Goal: Task Accomplishment & Management: Manage account settings

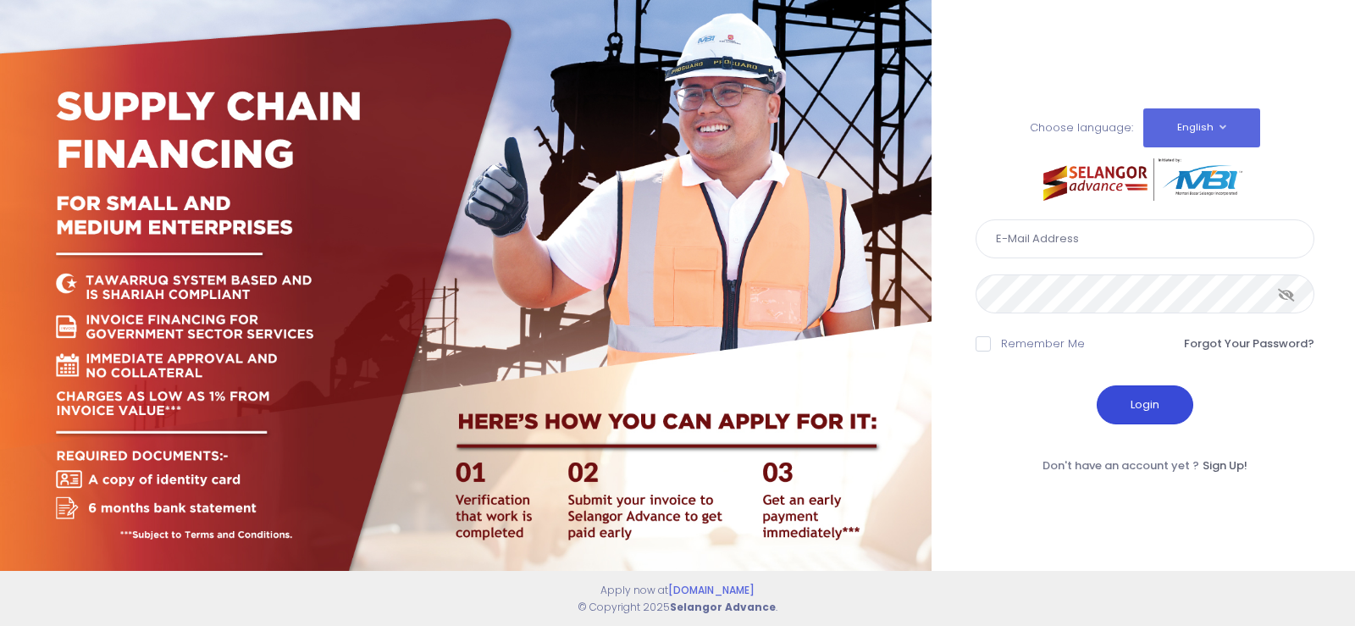
type input "fcd@janatanmia.com.my"
click at [1154, 402] on button "Login" at bounding box center [1145, 404] width 97 height 39
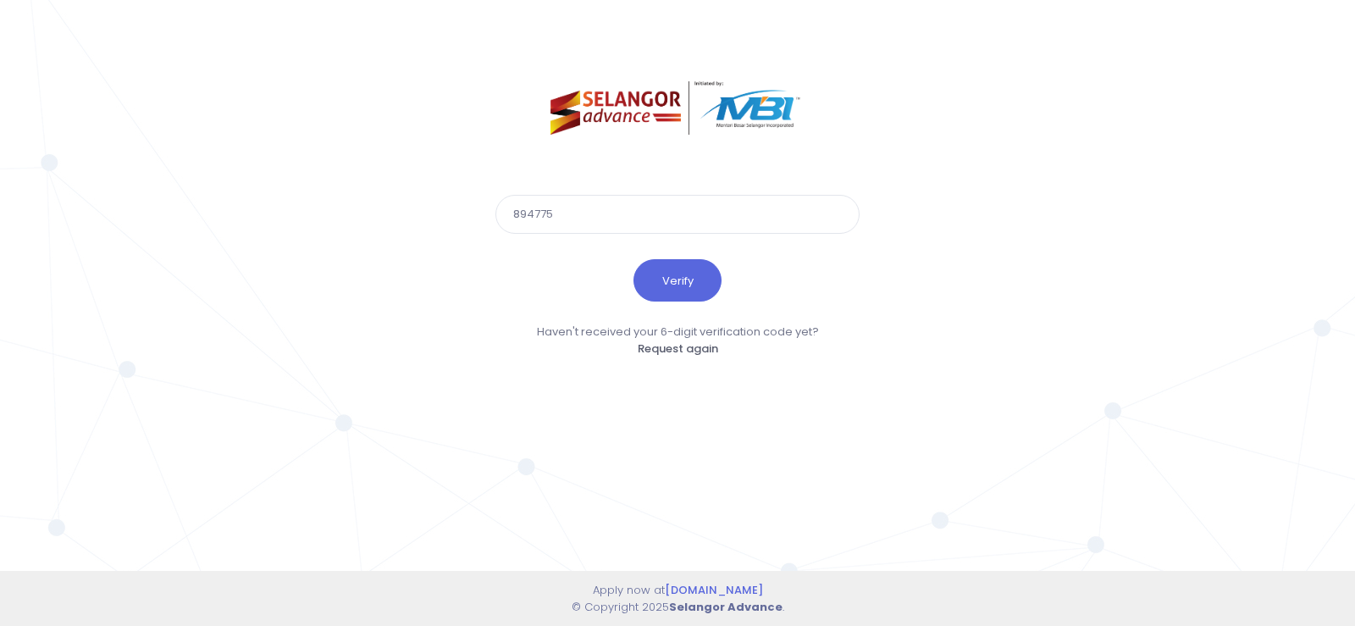
type input "894775"
click at [633, 259] on button "Verify" at bounding box center [677, 280] width 88 height 42
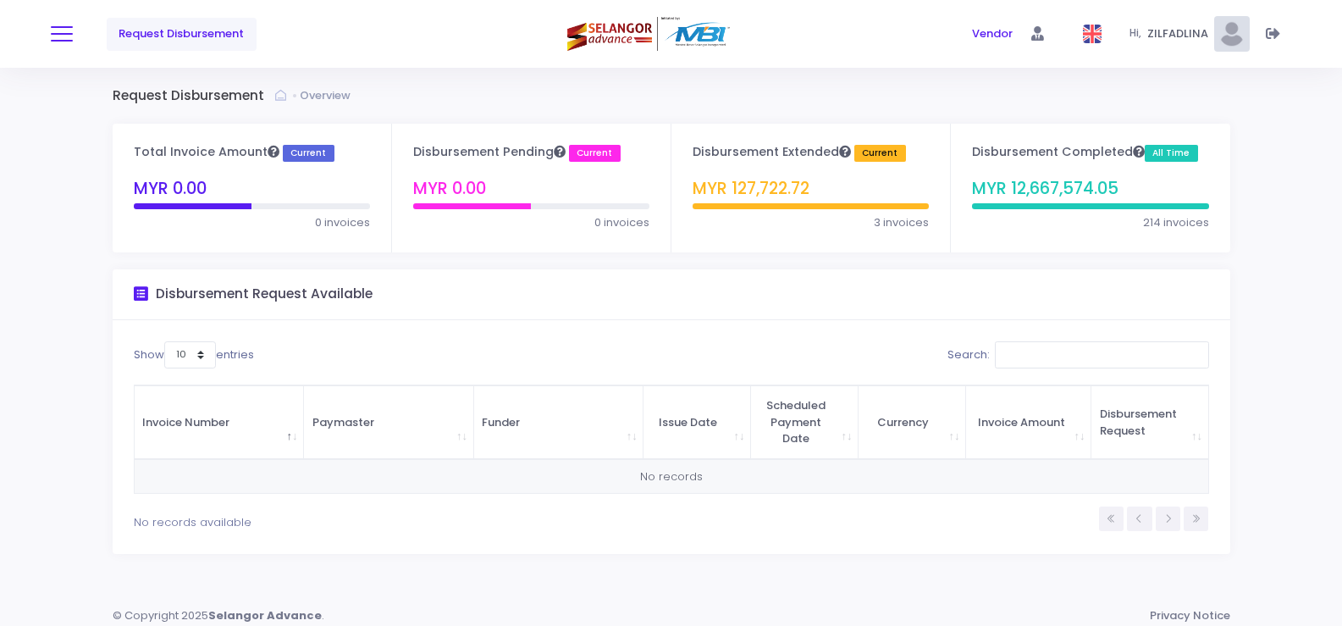
click at [61, 35] on span at bounding box center [62, 34] width 22 height 2
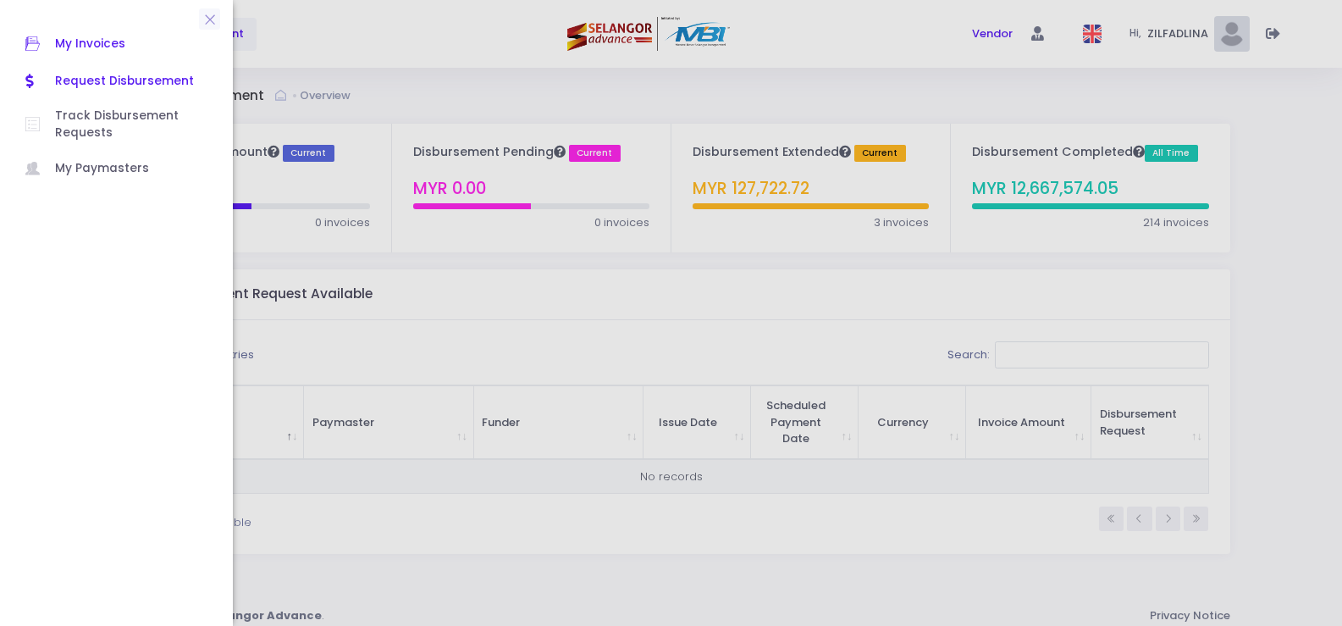
click at [96, 47] on span "My Invoices" at bounding box center [131, 44] width 152 height 22
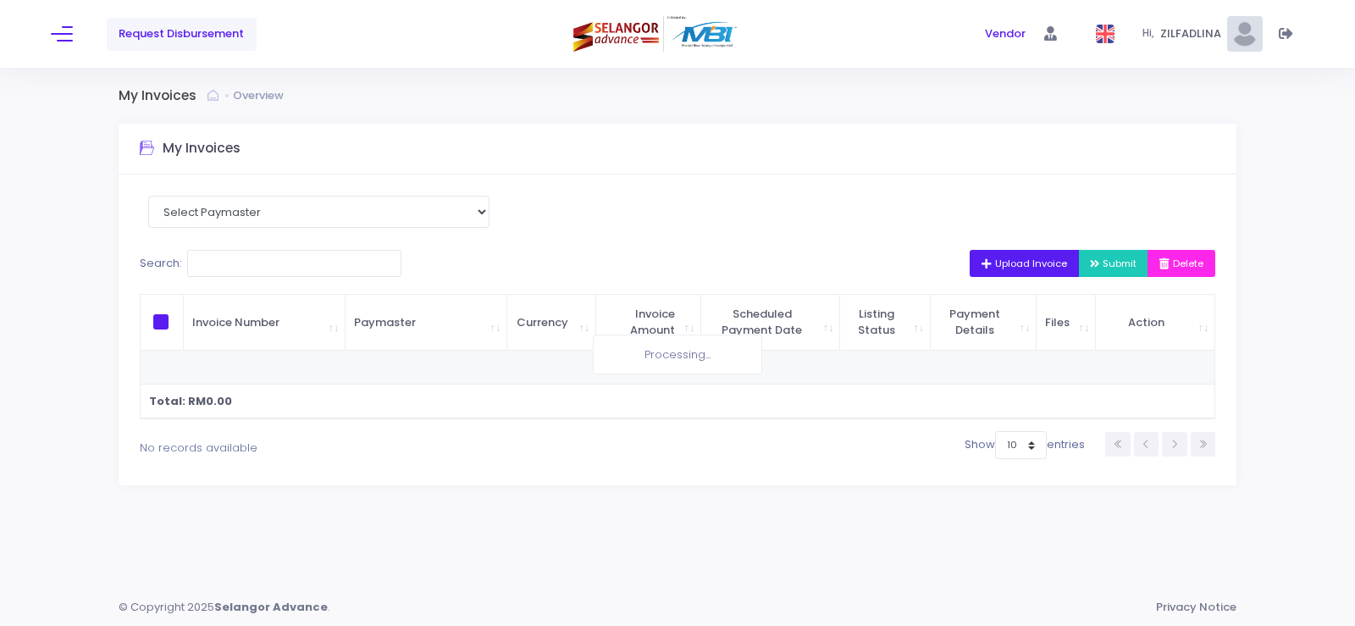
click at [982, 264] on icon "button" at bounding box center [989, 264] width 14 height 0
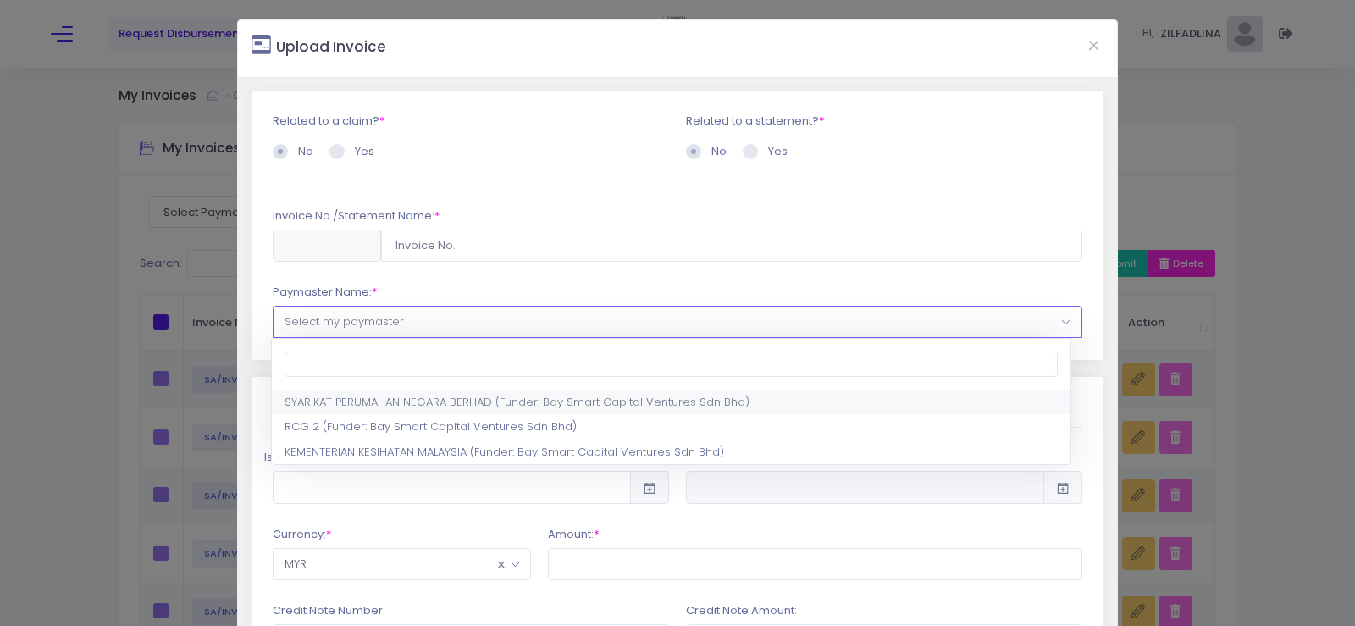
click at [404, 324] on span "Select my paymaster" at bounding box center [678, 322] width 808 height 30
select select "1297,1444,180"
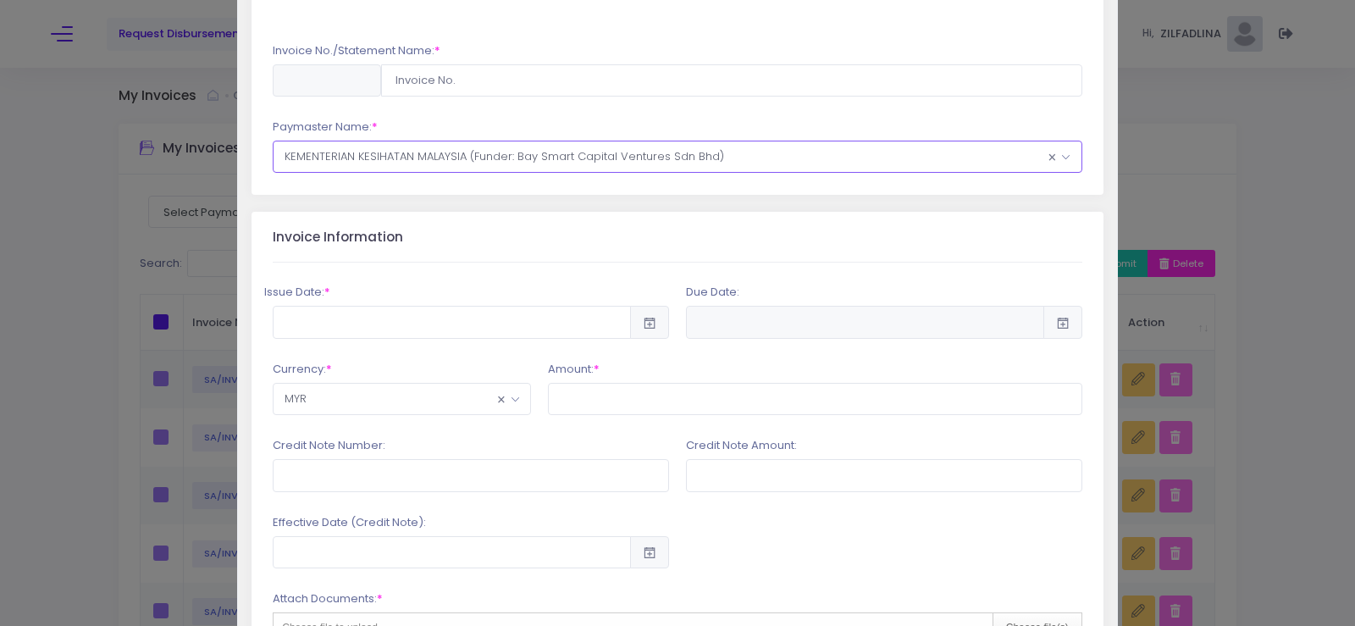
scroll to position [169, 0]
click at [417, 315] on input "text" at bounding box center [452, 317] width 358 height 32
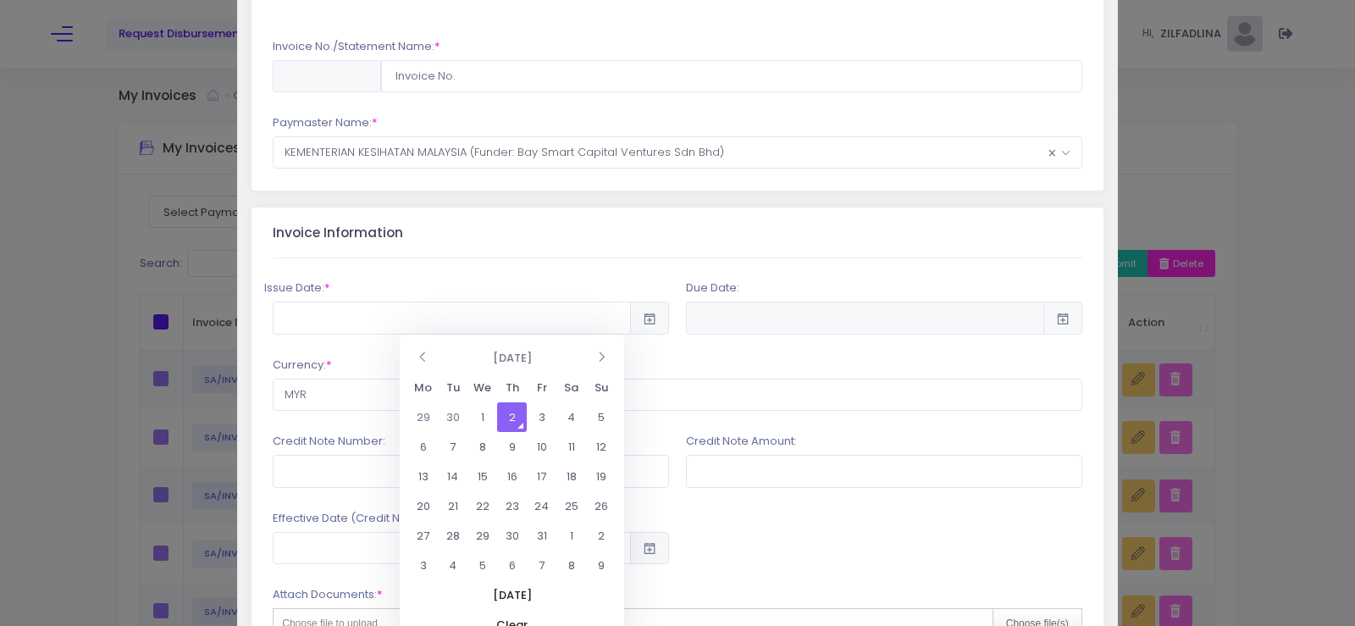
click at [508, 411] on td "2" at bounding box center [512, 417] width 30 height 30
type input "[DATE]"
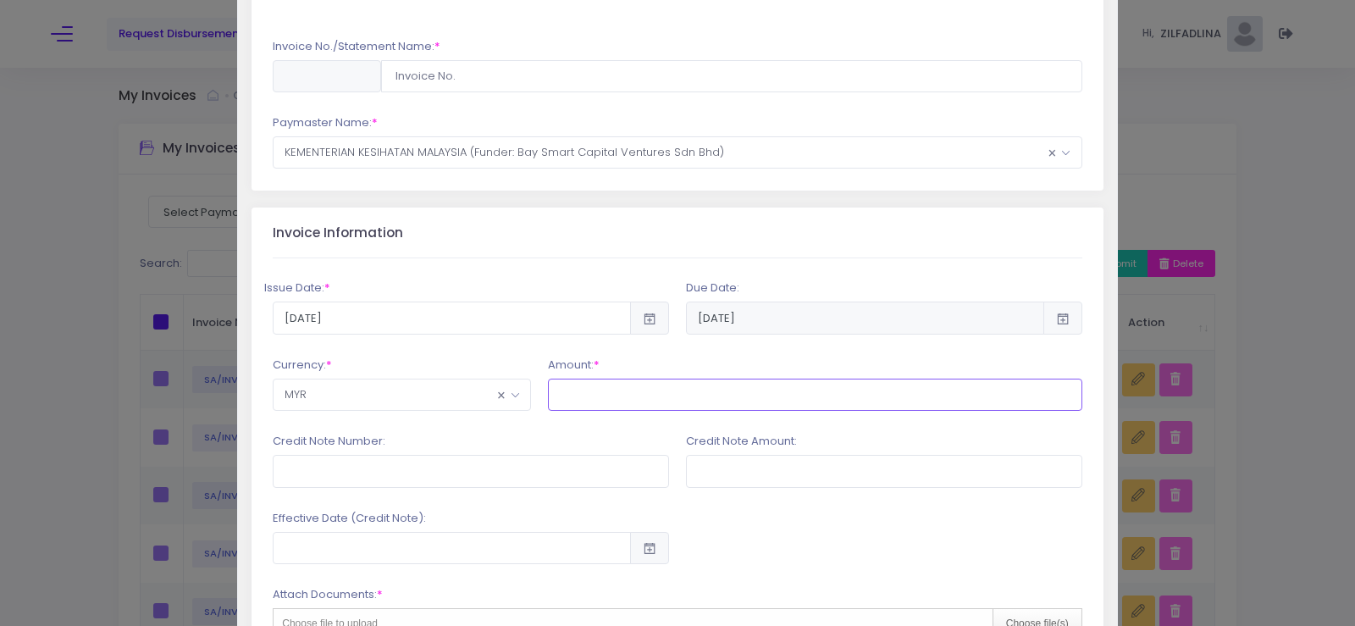
click at [600, 397] on input "text" at bounding box center [815, 395] width 534 height 32
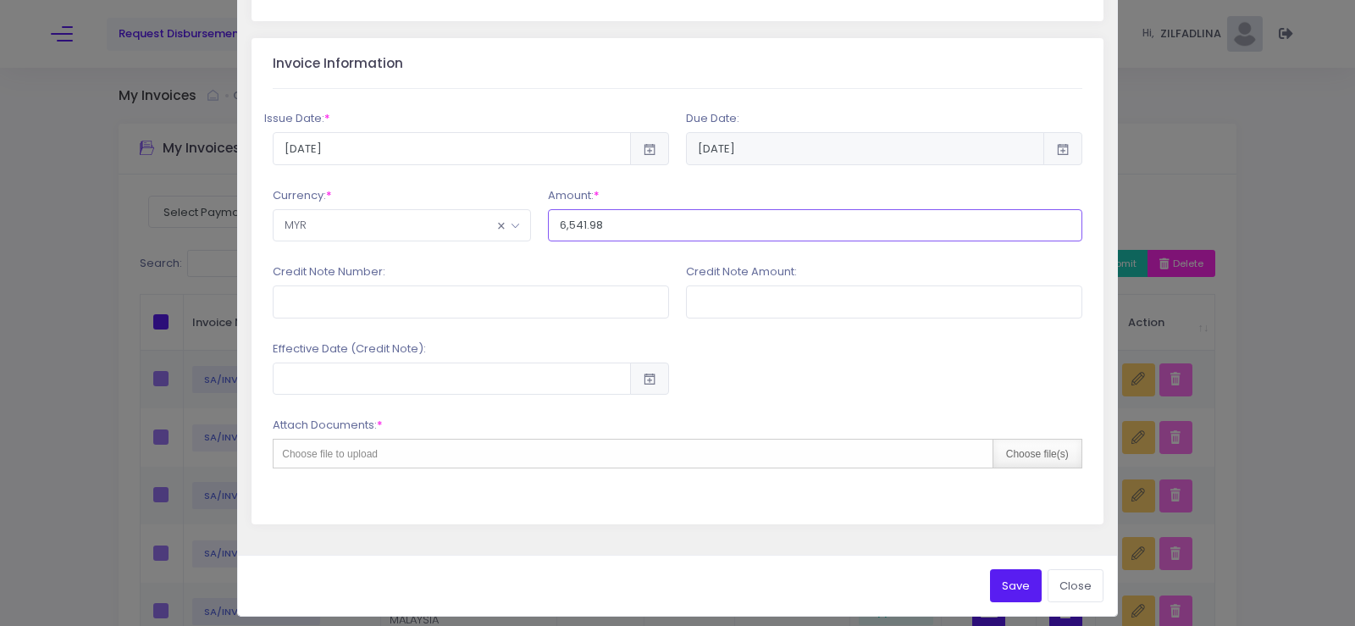
type input "6,541.98"
click at [1013, 451] on div "Choose file(s)" at bounding box center [1037, 454] width 89 height 28
type input "C:\fakepath\INV 7209_PEMBAIKAN KEROSAKAN [PERSON_NAME] MCCB [PERSON_NAME] RISER…"
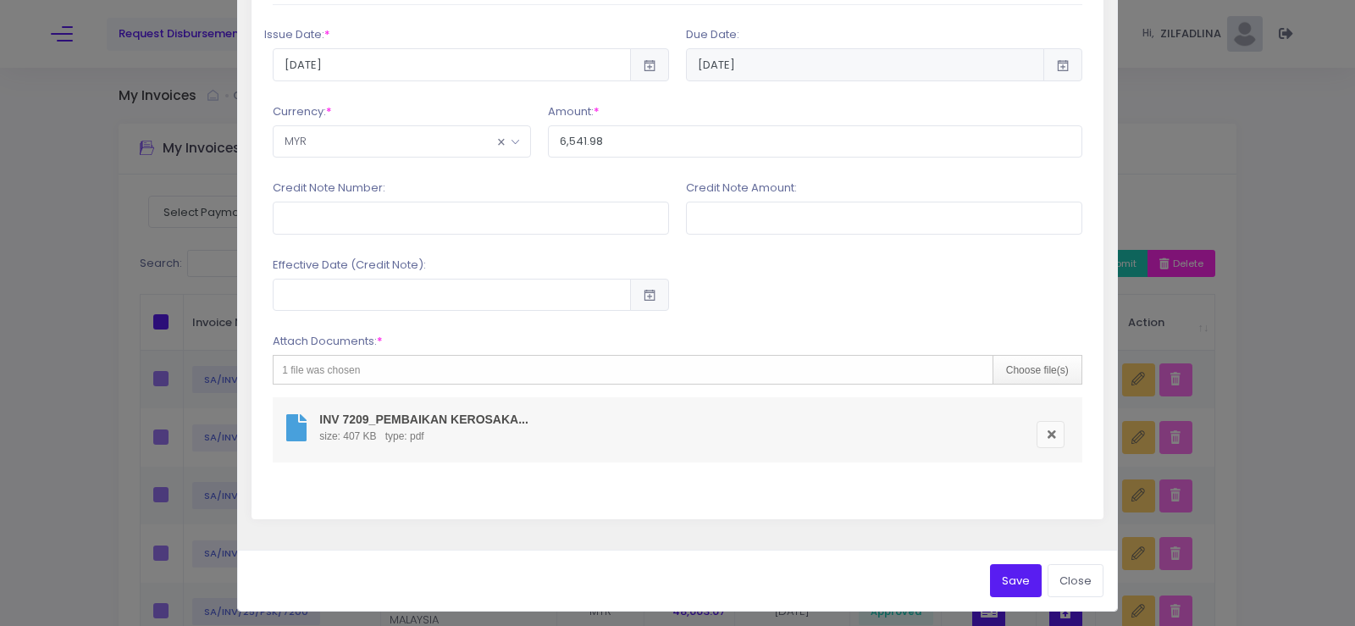
scroll to position [428, 0]
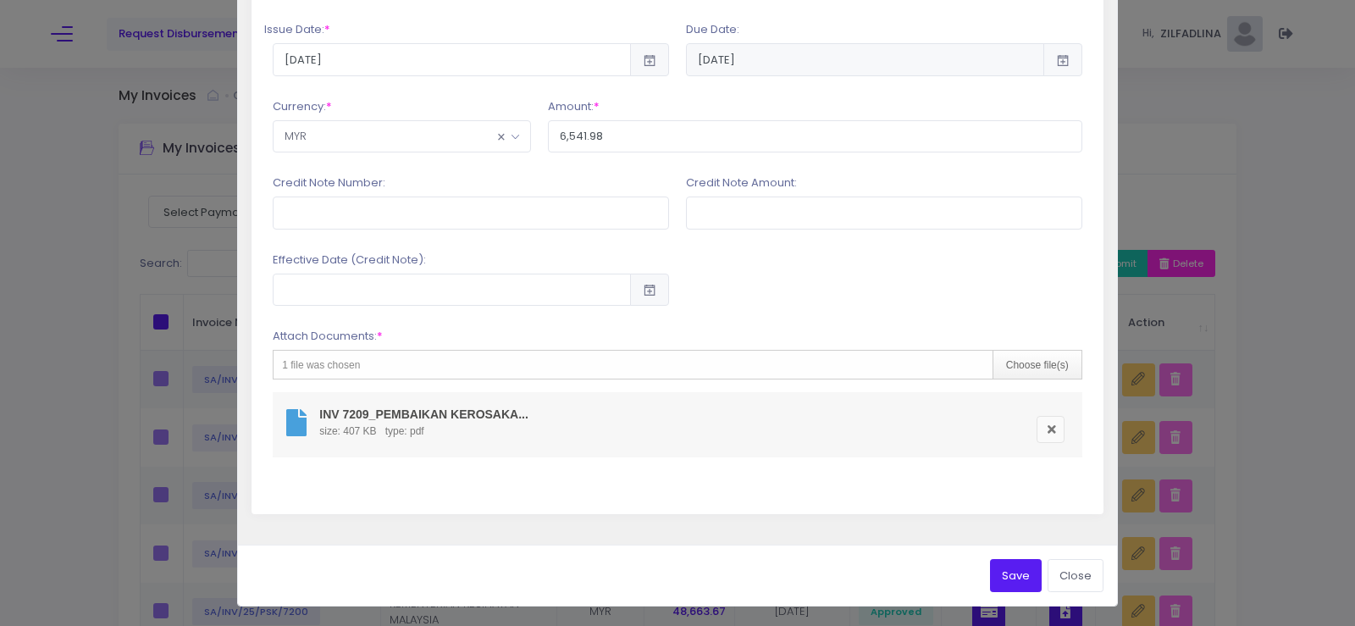
click at [1020, 580] on button "Save" at bounding box center [1016, 575] width 52 height 32
click at [1011, 561] on button "Save" at bounding box center [1016, 575] width 52 height 32
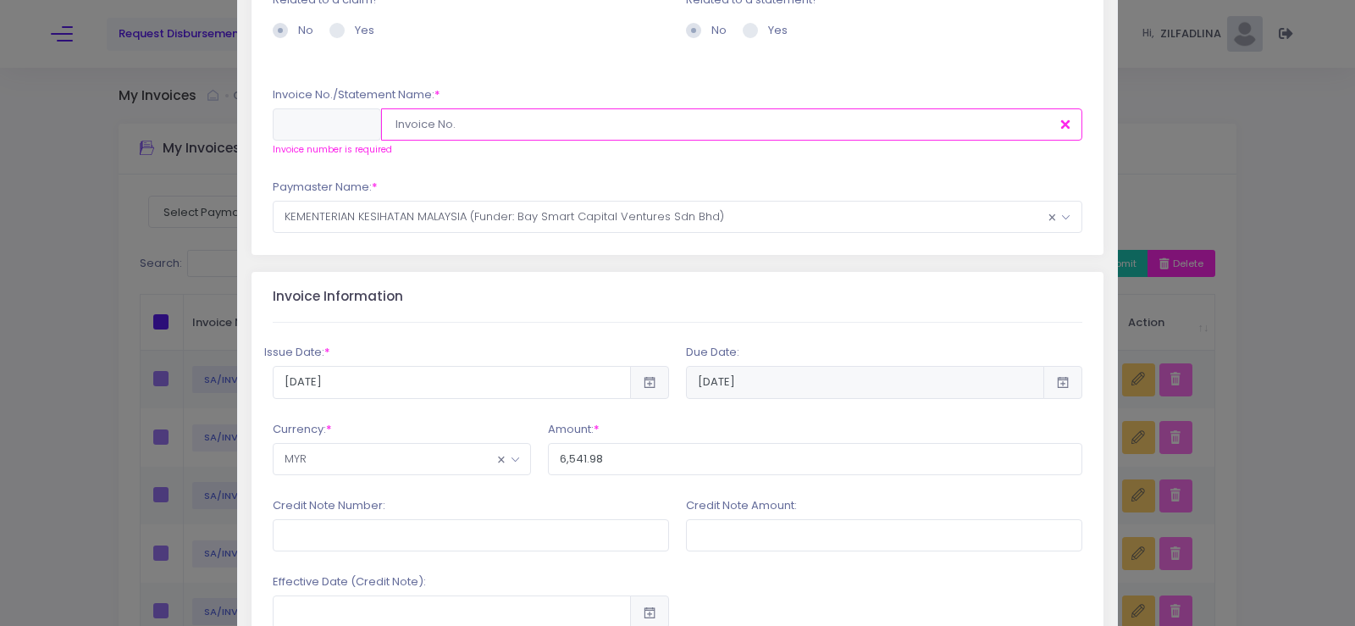
scroll to position [105, 0]
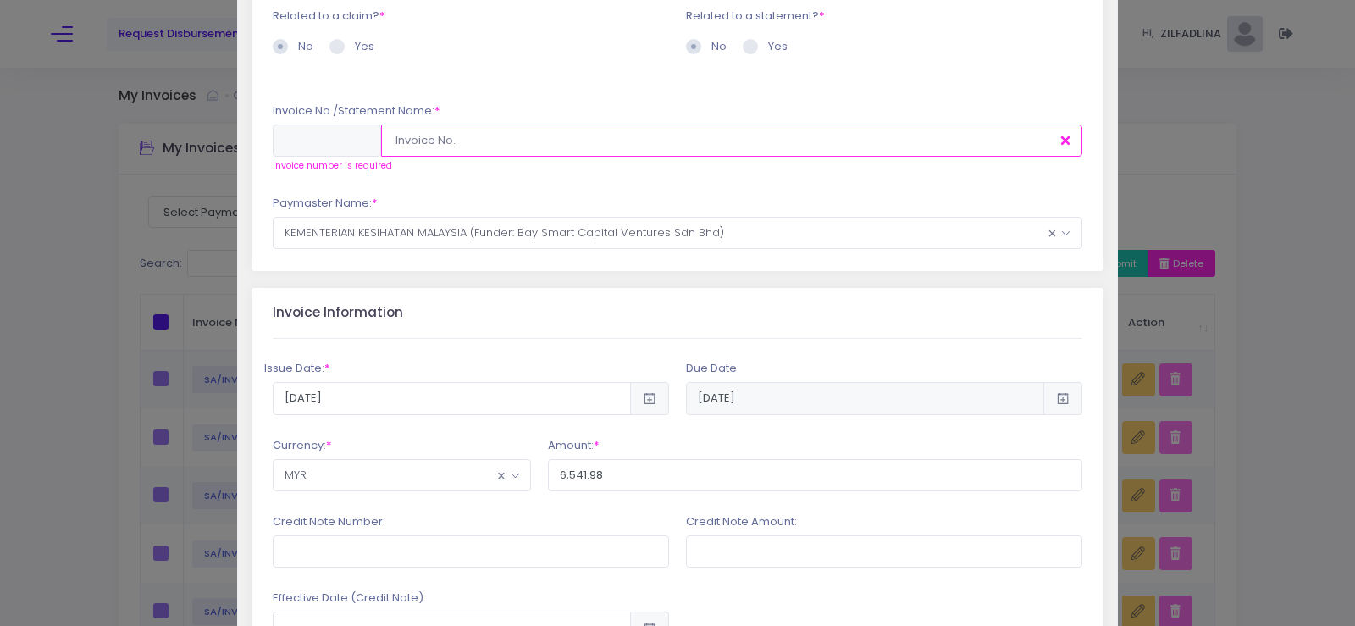
click at [596, 140] on input "text" at bounding box center [731, 140] width 701 height 32
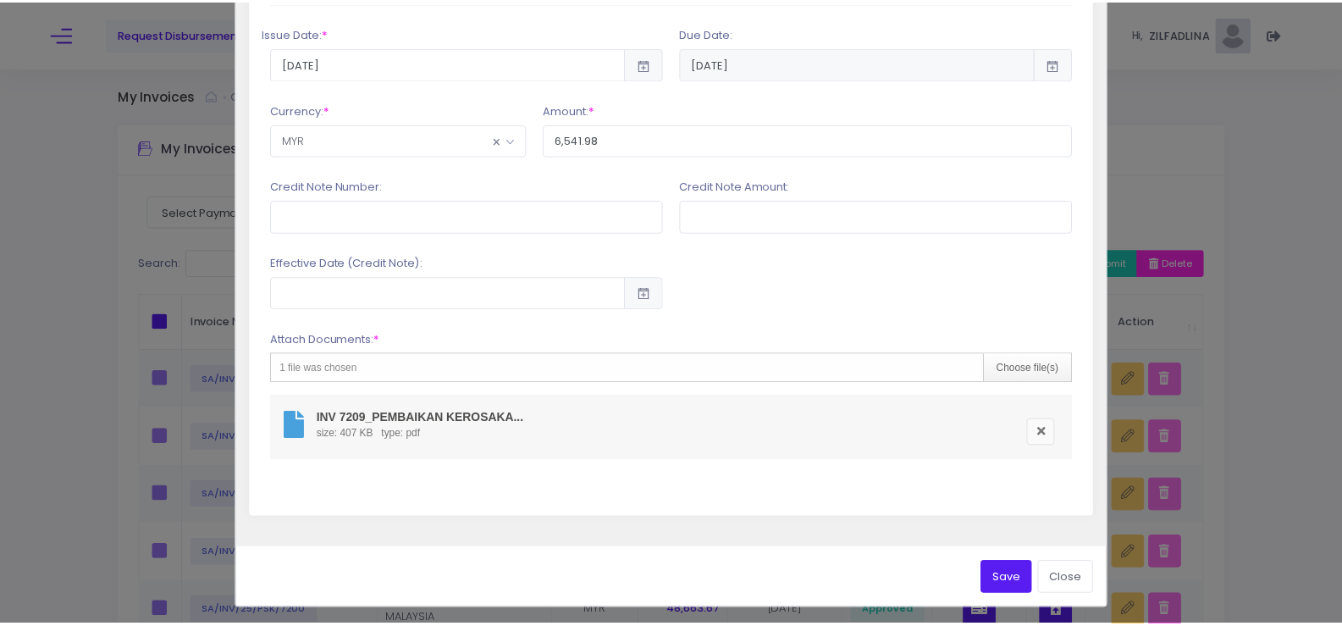
scroll to position [428, 0]
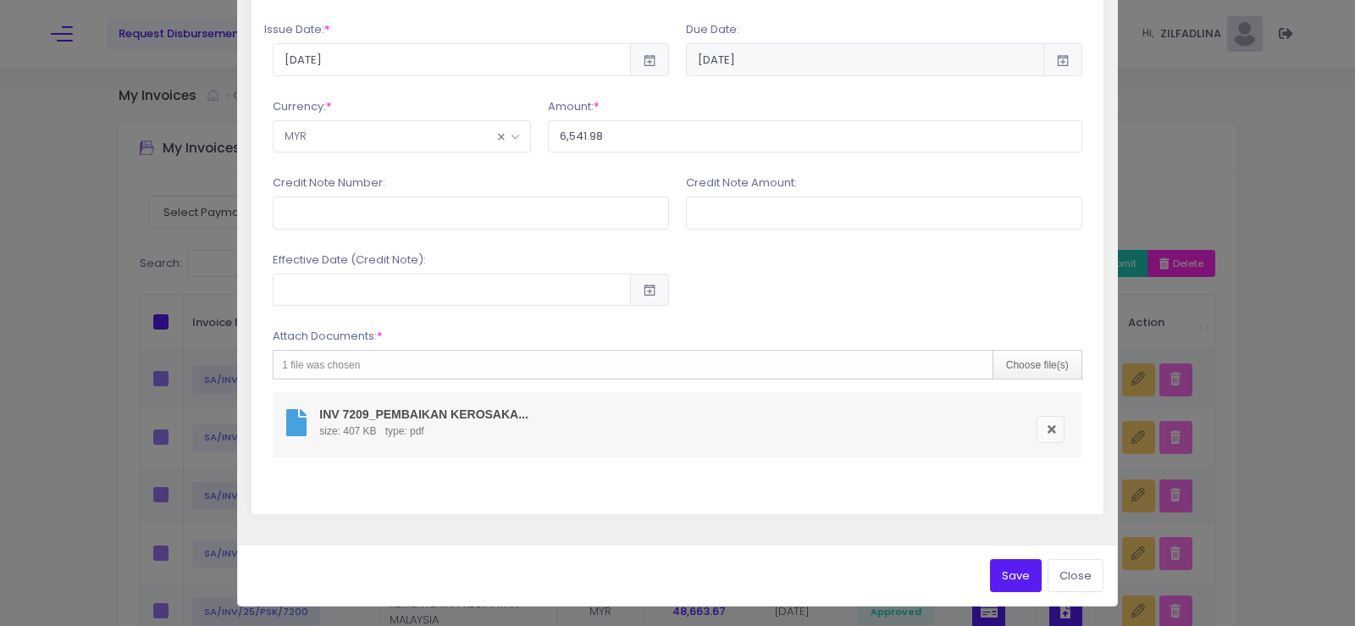
type input "SA/INV/CM-E/7209"
click at [990, 571] on button "Save" at bounding box center [1016, 575] width 52 height 32
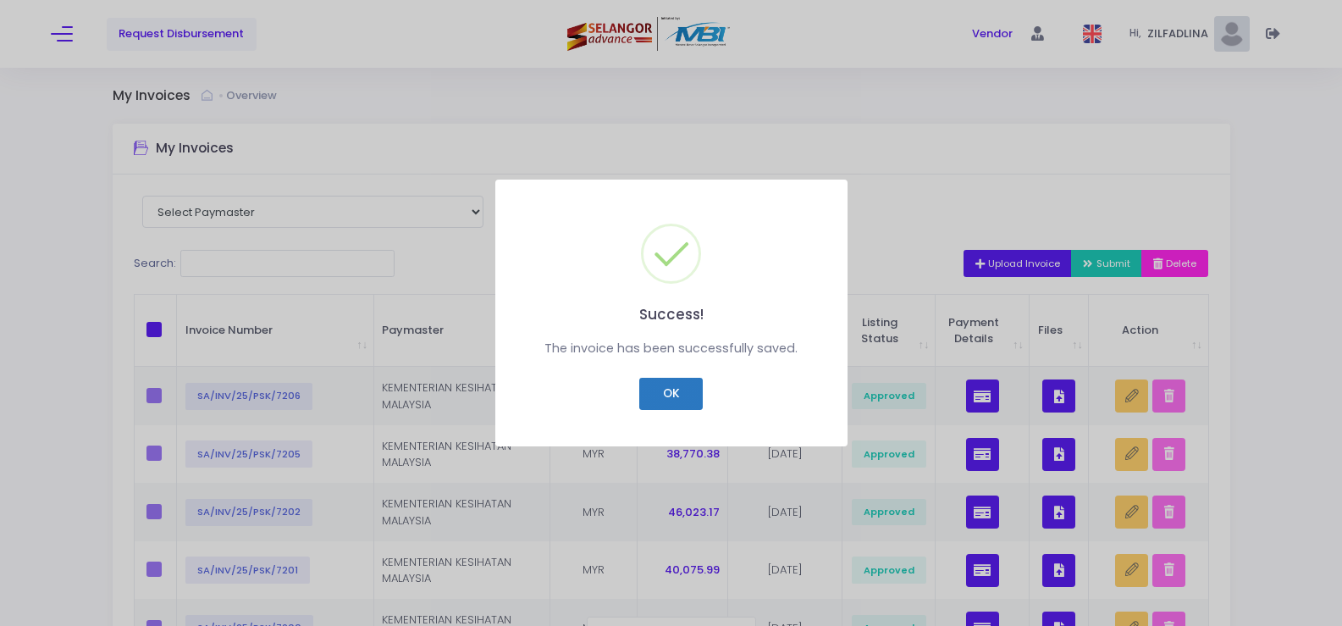
click at [666, 393] on button "OK" at bounding box center [671, 394] width 64 height 32
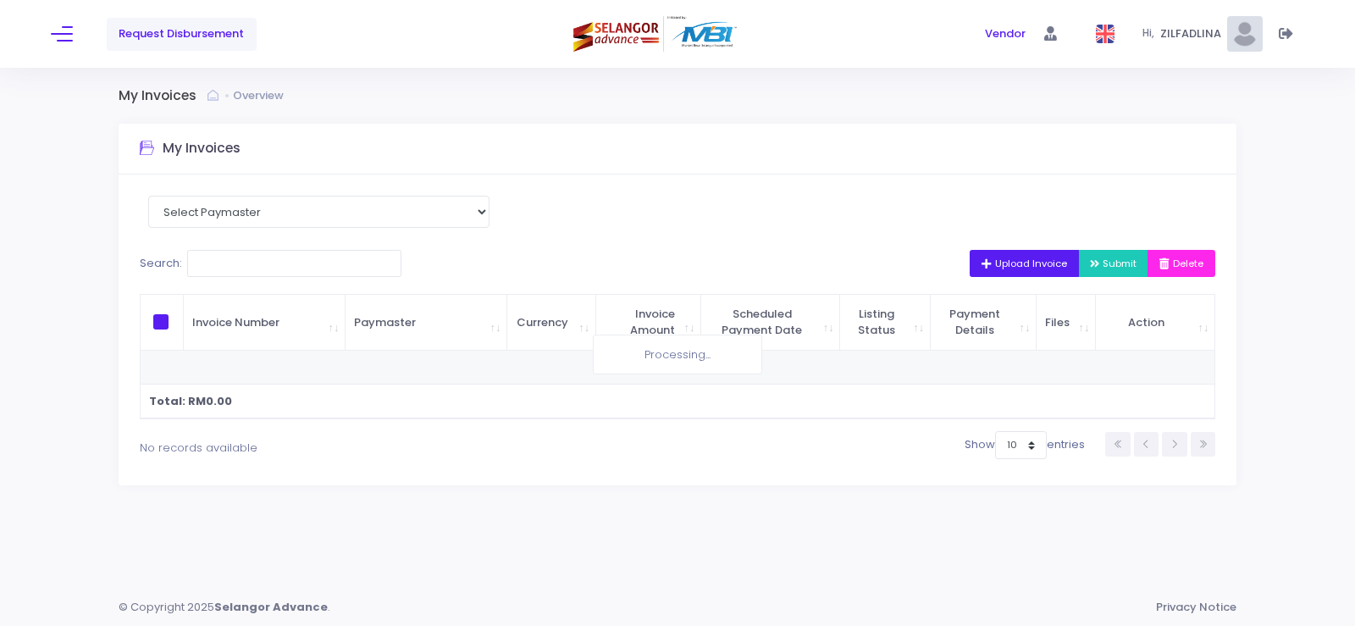
click at [982, 257] on span "Upload Invoice" at bounding box center [1025, 264] width 86 height 14
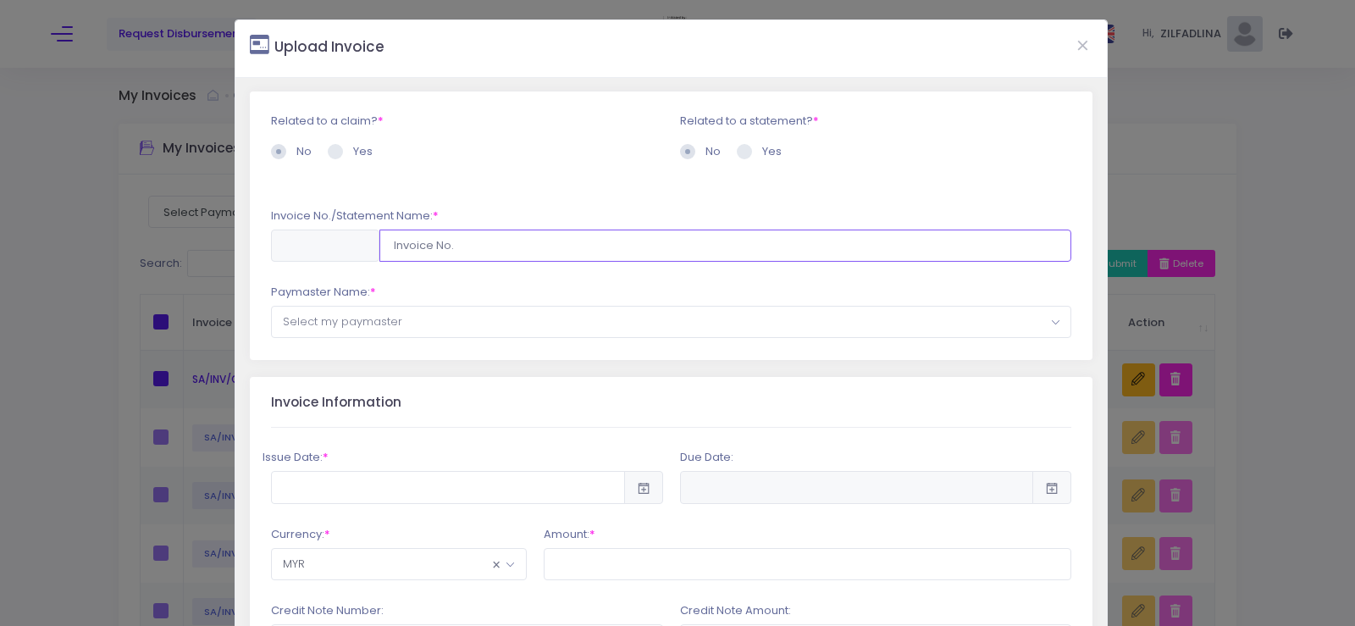
click at [545, 242] on input "text" at bounding box center [725, 246] width 693 height 32
type input "SA/INV/CM-E/7209"
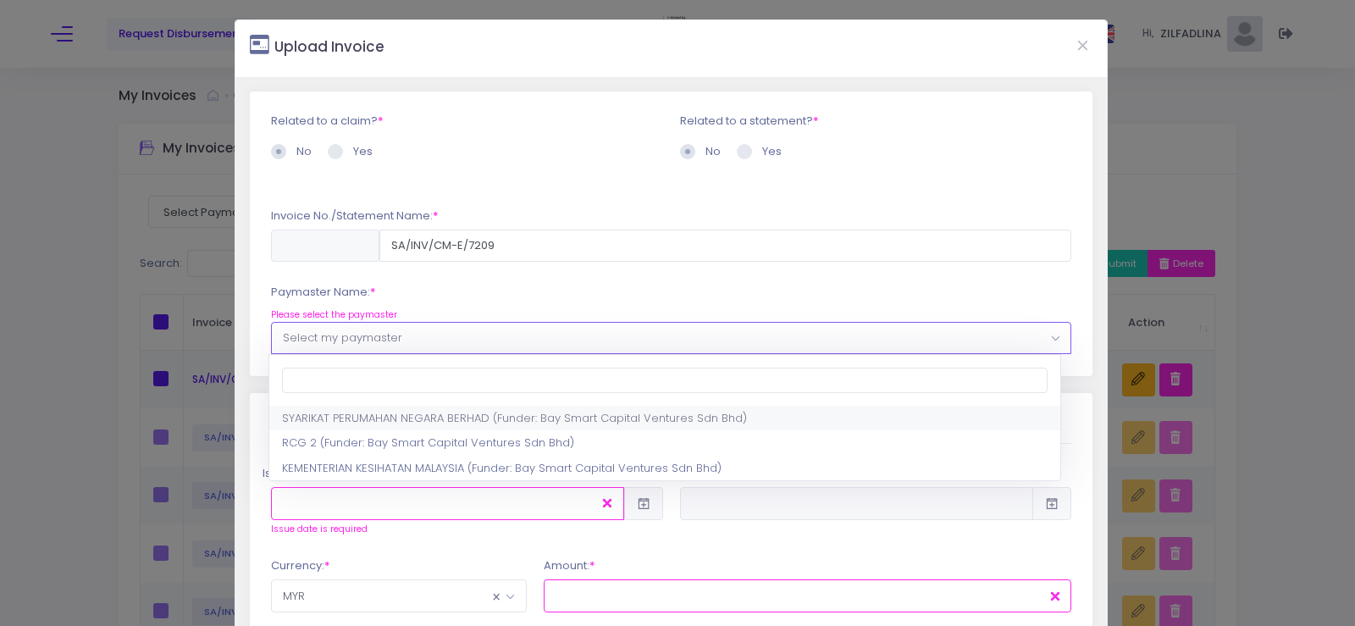
click at [517, 330] on span "Select my paymaster" at bounding box center [671, 338] width 799 height 30
select select "1297,1444,180"
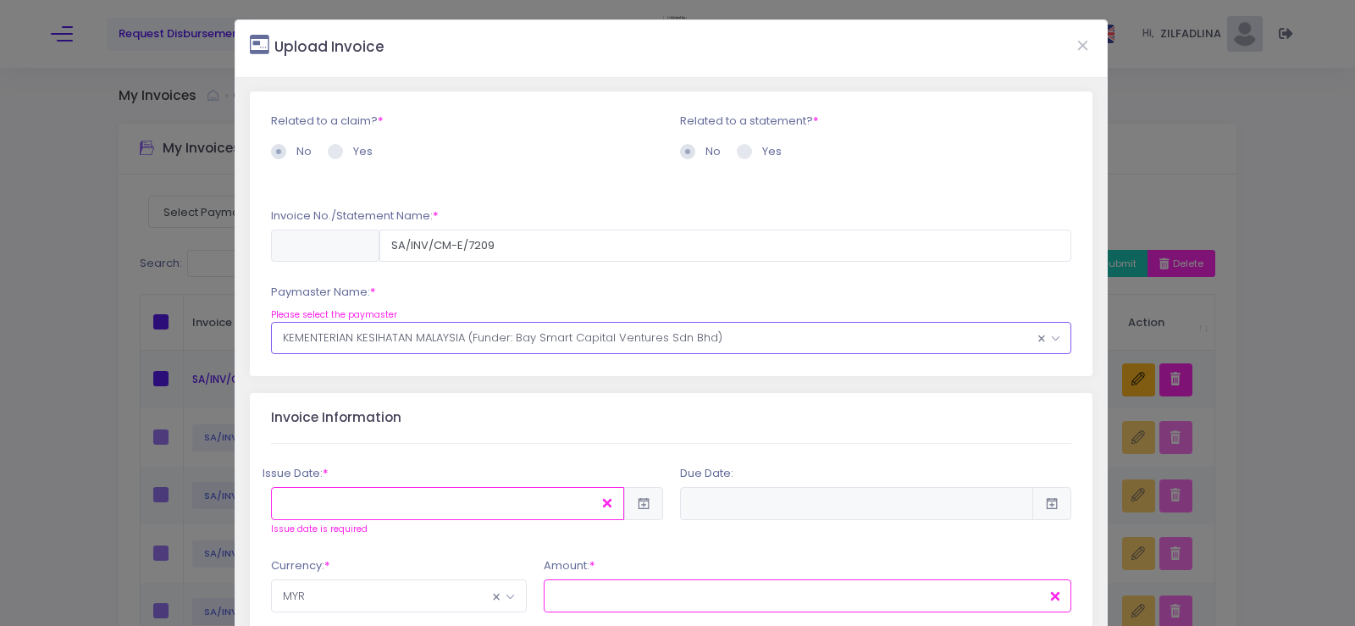
click at [458, 494] on input "text" at bounding box center [447, 503] width 353 height 32
click at [507, 608] on td "2" at bounding box center [505, 603] width 30 height 30
type input "2025-10-02"
type input "2026-03-31"
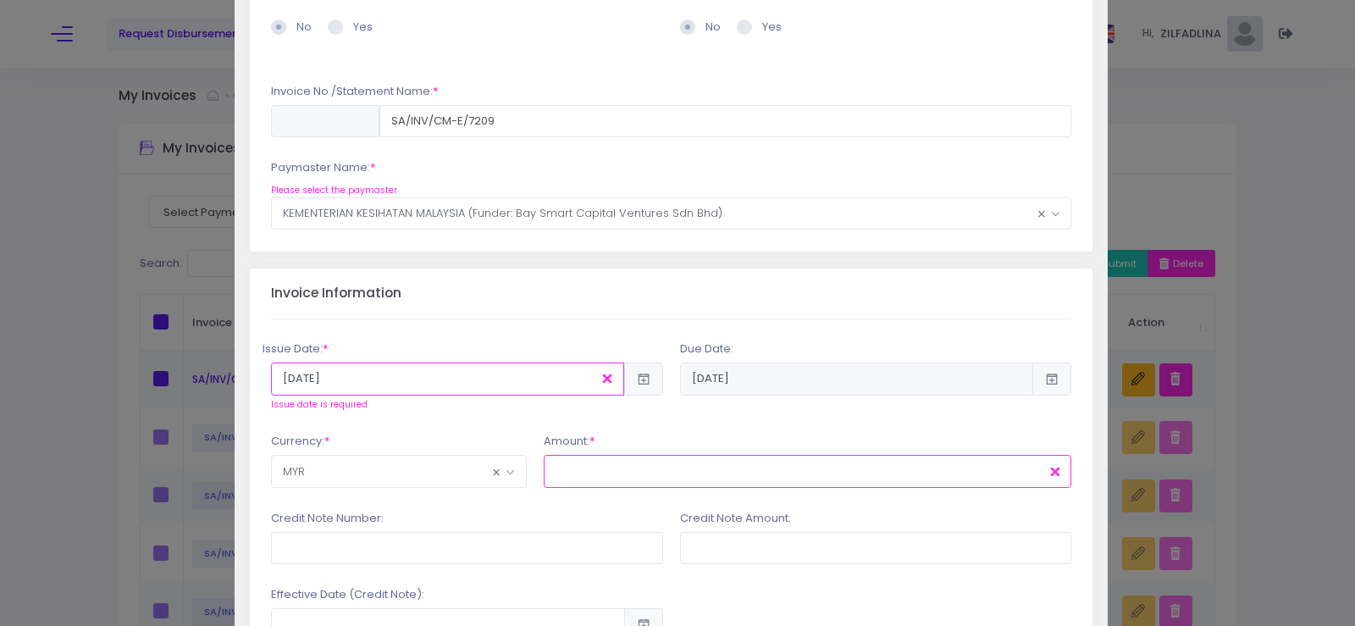
scroll to position [254, 0]
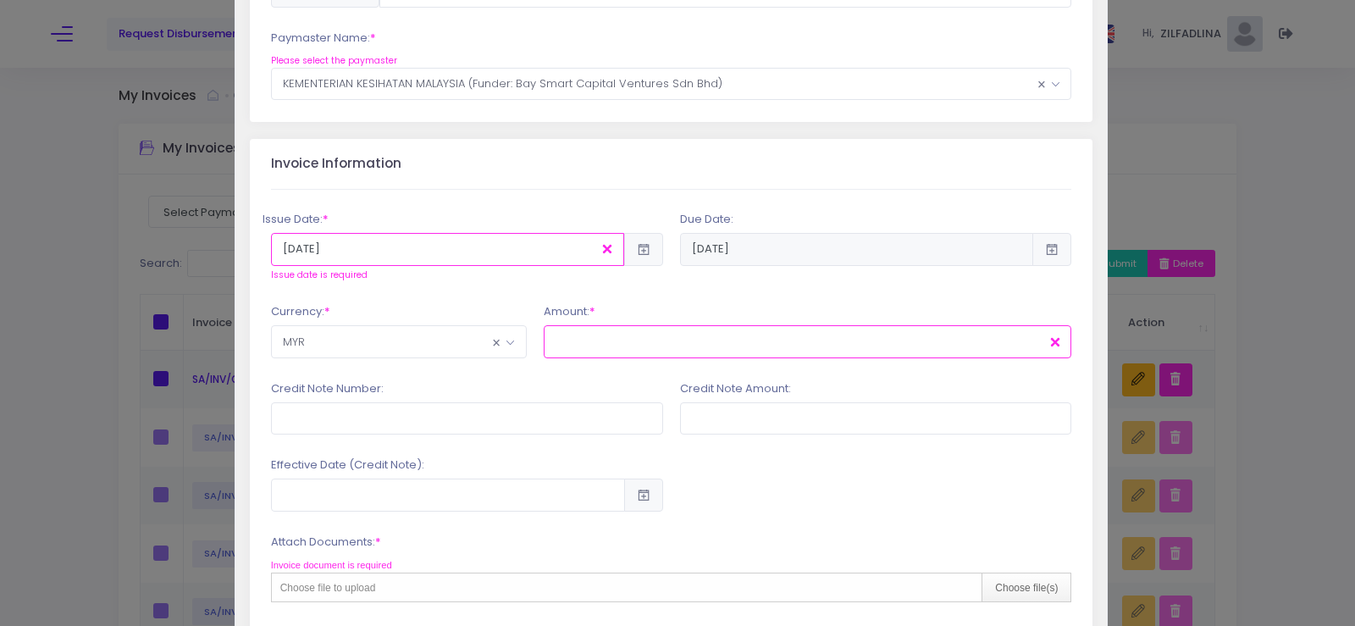
drag, startPoint x: 584, startPoint y: 353, endPoint x: 592, endPoint y: 349, distance: 8.7
click at [584, 353] on input "text" at bounding box center [808, 341] width 528 height 32
type input "6,541.98"
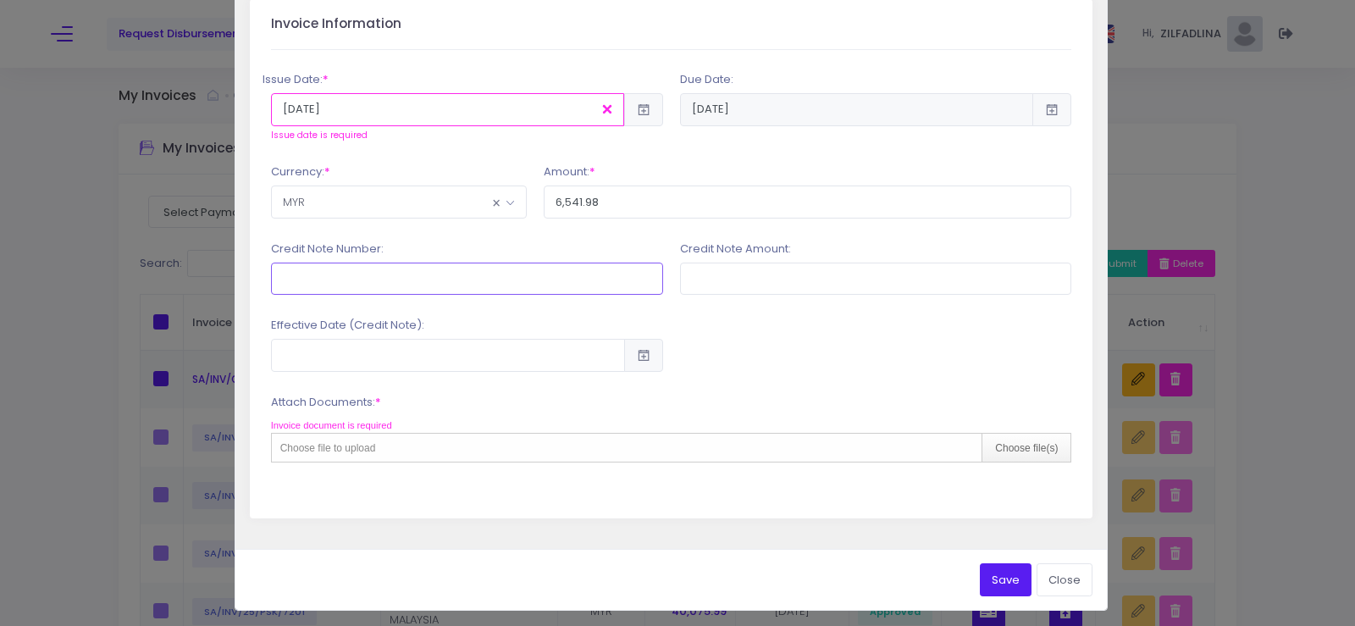
scroll to position [398, 0]
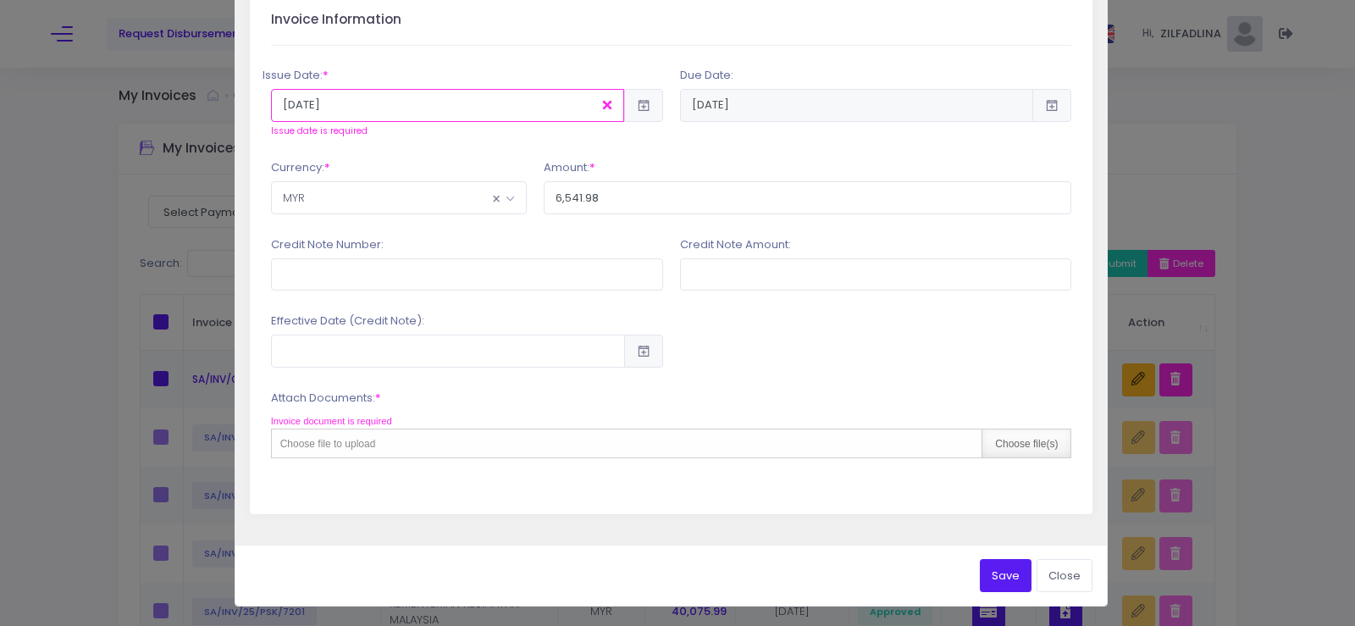
click at [1043, 445] on div "Choose file(s)" at bounding box center [1026, 443] width 89 height 28
type input "C:\fakepath\INV 7209_PEMBAIKAN KEROSAKAN KABEL DAN MCCB BILIK RISER_KK BESERAH.…"
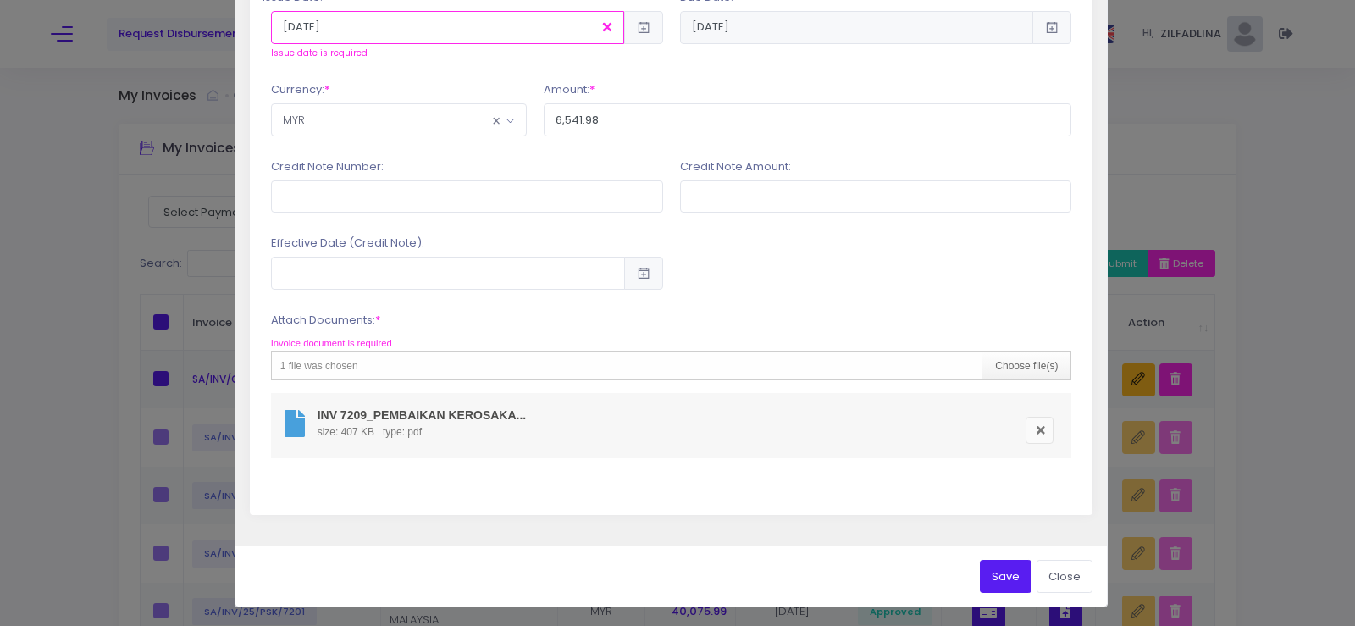
scroll to position [477, 0]
click at [980, 569] on button "Save" at bounding box center [1006, 575] width 52 height 32
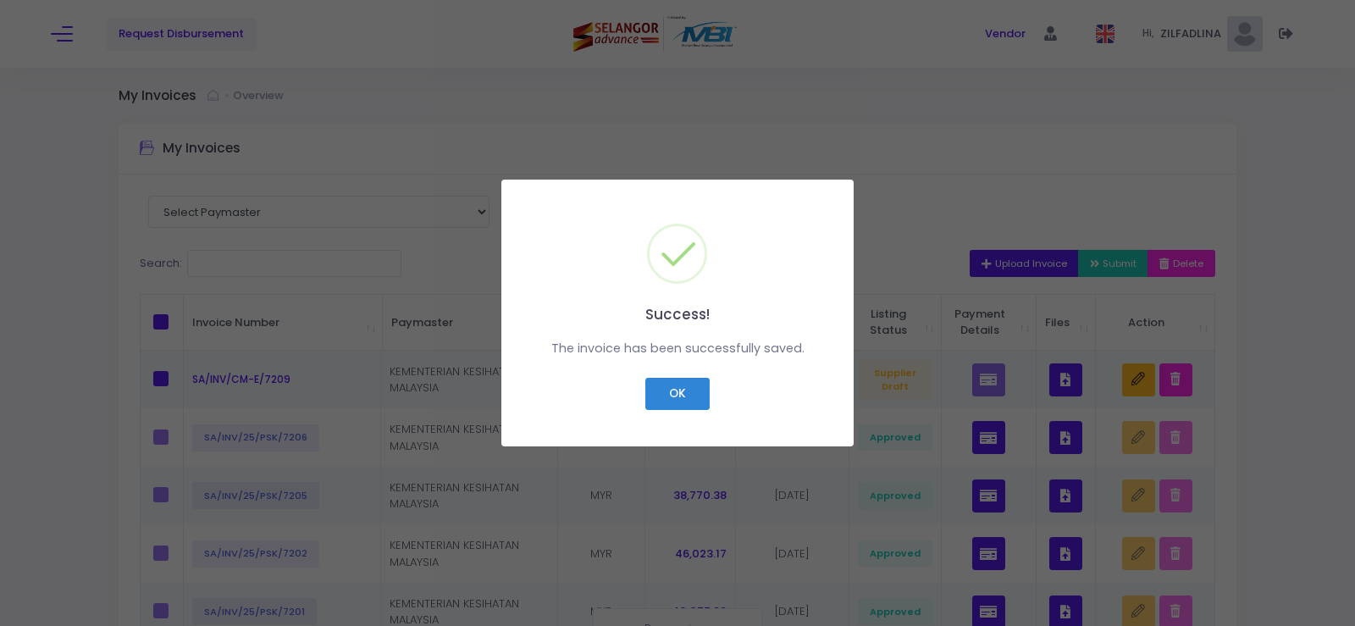
scroll to position [0, 0]
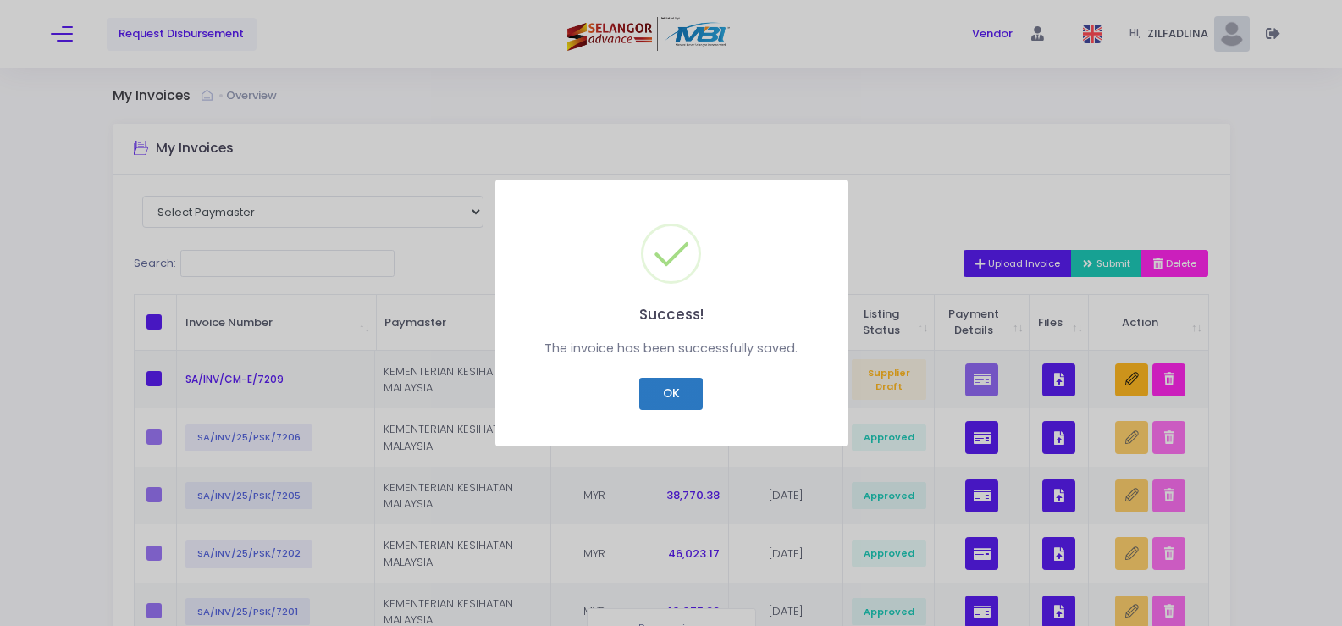
click at [678, 401] on button "OK" at bounding box center [671, 394] width 64 height 32
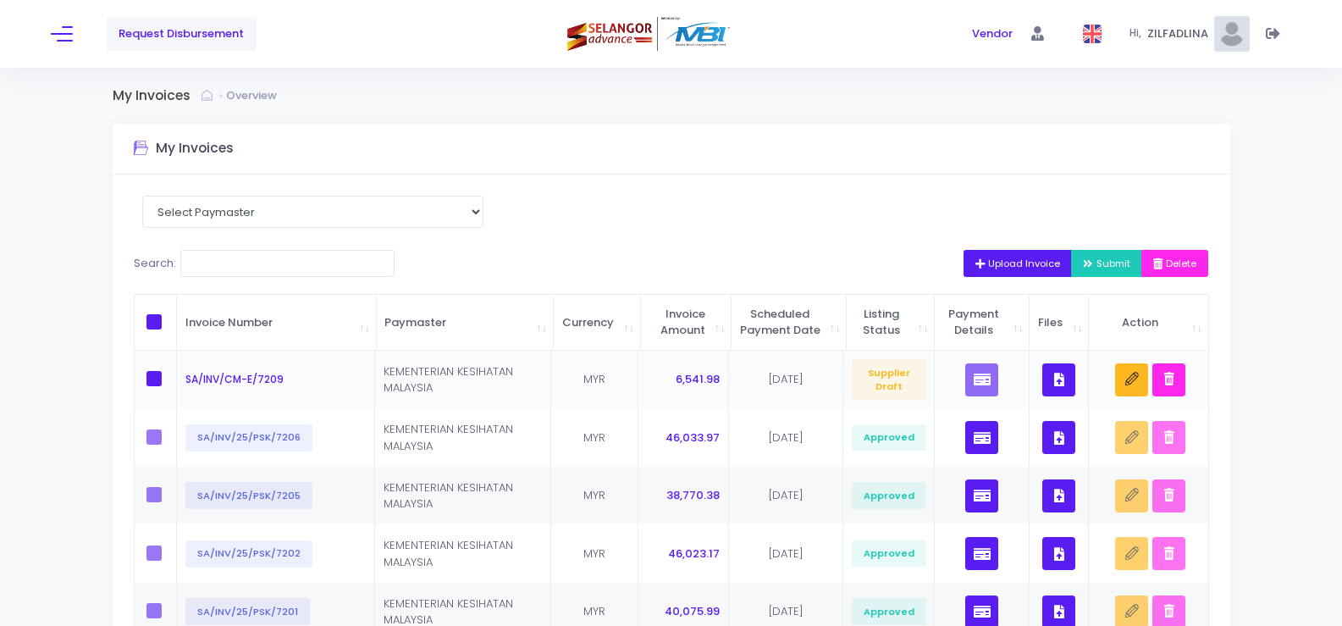
click at [1049, 394] on button "button" at bounding box center [1059, 379] width 33 height 33
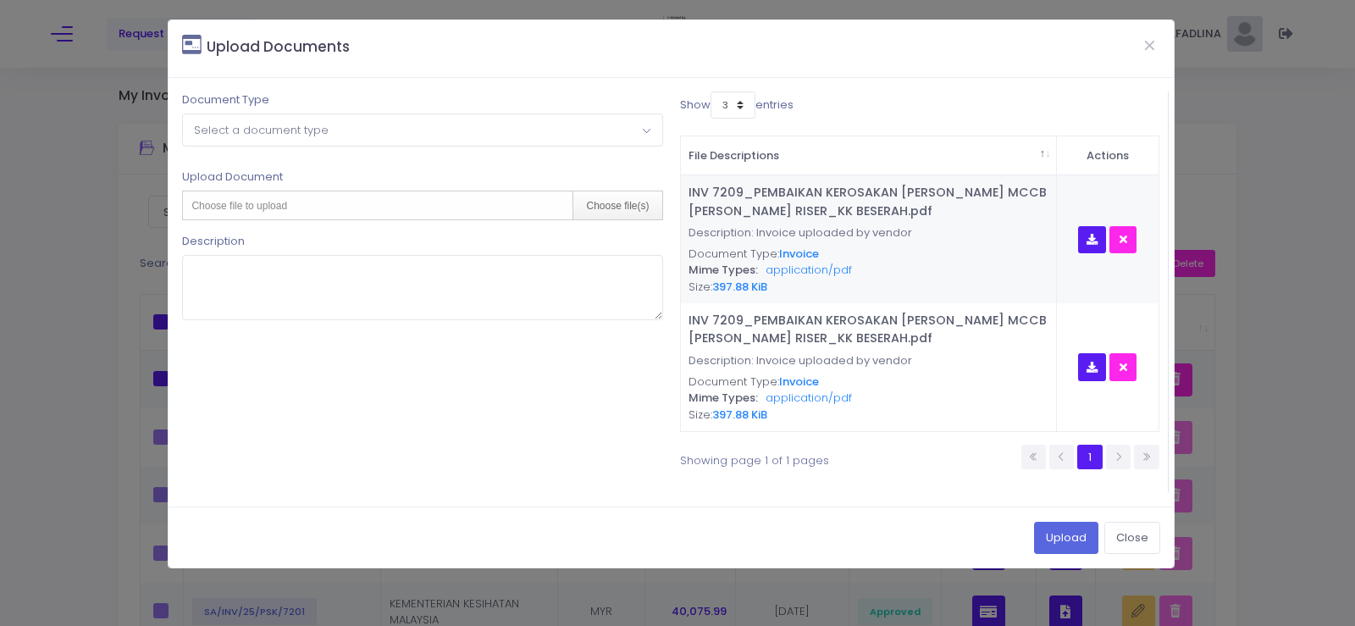
click at [384, 143] on span "Select a document type" at bounding box center [422, 129] width 478 height 30
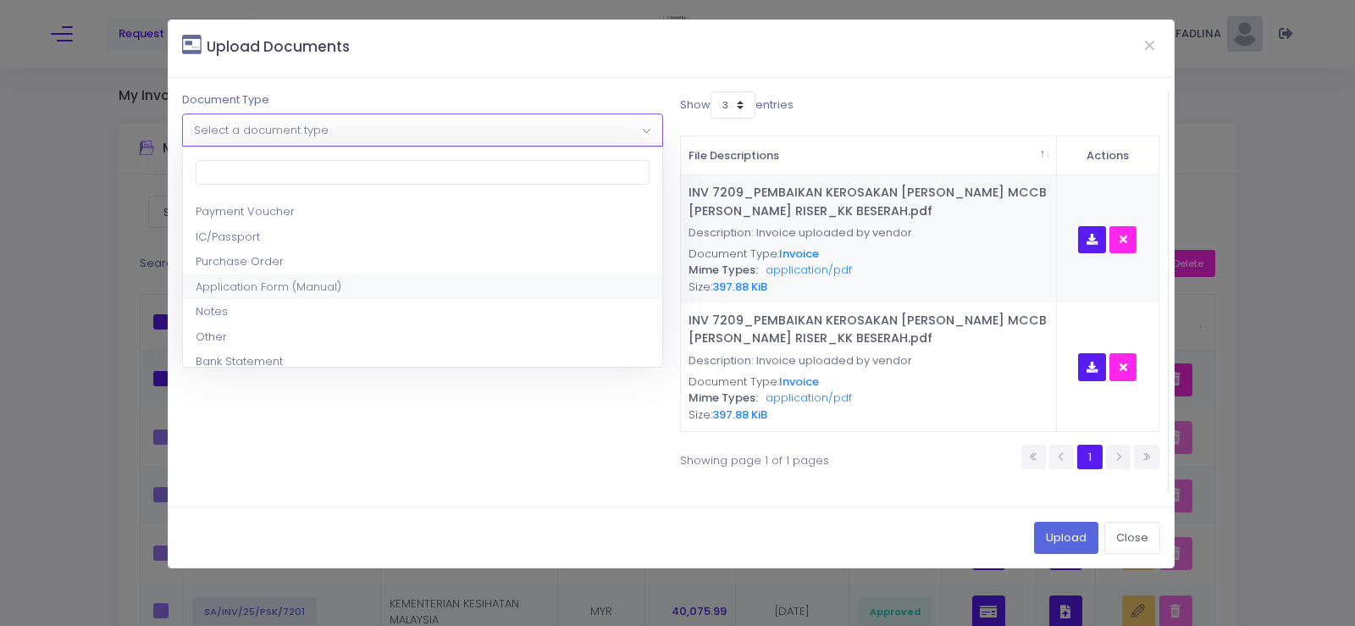
scroll to position [85, 0]
select select "8"
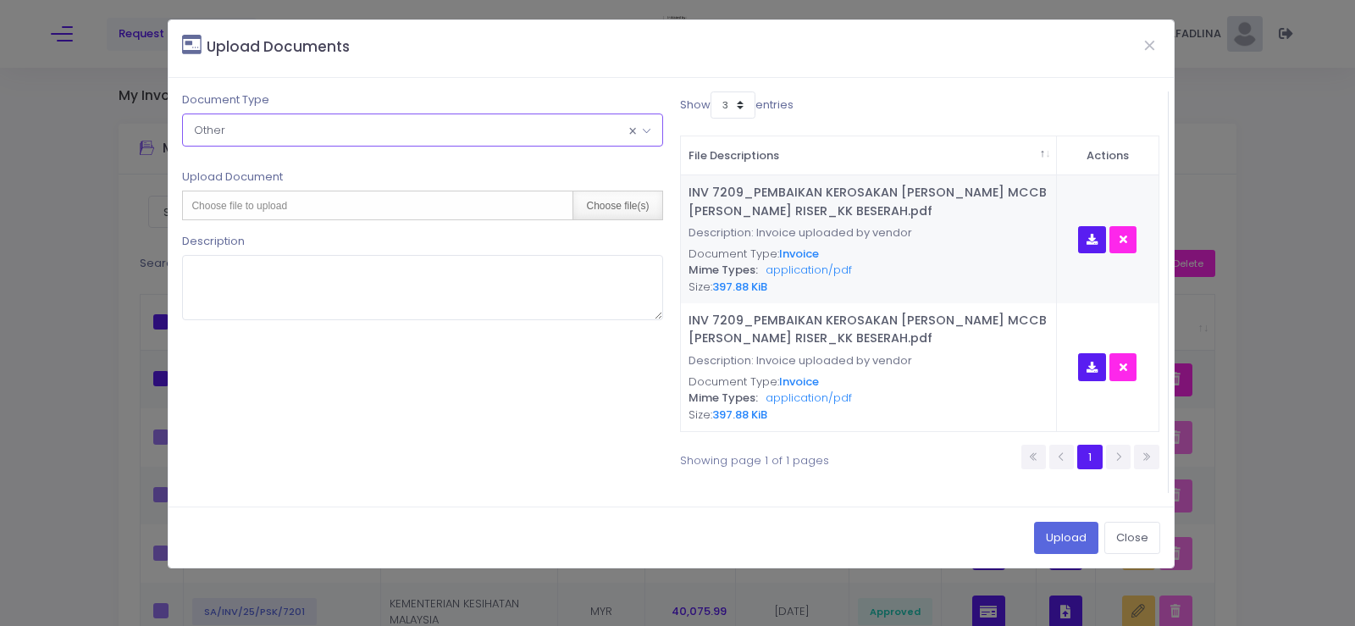
click at [623, 209] on div "Choose file(s)" at bounding box center [616, 205] width 89 height 28
type input "C:\fakepath\WI,T&C FORM_PEMBAIKAN KEROSAKAN PADA KABEL DAN MCCB BILIK RISER KK …"
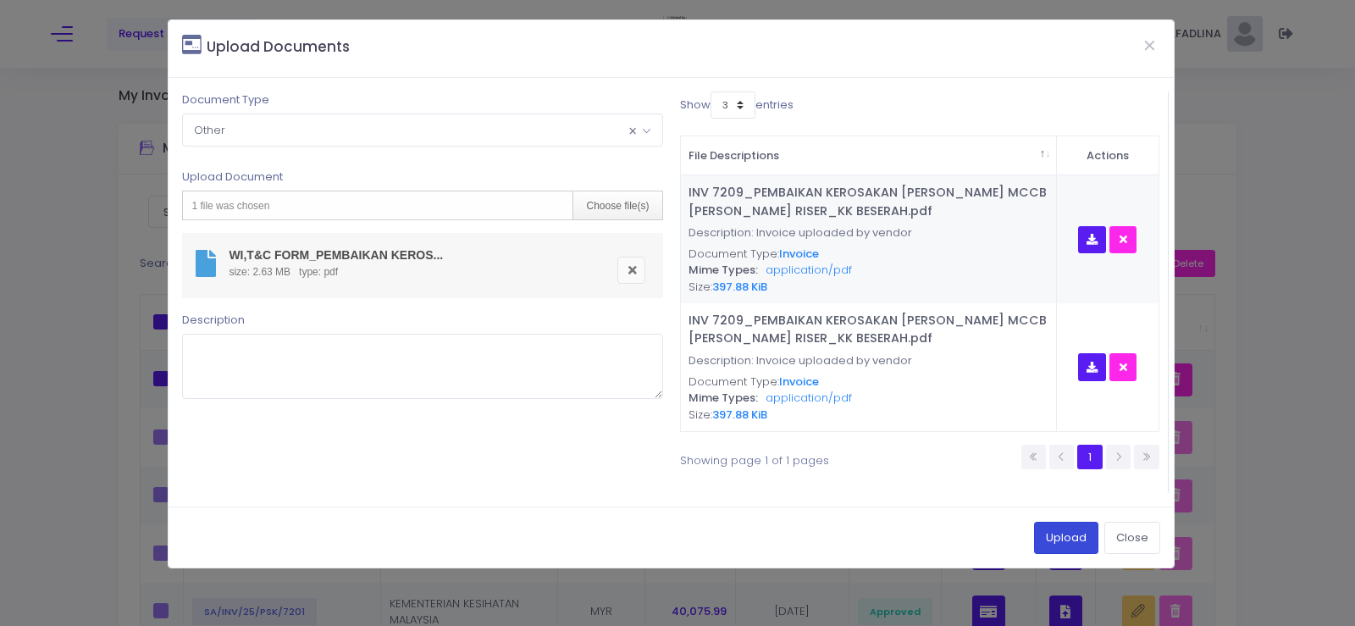
click at [1041, 541] on button "Upload" at bounding box center [1066, 538] width 64 height 32
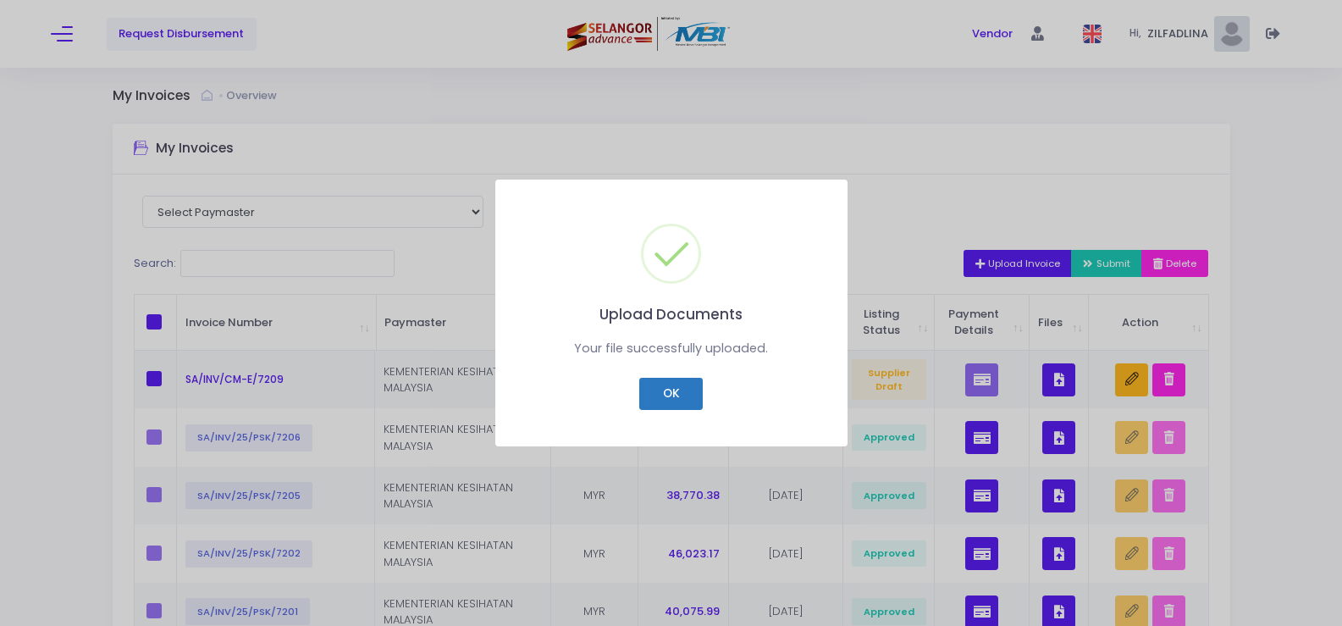
click at [672, 400] on button "OK" at bounding box center [671, 394] width 64 height 32
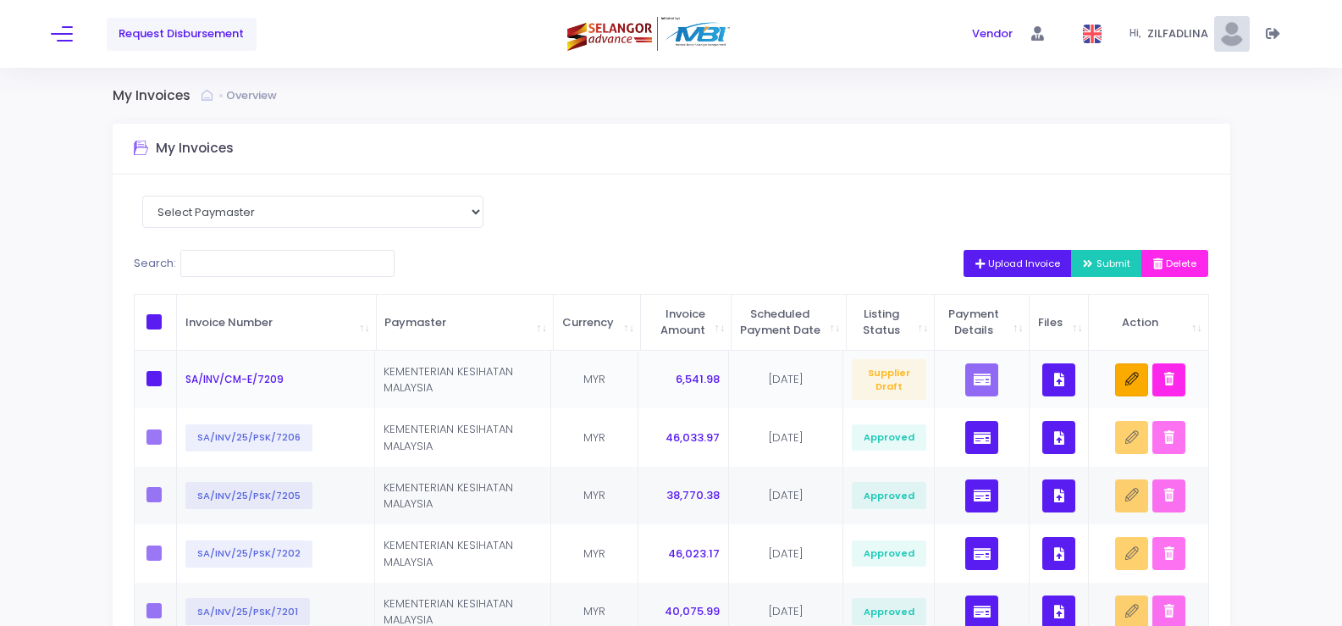
click at [1124, 390] on button "button" at bounding box center [1131, 379] width 33 height 33
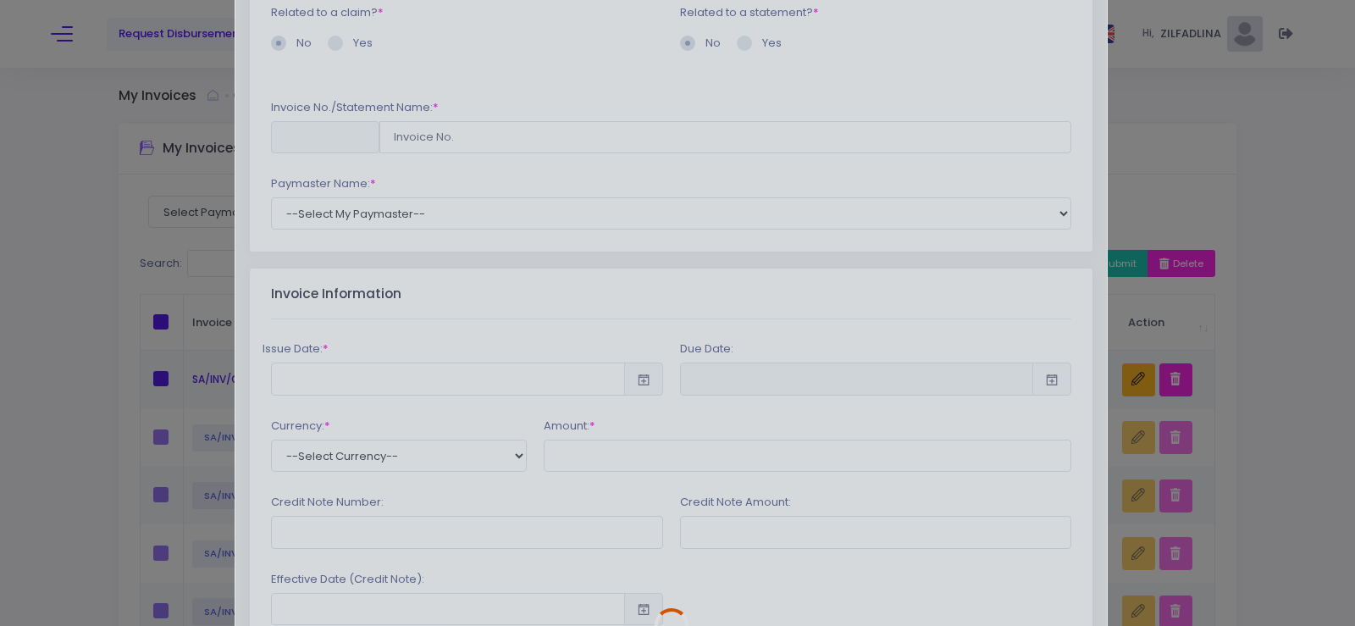
scroll to position [254, 0]
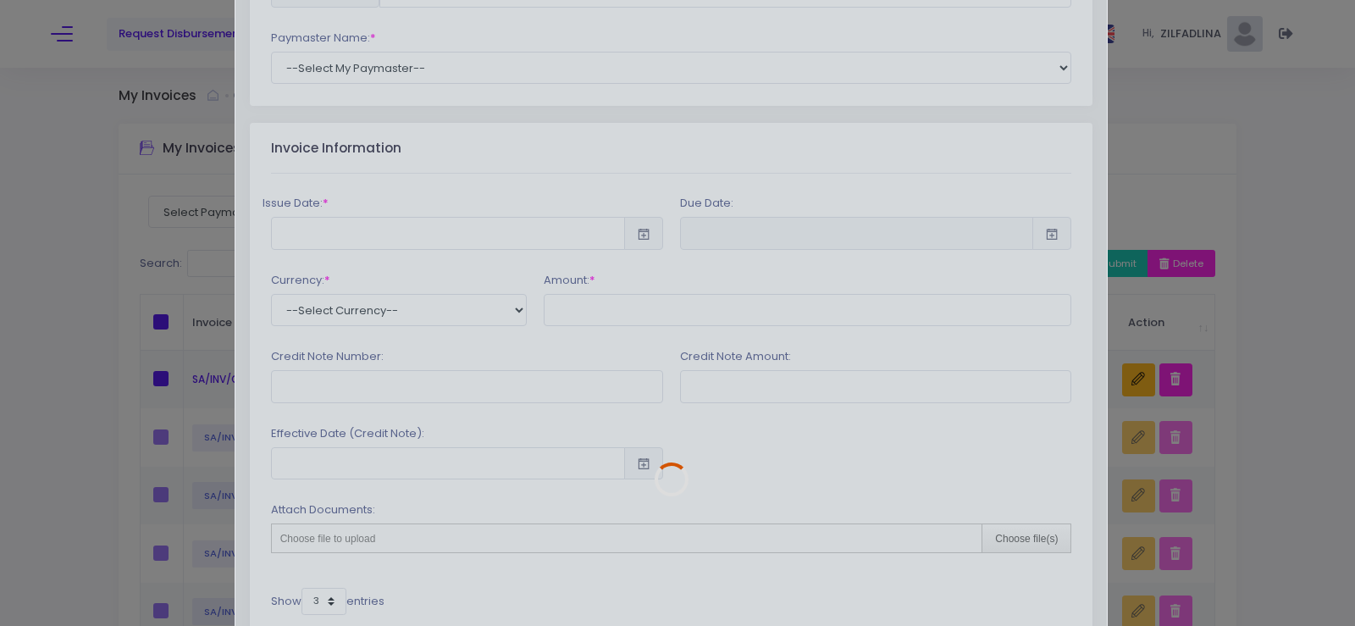
type input "SA/INV/CM-E/7209"
type input "2025-10-02"
type input "2026-03-31"
type input "6541.98"
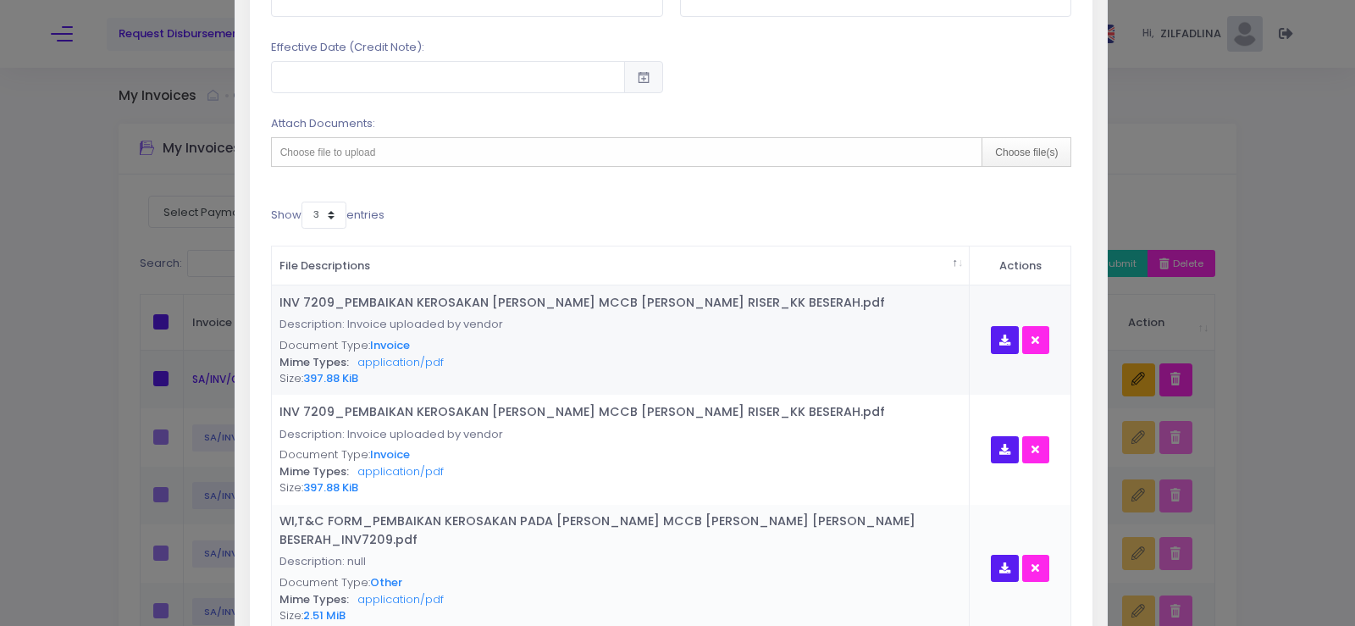
scroll to position [823, 0]
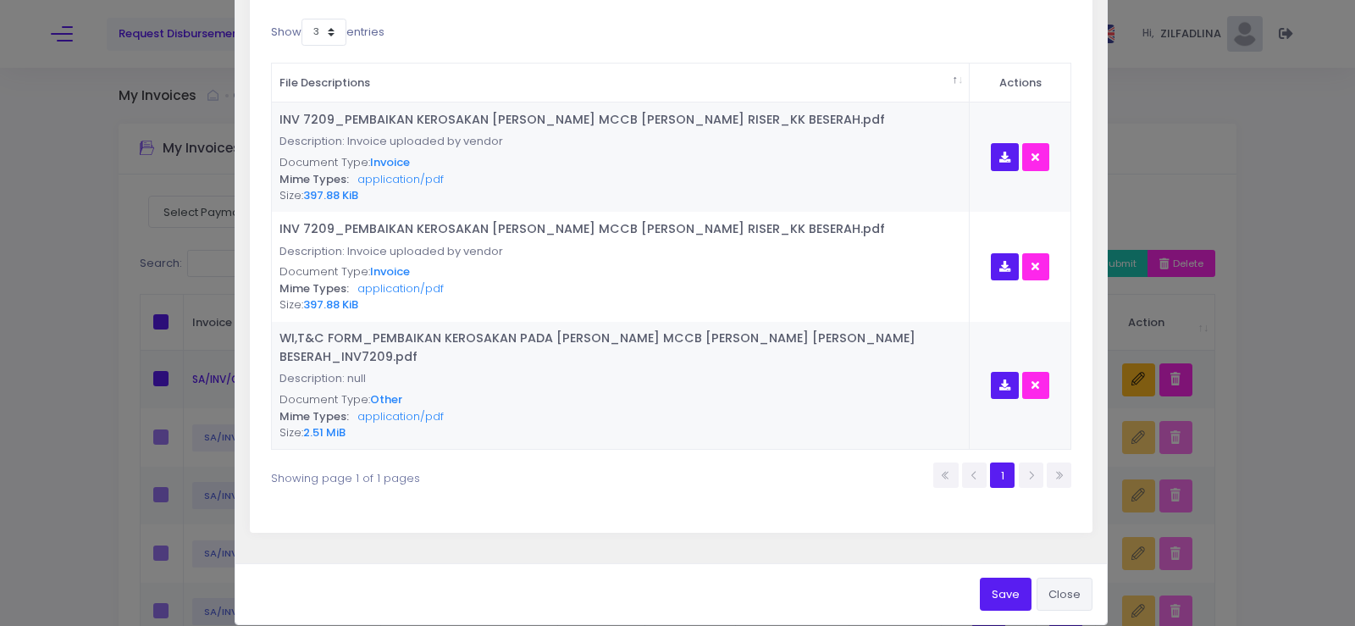
click at [1072, 578] on button "Close" at bounding box center [1065, 594] width 56 height 32
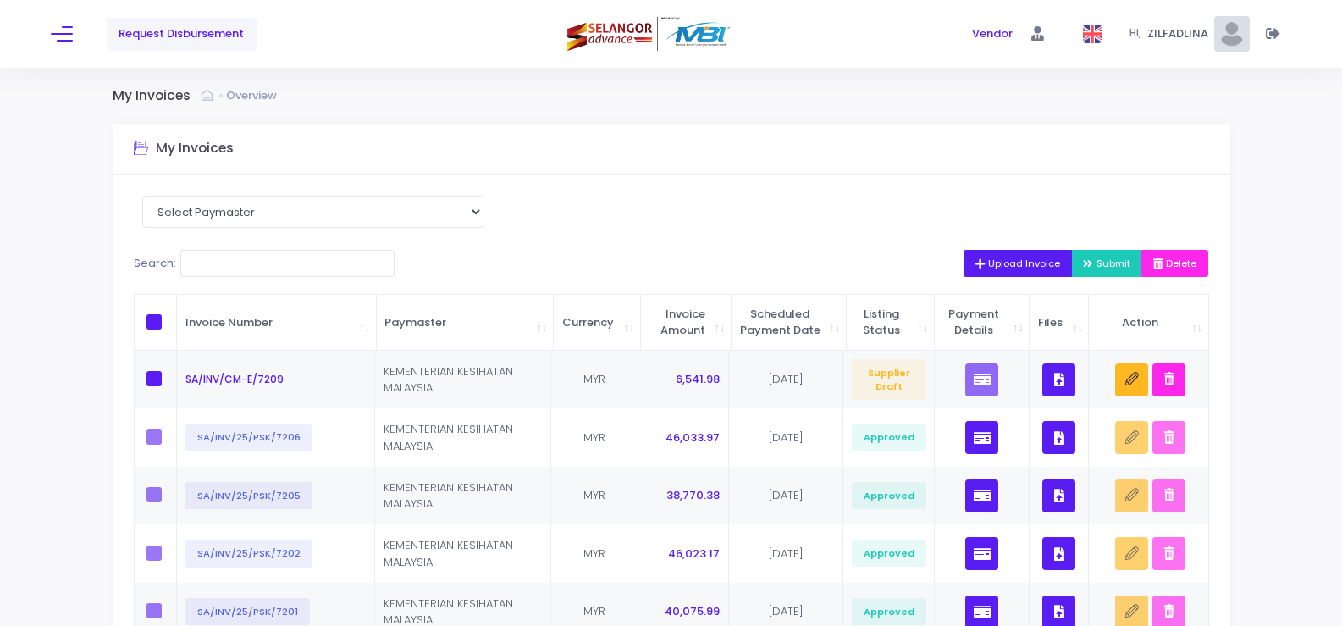
click at [991, 259] on span "Upload Invoice" at bounding box center [1019, 264] width 86 height 14
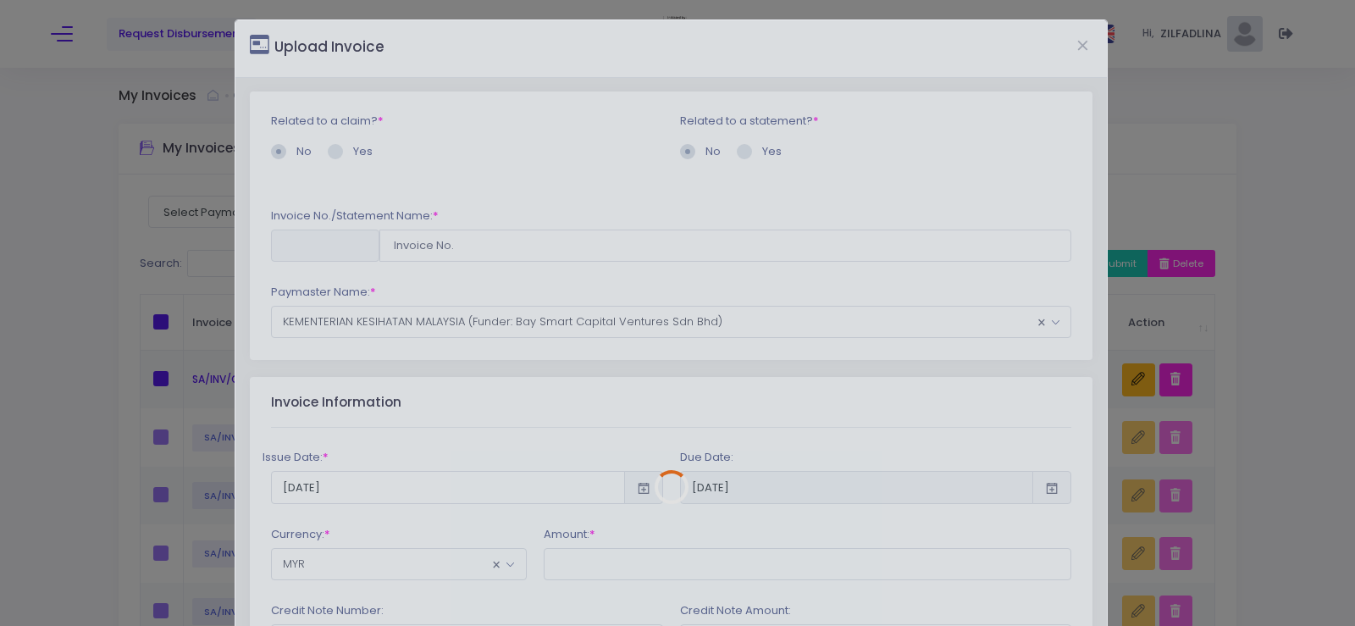
scroll to position [0, 0]
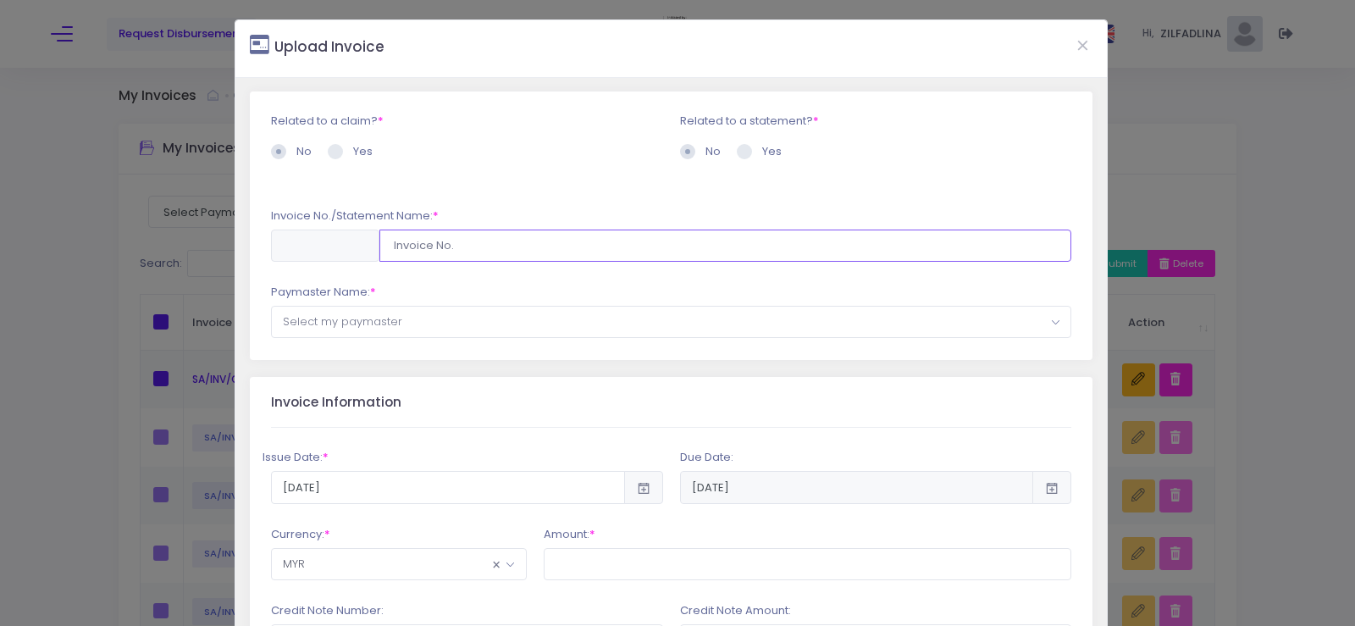
click at [429, 246] on input "text" at bounding box center [725, 246] width 693 height 32
type input "SA/INV/CM-M/7210"
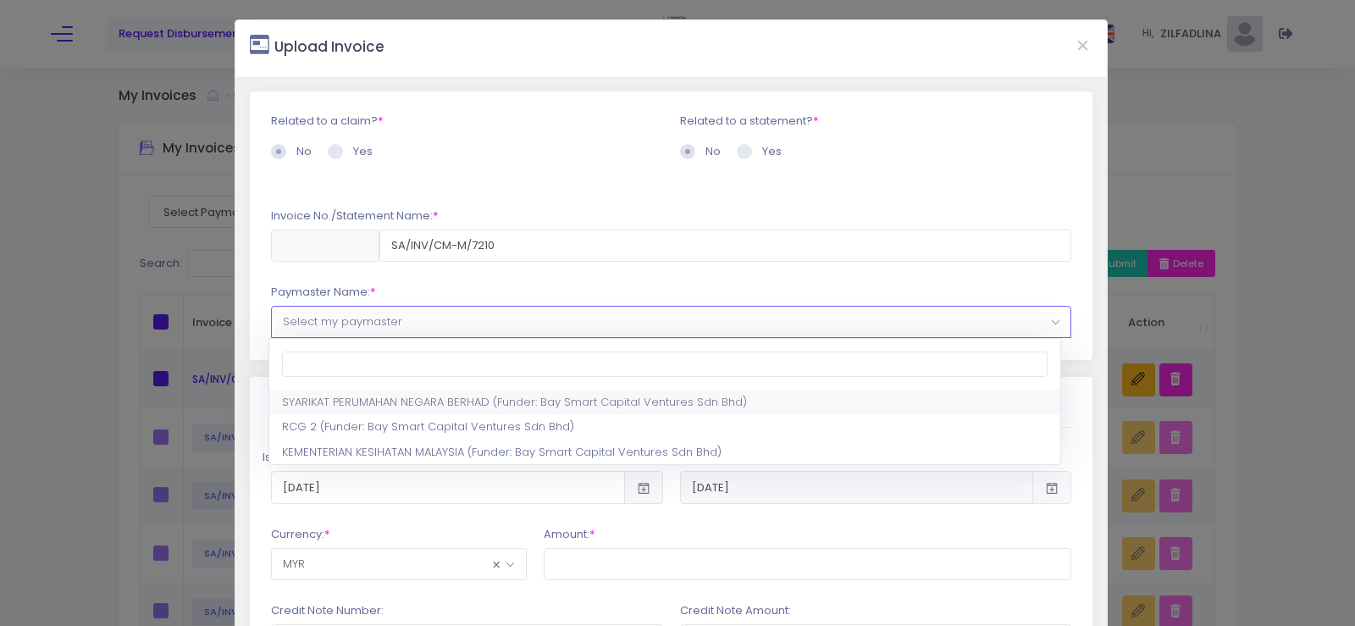
click at [485, 312] on span "Select my paymaster" at bounding box center [671, 322] width 799 height 30
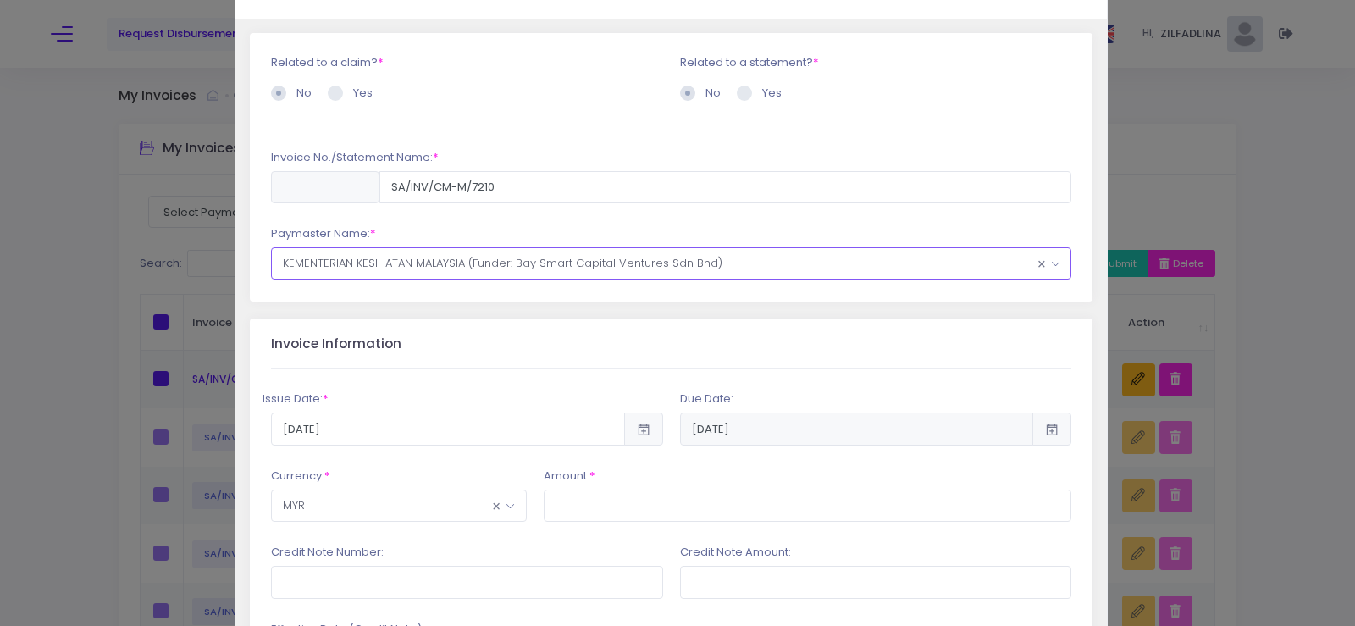
scroll to position [85, 0]
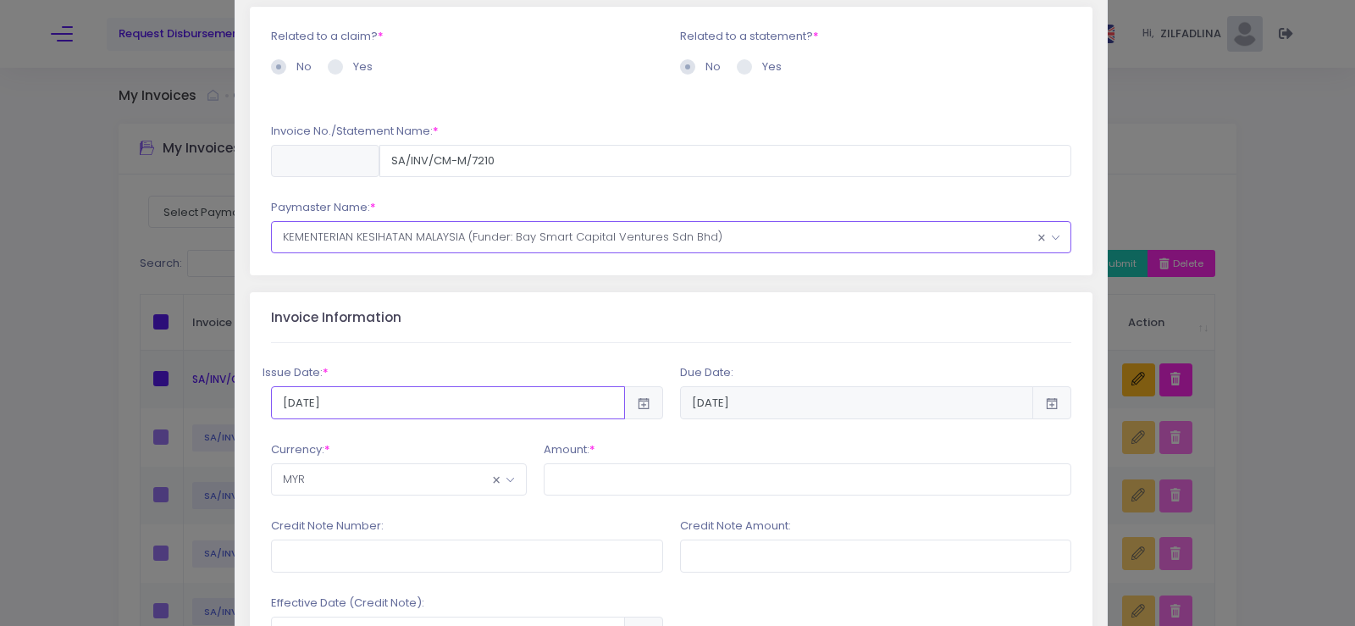
click at [520, 409] on input "2025-10-02" at bounding box center [448, 402] width 354 height 32
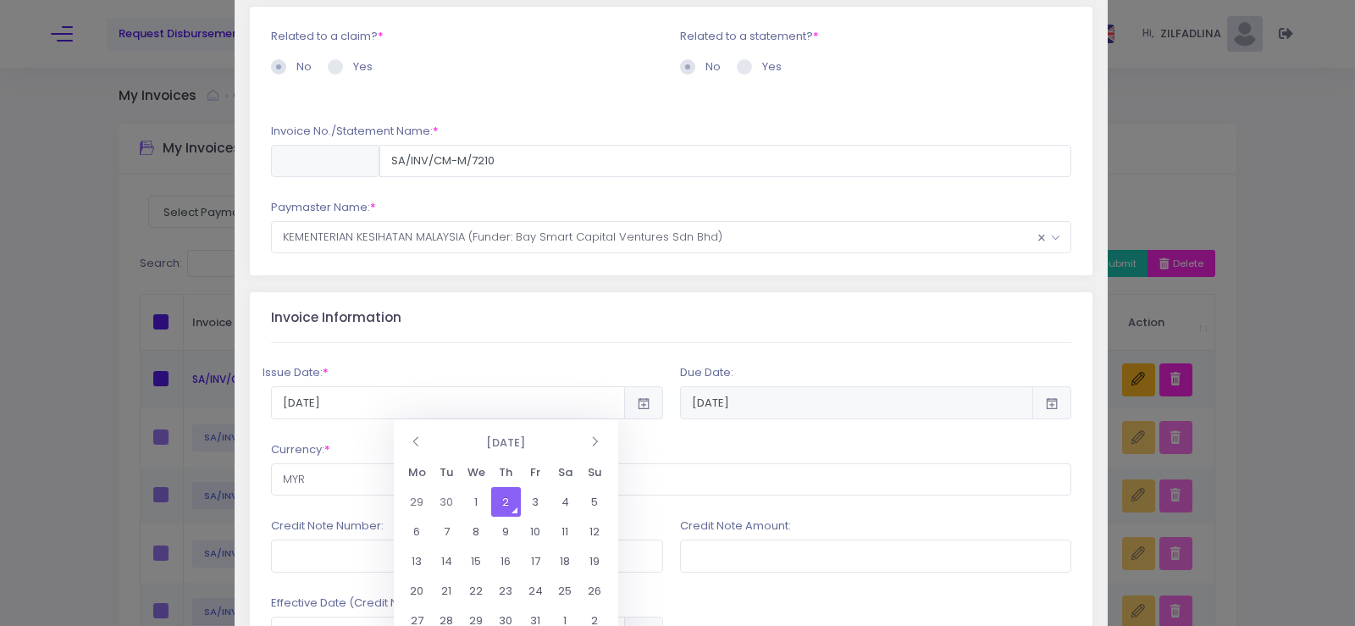
click at [493, 499] on td "2" at bounding box center [506, 502] width 30 height 30
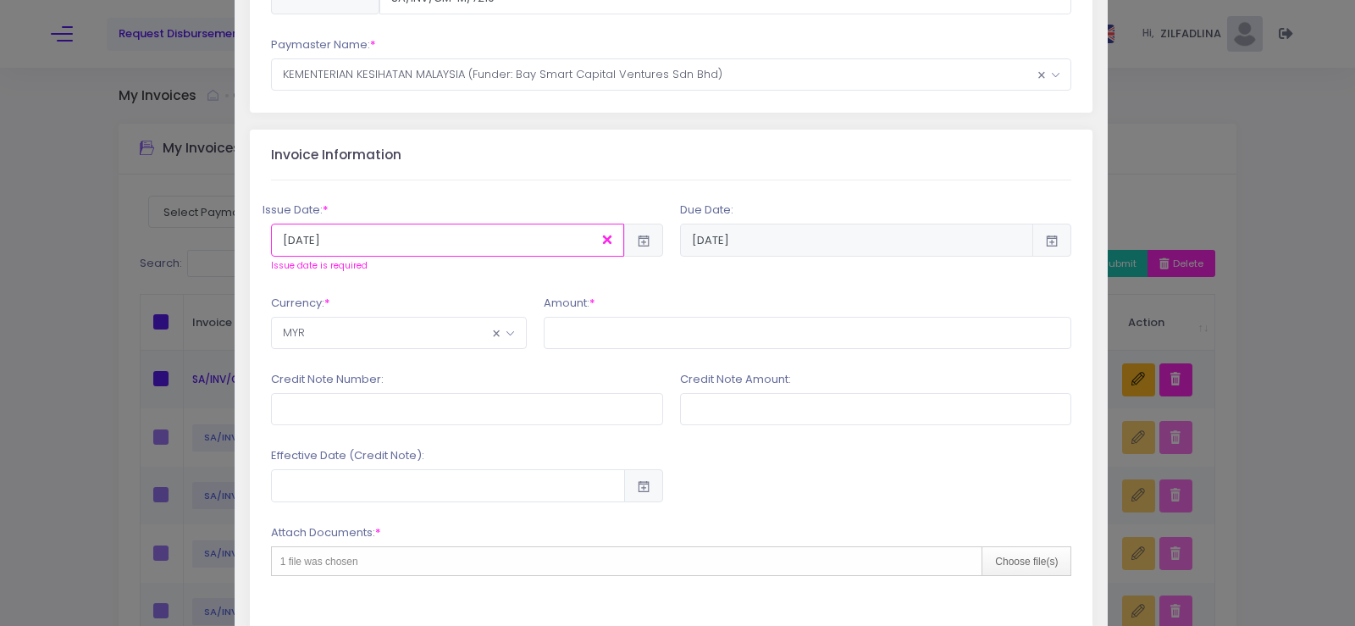
scroll to position [254, 0]
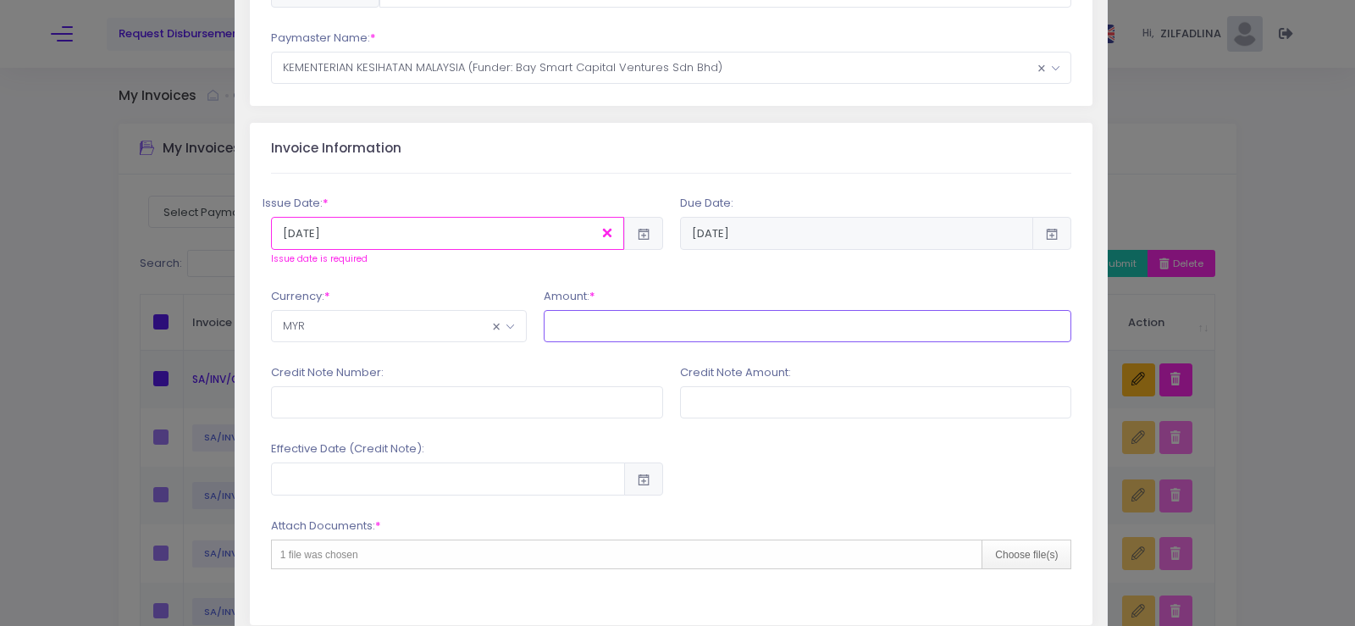
click at [637, 332] on input "text" at bounding box center [808, 326] width 528 height 32
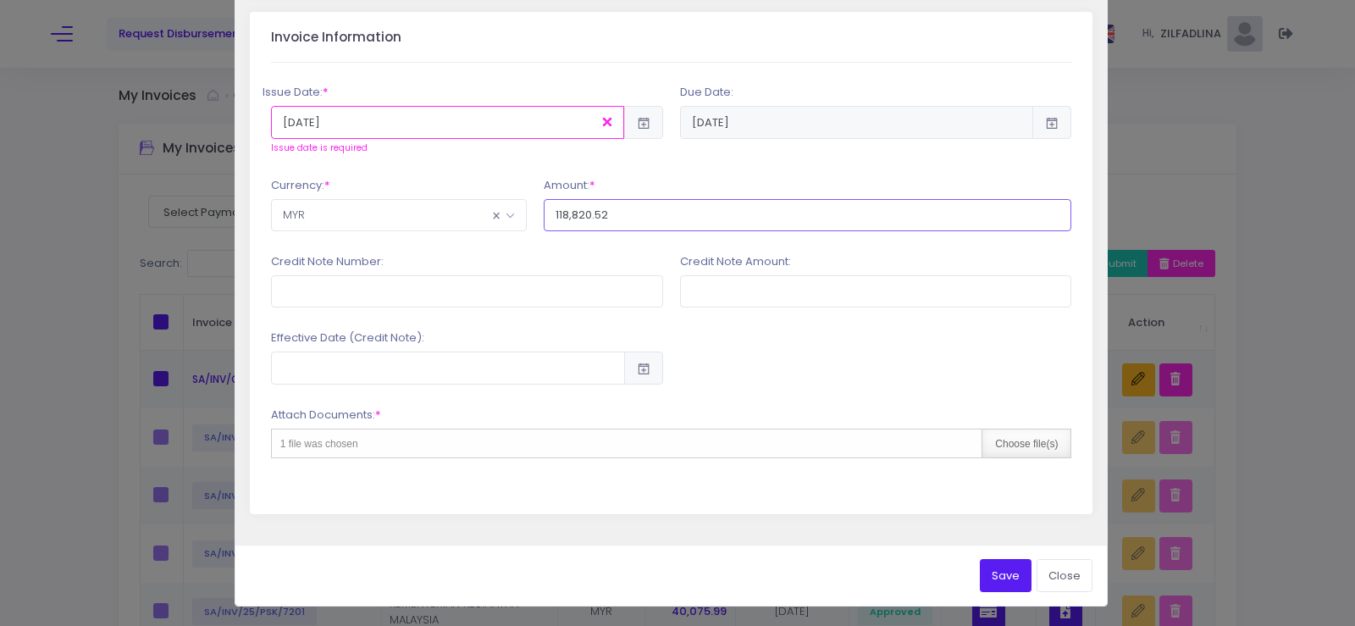
type input "118,820.52"
click at [996, 435] on div "Choose file(s)" at bounding box center [1026, 443] width 89 height 28
type input "C:\fakepath\INV 7210 PEMBAIKAN ACPU_KK INDERA MAHKOTA.pdf"
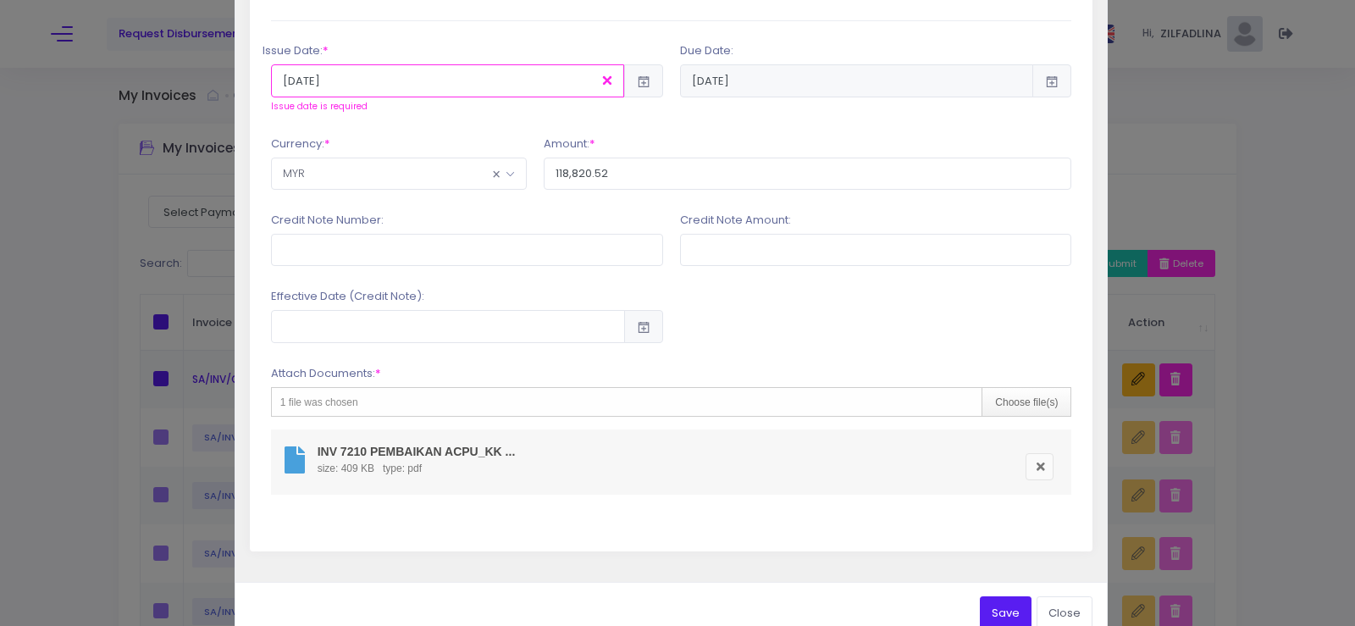
scroll to position [444, 0]
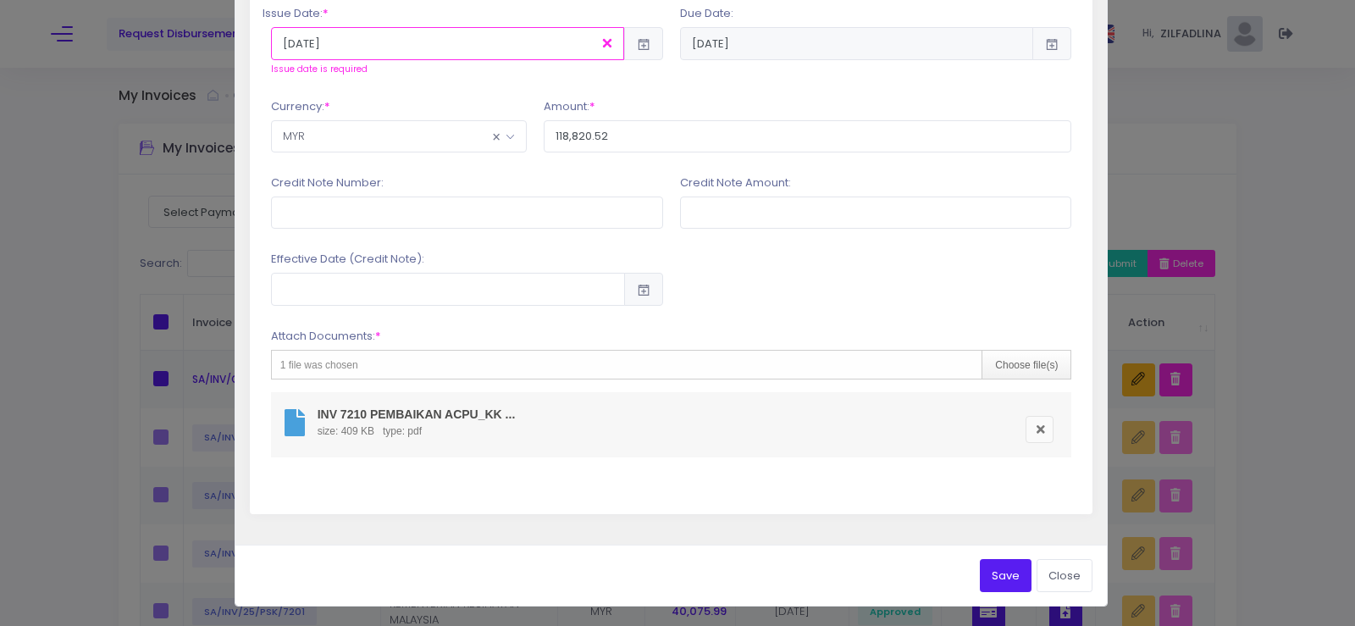
click at [999, 585] on button "Save" at bounding box center [1006, 575] width 52 height 32
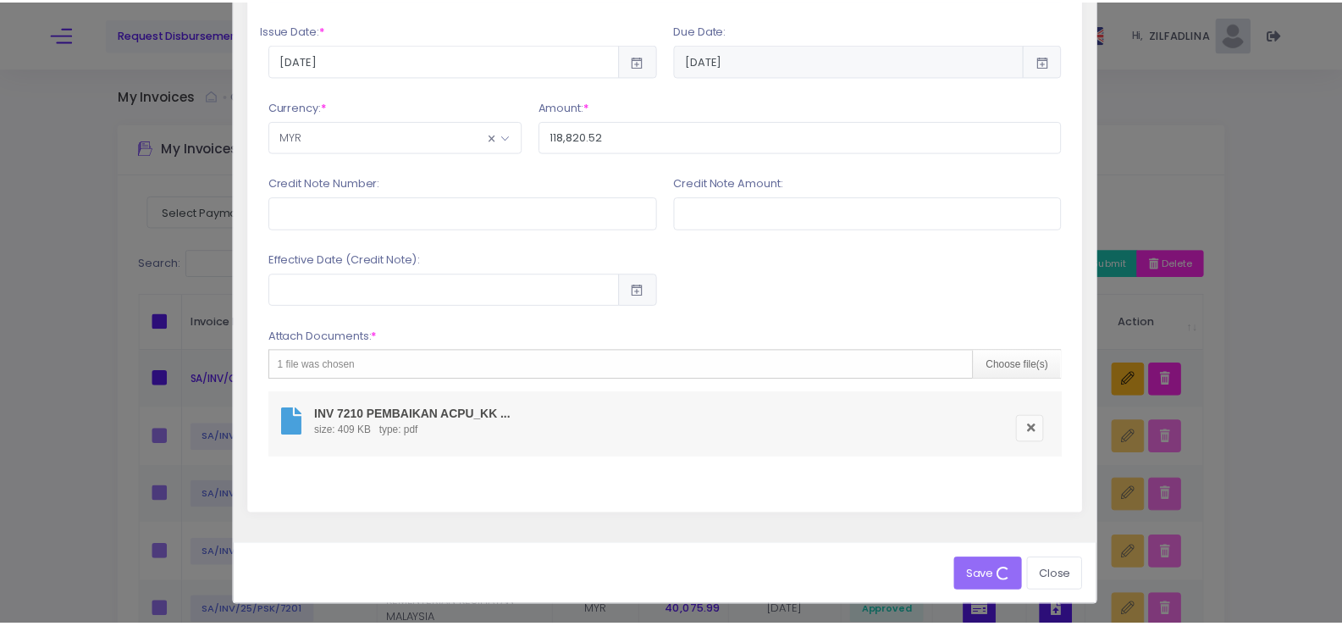
scroll to position [428, 0]
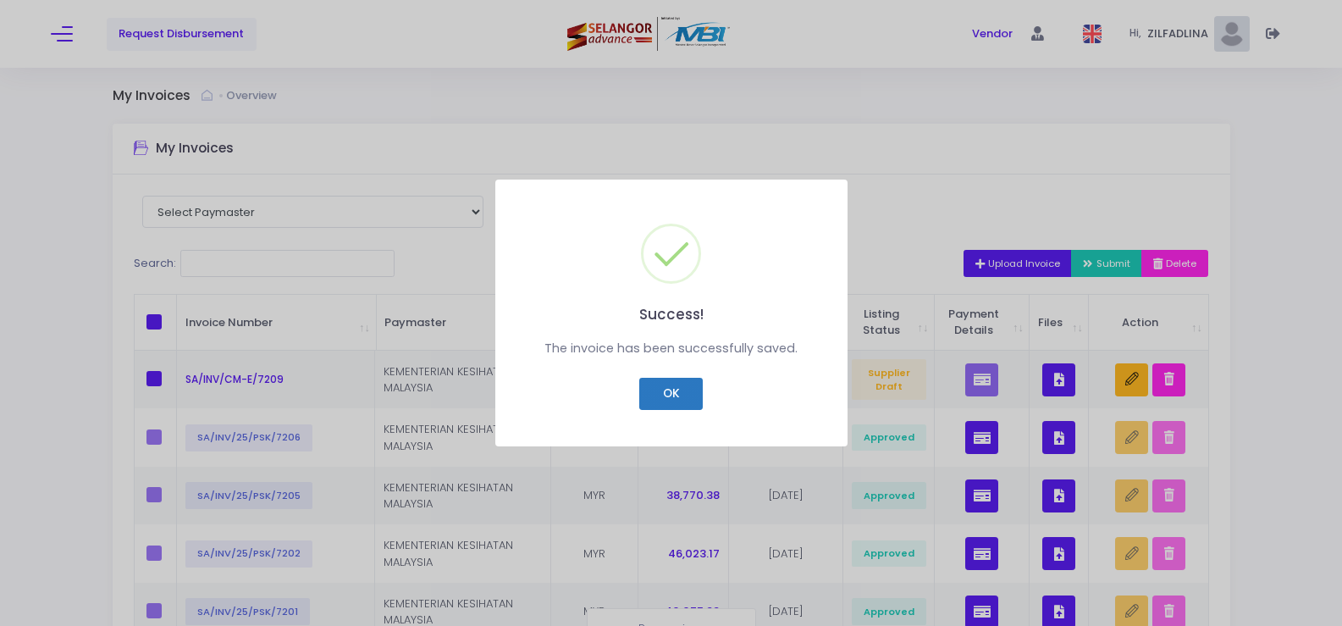
click at [670, 400] on button "OK" at bounding box center [671, 394] width 64 height 32
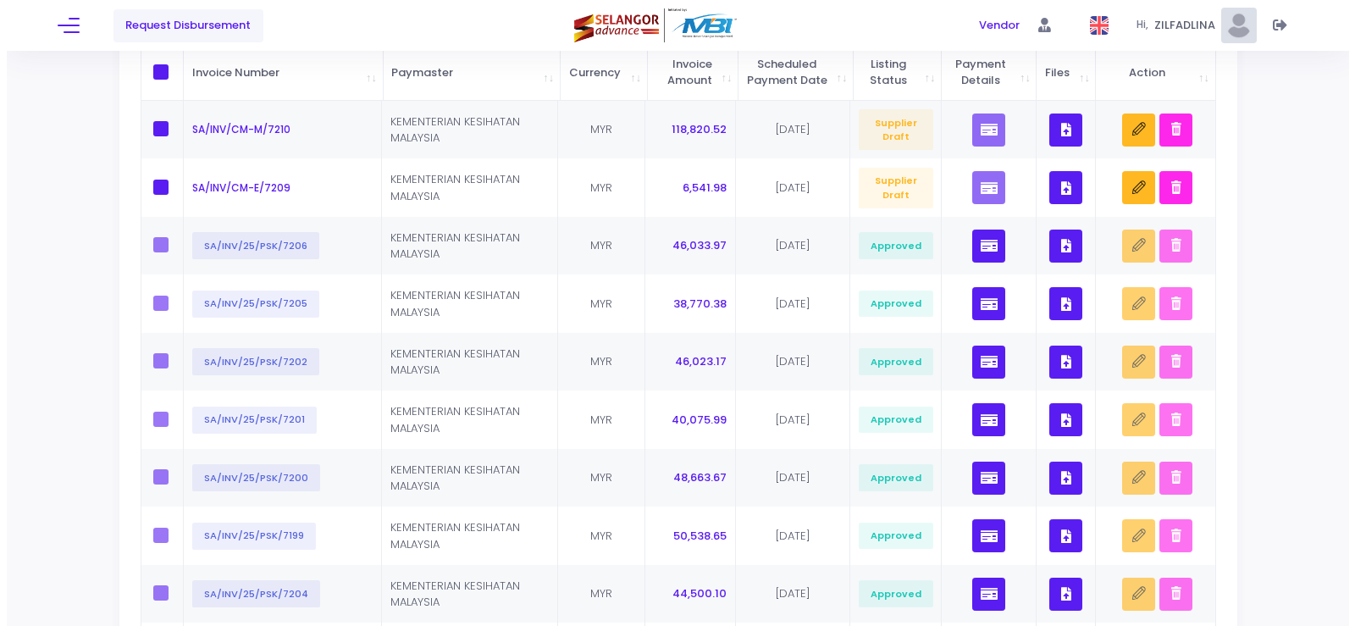
scroll to position [0, 0]
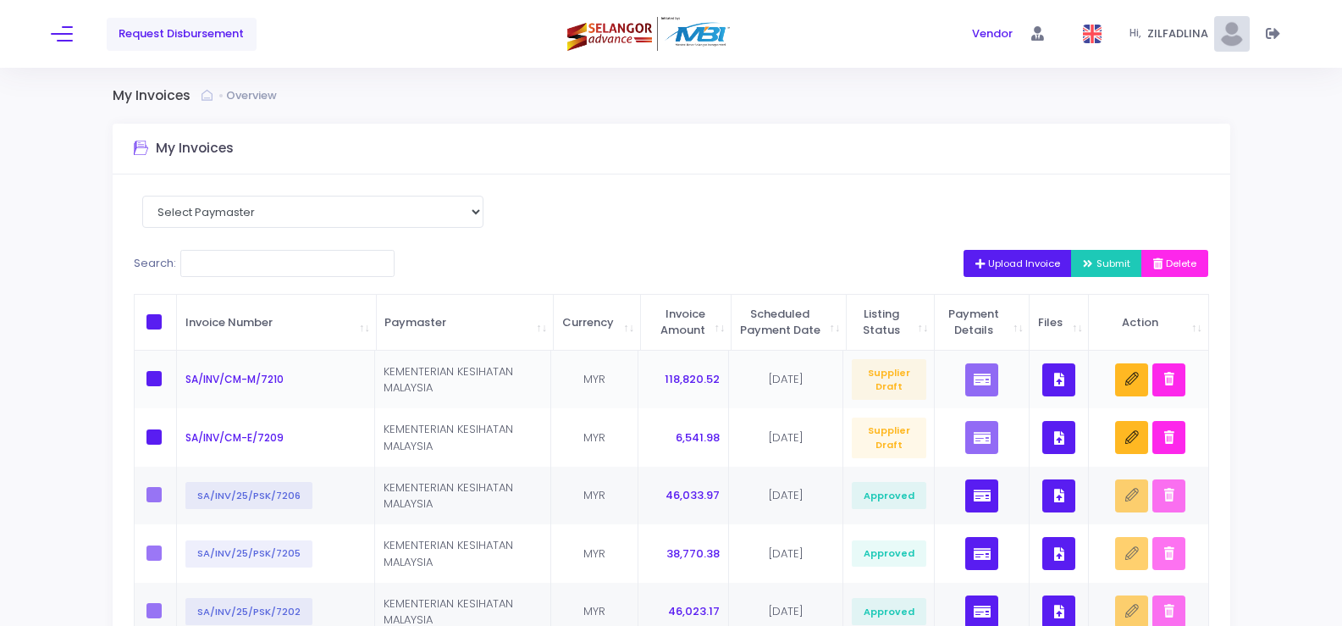
click at [1043, 393] on button "button" at bounding box center [1059, 379] width 33 height 33
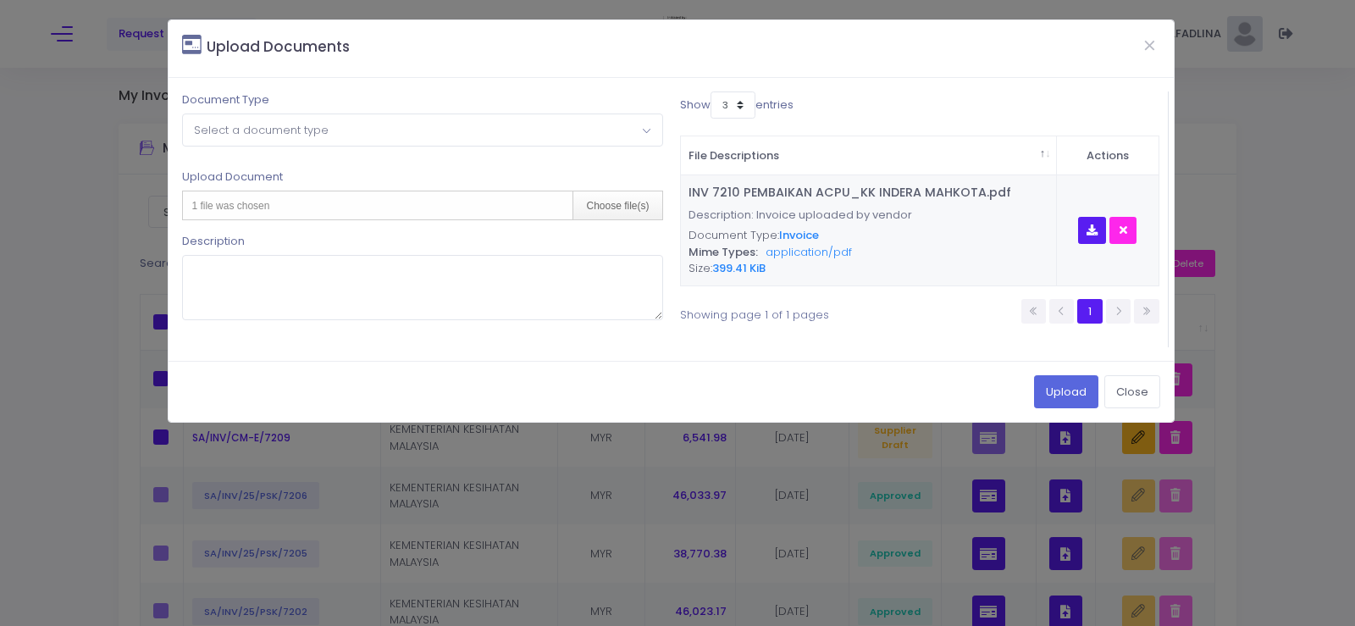
click at [225, 136] on span "Select a document type" at bounding box center [261, 130] width 135 height 16
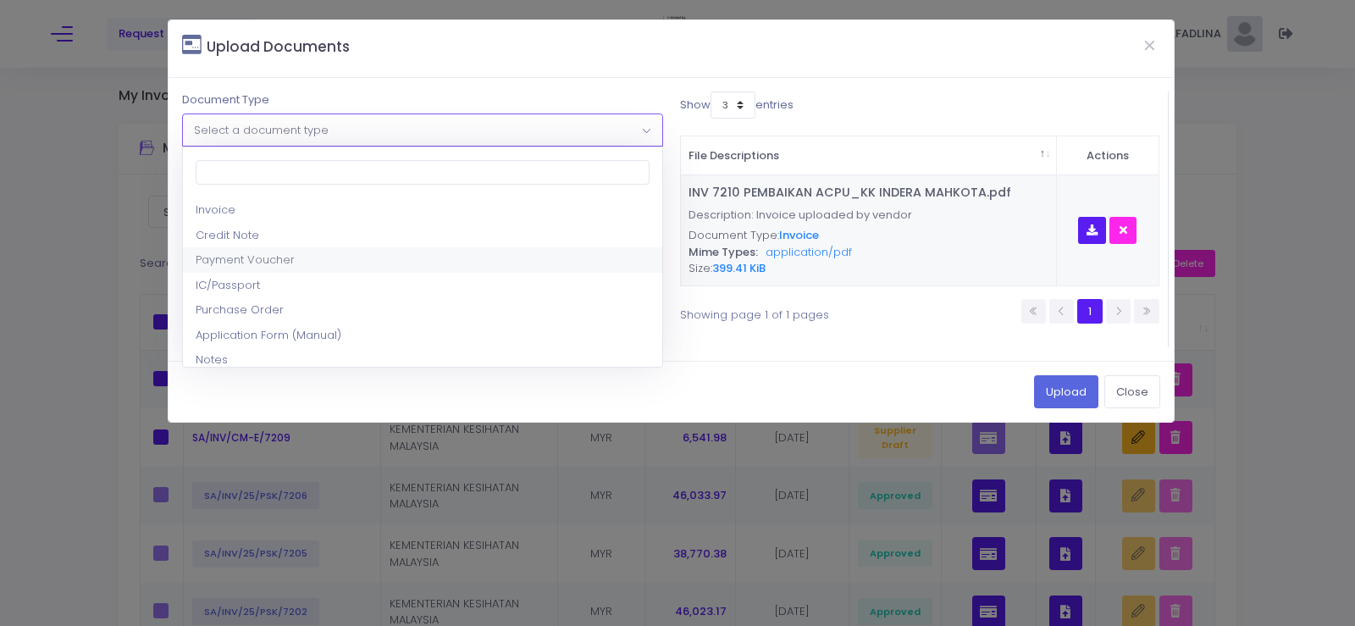
scroll to position [169, 0]
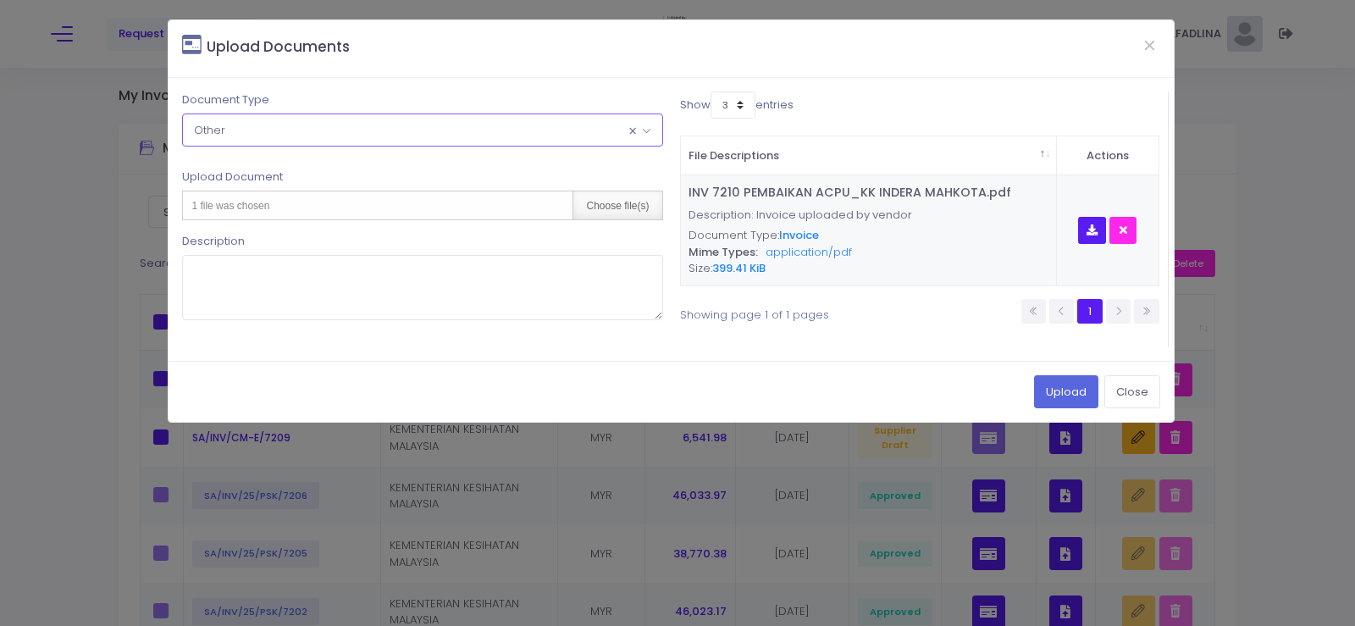
click at [604, 200] on div "Choose file(s)" at bounding box center [616, 205] width 89 height 28
type input "C:\fakepath\WI, T&C FORM_PEMBAIKAN ACPU_KK INDERA MAHKOTA_INV7210.pdf"
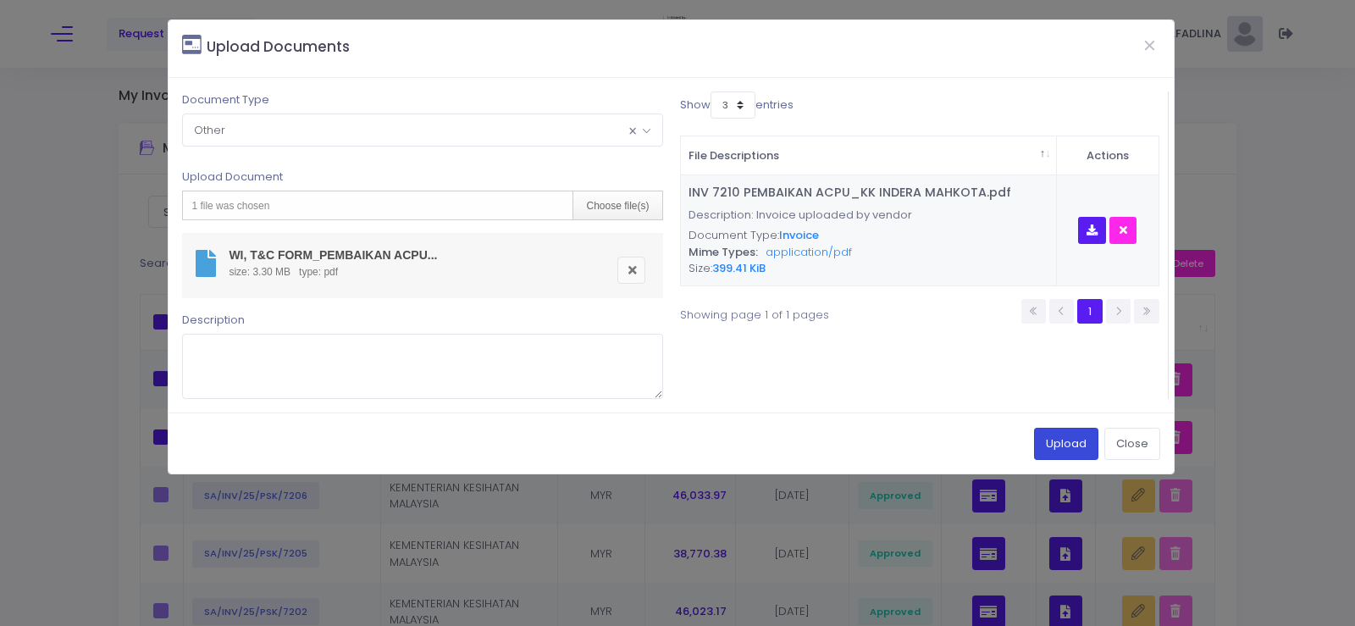
click at [1062, 443] on button "Upload" at bounding box center [1066, 444] width 64 height 32
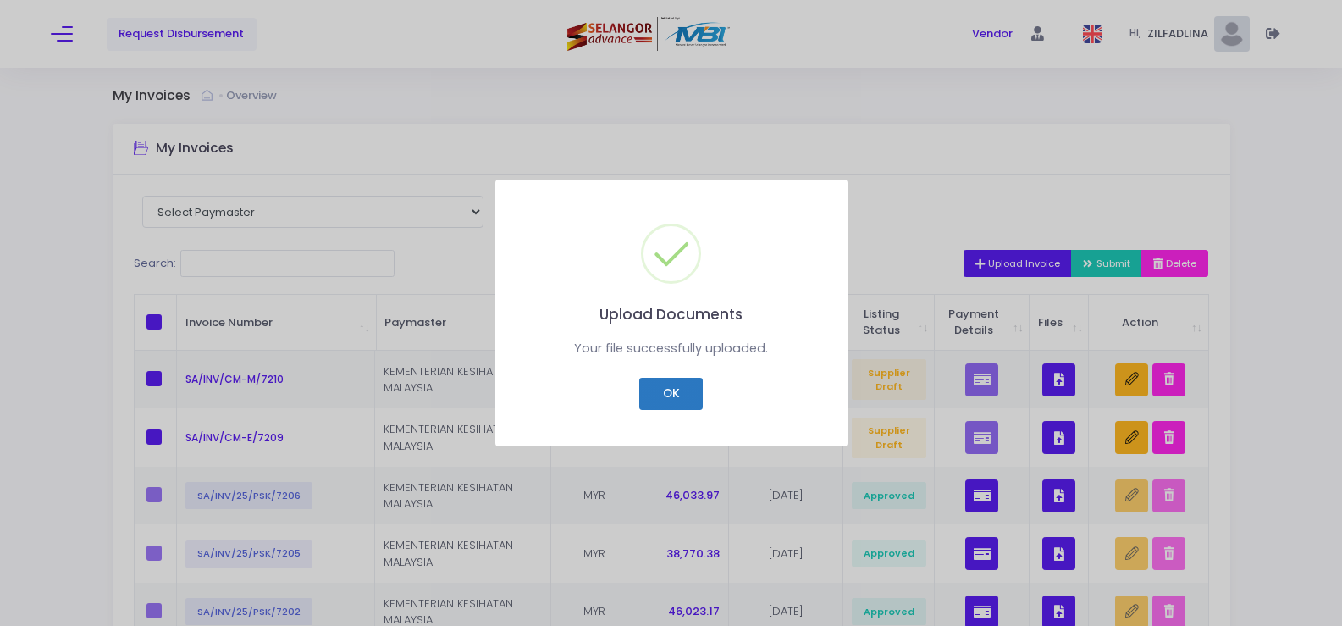
click at [679, 407] on button "OK" at bounding box center [671, 394] width 64 height 32
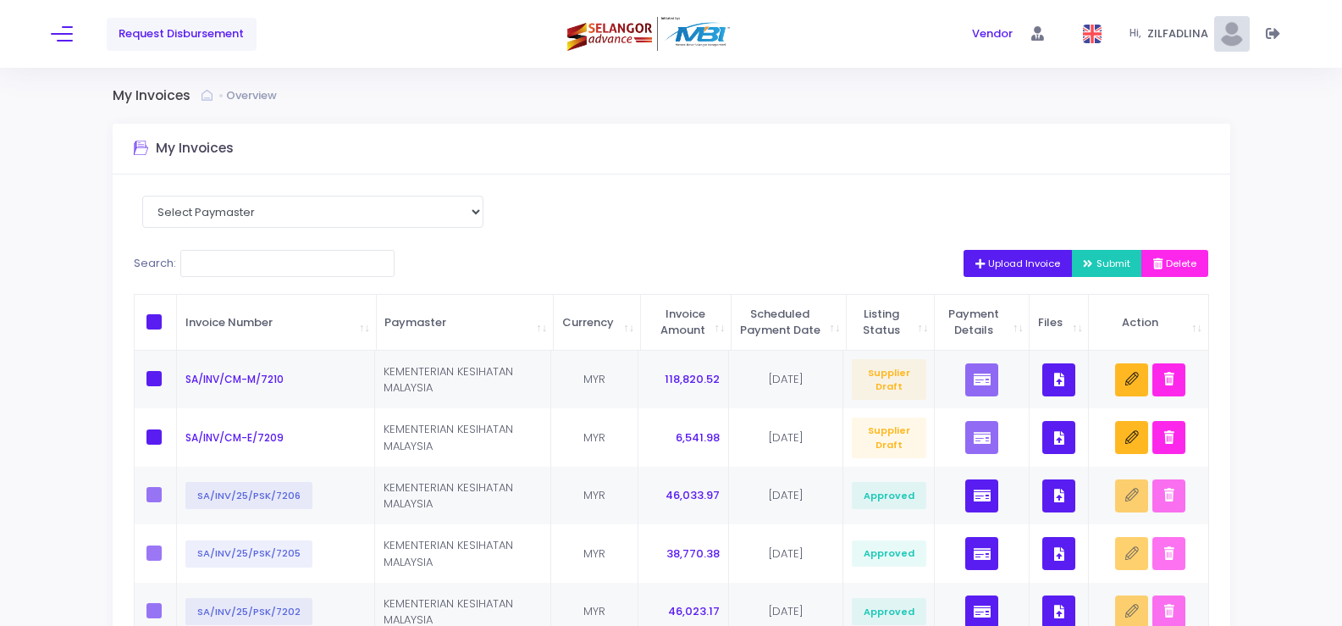
click at [1015, 267] on span "Upload Invoice" at bounding box center [1019, 264] width 86 height 14
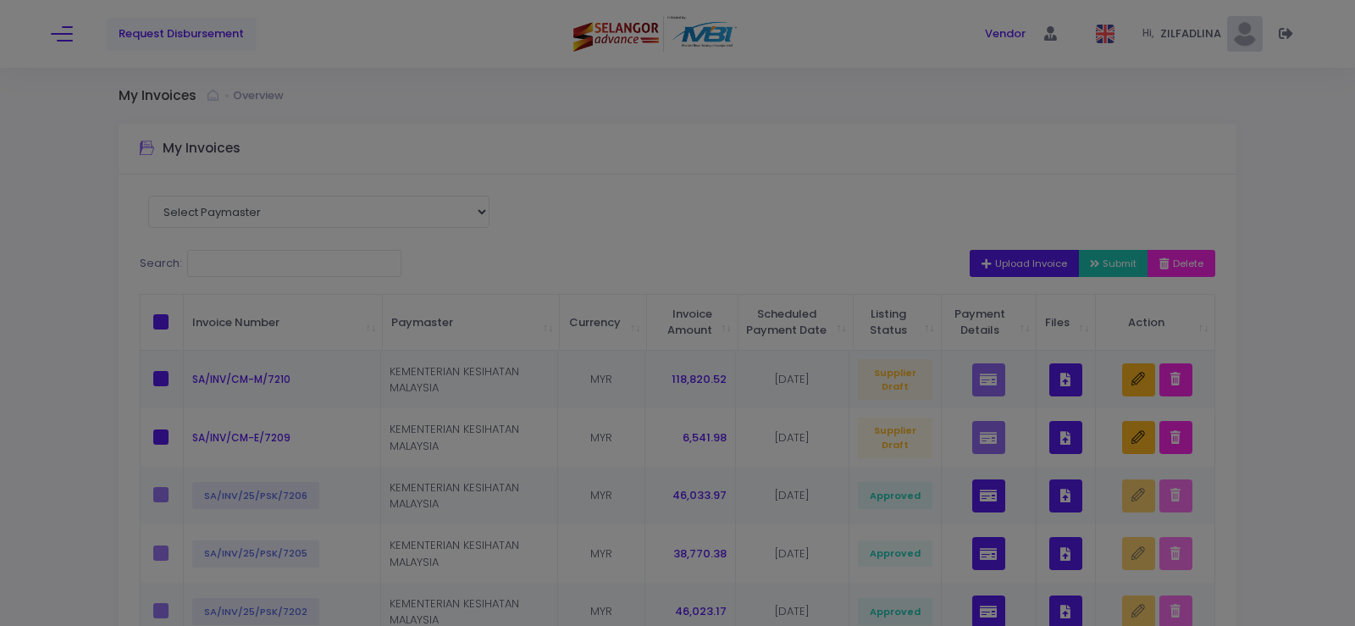
scroll to position [0, 0]
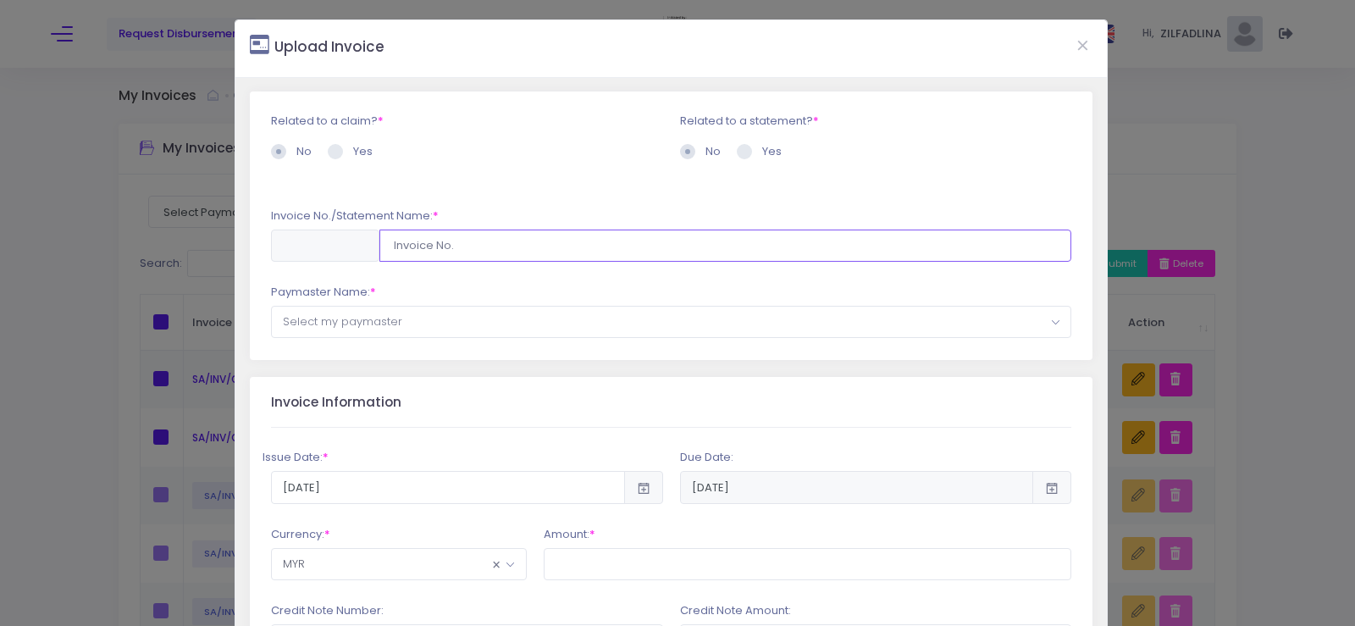
click at [462, 249] on input "text" at bounding box center [725, 246] width 693 height 32
type input "SA/INV/CM-M/7211"
click at [629, 290] on div "Paymaster Name: * --Select My Paymaster-- SYARIKAT PERUMAHAN NEGARA BERHAD (Fun…" at bounding box center [671, 311] width 801 height 54
click at [600, 330] on span "Select my paymaster" at bounding box center [671, 322] width 799 height 30
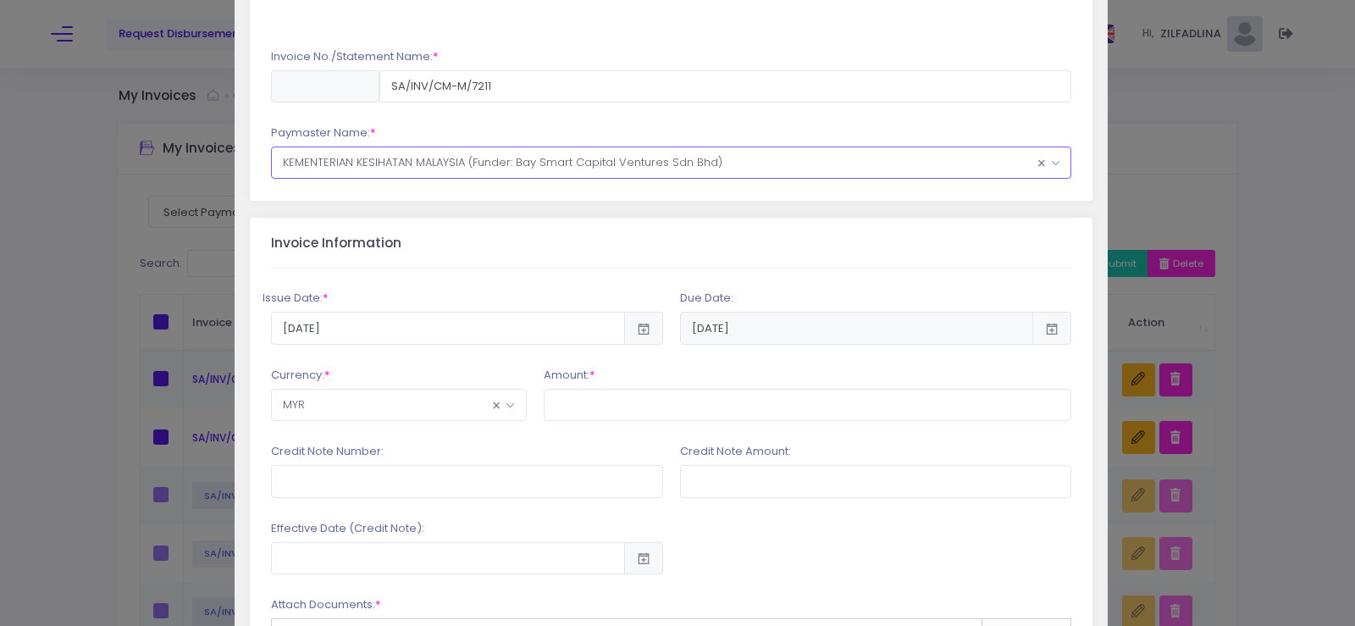
scroll to position [169, 0]
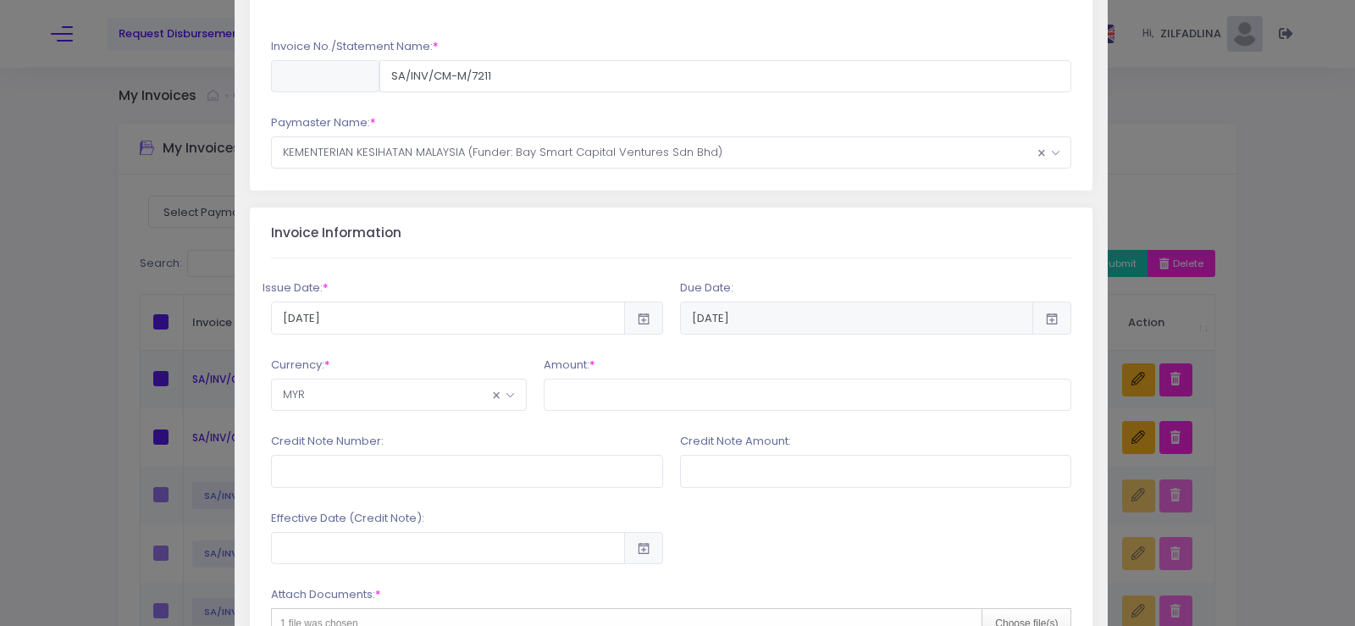
click at [643, 318] on icon at bounding box center [643, 318] width 15 height 0
click at [537, 318] on input "2025-10-02" at bounding box center [448, 317] width 354 height 32
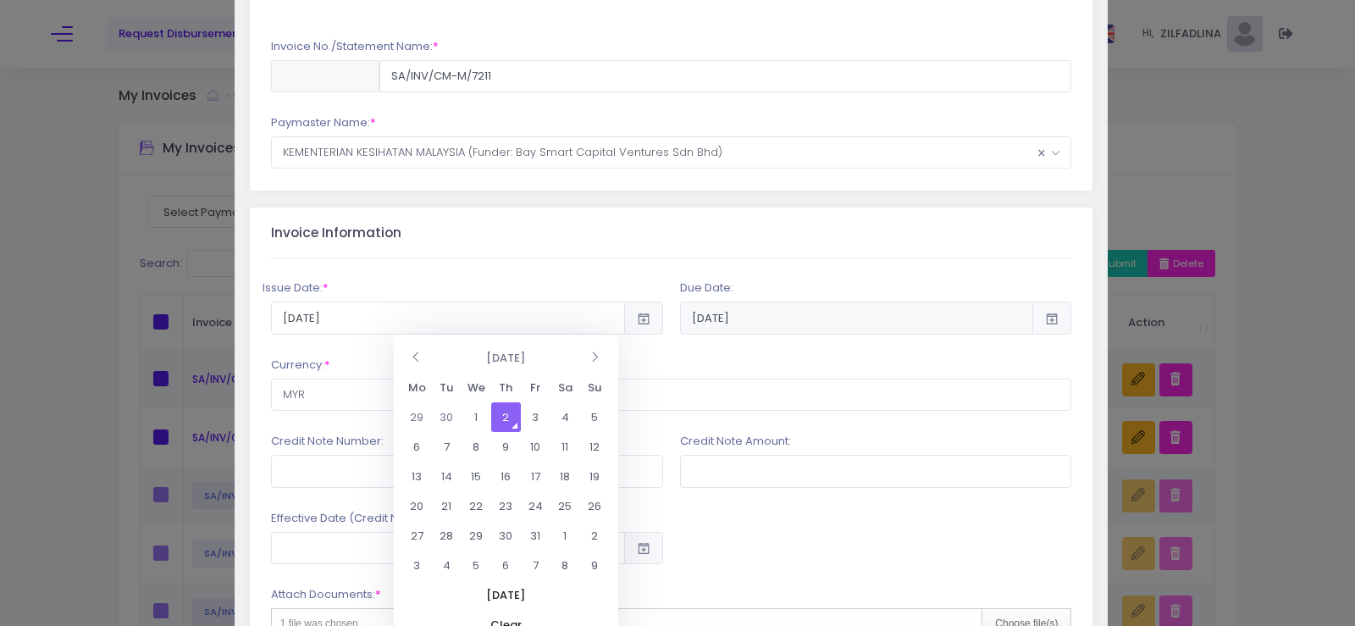
click at [516, 423] on td "2" at bounding box center [506, 417] width 30 height 30
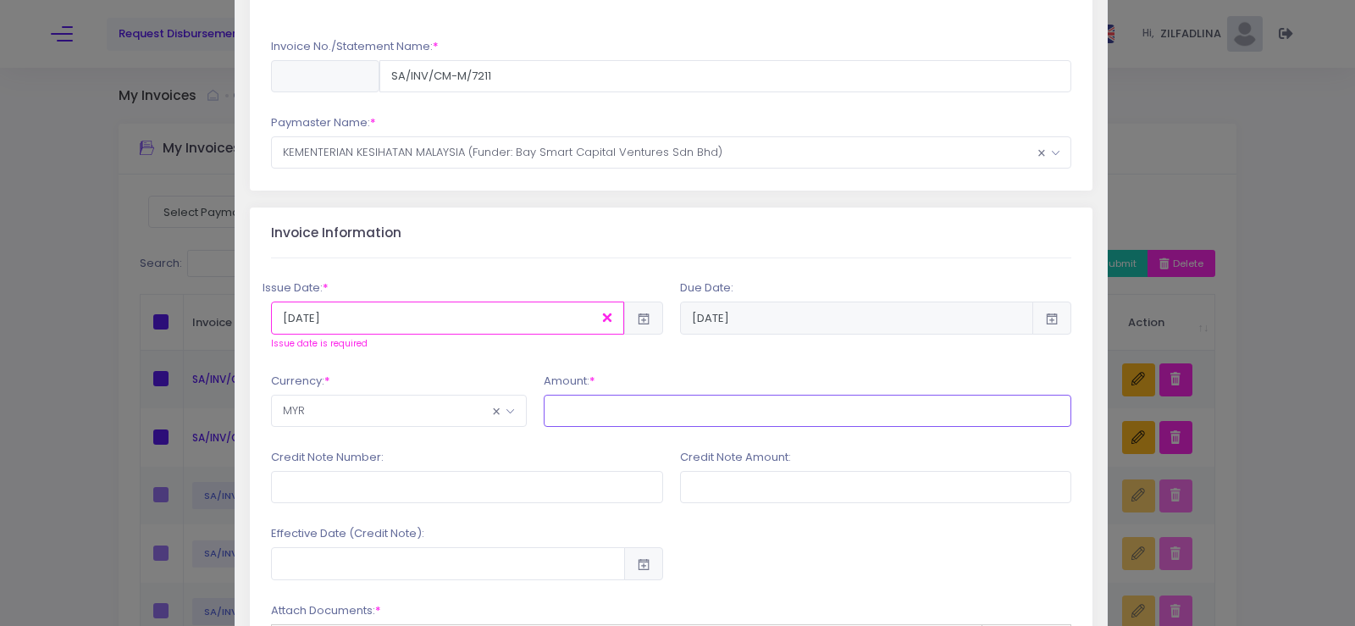
click at [620, 419] on input "text" at bounding box center [808, 411] width 528 height 32
type input "6"
type input "6,598.80"
click at [595, 457] on div "Credit Note Number:" at bounding box center [467, 476] width 409 height 54
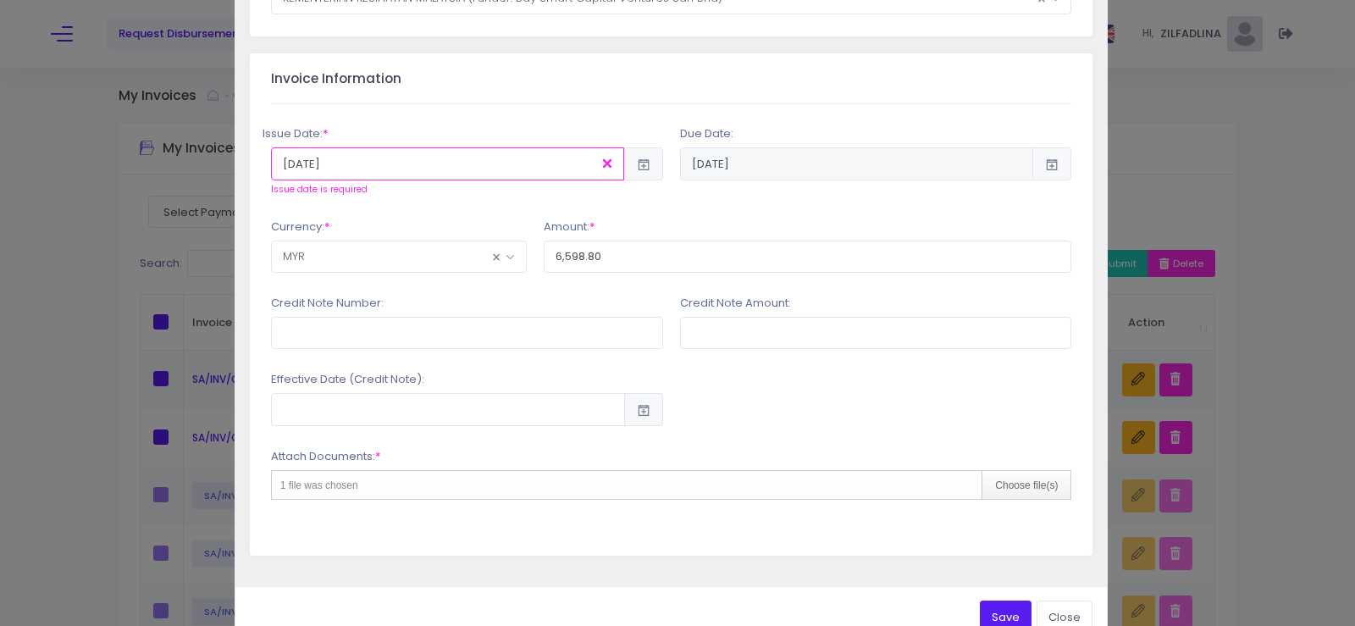
scroll to position [339, 0]
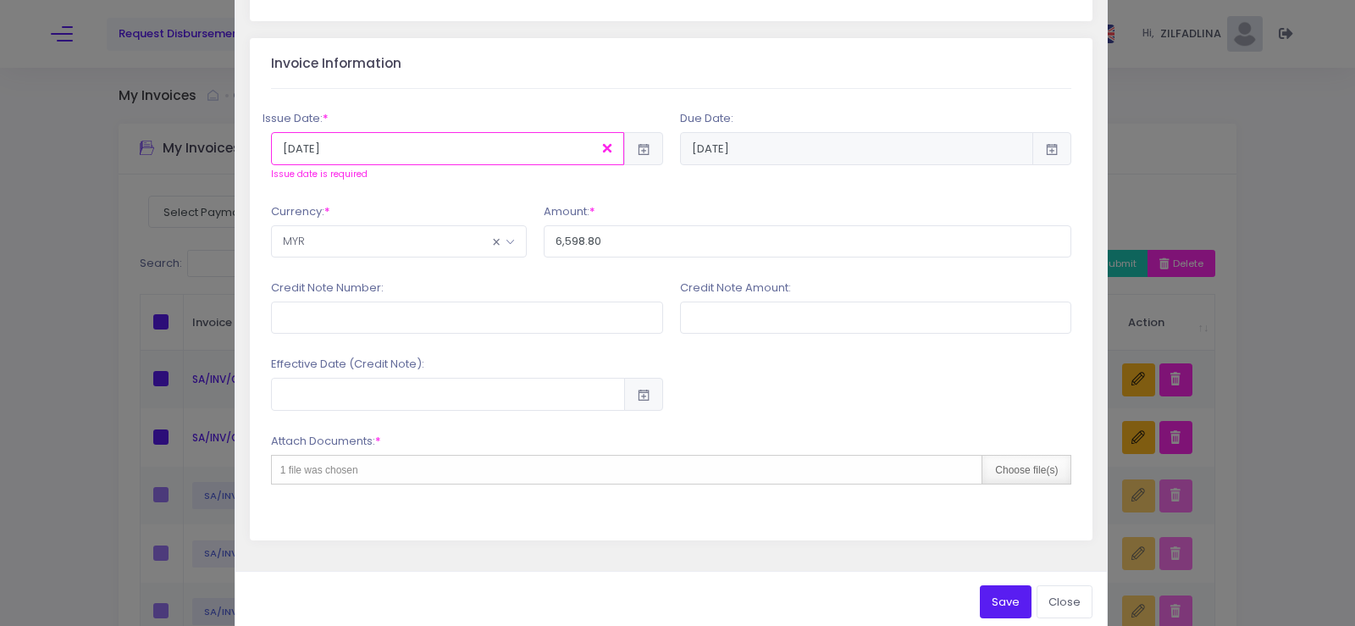
click at [983, 467] on div "Choose file(s)" at bounding box center [1026, 470] width 89 height 28
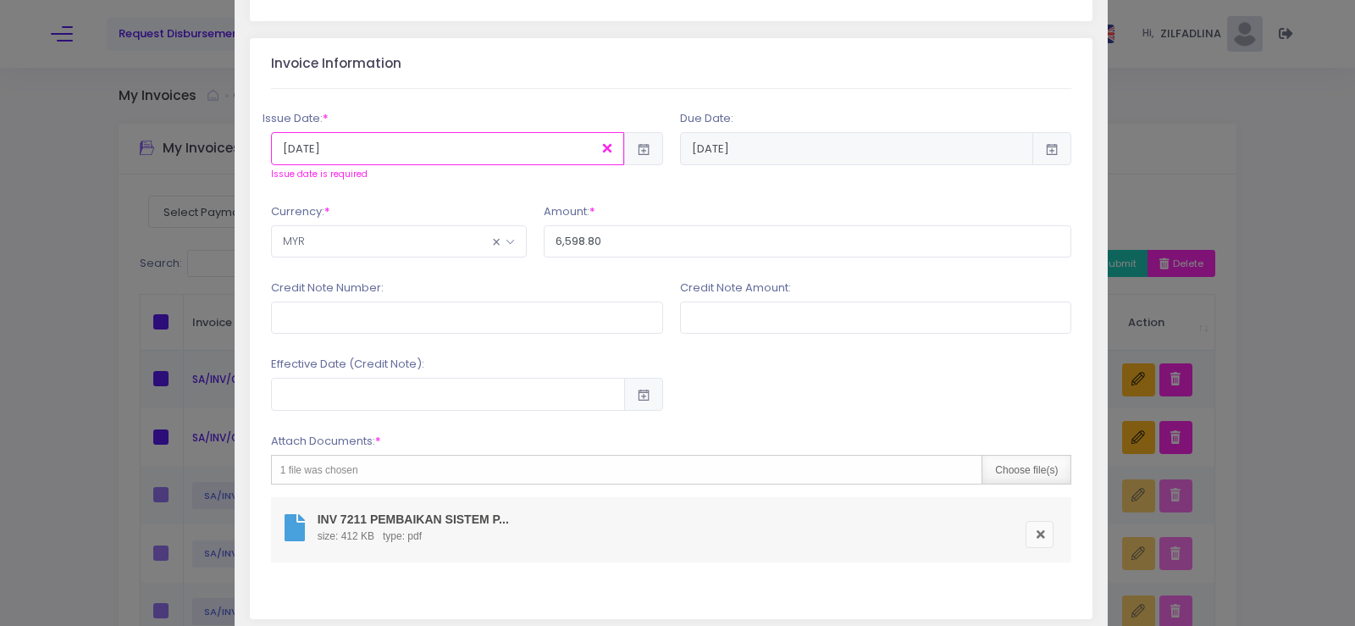
click at [1020, 467] on div "Choose file(s)" at bounding box center [1026, 470] width 89 height 28
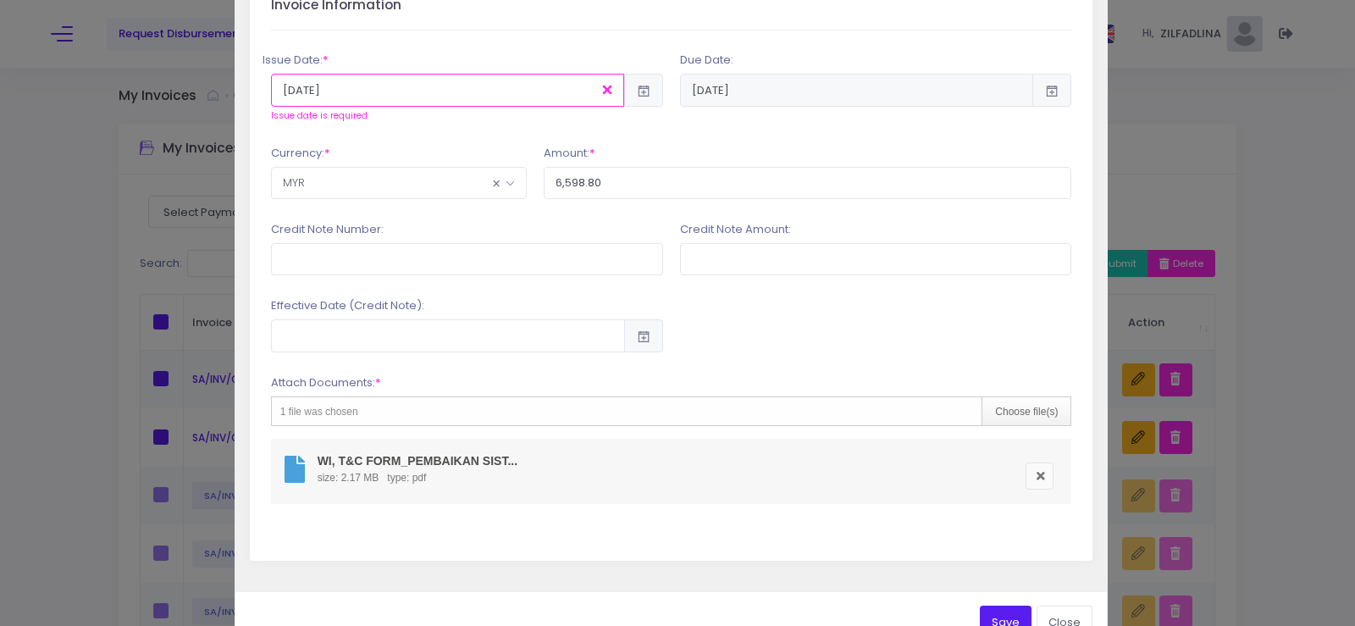
scroll to position [444, 0]
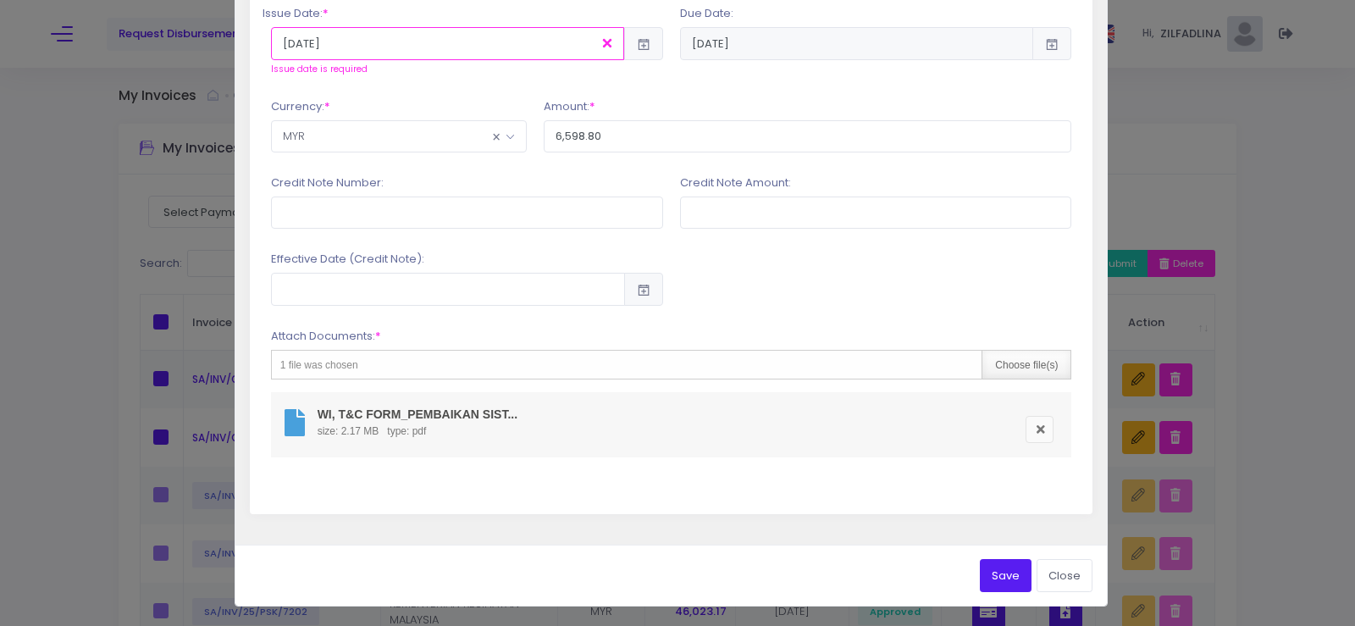
click at [1011, 372] on div "Choose file(s)" at bounding box center [1026, 365] width 89 height 28
type input "C:\fakepath\INV 7211 PEMBAIKAN SISTEM PENDINGIN HAWA AIR FAN COIL UNIT (BILIK M…"
click at [1011, 579] on button "Save" at bounding box center [1006, 575] width 52 height 32
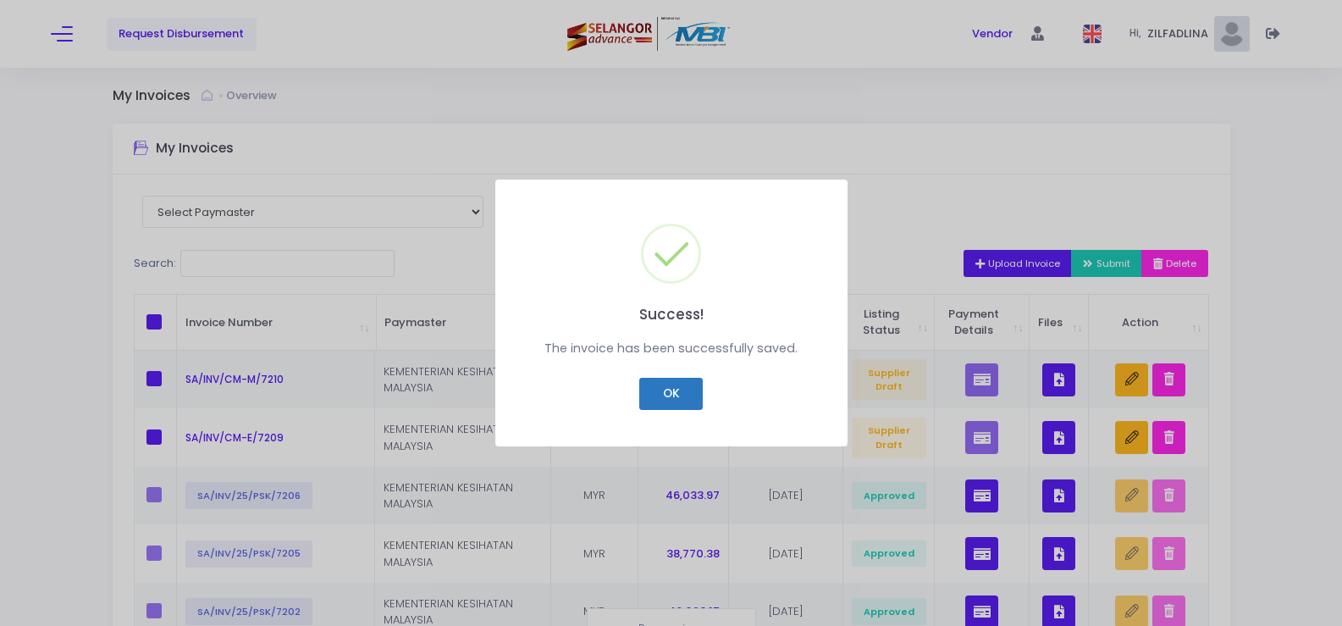
click at [664, 398] on button "OK" at bounding box center [671, 394] width 64 height 32
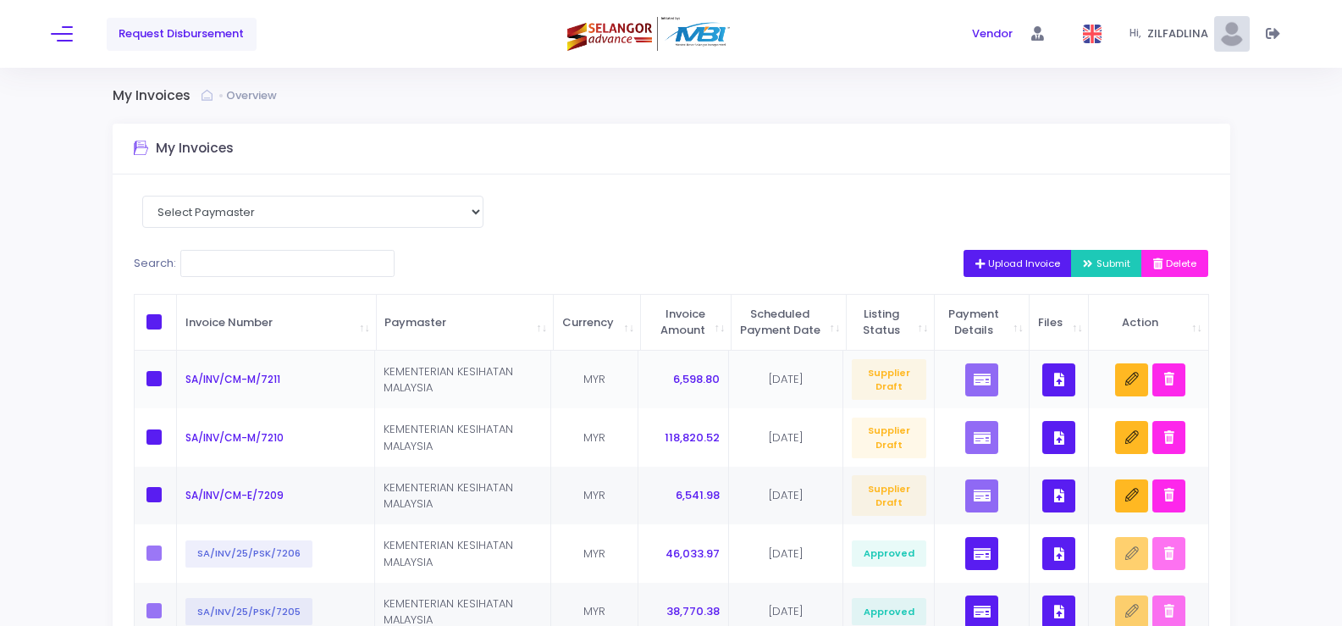
click at [1062, 379] on icon "button" at bounding box center [1059, 379] width 10 height 0
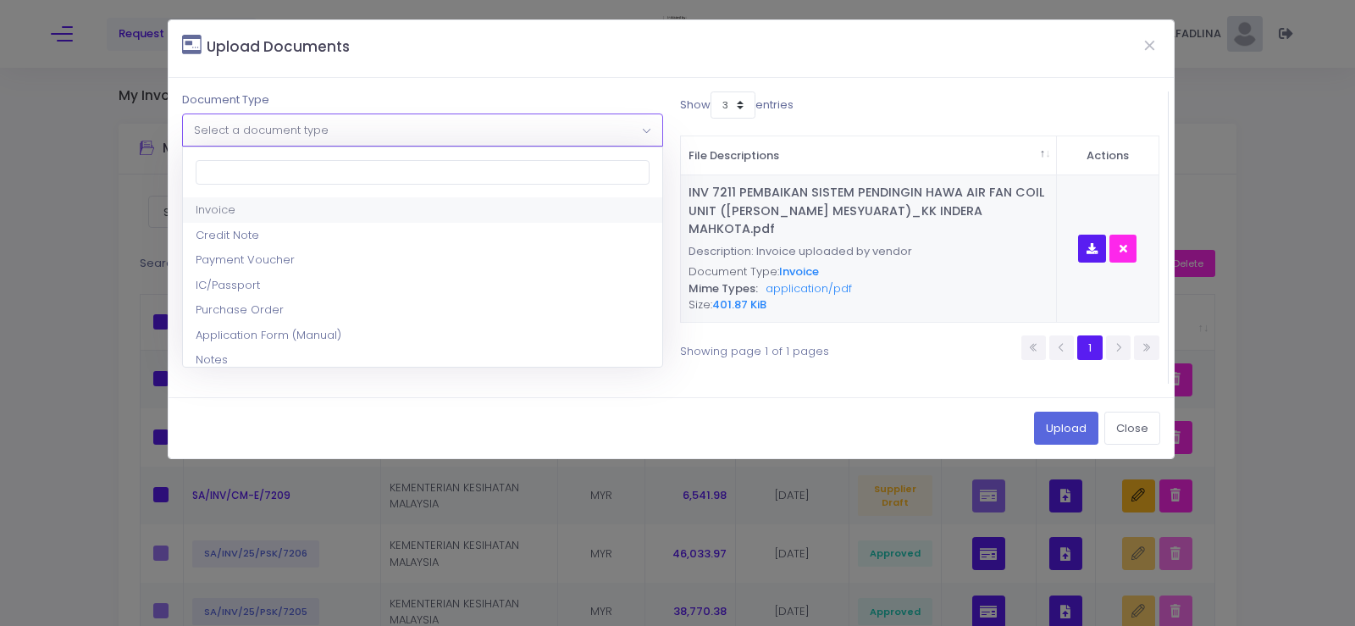
click at [369, 133] on span "Select a document type" at bounding box center [422, 129] width 478 height 30
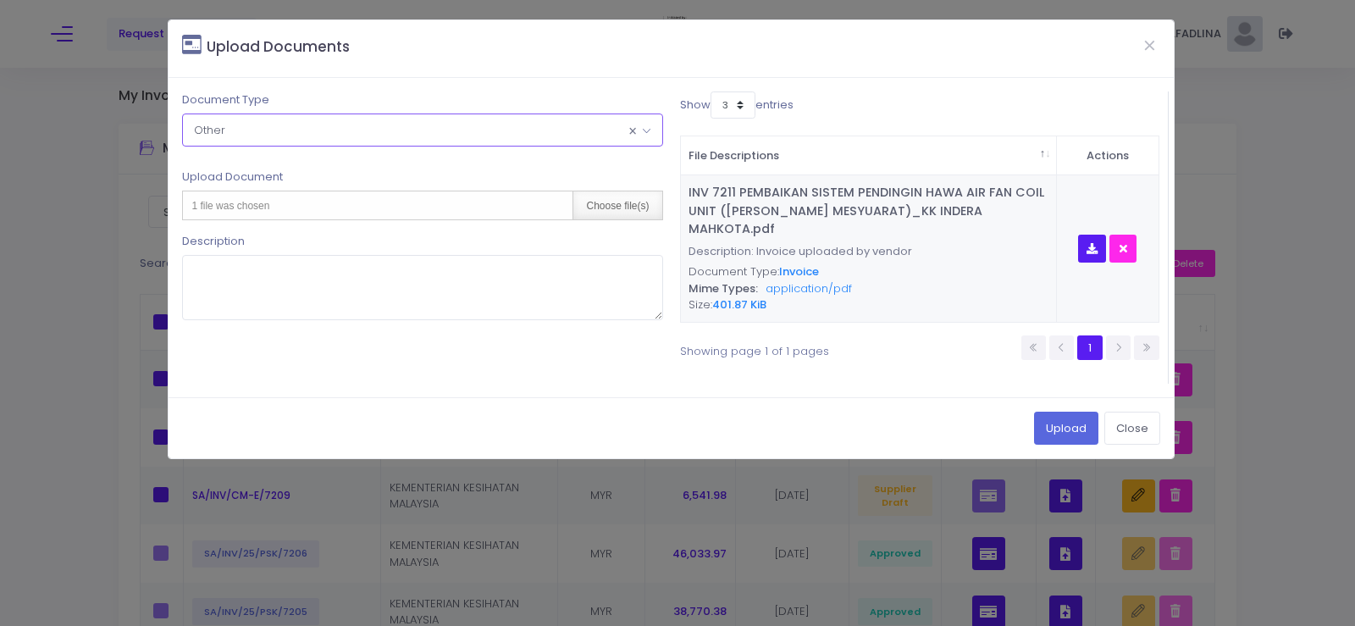
click at [646, 214] on div "Choose file(s)" at bounding box center [616, 205] width 89 height 28
type input "C:\fakepath\WI, T&C FORM_PEMBAIKAN SISTEM PENDINGIN HAWA AIR FAN COIL UNIT (BIL…"
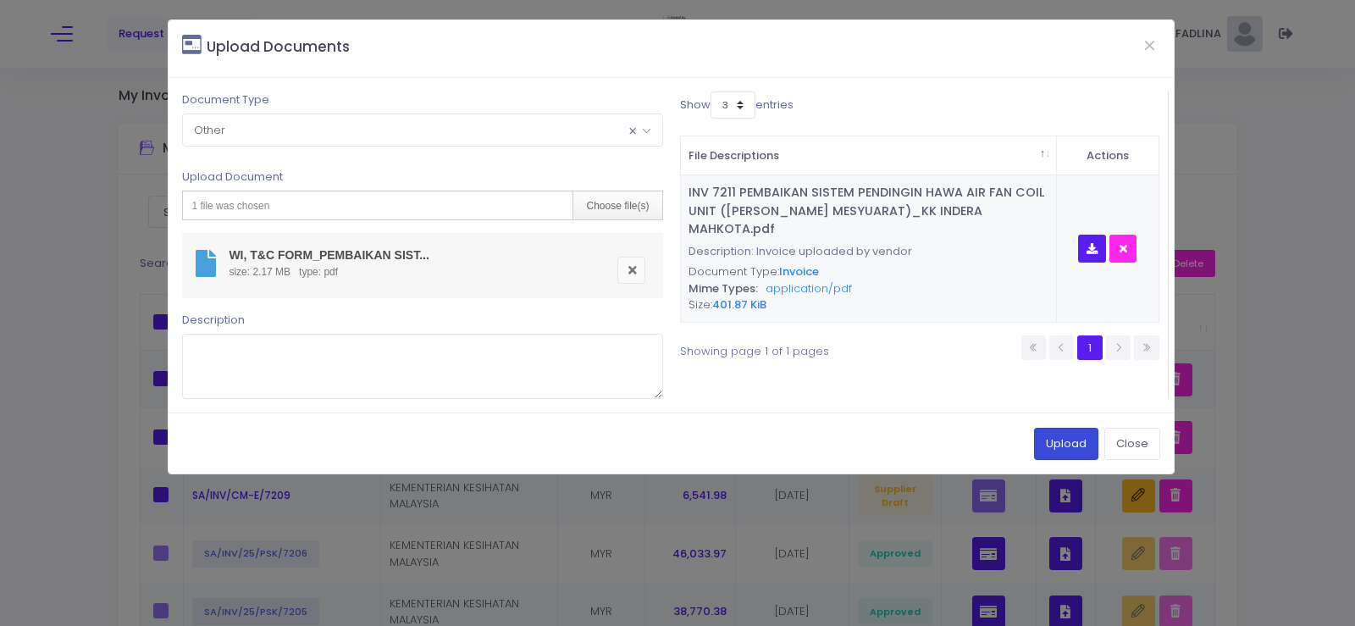
click at [1066, 441] on button "Upload" at bounding box center [1066, 444] width 64 height 32
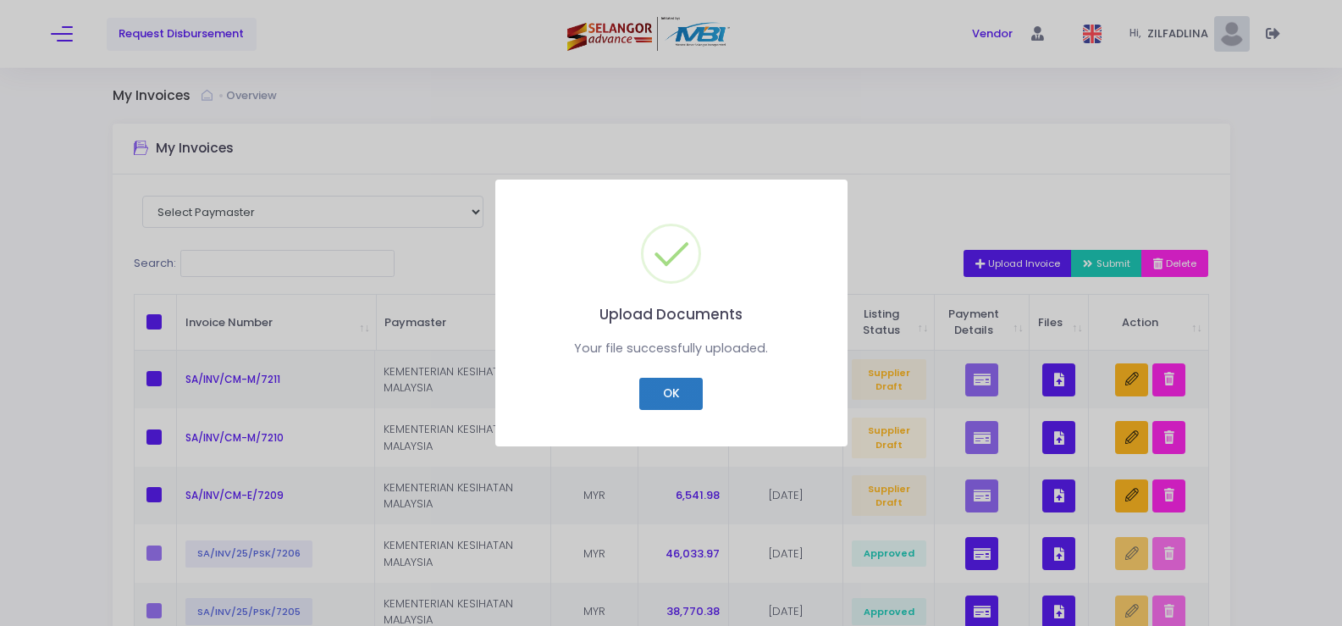
click at [674, 389] on button "OK" at bounding box center [671, 394] width 64 height 32
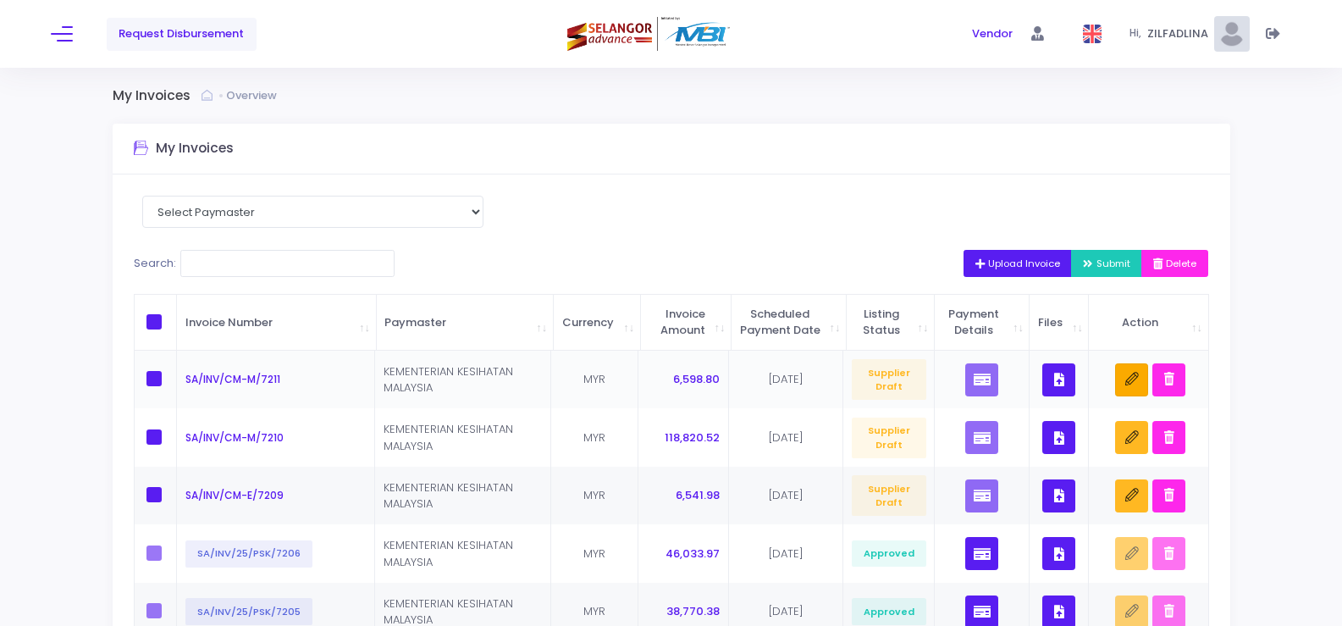
click at [1132, 396] on button "button" at bounding box center [1131, 379] width 33 height 33
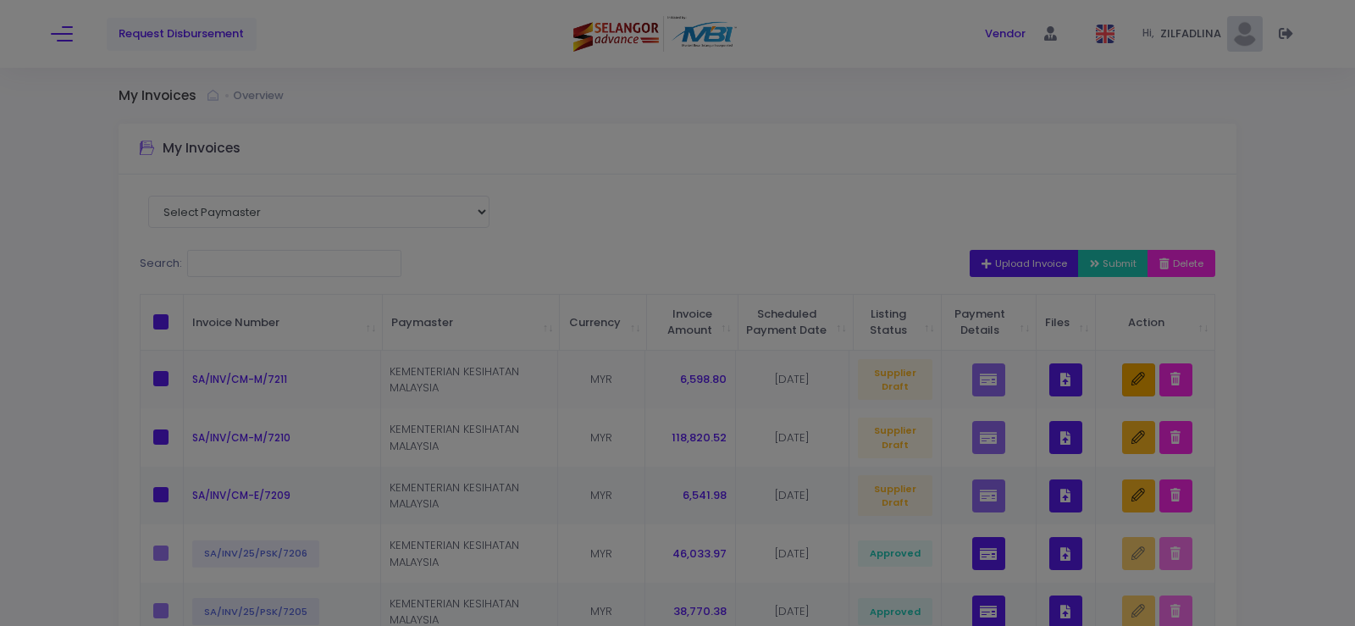
scroll to position [0, 0]
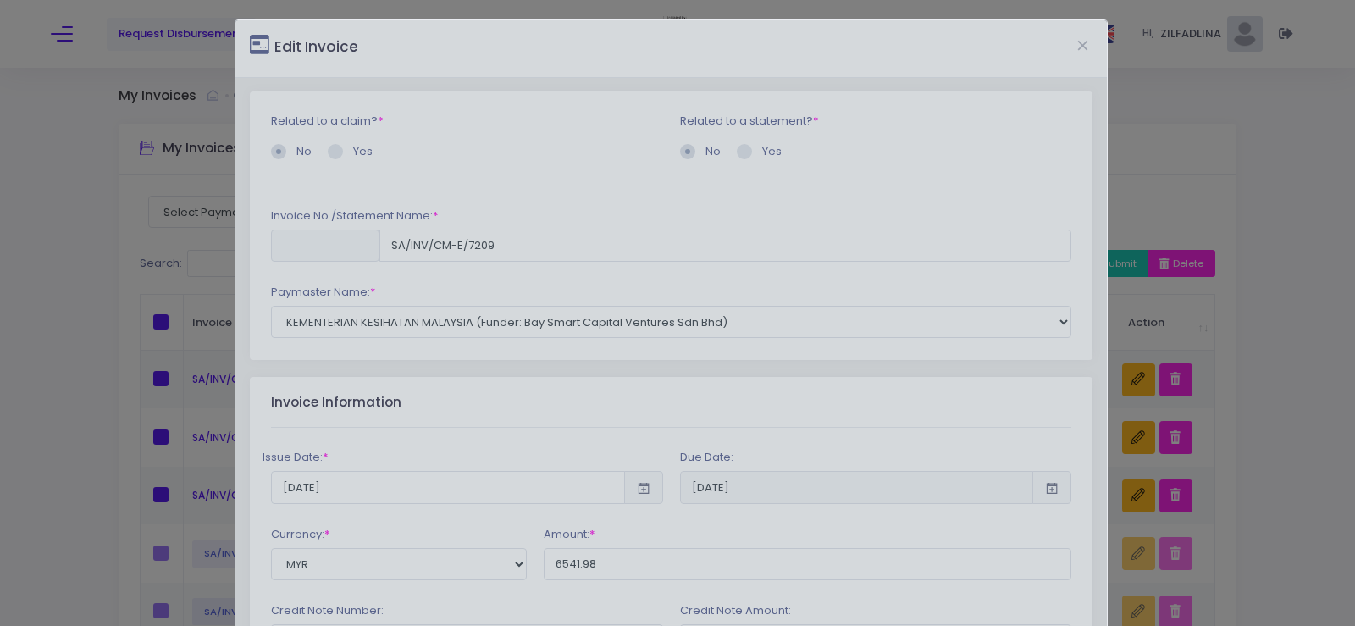
type input "SA/INV/CM-M/7211"
type input "6598.80"
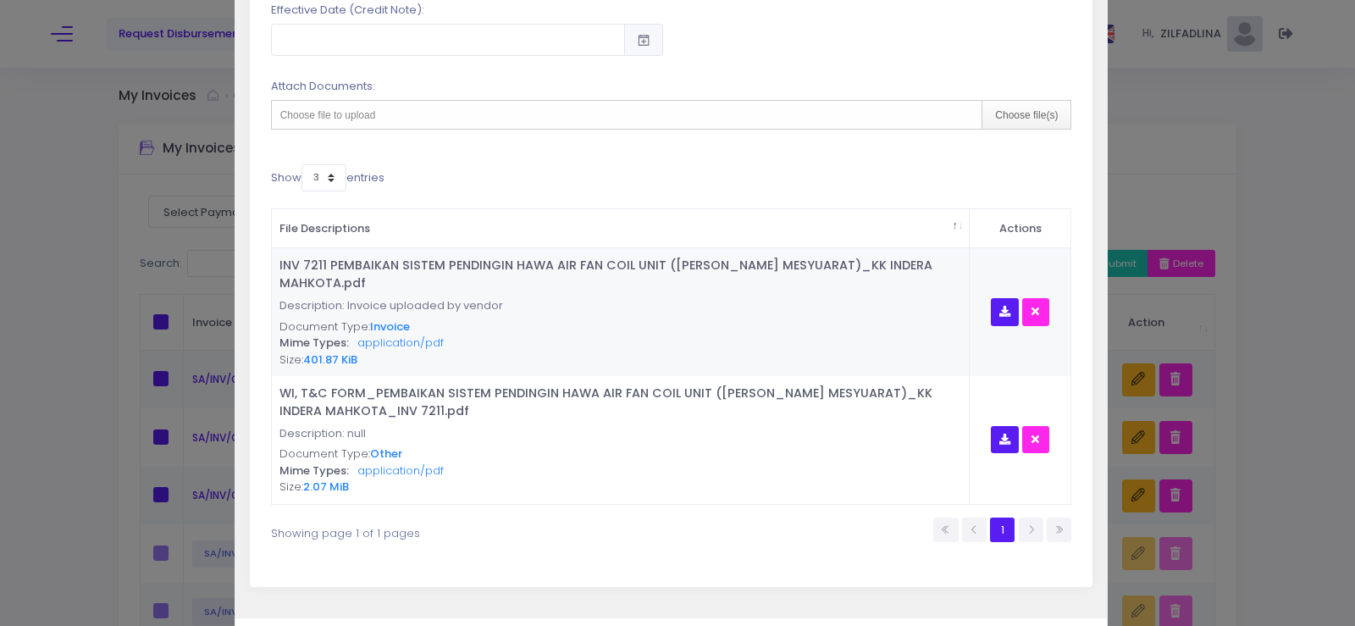
scroll to position [732, 0]
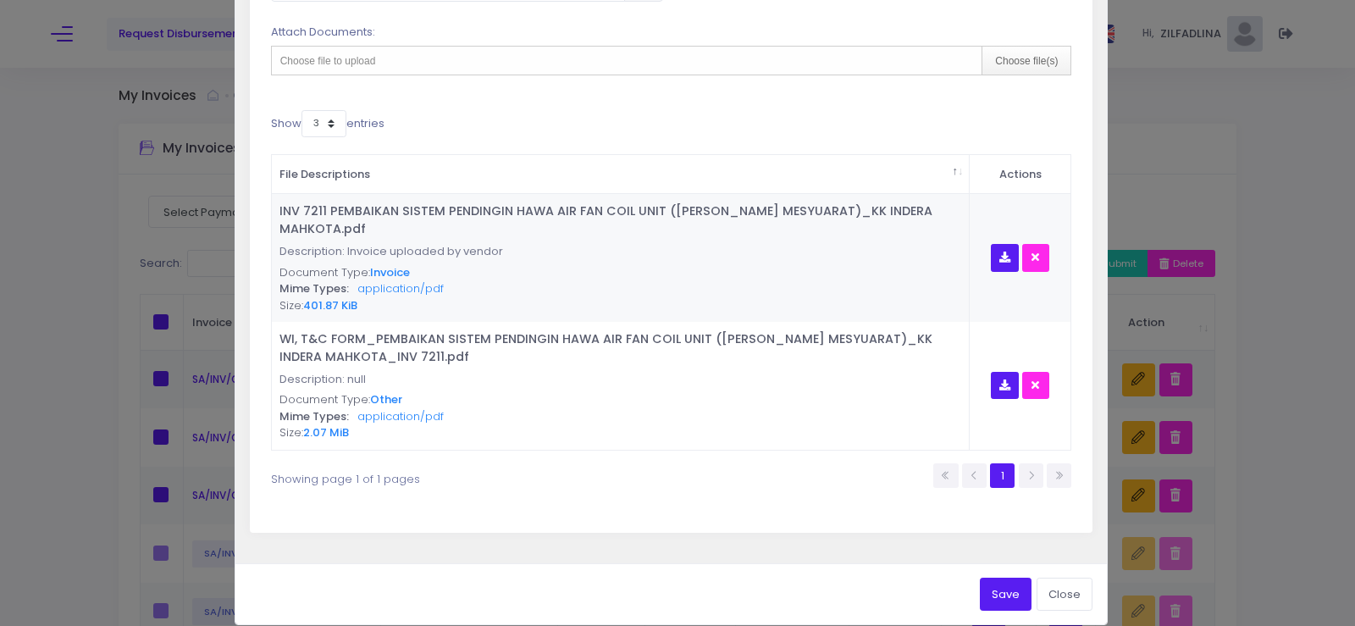
click at [991, 578] on button "Save" at bounding box center [1006, 594] width 52 height 32
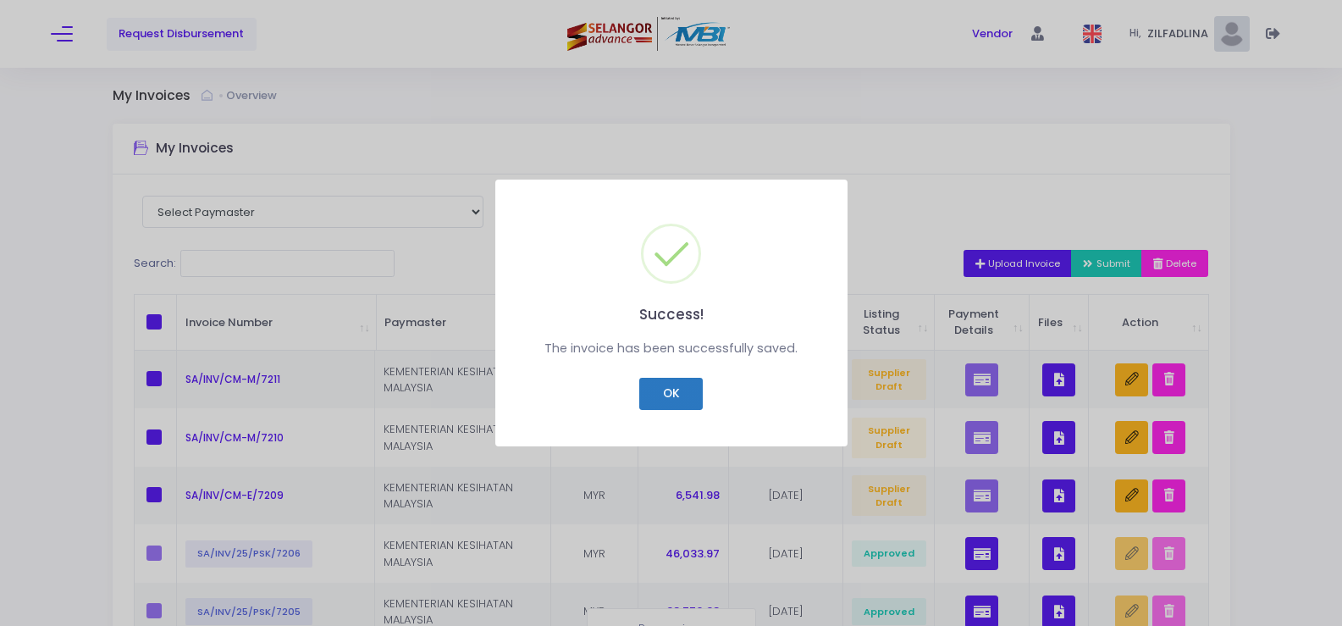
click at [663, 395] on button "OK" at bounding box center [671, 394] width 64 height 32
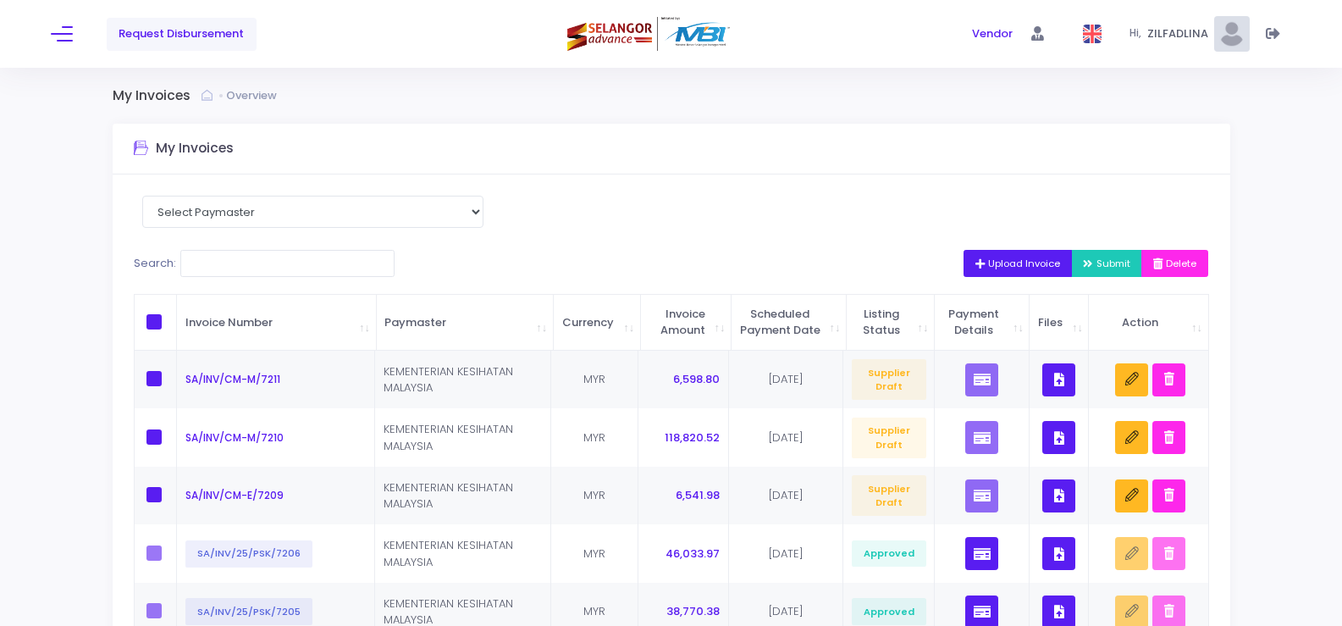
click at [976, 264] on icon "button" at bounding box center [983, 264] width 14 height 0
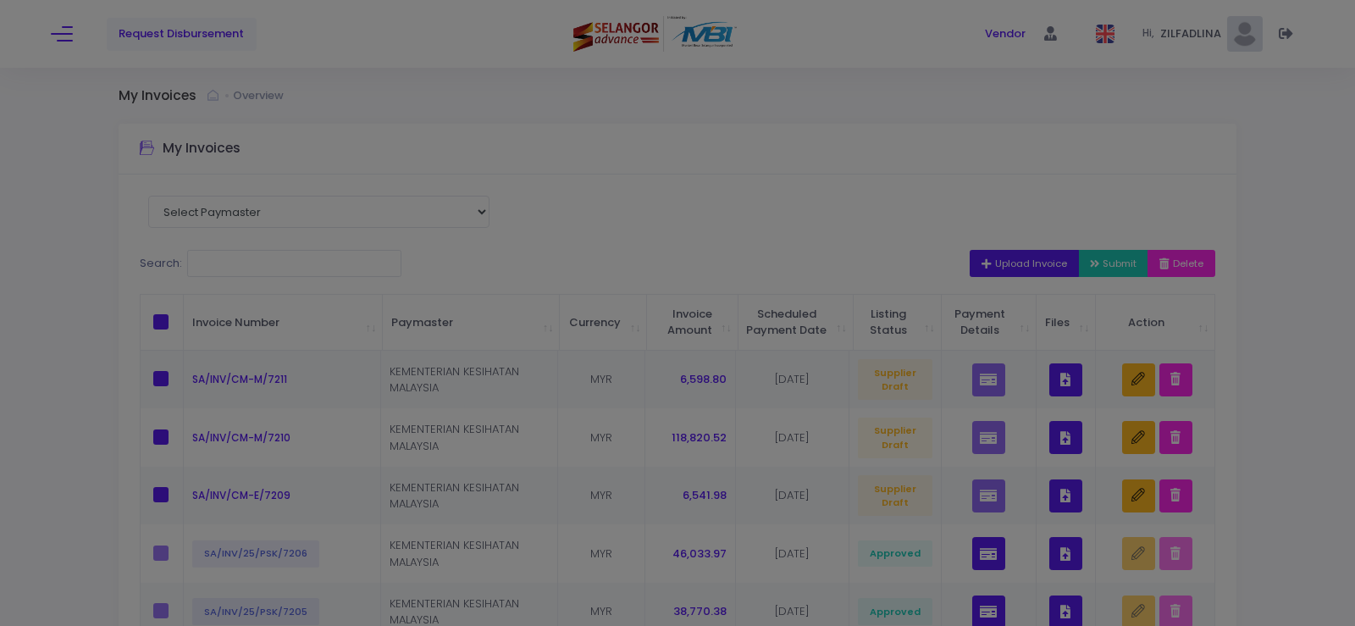
scroll to position [0, 0]
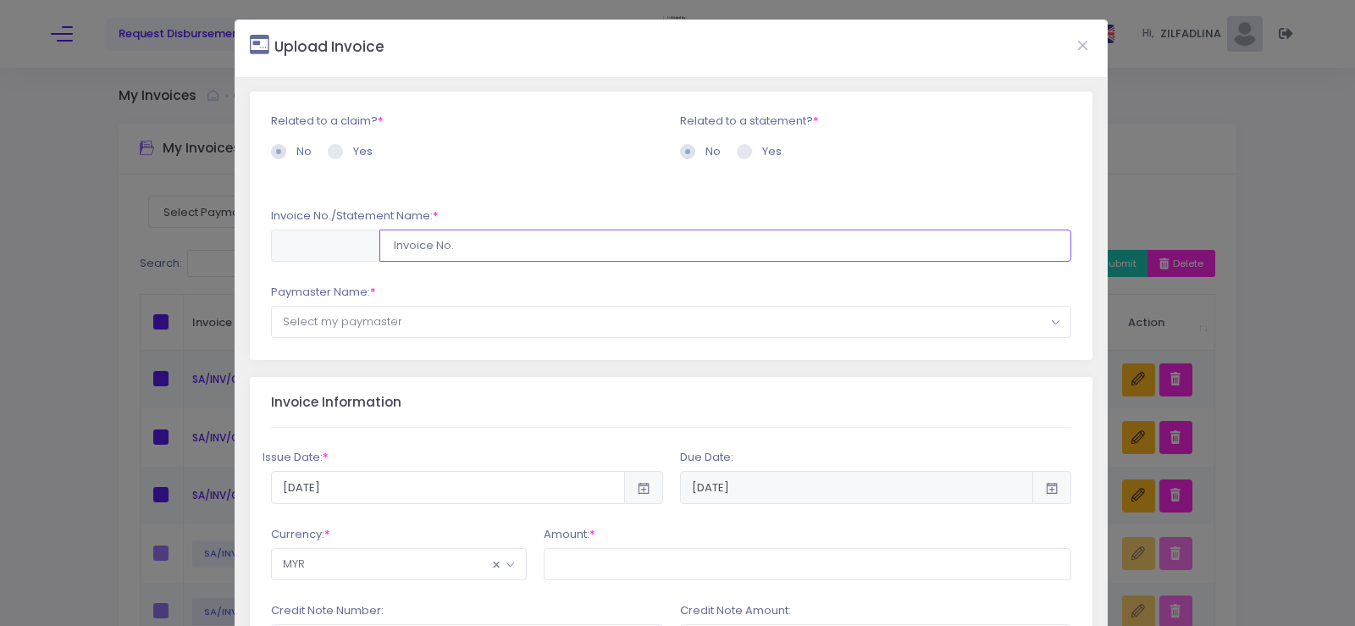
click at [423, 247] on input "text" at bounding box center [725, 246] width 693 height 32
type input "SA/INV/CM-M/7212"
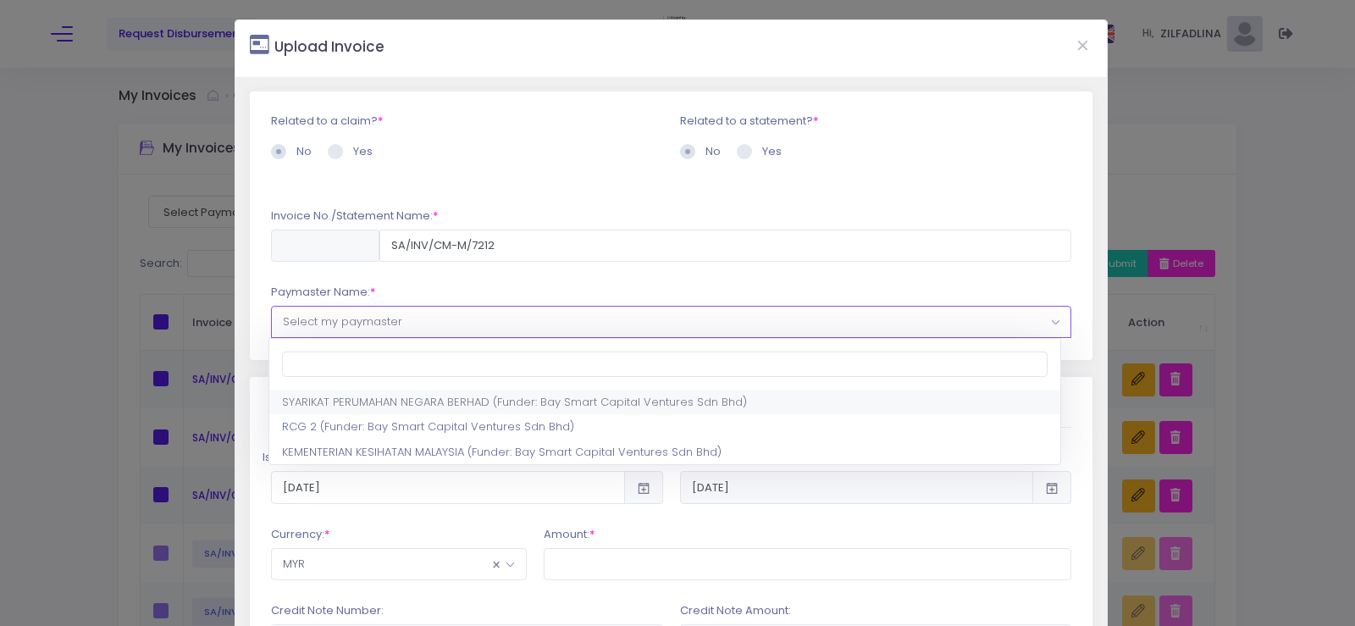
click at [488, 322] on span "Select my paymaster" at bounding box center [671, 322] width 799 height 30
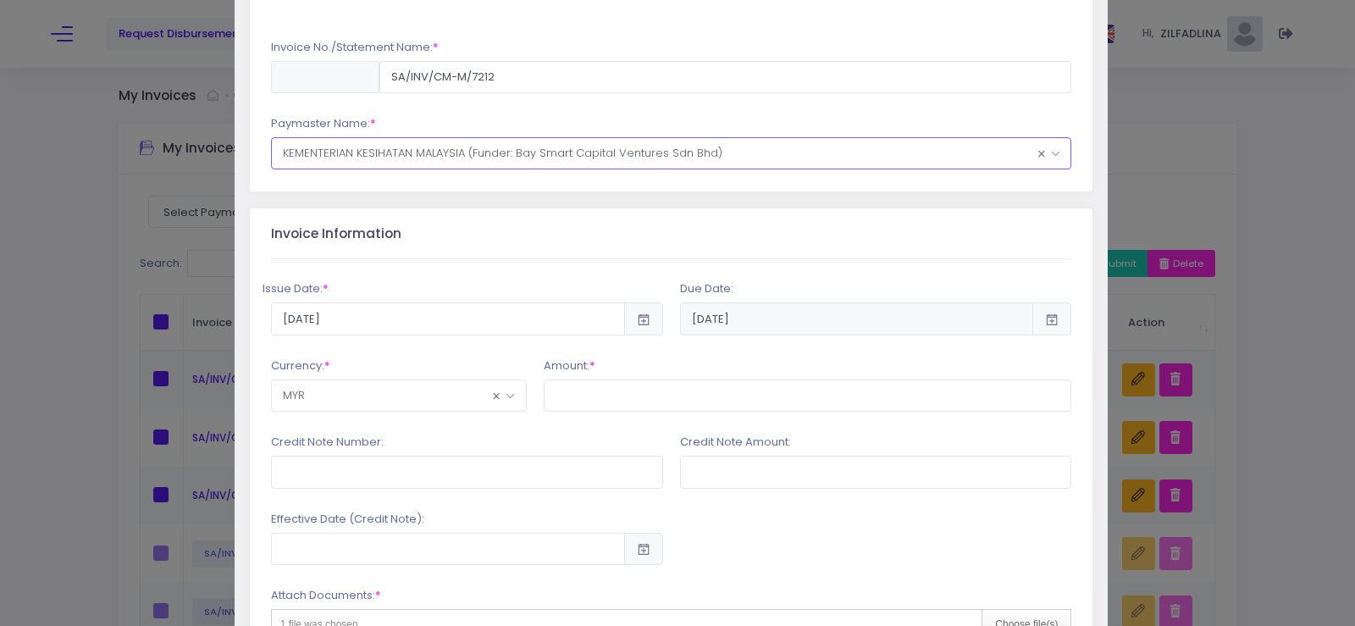
scroll to position [169, 0]
click at [577, 309] on input "2025-10-02" at bounding box center [448, 317] width 354 height 32
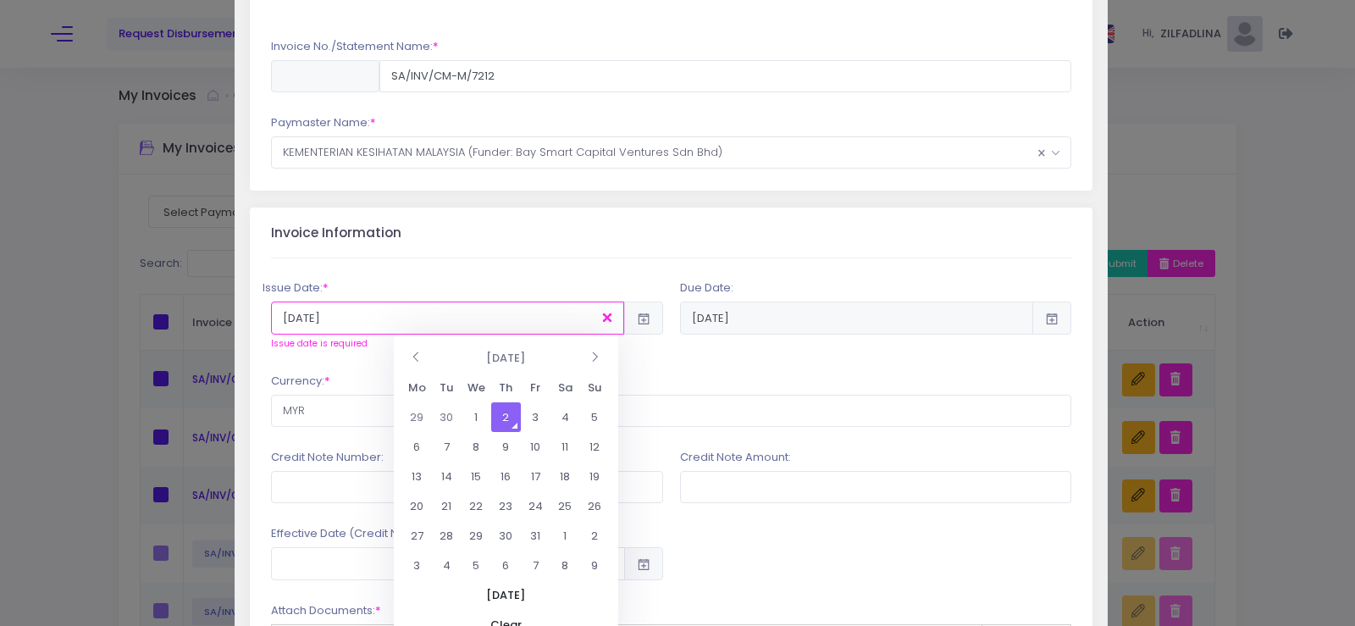
click at [501, 416] on td "2" at bounding box center [506, 417] width 30 height 30
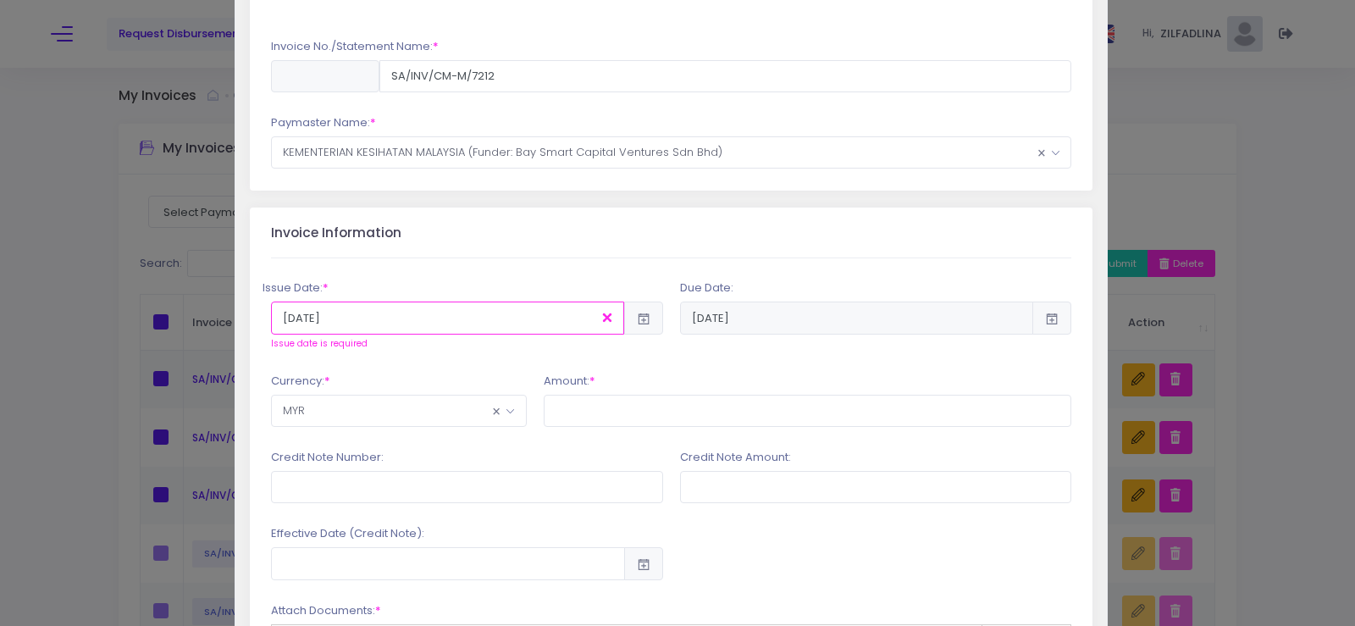
scroll to position [339, 0]
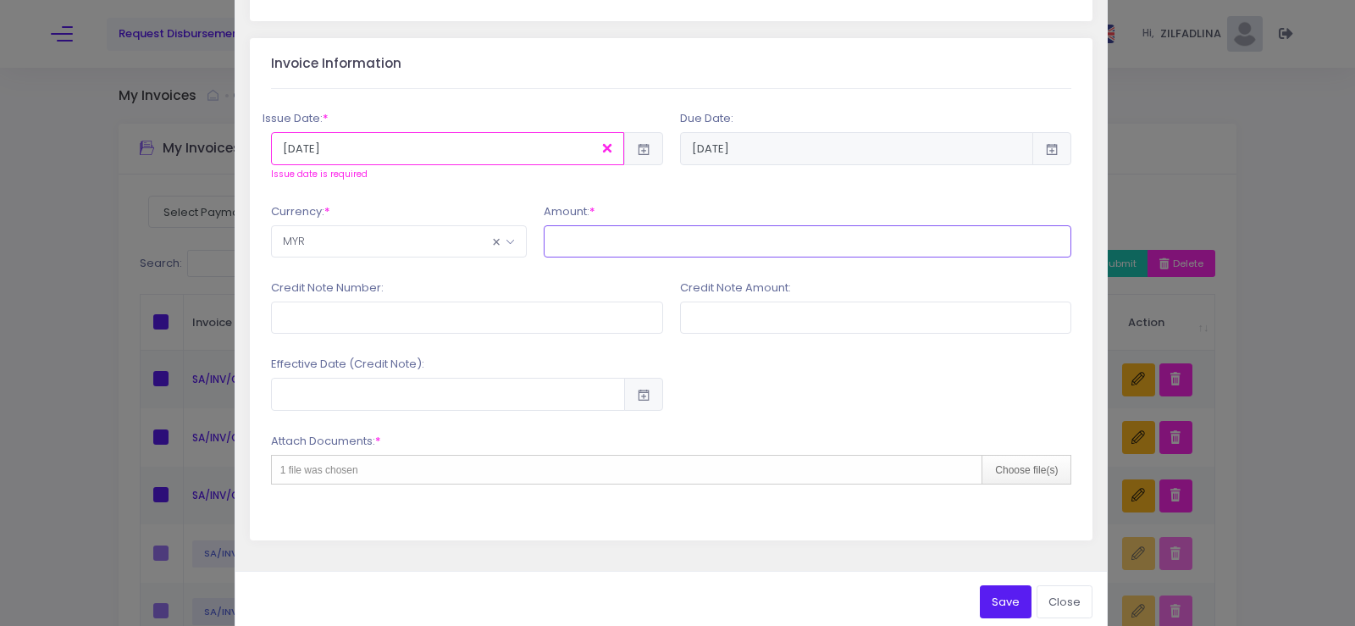
click at [729, 246] on input "text" at bounding box center [808, 241] width 528 height 32
type input "7,079.40"
click at [655, 442] on div "Attach Documents: * 1 file was chosen Choose file(s)" at bounding box center [671, 465] width 801 height 64
click at [1011, 473] on div "Choose file(s)" at bounding box center [1026, 470] width 89 height 28
type input "C:\fakepath\INV 7212 PEMBAIKAN COLD WATER SYSTEM (PAIP G.I TANGKI PENTADBIRAN)_…"
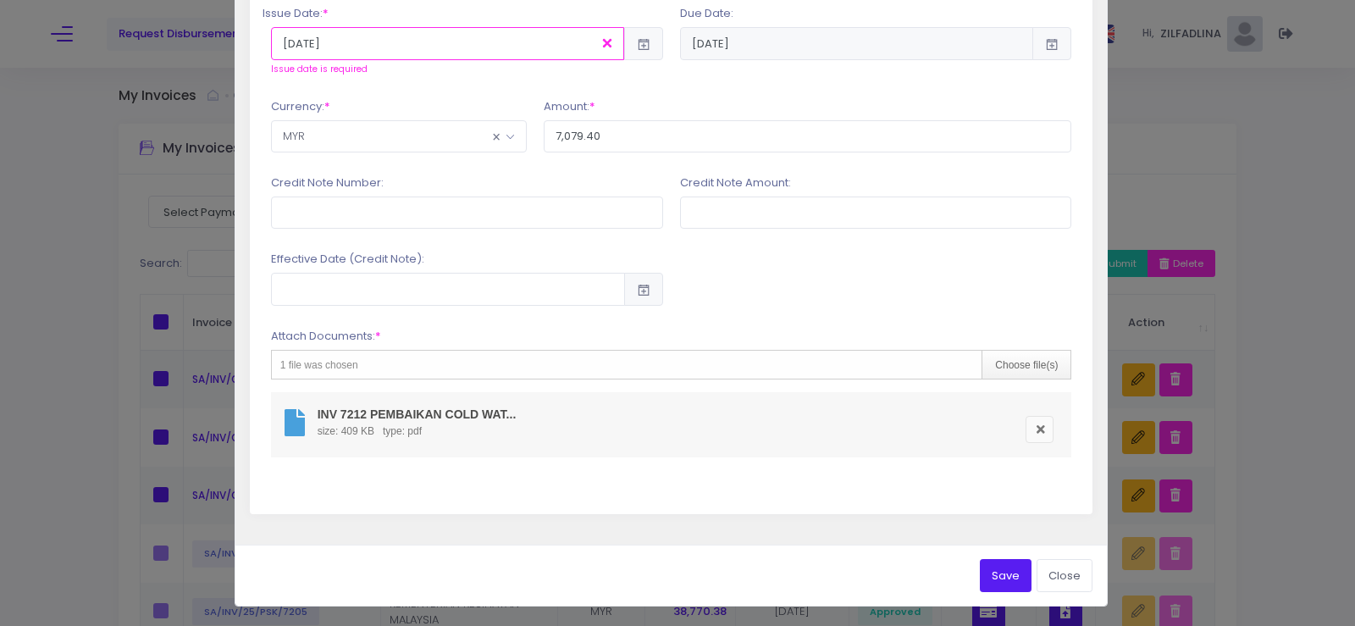
click at [980, 571] on button "Save" at bounding box center [1006, 575] width 52 height 32
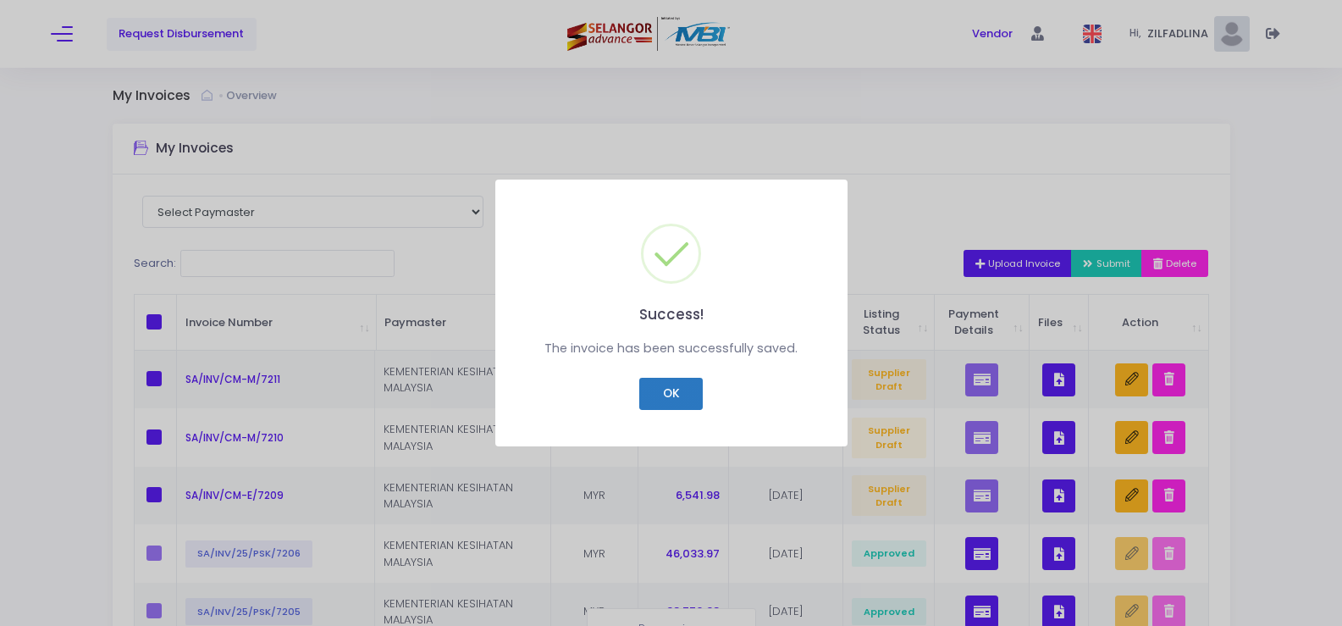
click at [662, 386] on button "OK" at bounding box center [671, 394] width 64 height 32
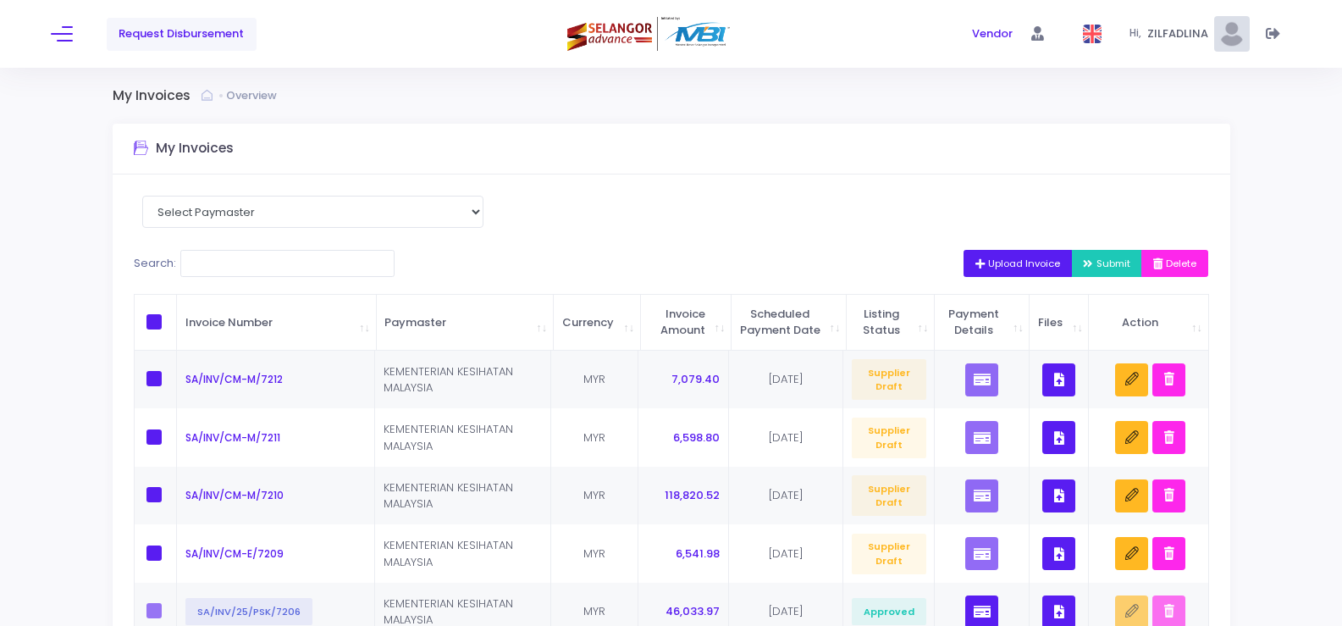
click at [992, 263] on span "Upload Invoice" at bounding box center [1019, 264] width 86 height 14
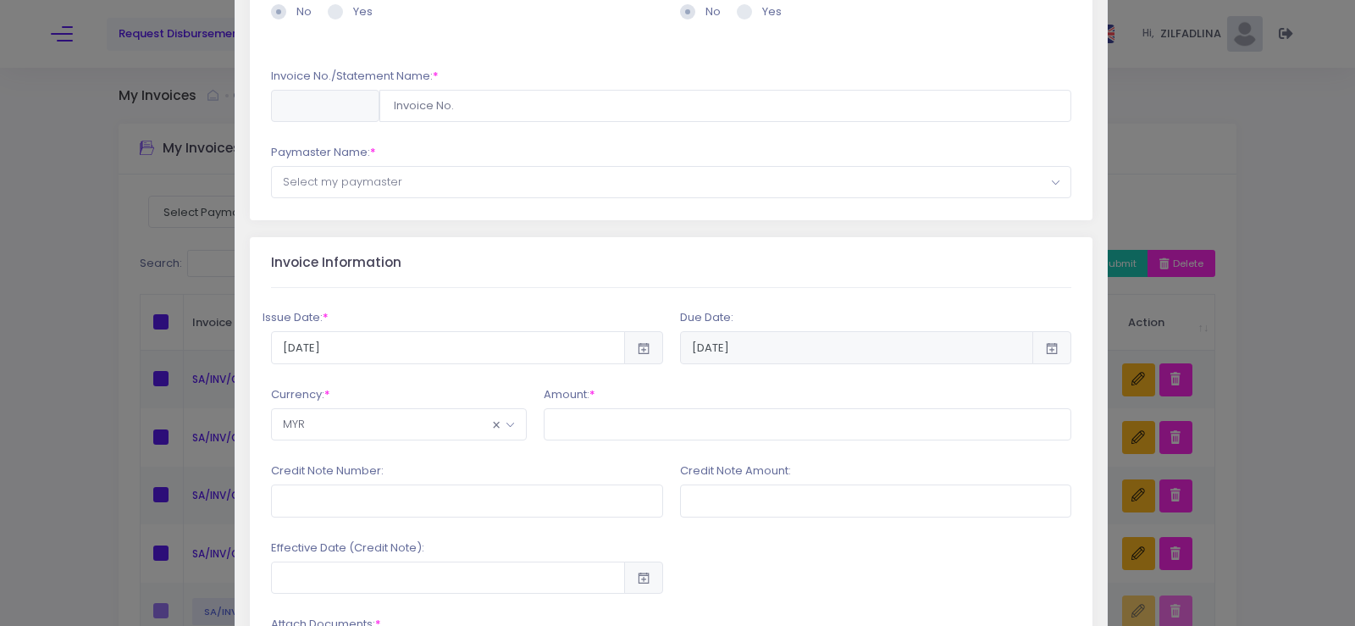
scroll to position [0, 0]
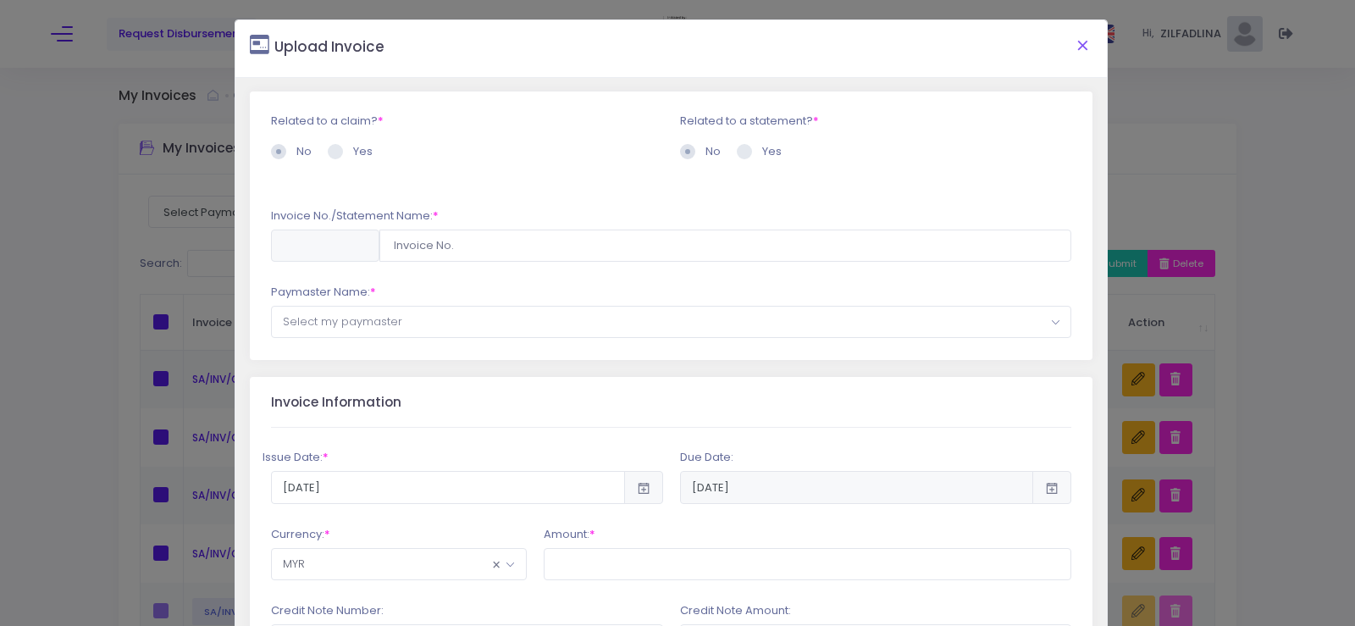
click at [1076, 41] on button "Close" at bounding box center [1083, 45] width 42 height 44
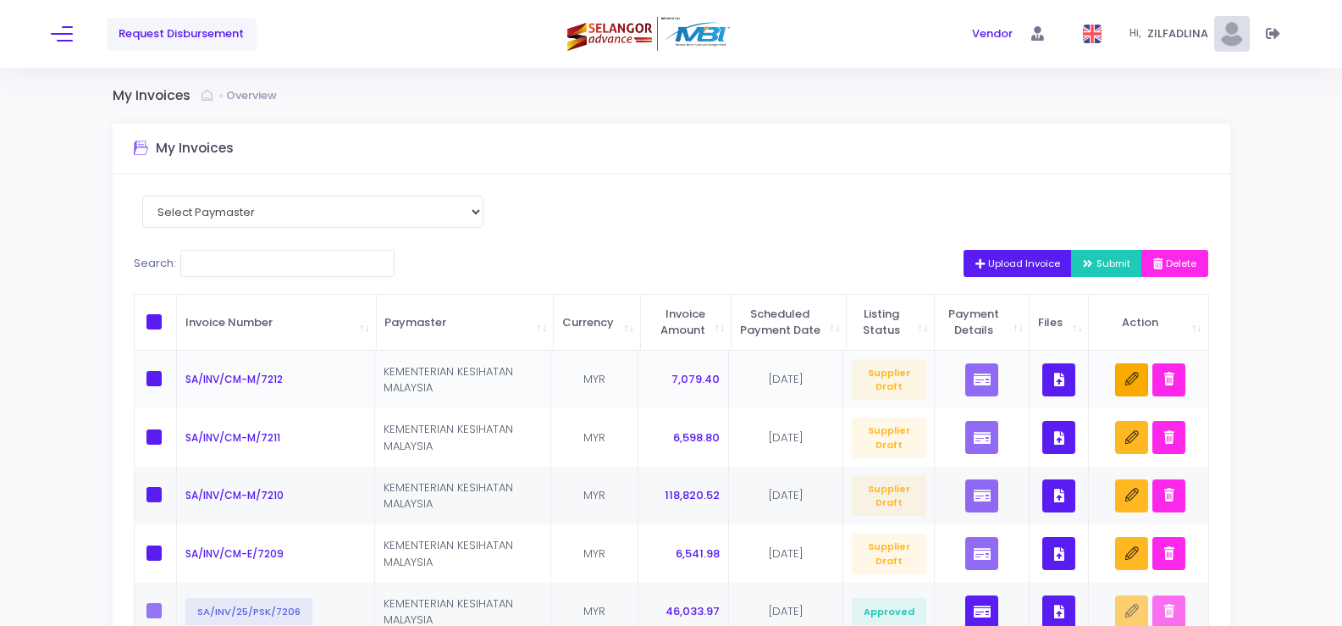
click at [1134, 386] on icon "button" at bounding box center [1133, 380] width 14 height 14
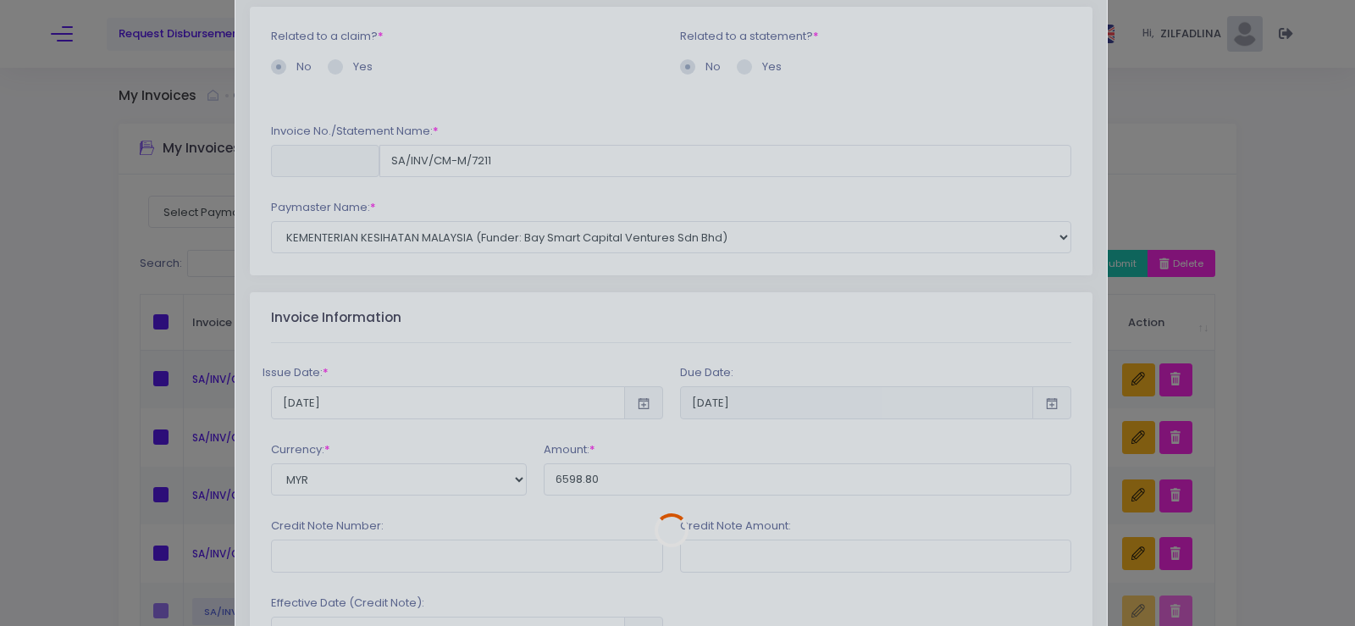
type input "SA/INV/CM-M/7212"
type input "7079.40"
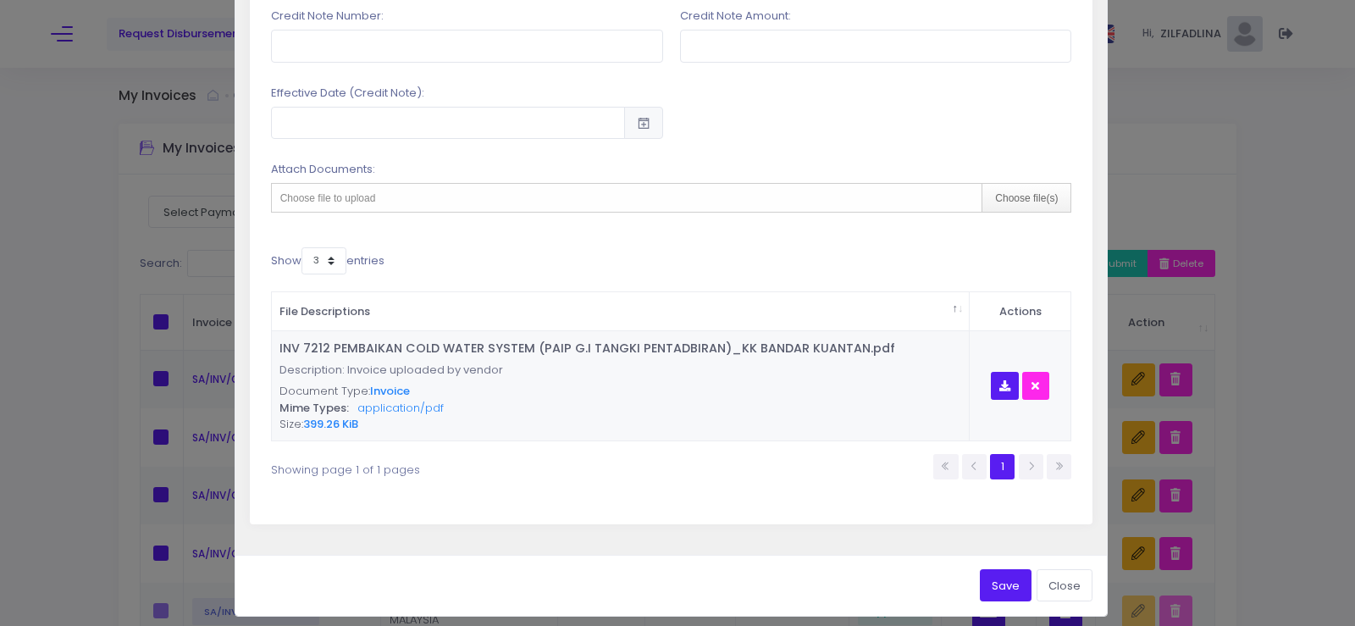
scroll to position [604, 0]
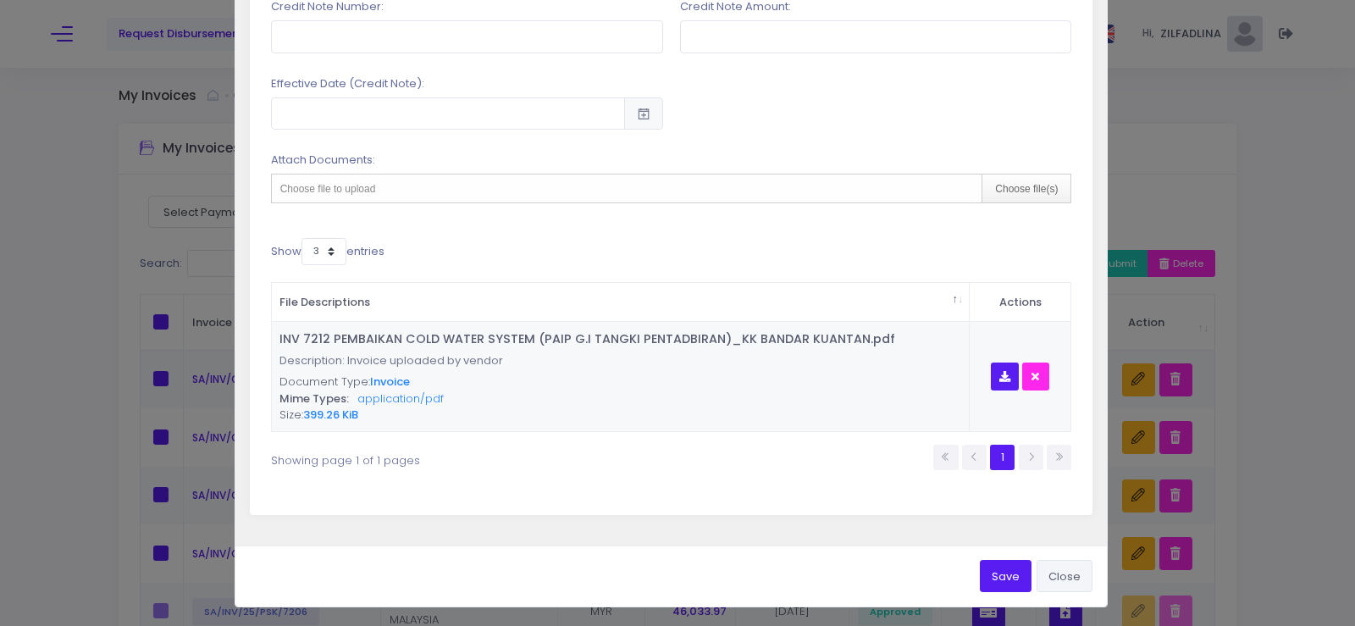
click at [1059, 574] on button "Close" at bounding box center [1065, 576] width 56 height 32
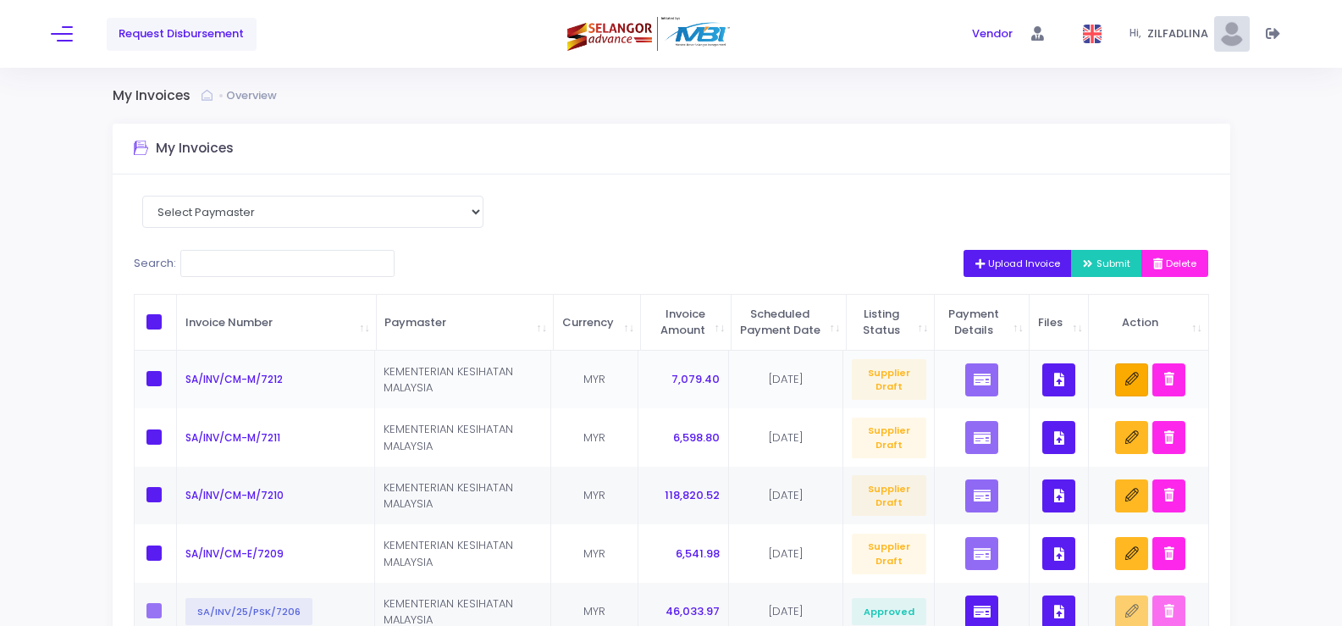
click at [1131, 386] on icon "button" at bounding box center [1133, 380] width 14 height 14
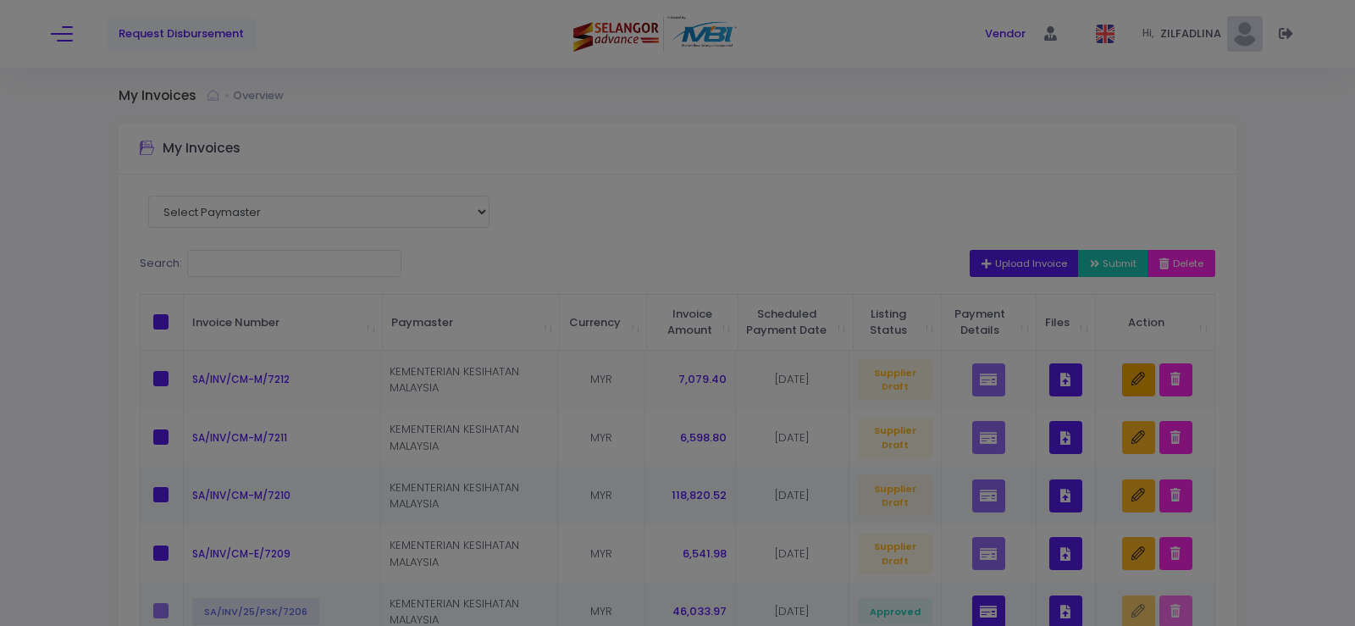
scroll to position [0, 0]
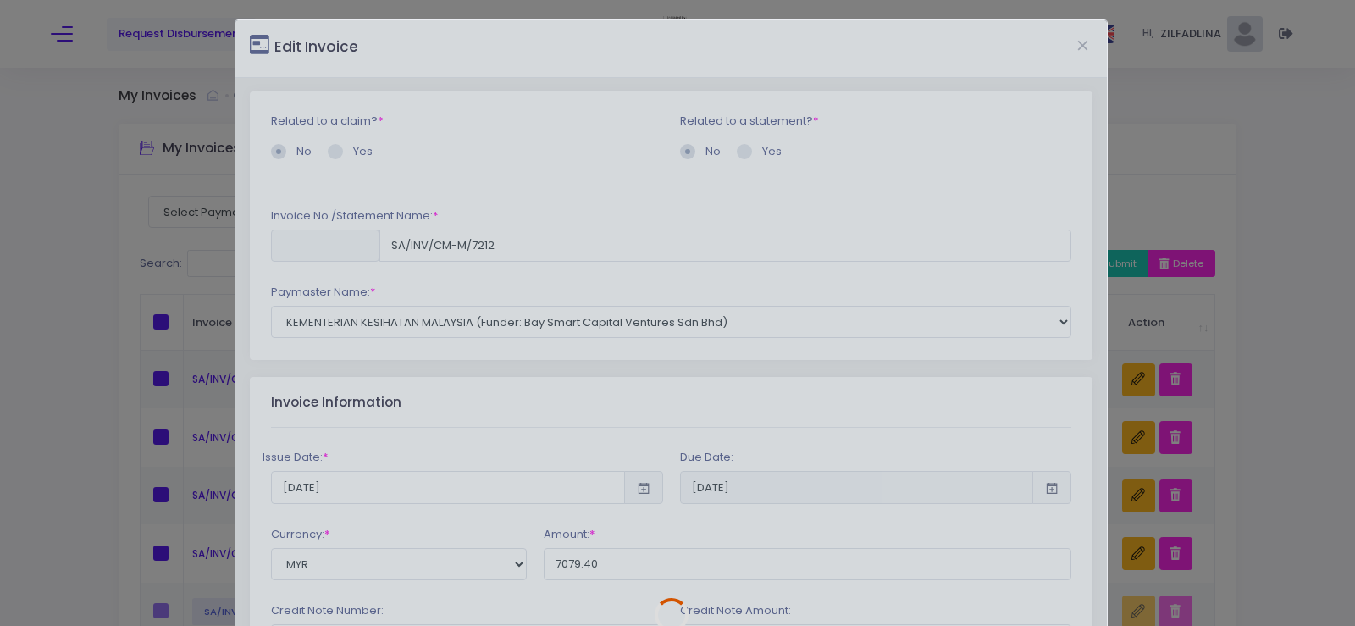
click at [1068, 61] on div at bounding box center [670, 615] width 871 height 1190
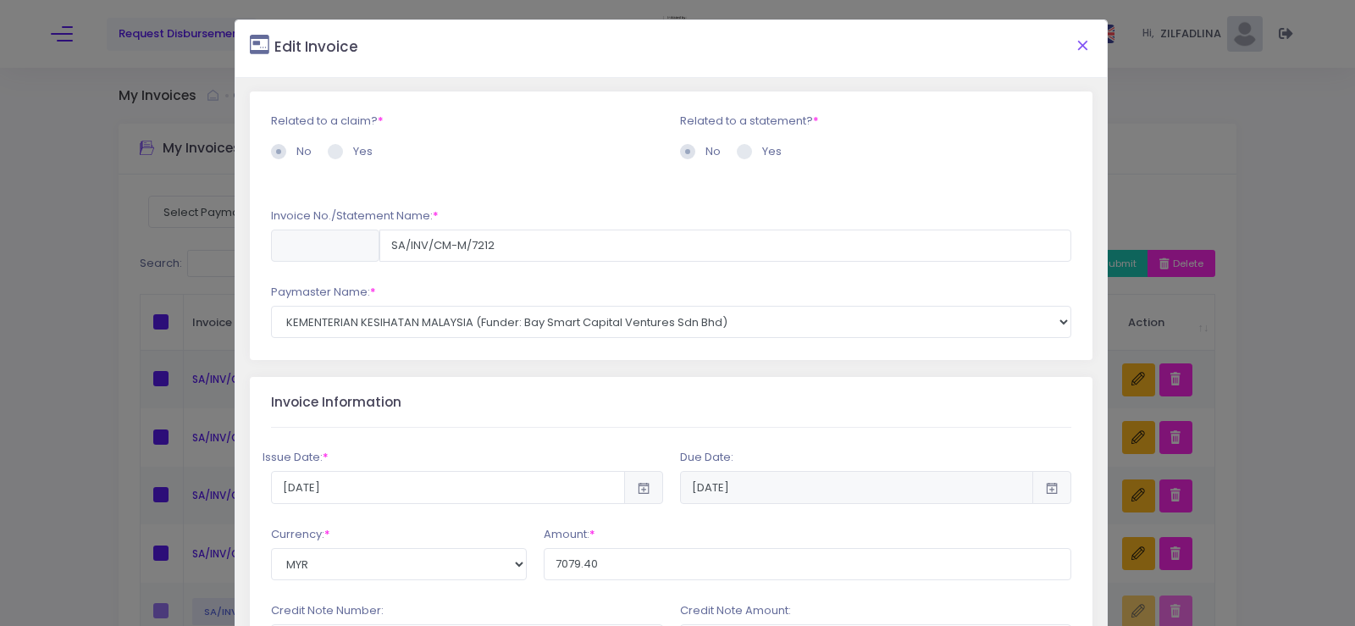
click at [1070, 46] on button "Close" at bounding box center [1083, 45] width 42 height 44
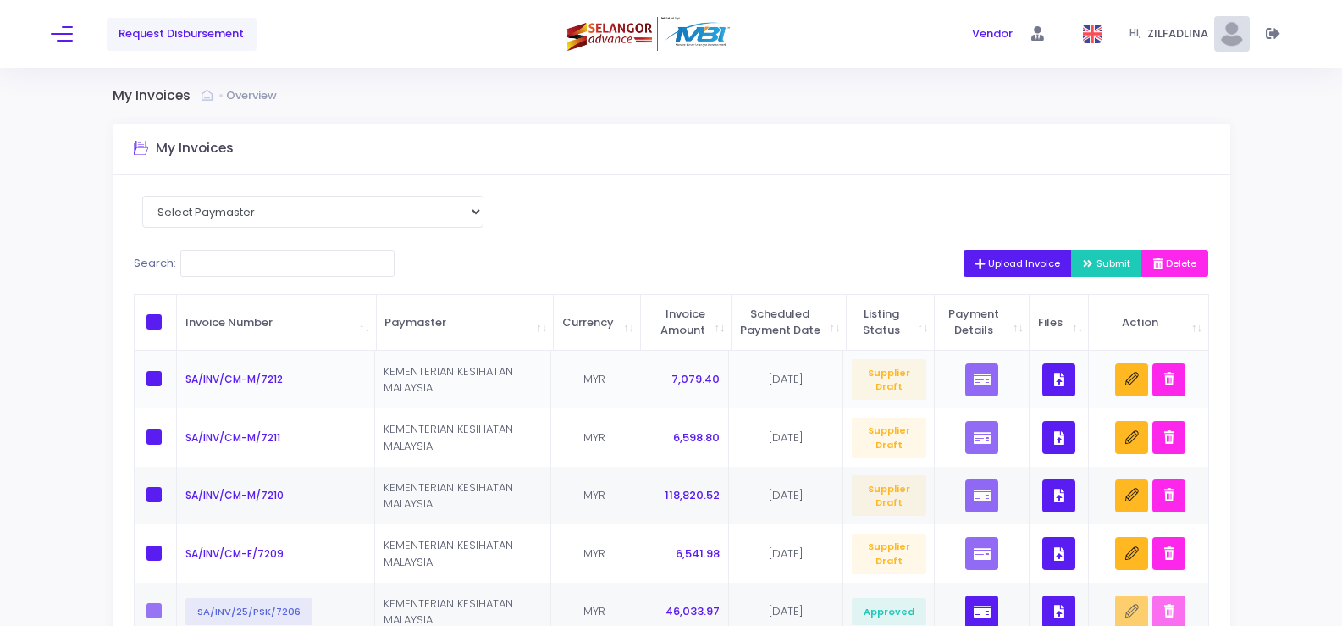
click at [1067, 396] on button "button" at bounding box center [1059, 379] width 33 height 33
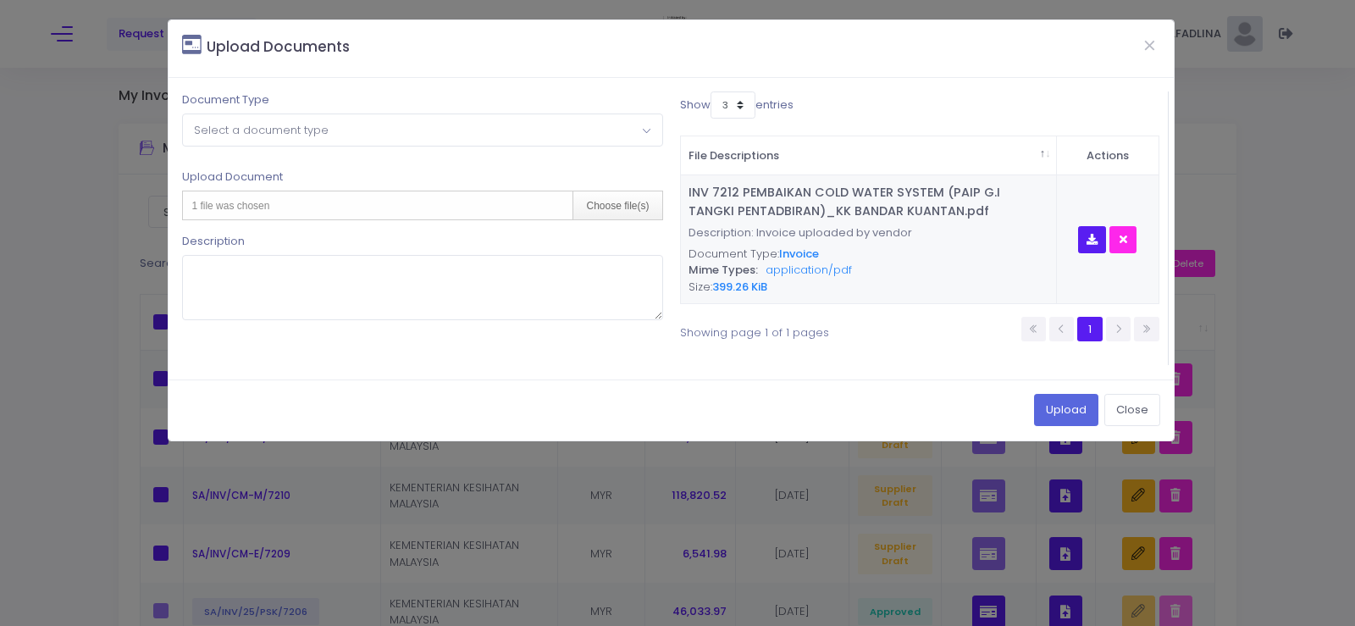
click at [423, 207] on div "1 file was chosen Choose file(s)" at bounding box center [422, 206] width 480 height 30
click at [453, 128] on span "Select a document type" at bounding box center [422, 129] width 478 height 30
click at [644, 133] on span at bounding box center [652, 141] width 21 height 22
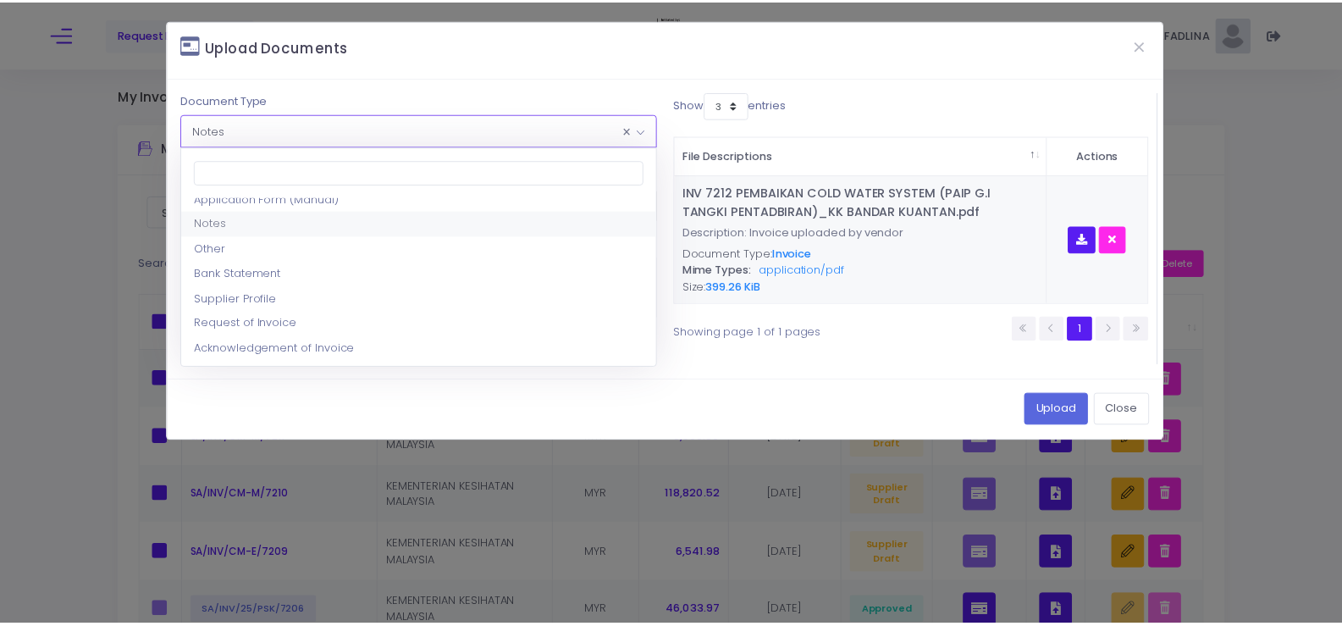
scroll to position [125, 0]
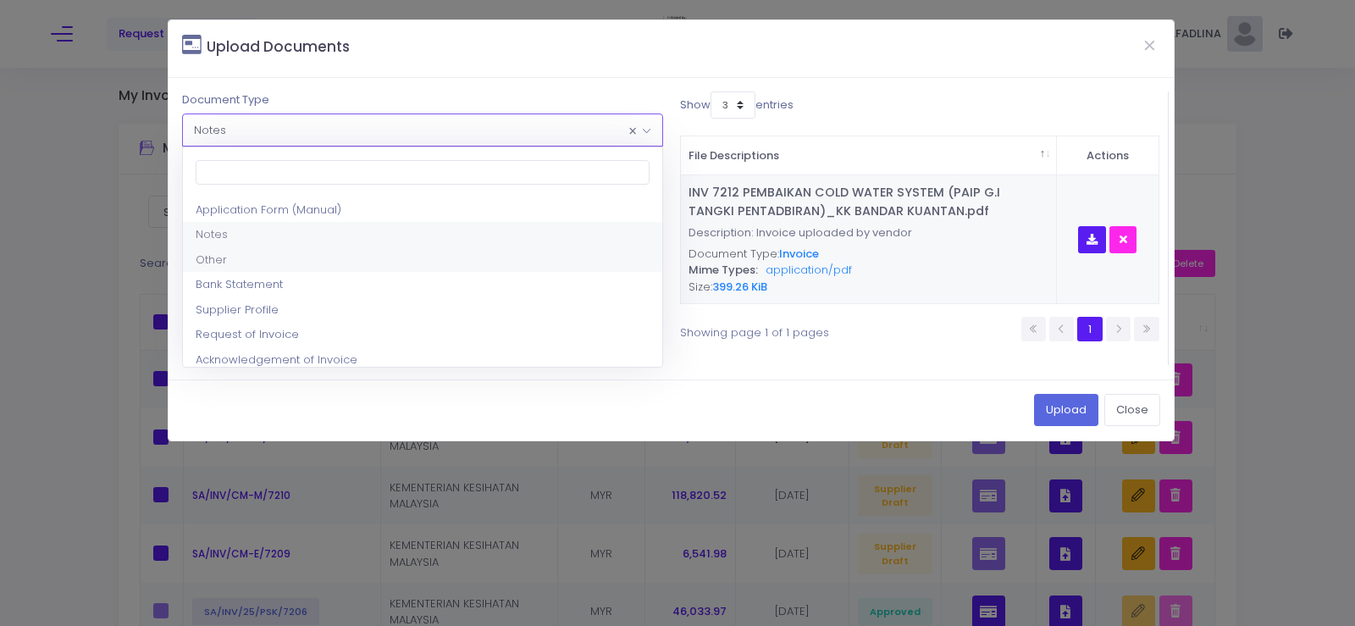
select select "8"
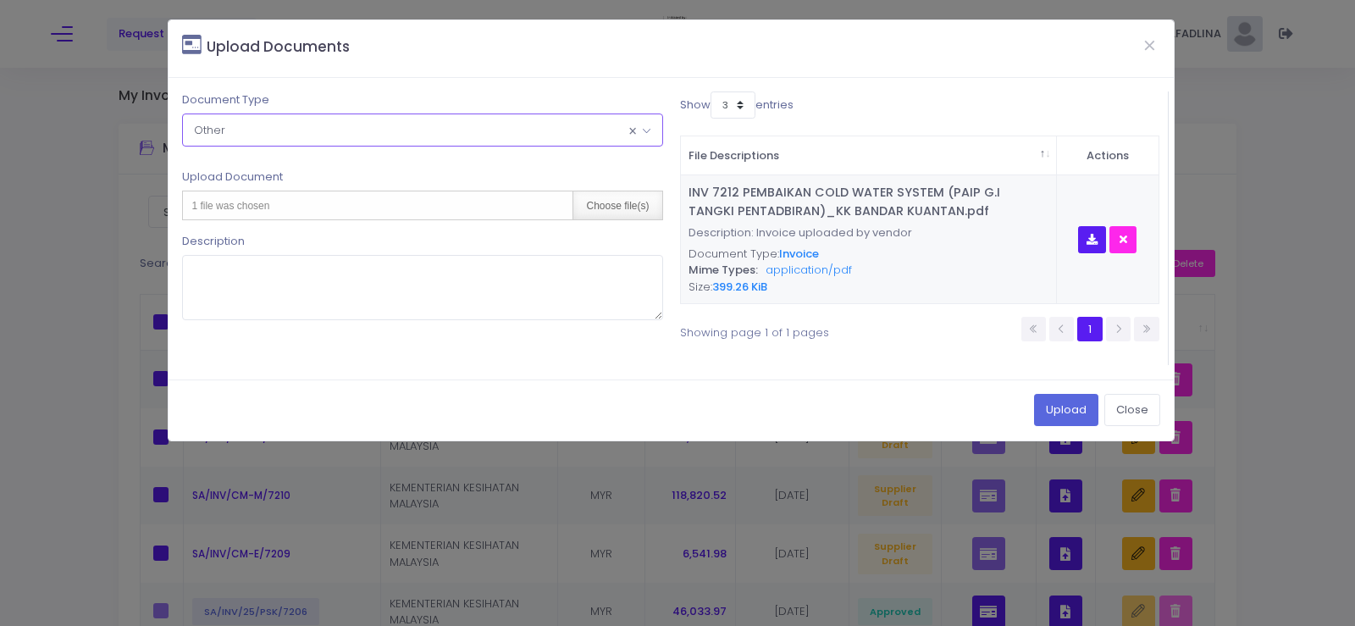
click at [634, 205] on div "Choose file(s)" at bounding box center [616, 205] width 89 height 28
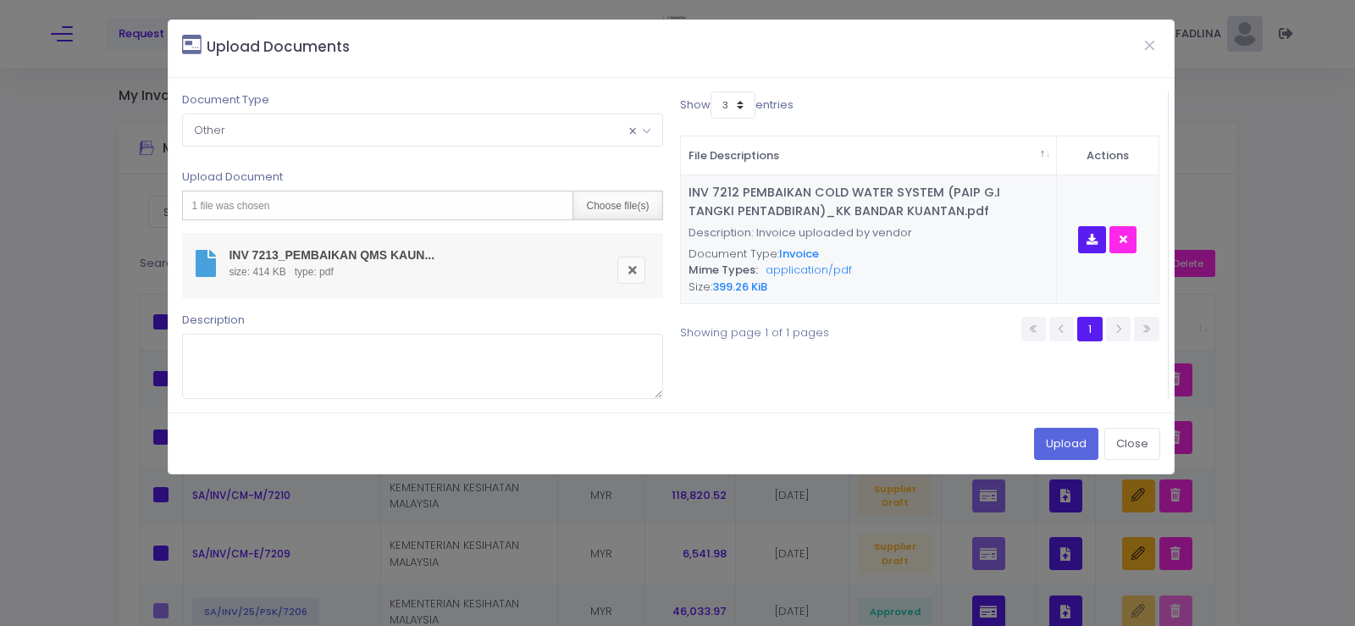
click at [618, 210] on div "Choose file(s)" at bounding box center [616, 205] width 89 height 28
type input "C:\fakepath\WI, T&C FORM_PEMBAIKAN COLD WATER SYSTEM (PAIP G.I TANGKI PENTADBIR…"
click at [1064, 447] on button "Upload" at bounding box center [1066, 444] width 64 height 32
click at [1073, 445] on button "Upload" at bounding box center [1066, 444] width 64 height 32
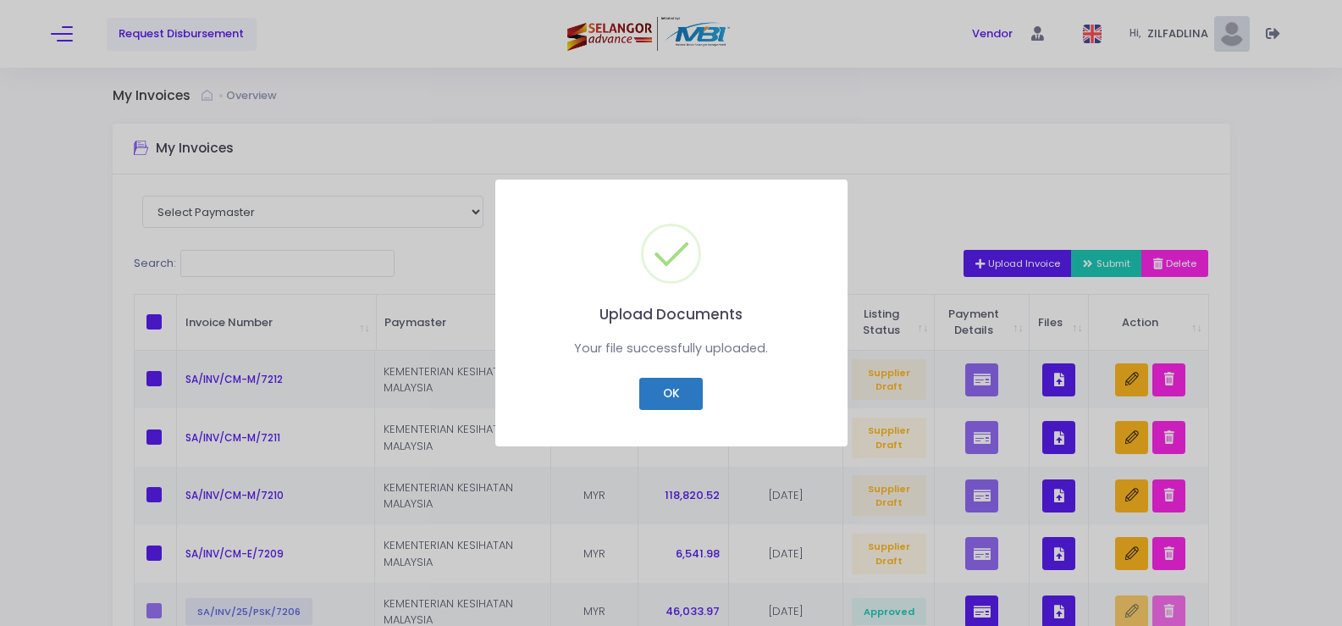
click at [672, 407] on button "OK" at bounding box center [671, 394] width 64 height 32
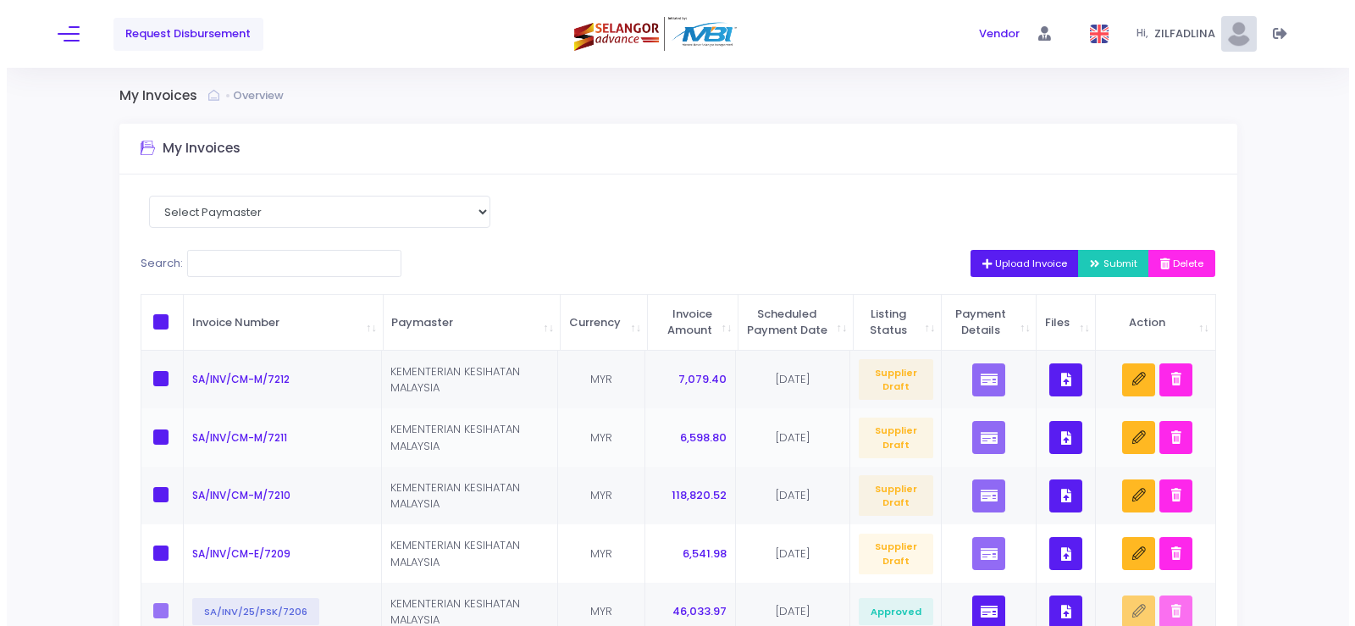
scroll to position [85, 0]
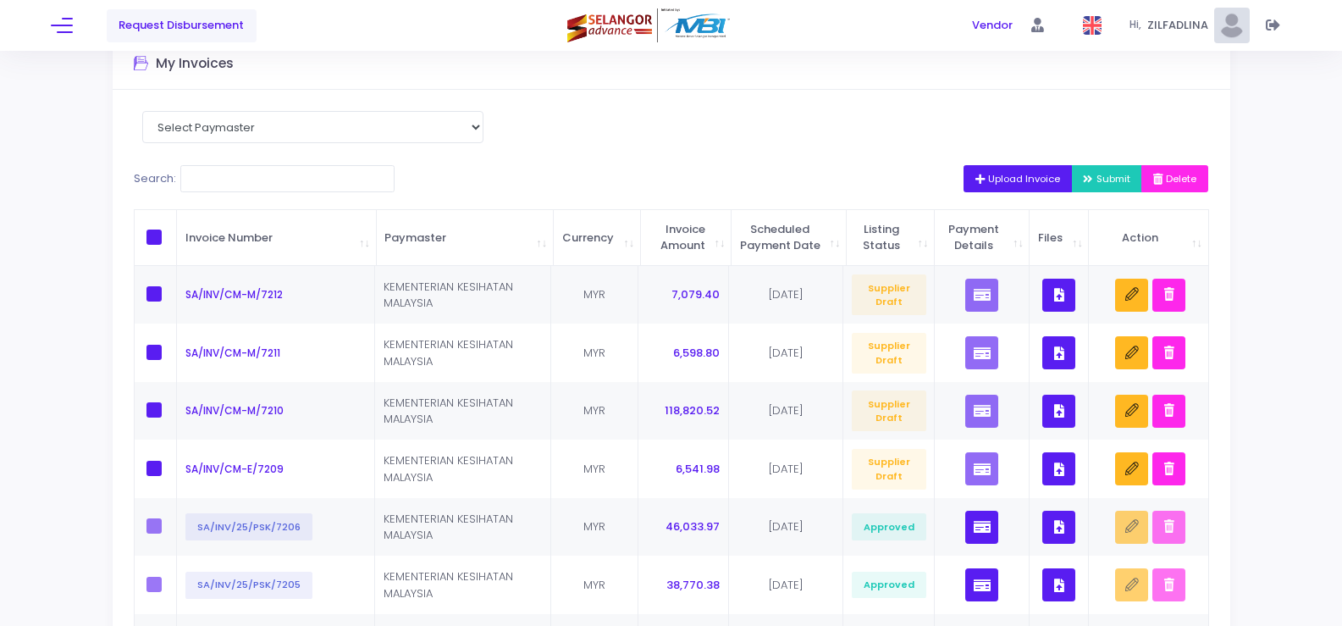
click at [1005, 183] on span "Upload Invoice" at bounding box center [1019, 179] width 86 height 14
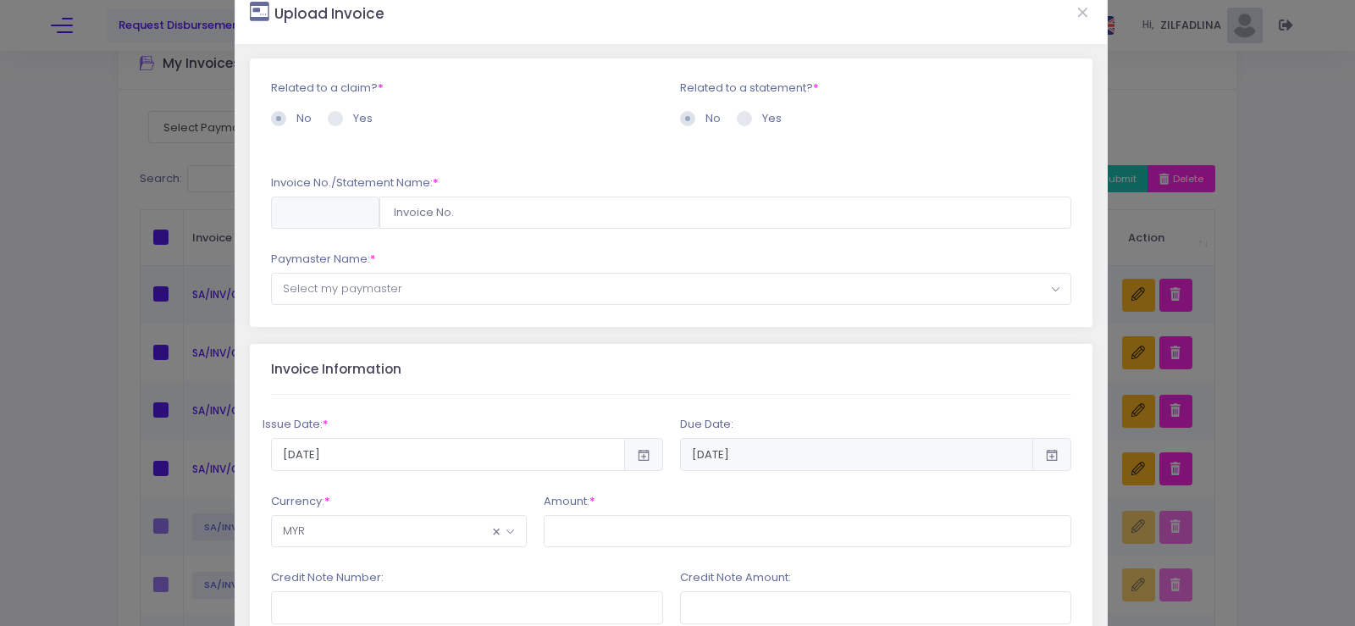
scroll to position [0, 0]
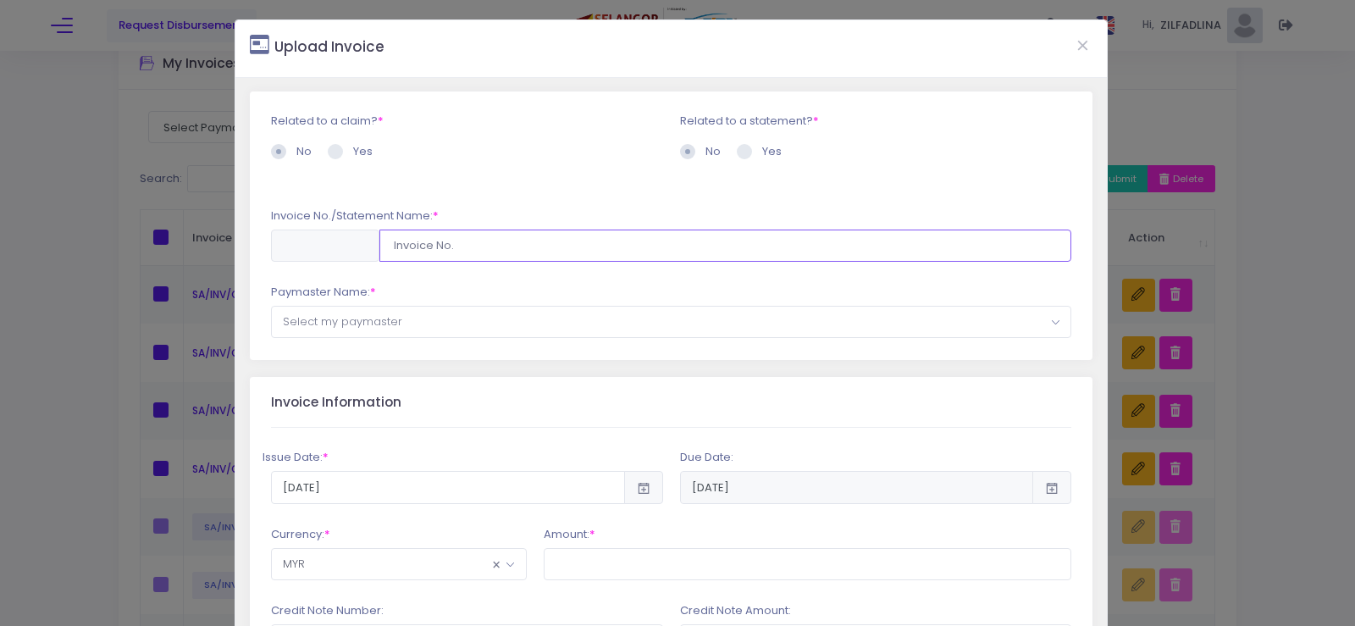
click at [579, 245] on input "text" at bounding box center [725, 246] width 693 height 32
type input "SA/INV/CM-E/7213"
click at [529, 318] on span "Select my paymaster" at bounding box center [671, 322] width 799 height 30
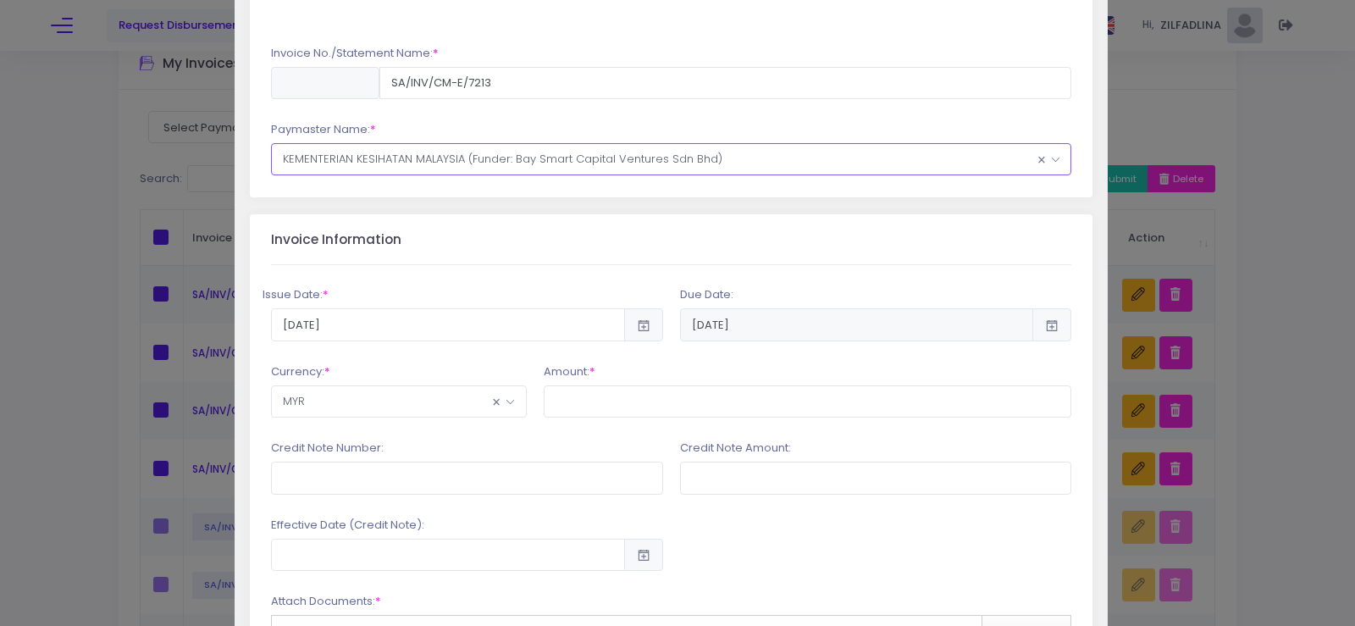
scroll to position [169, 0]
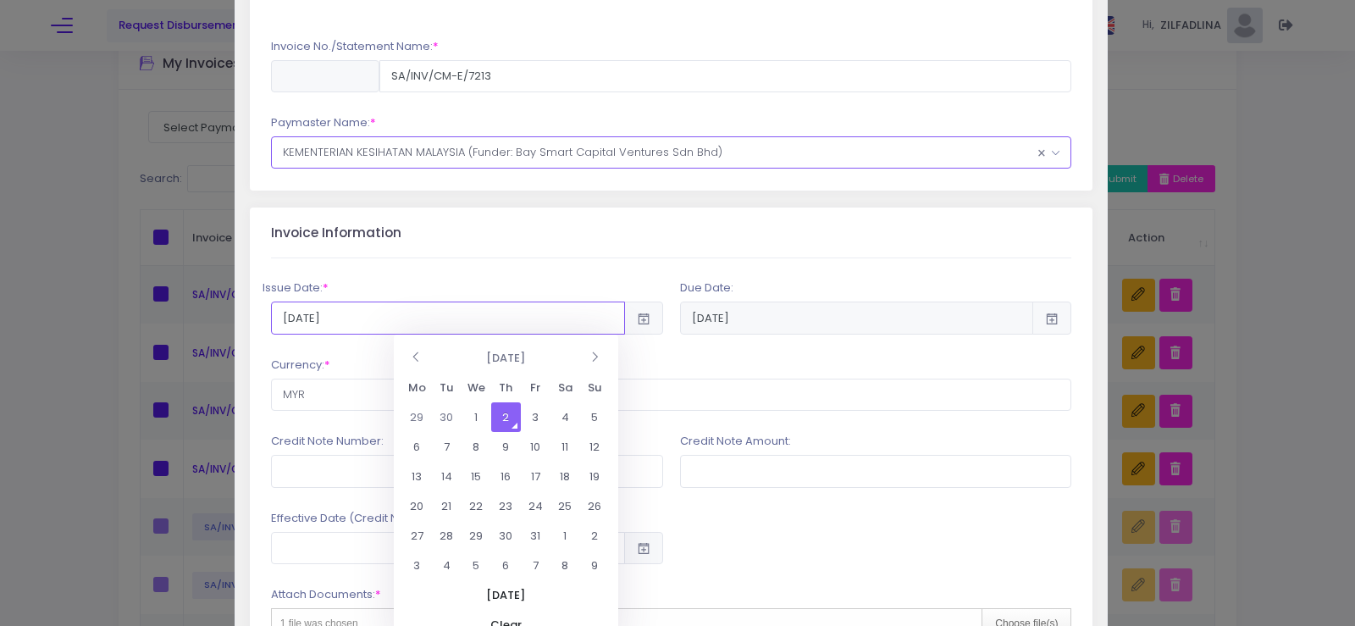
click at [578, 317] on input "2025-10-02" at bounding box center [448, 317] width 354 height 32
click at [499, 418] on td "2" at bounding box center [506, 417] width 30 height 30
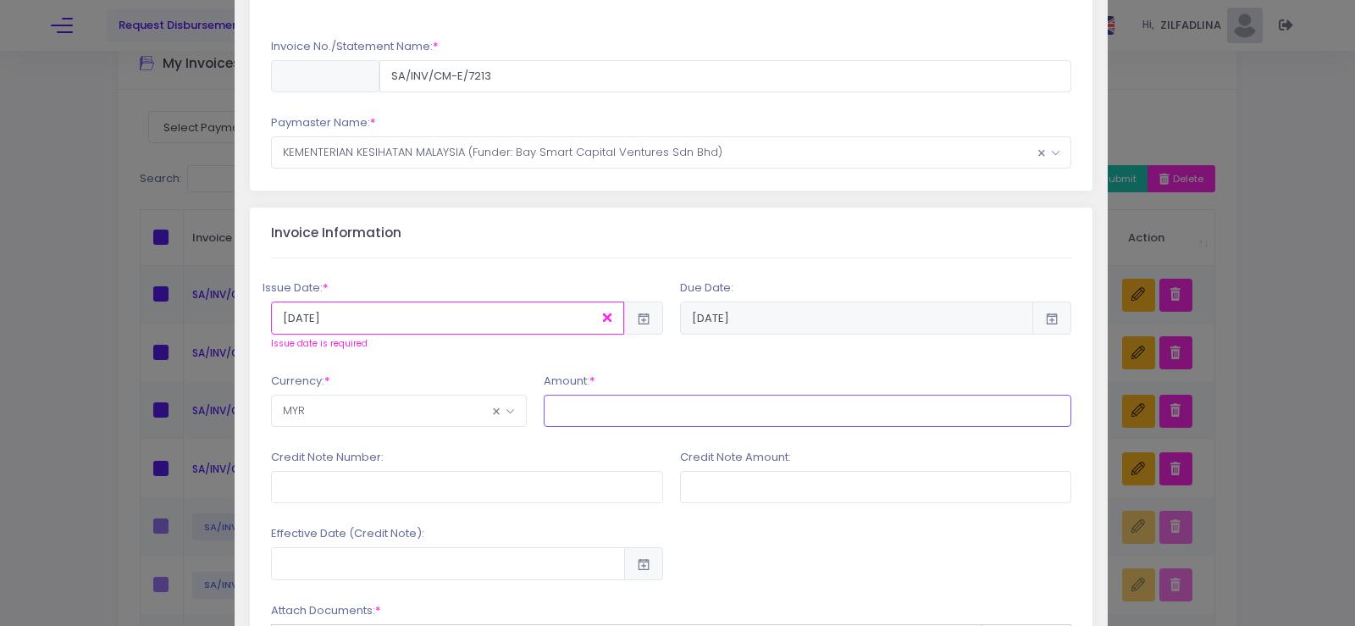
click at [666, 412] on input "text" at bounding box center [808, 411] width 528 height 32
type input "24,403.68"
click at [605, 497] on input "text" at bounding box center [467, 487] width 392 height 32
click at [831, 564] on div at bounding box center [876, 552] width 409 height 54
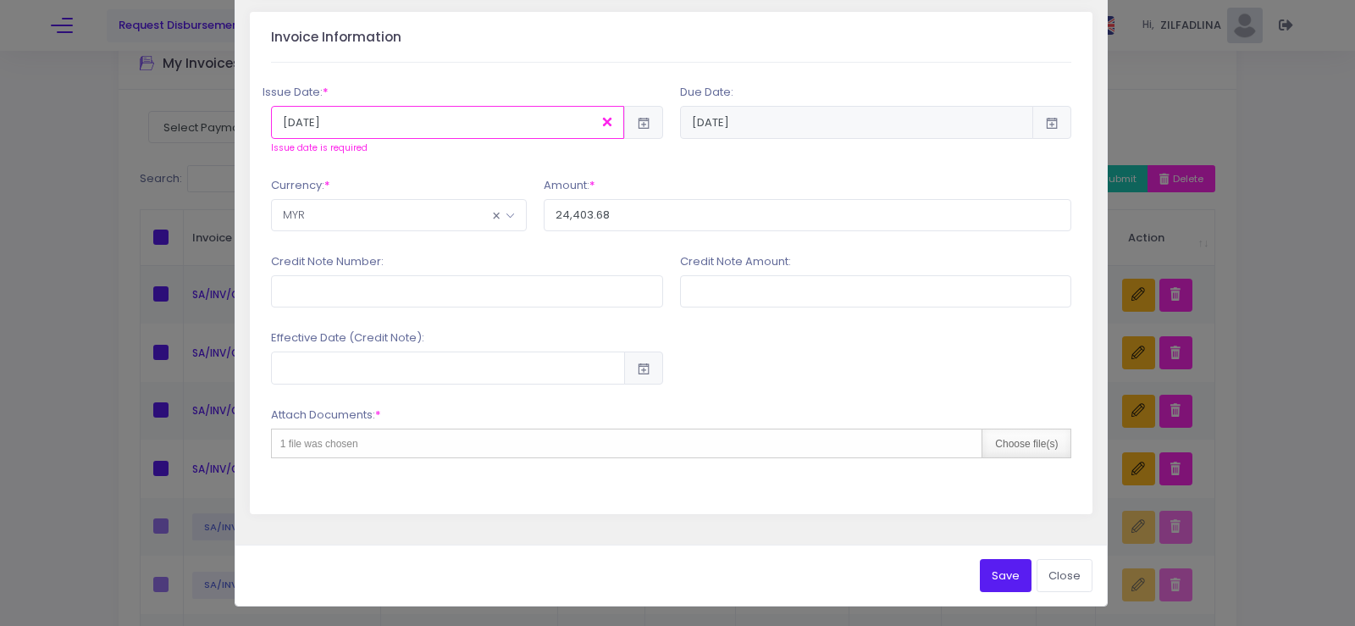
click at [1027, 437] on div "Choose file(s)" at bounding box center [1026, 443] width 89 height 28
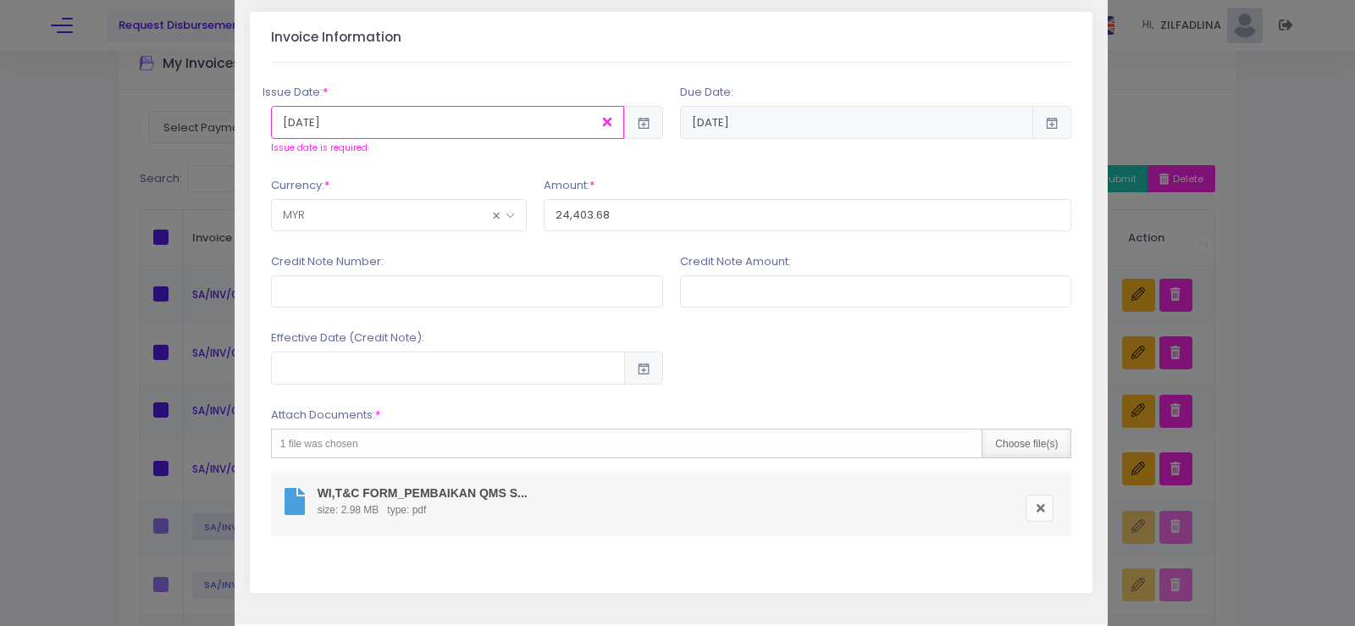
click at [1001, 444] on div "Choose file(s)" at bounding box center [1026, 443] width 89 height 28
type input "C:\fakepath\INV 7213_PEMBAIKAN QMS KAUNTER PENDAFTARAN_KK TANJUNG LALANG.pdf"
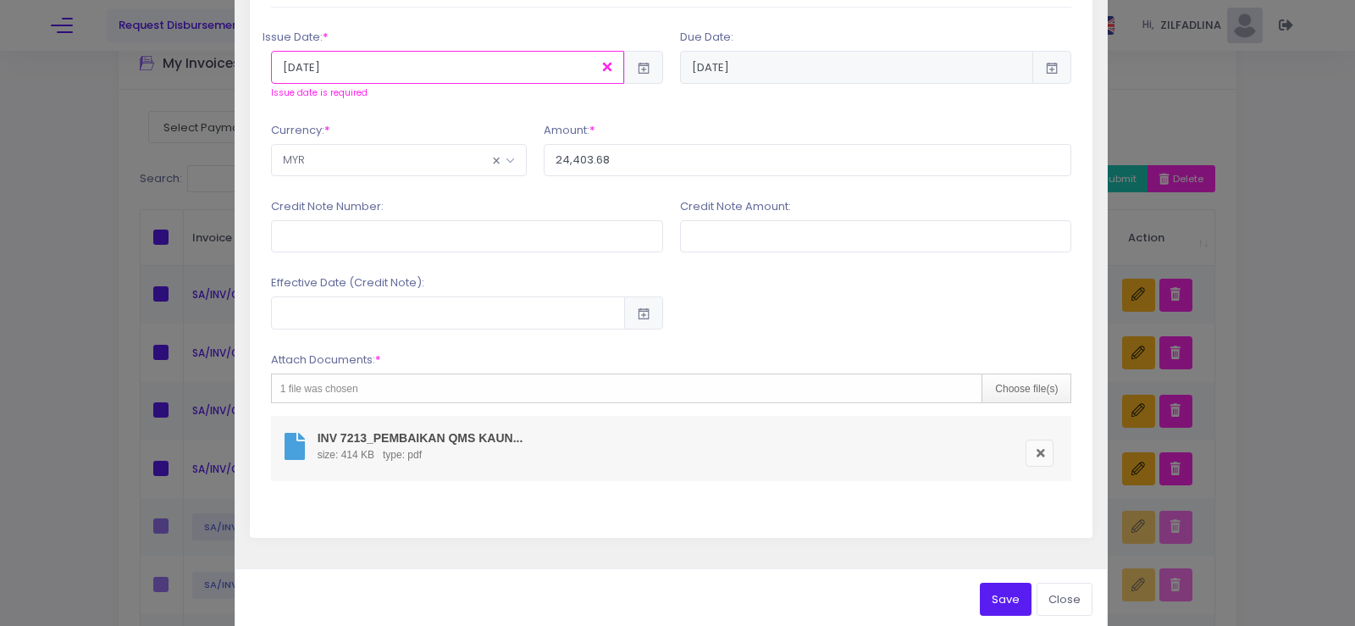
scroll to position [444, 0]
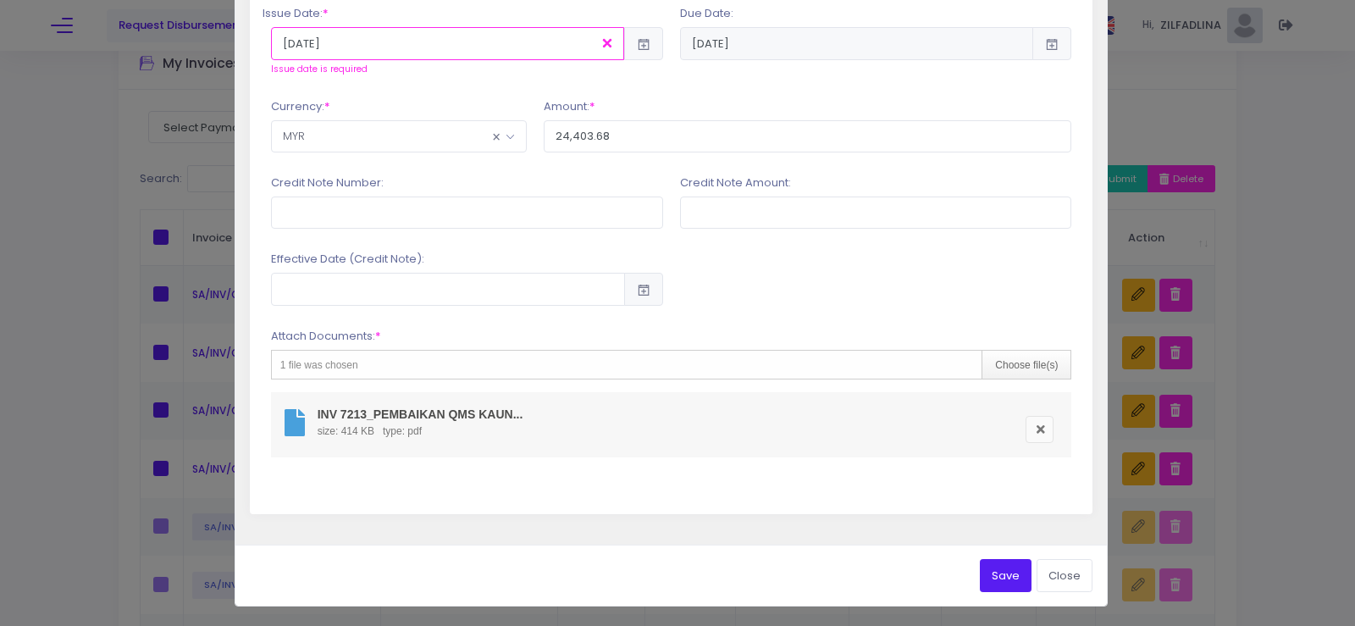
click at [988, 580] on button "Save" at bounding box center [1006, 575] width 52 height 32
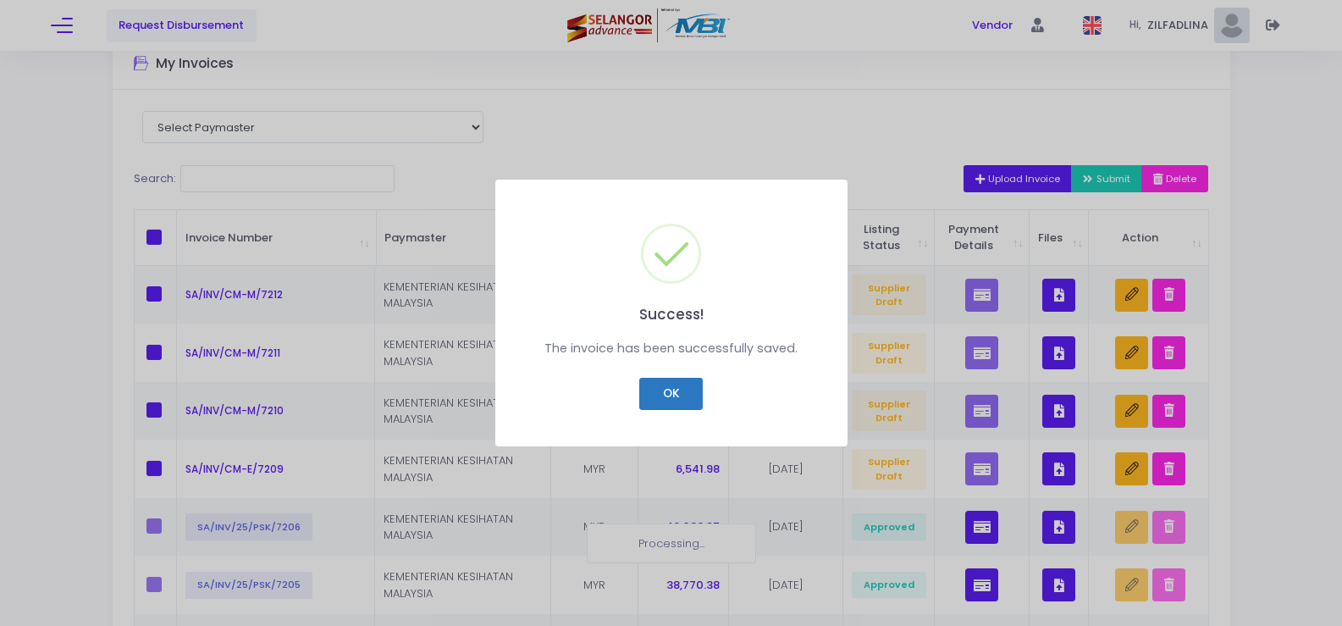
click at [689, 380] on button "OK" at bounding box center [671, 394] width 64 height 32
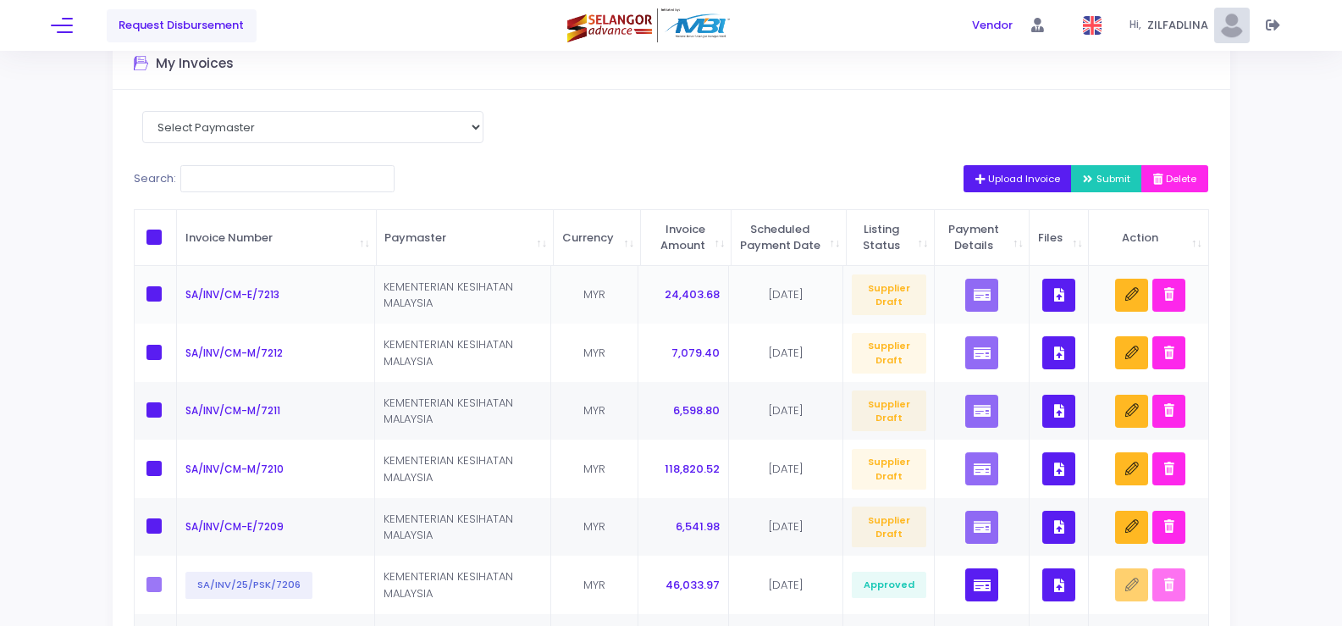
click at [1054, 312] on button "button" at bounding box center [1059, 295] width 33 height 33
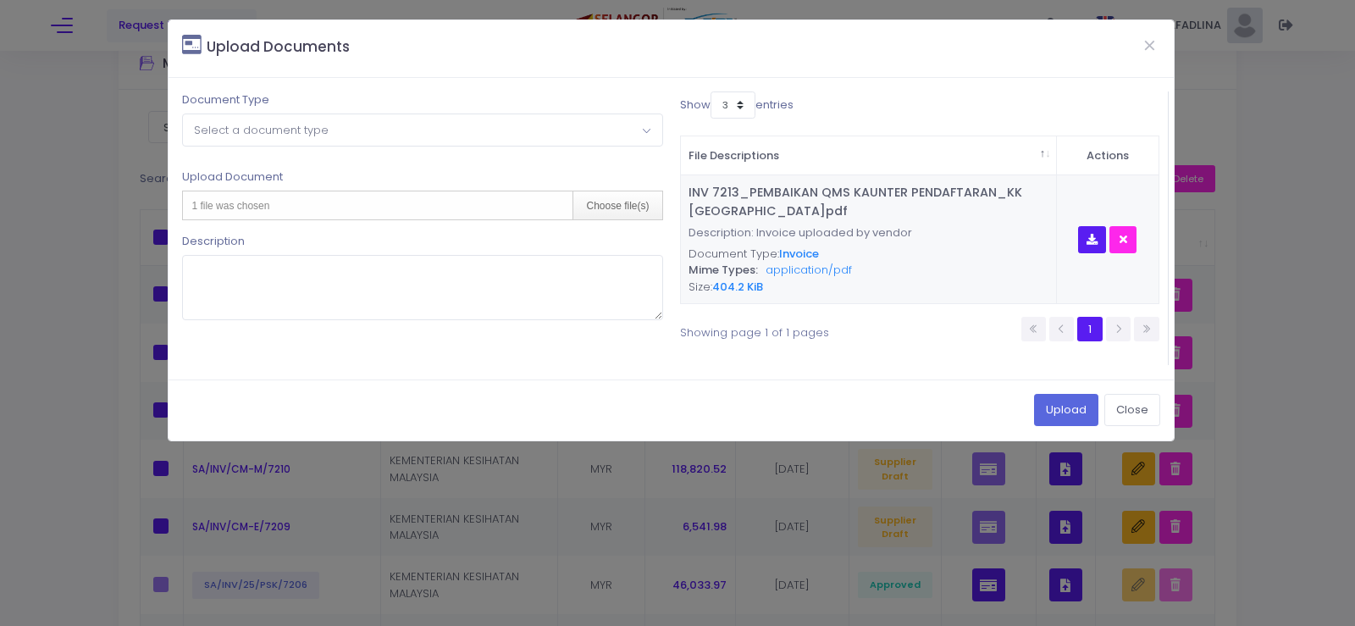
click at [349, 130] on span "Select a document type" at bounding box center [422, 129] width 478 height 30
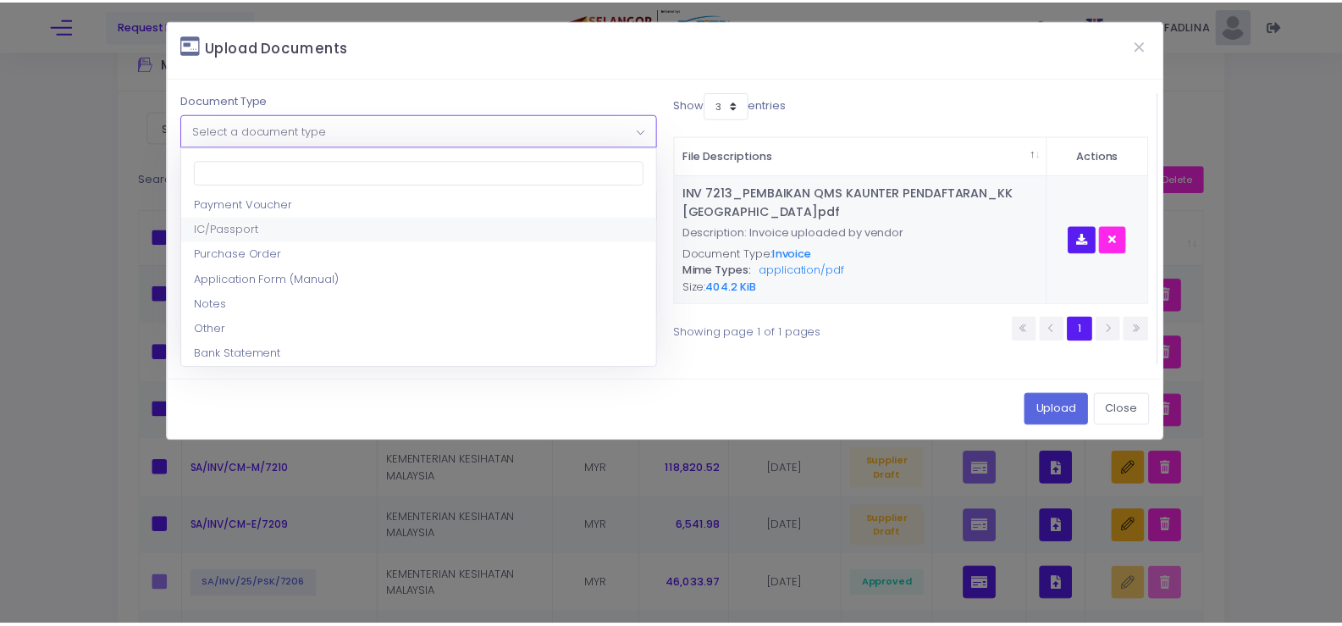
scroll to position [85, 0]
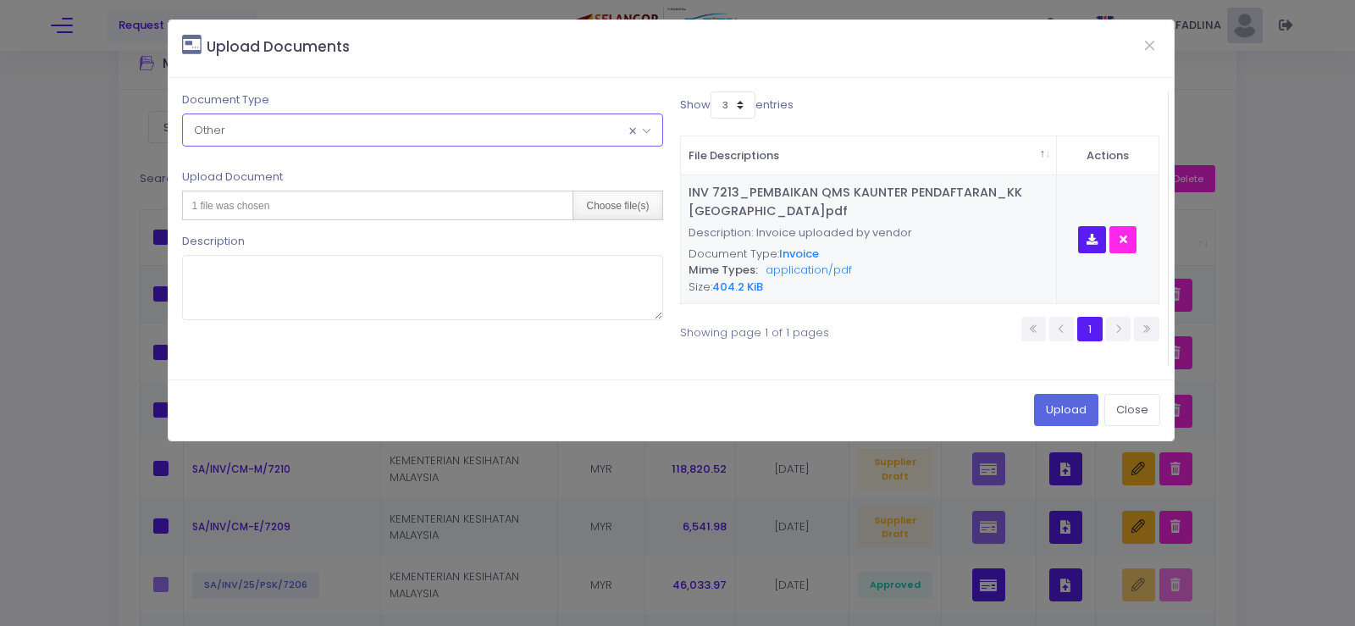
click at [629, 200] on div "Choose file(s)" at bounding box center [616, 205] width 89 height 28
type input "C:\fakepath\WI,T&C FORM_PEMBAIKAN QMS SYSTEM KAUNTER PENDAFTARAN_KK TANJUNG LAL…"
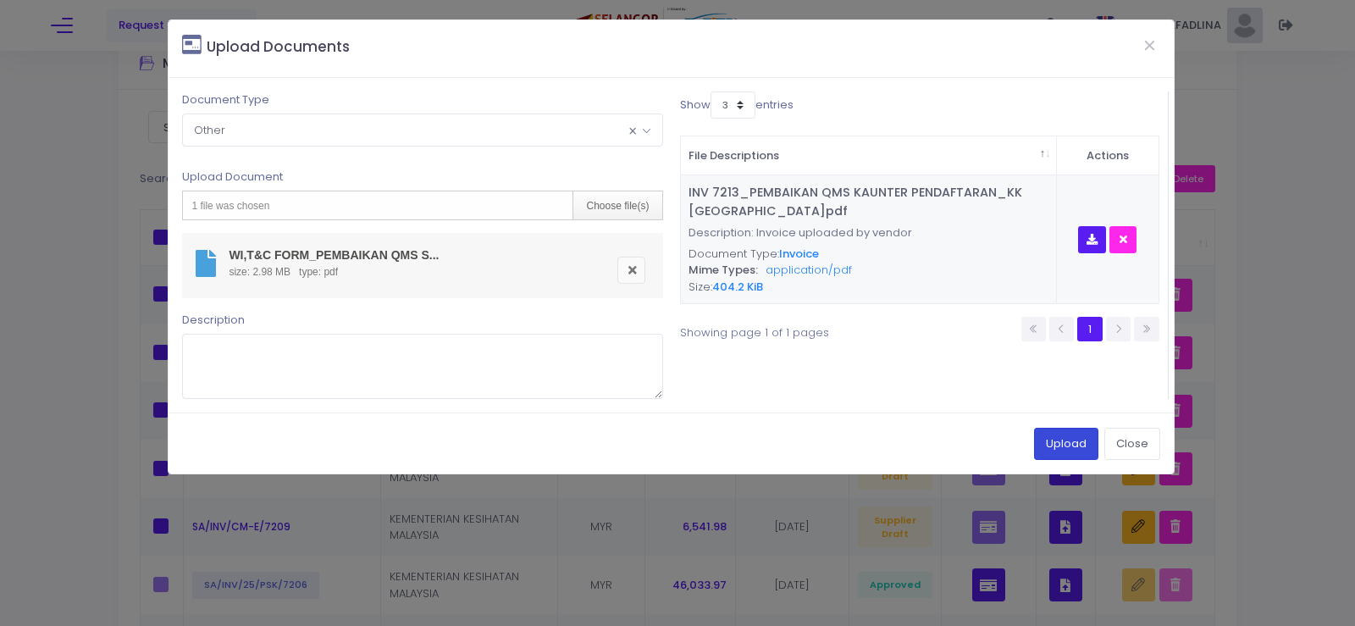
click at [1073, 451] on button "Upload" at bounding box center [1066, 444] width 64 height 32
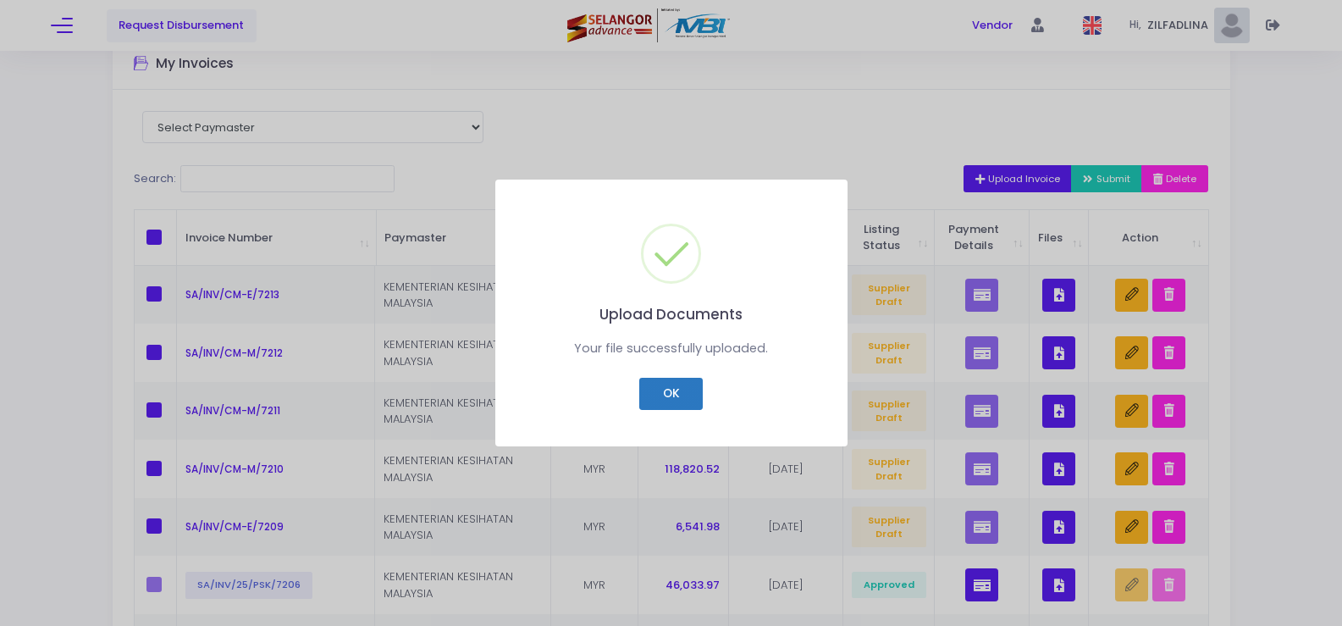
click at [671, 386] on button "OK" at bounding box center [671, 394] width 64 height 32
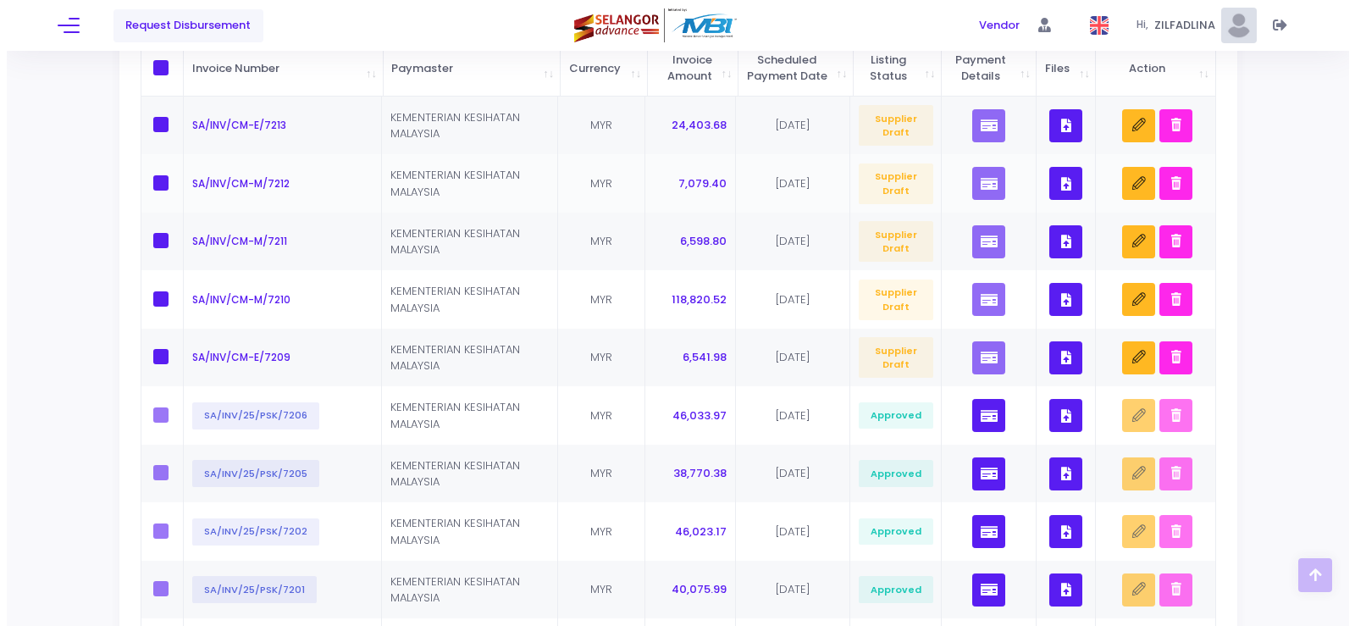
scroll to position [169, 0]
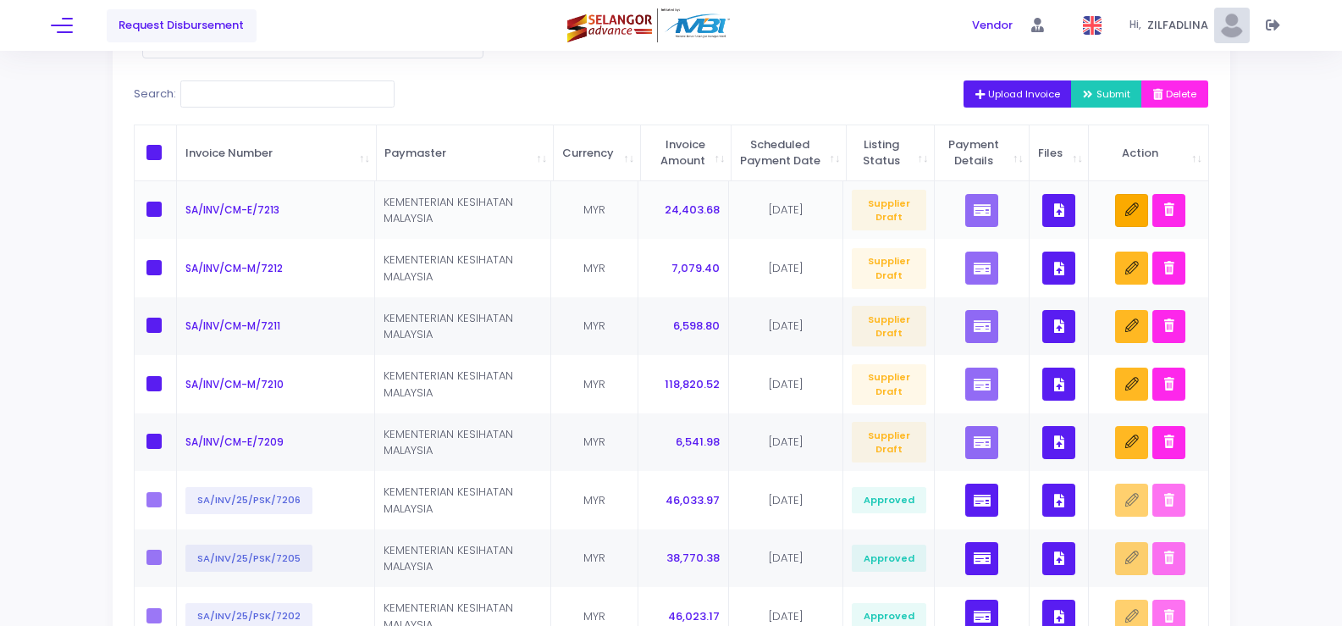
click at [1130, 217] on icon "button" at bounding box center [1133, 210] width 14 height 14
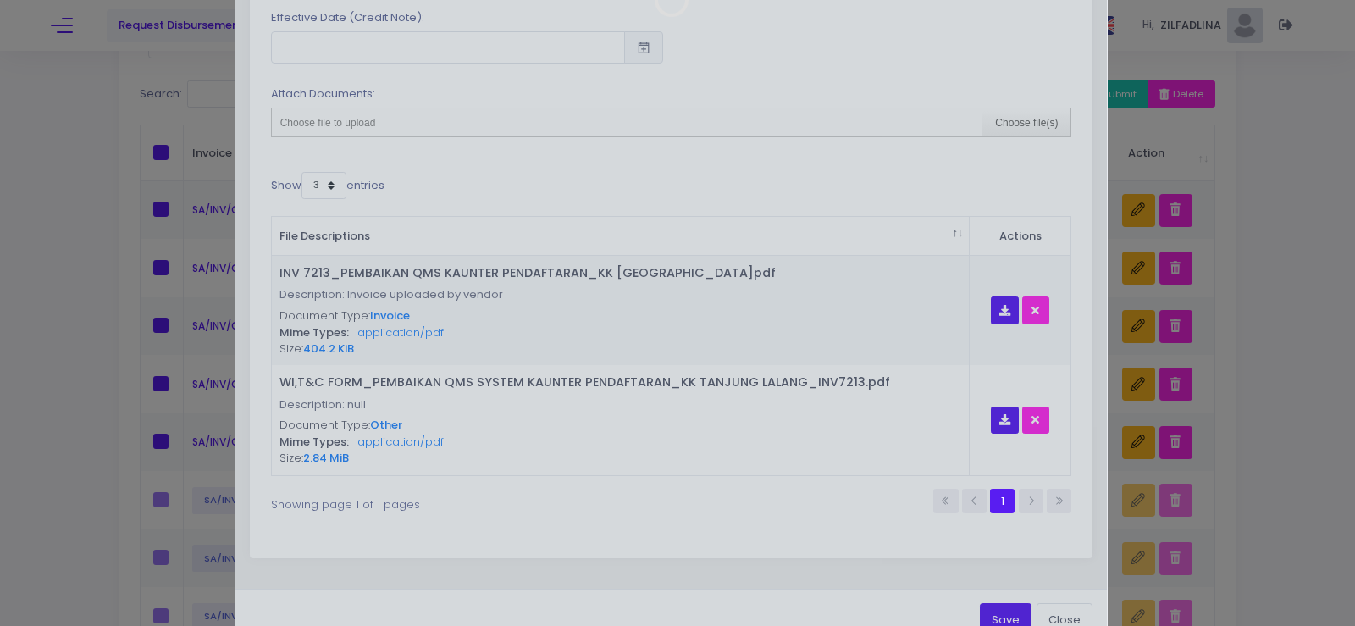
scroll to position [714, 0]
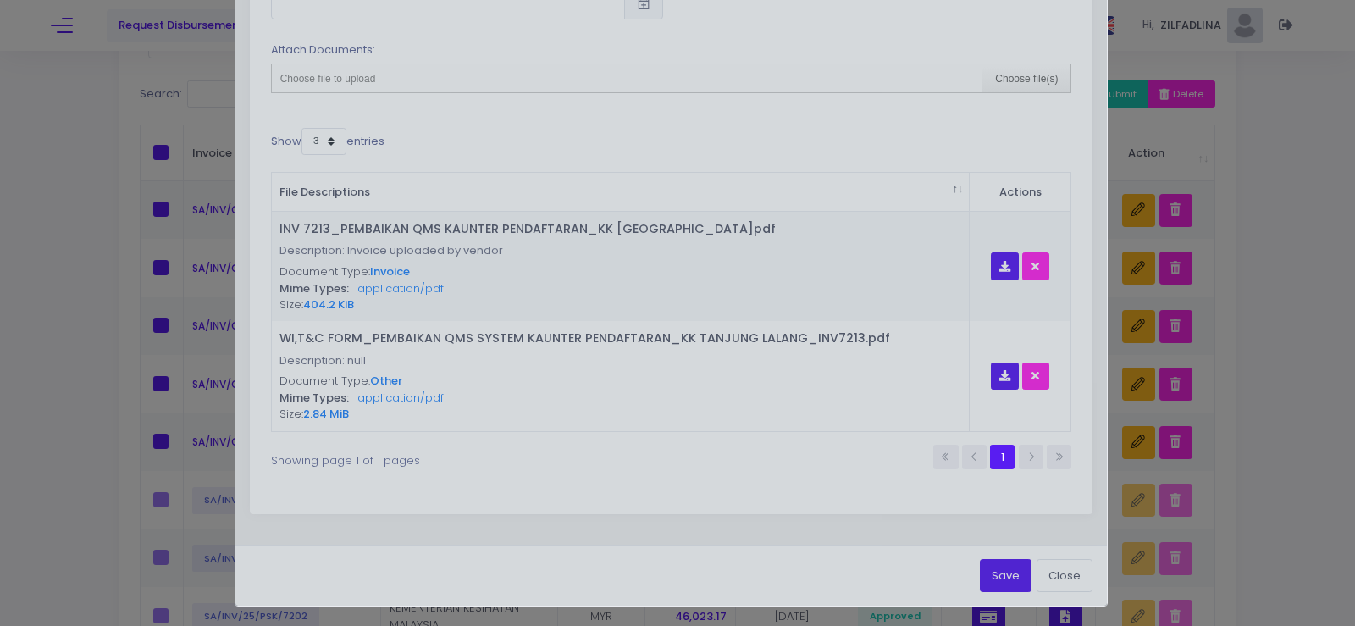
type input "SA/INV/CM-E/7213"
type input "24403.68"
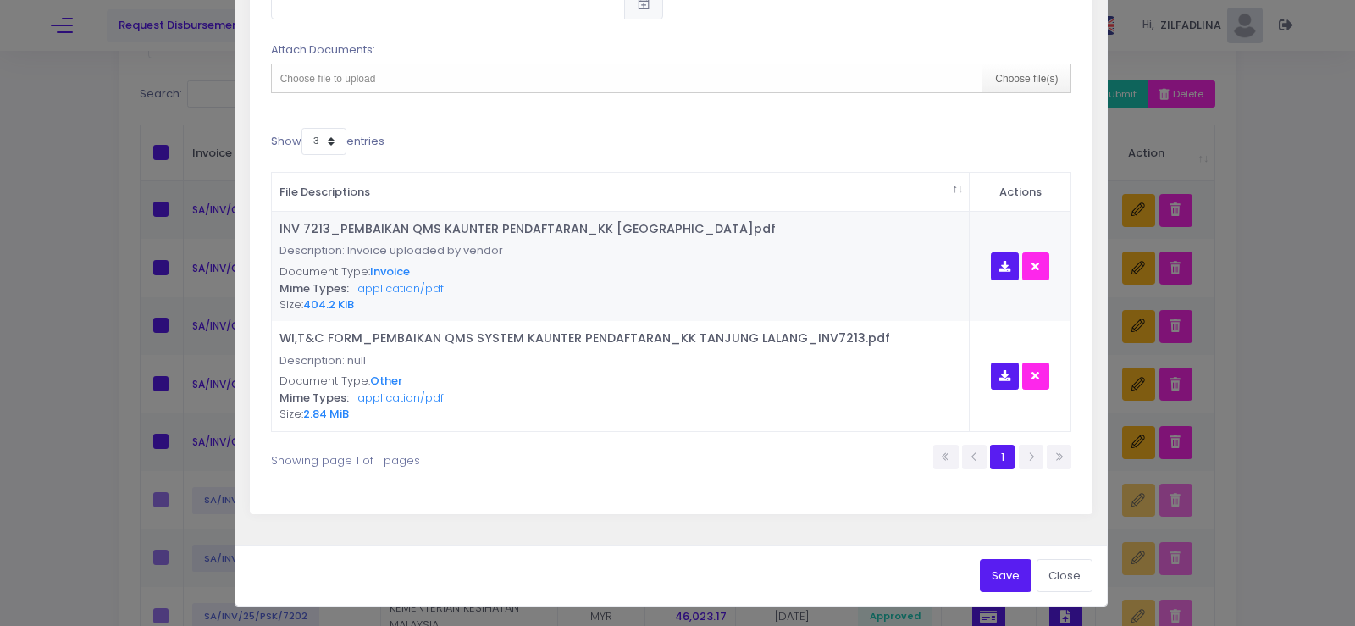
click at [992, 576] on button "Save" at bounding box center [1006, 575] width 52 height 32
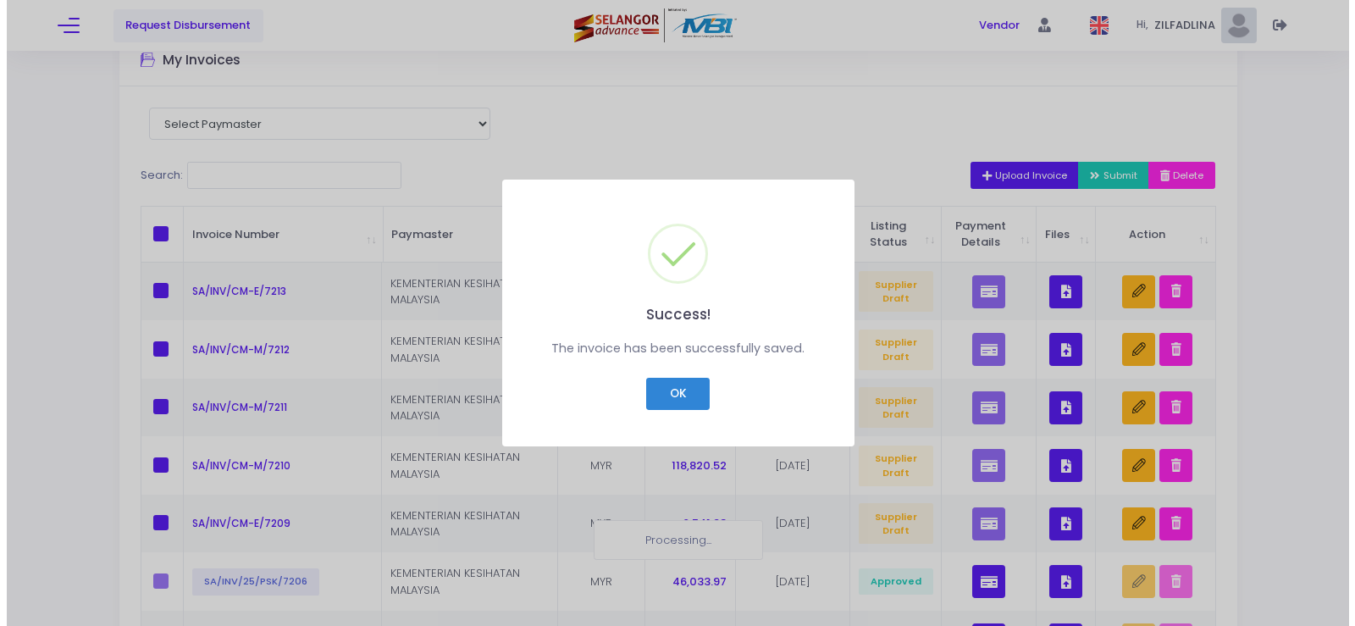
scroll to position [0, 0]
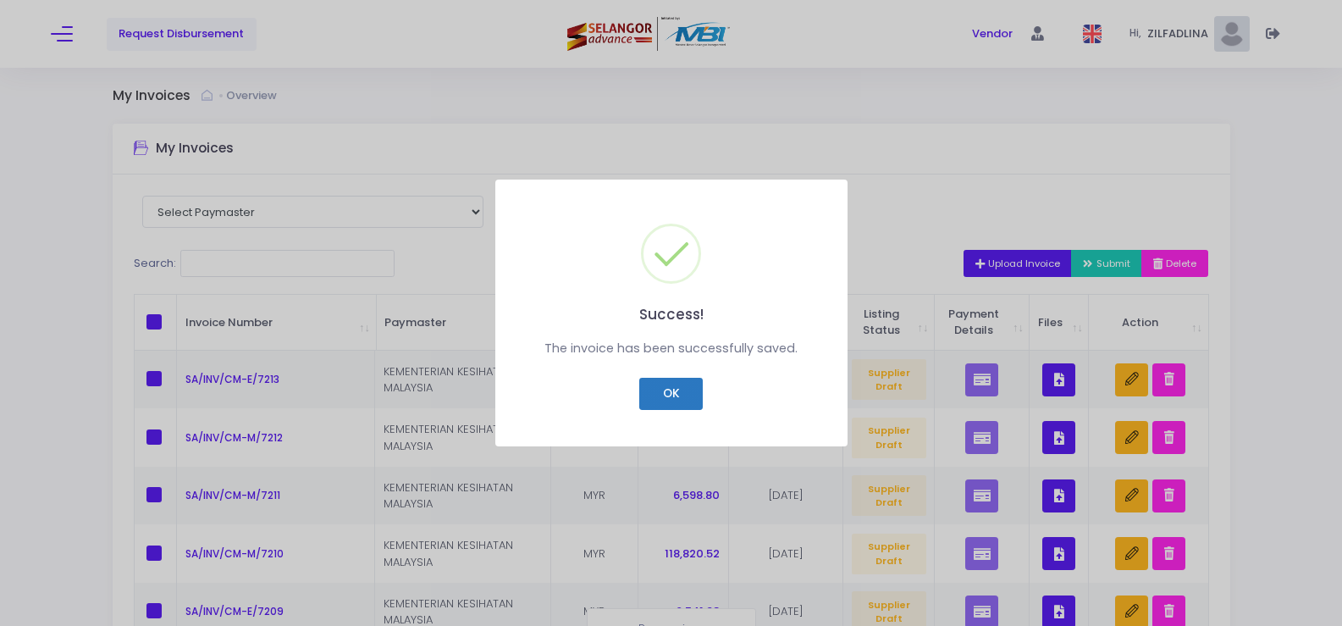
click at [658, 398] on button "OK" at bounding box center [671, 394] width 64 height 32
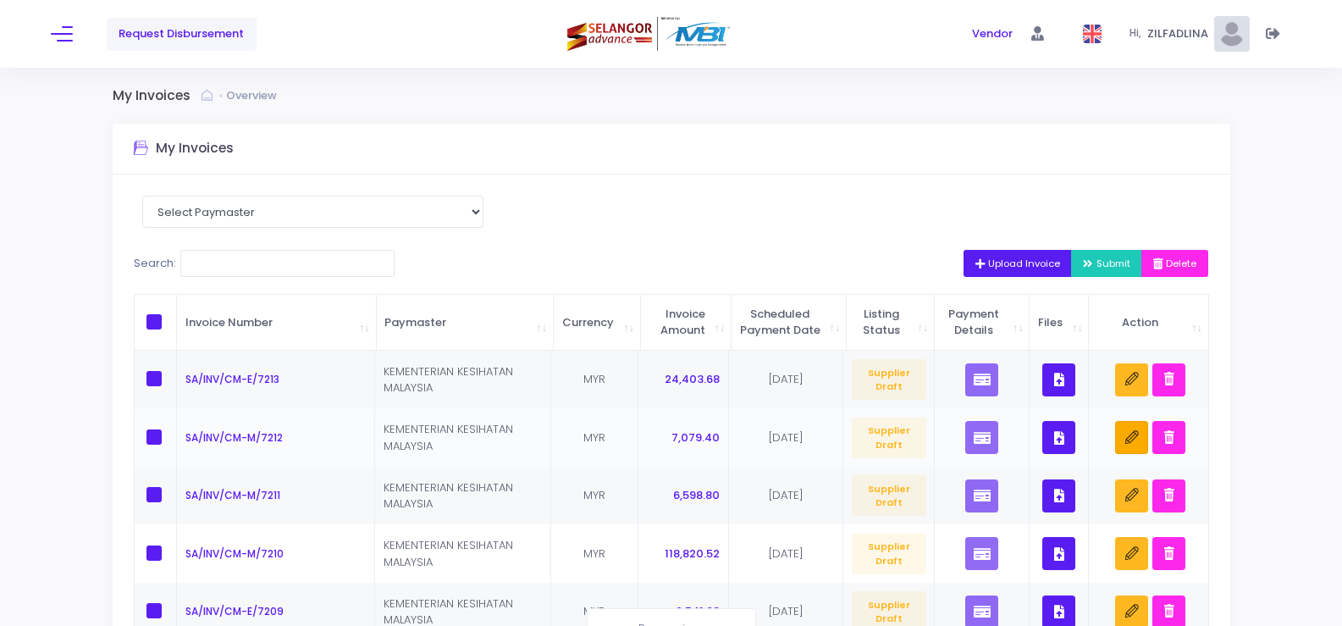
click at [1136, 445] on icon "button" at bounding box center [1133, 438] width 14 height 14
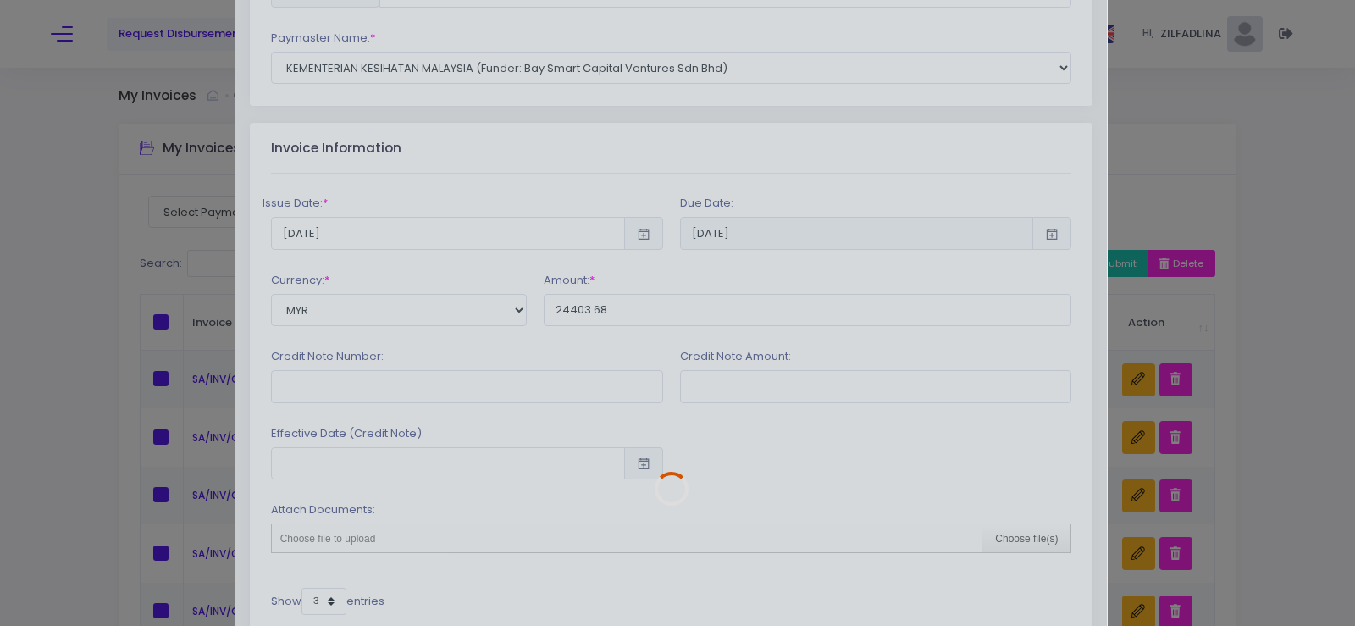
type input "SA/INV/CM-M/7212"
type input "7079.40"
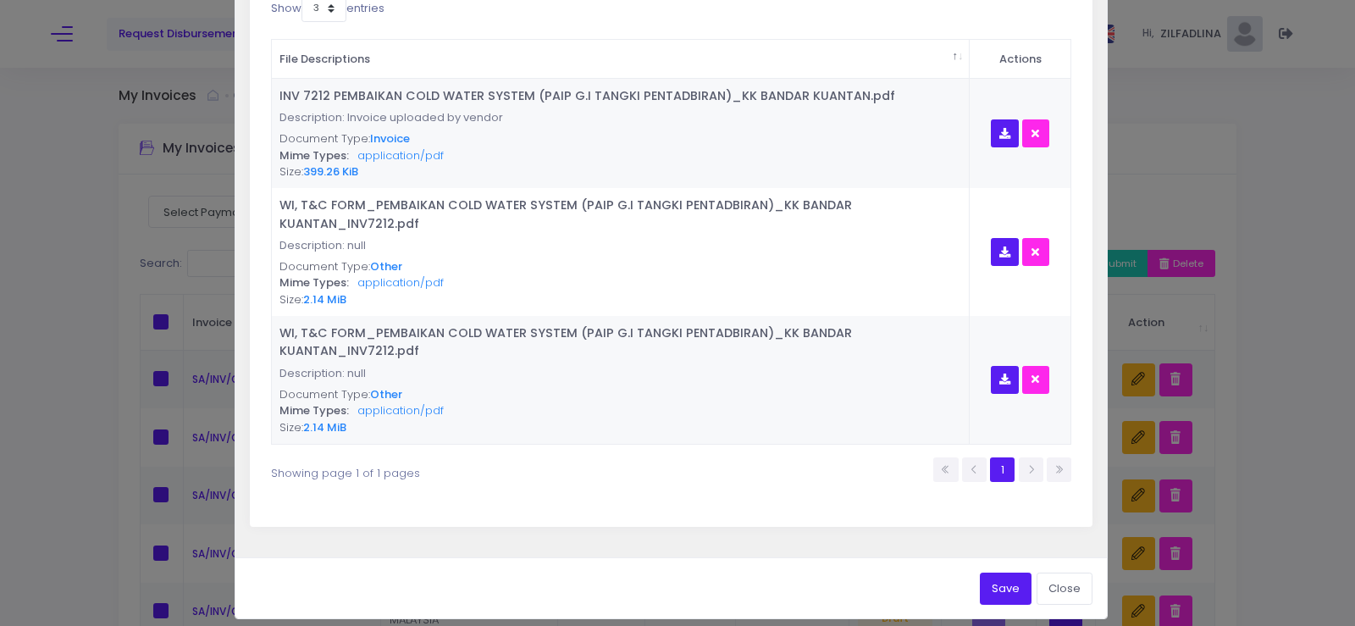
scroll to position [860, 0]
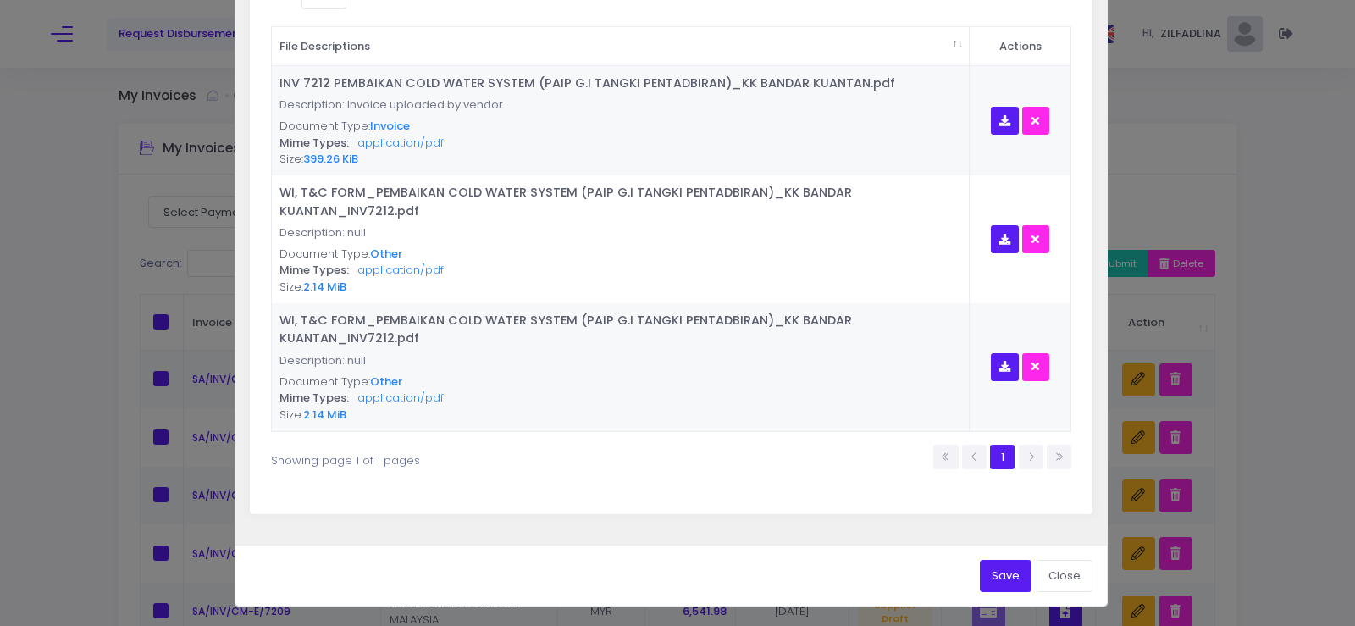
click at [995, 583] on button "Save" at bounding box center [1006, 576] width 52 height 32
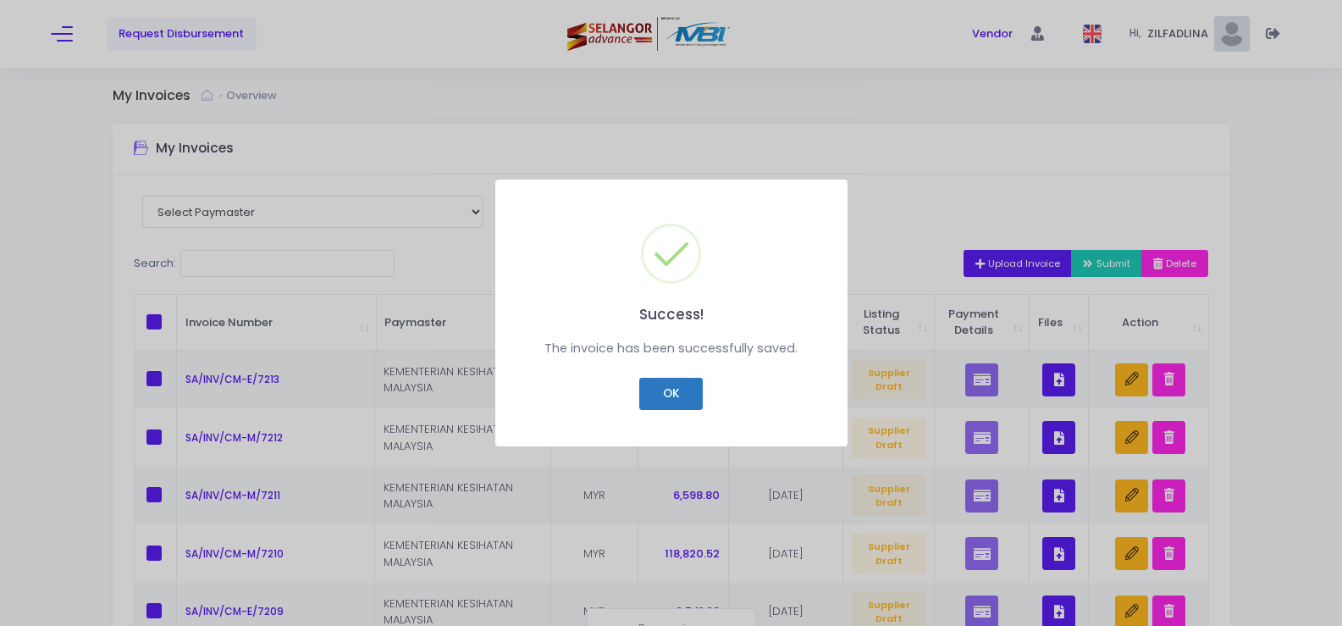
click at [656, 396] on button "OK" at bounding box center [671, 394] width 64 height 32
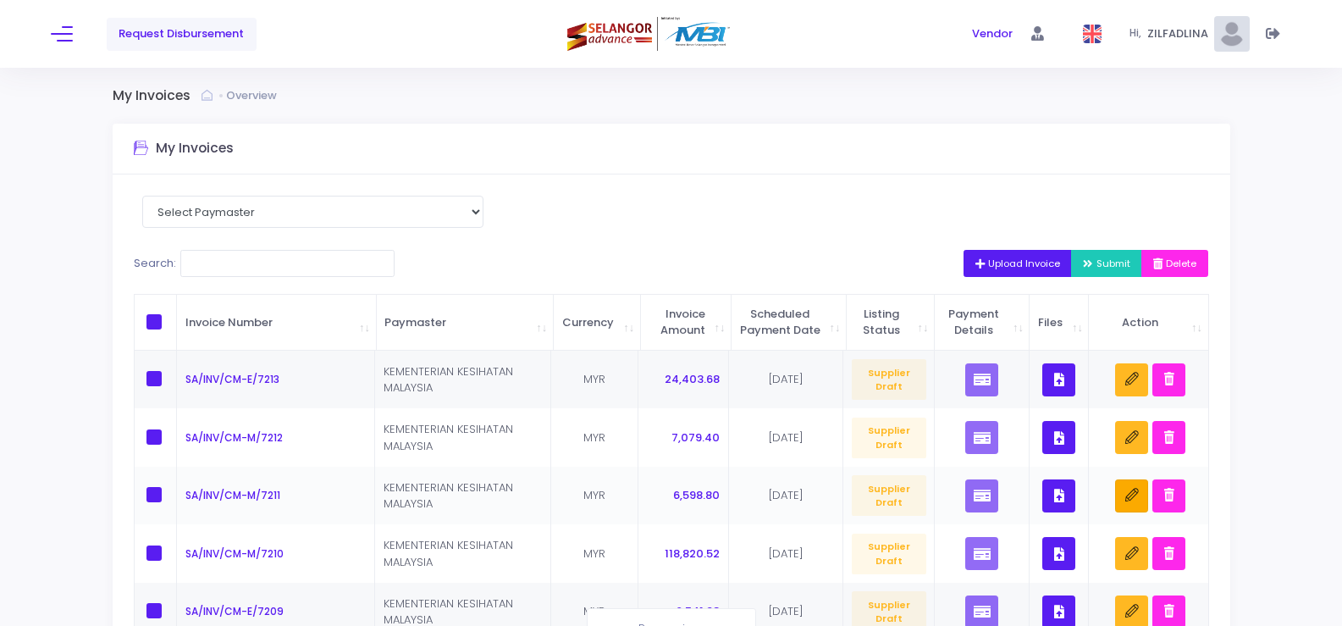
click at [1132, 500] on button "button" at bounding box center [1131, 495] width 33 height 33
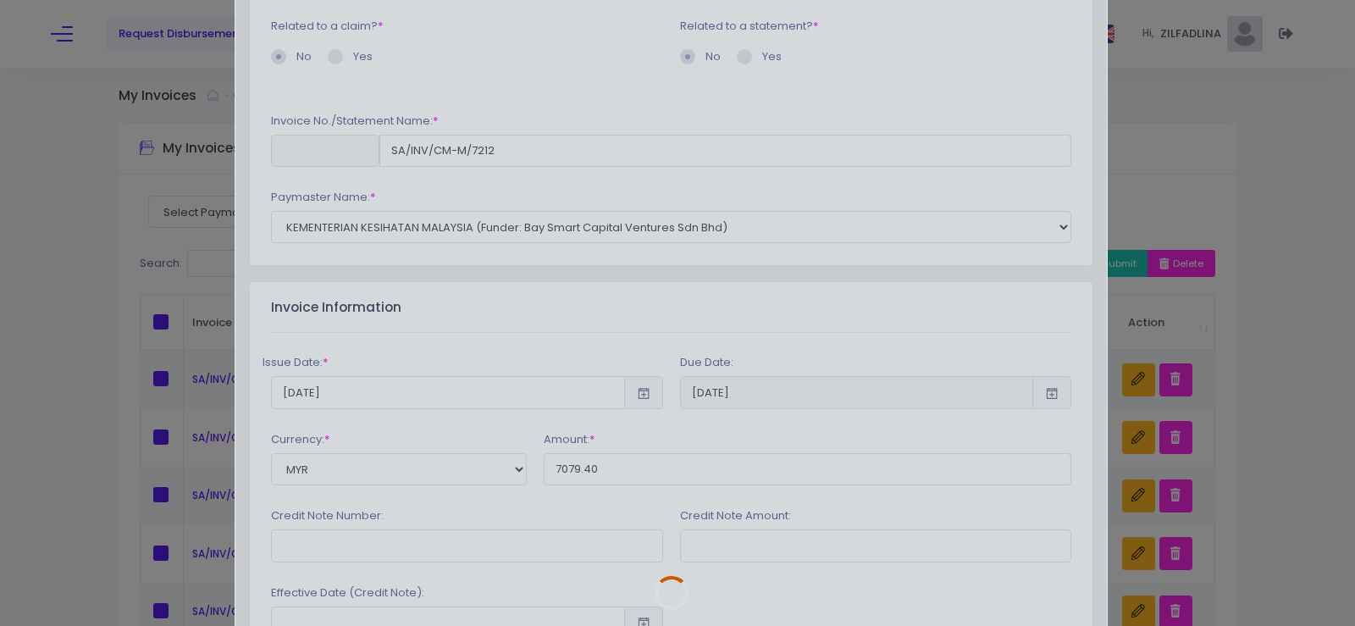
scroll to position [254, 0]
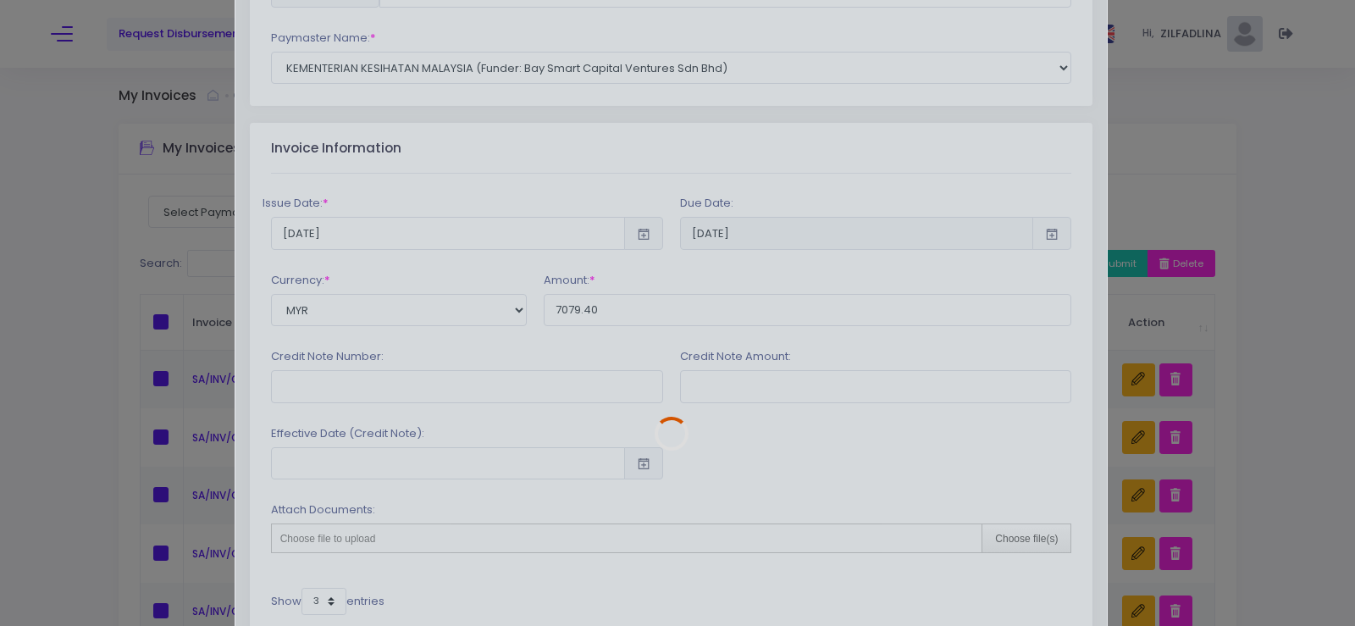
type input "SA/INV/CM-M/7211"
type input "6598.80"
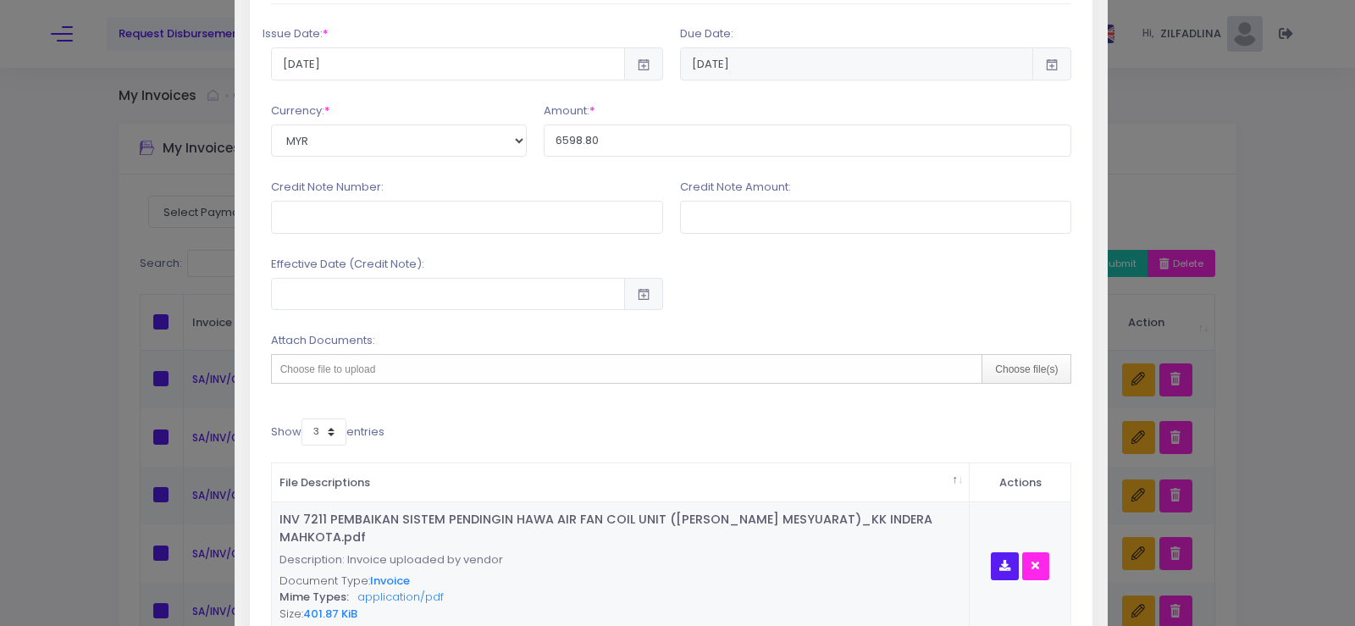
scroll to position [732, 0]
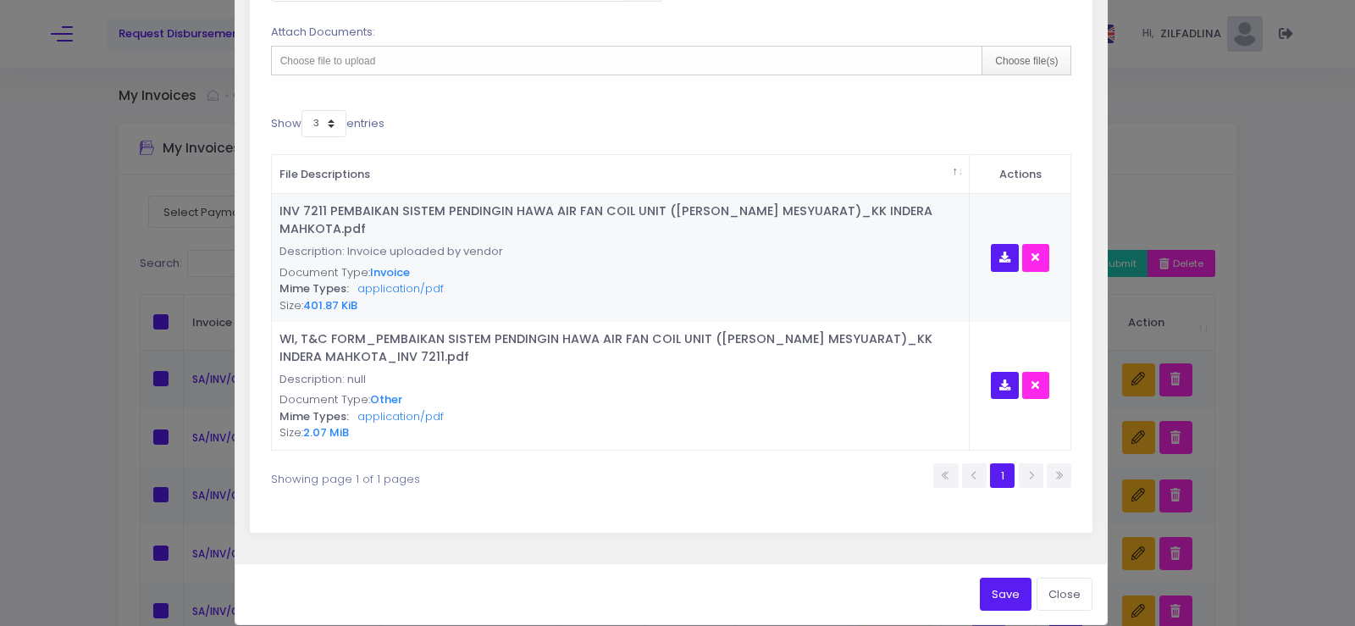
click at [980, 578] on button "Save" at bounding box center [1006, 594] width 52 height 32
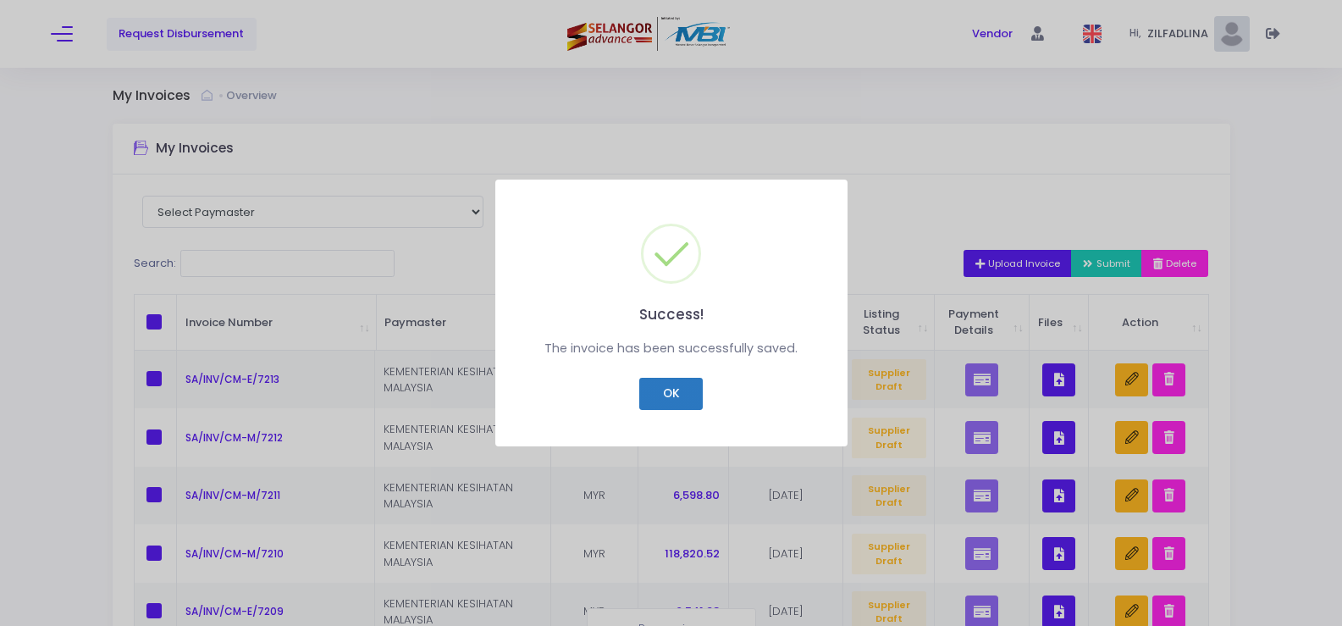
click at [694, 397] on button "OK" at bounding box center [671, 394] width 64 height 32
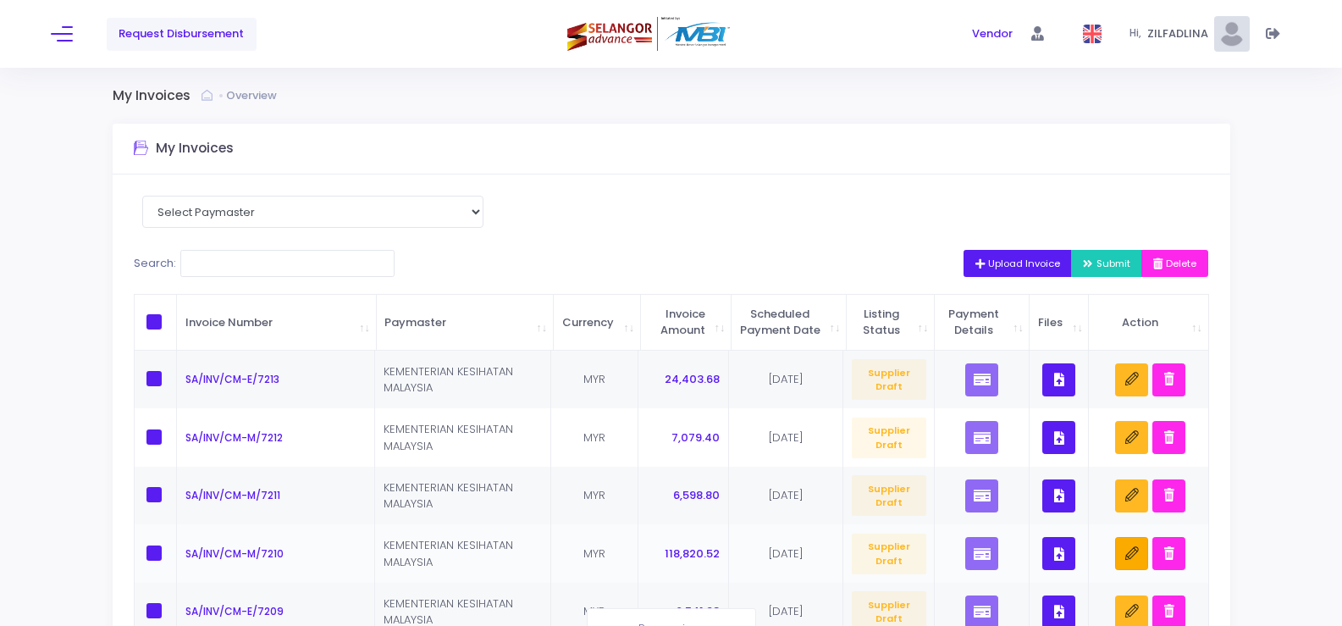
click at [1142, 570] on button "button" at bounding box center [1131, 553] width 33 height 33
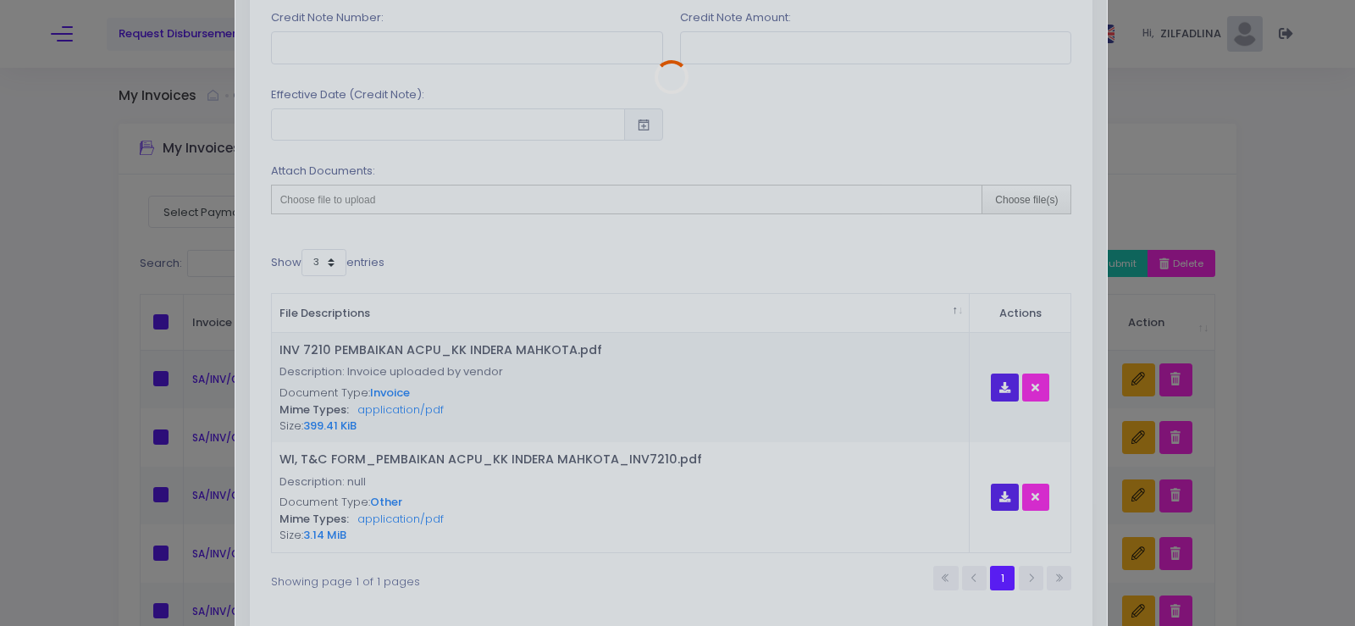
scroll to position [714, 0]
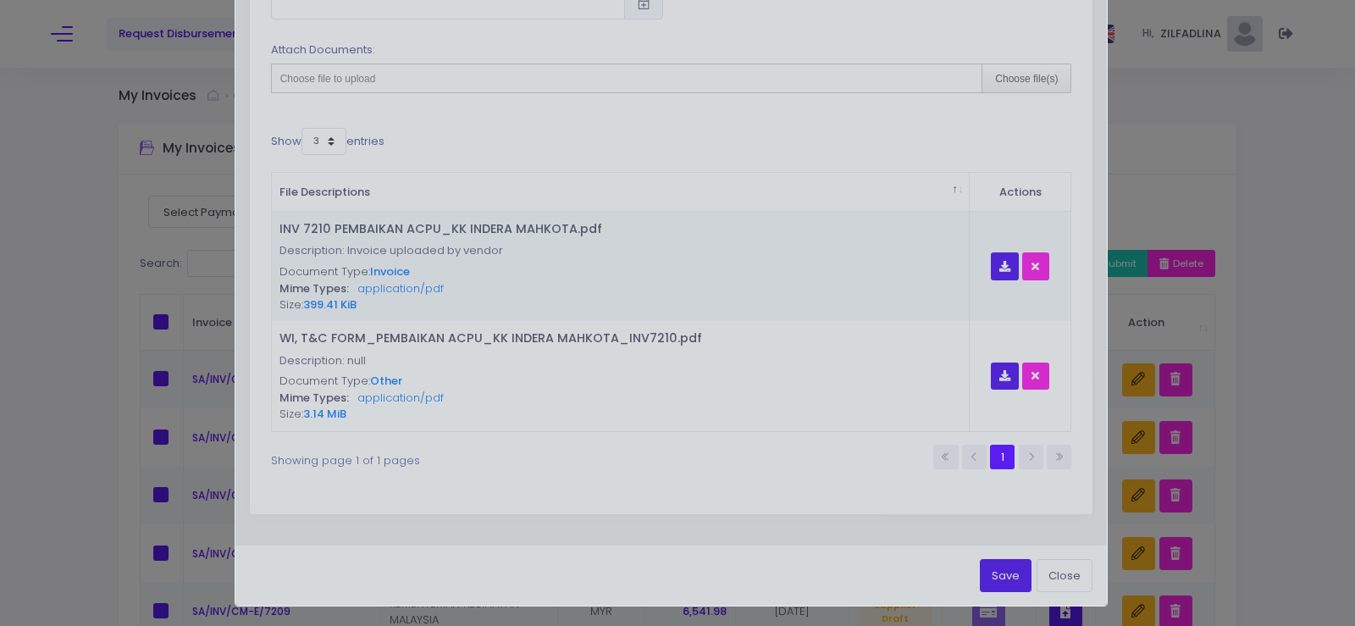
type input "SA/INV/CM-M/7210"
type input "118820.52"
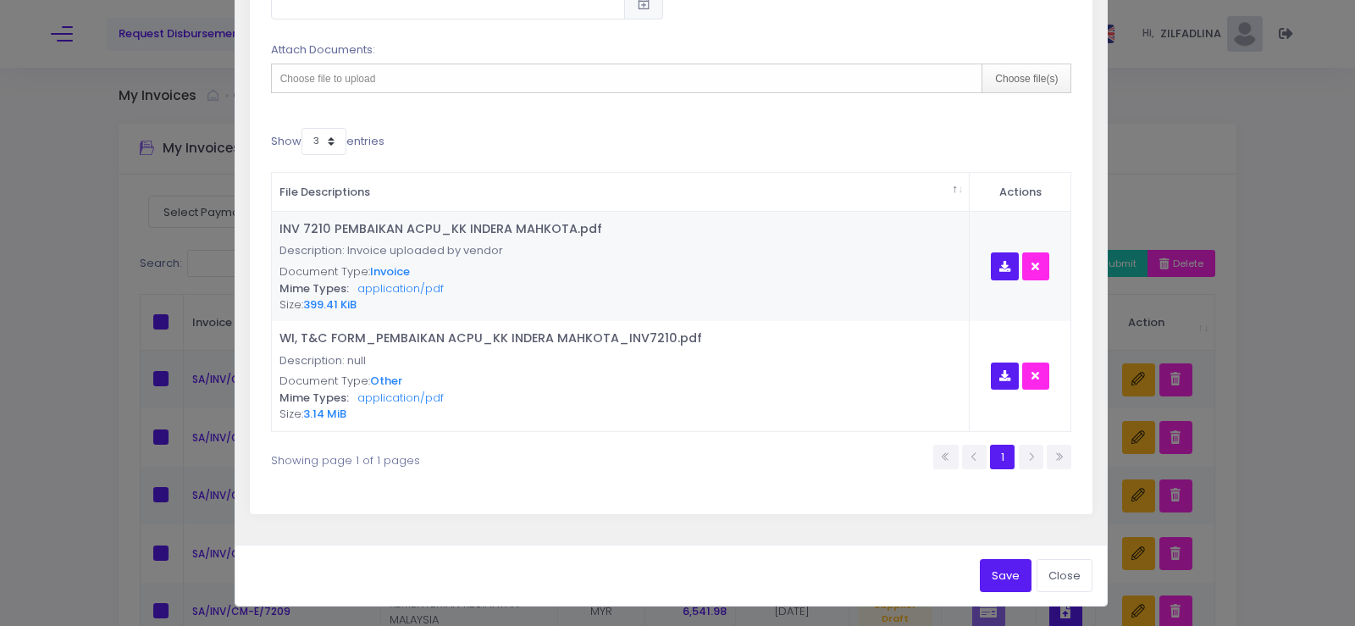
click at [986, 578] on button "Save" at bounding box center [1006, 575] width 52 height 32
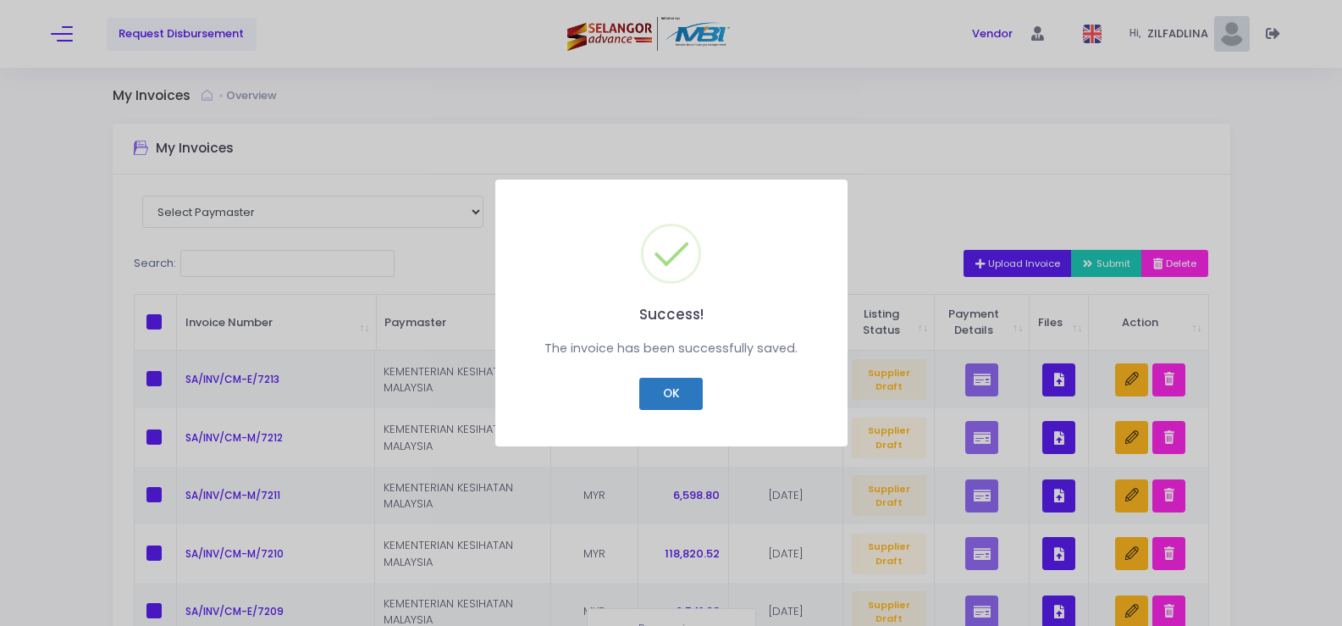
click at [663, 396] on button "OK" at bounding box center [671, 394] width 64 height 32
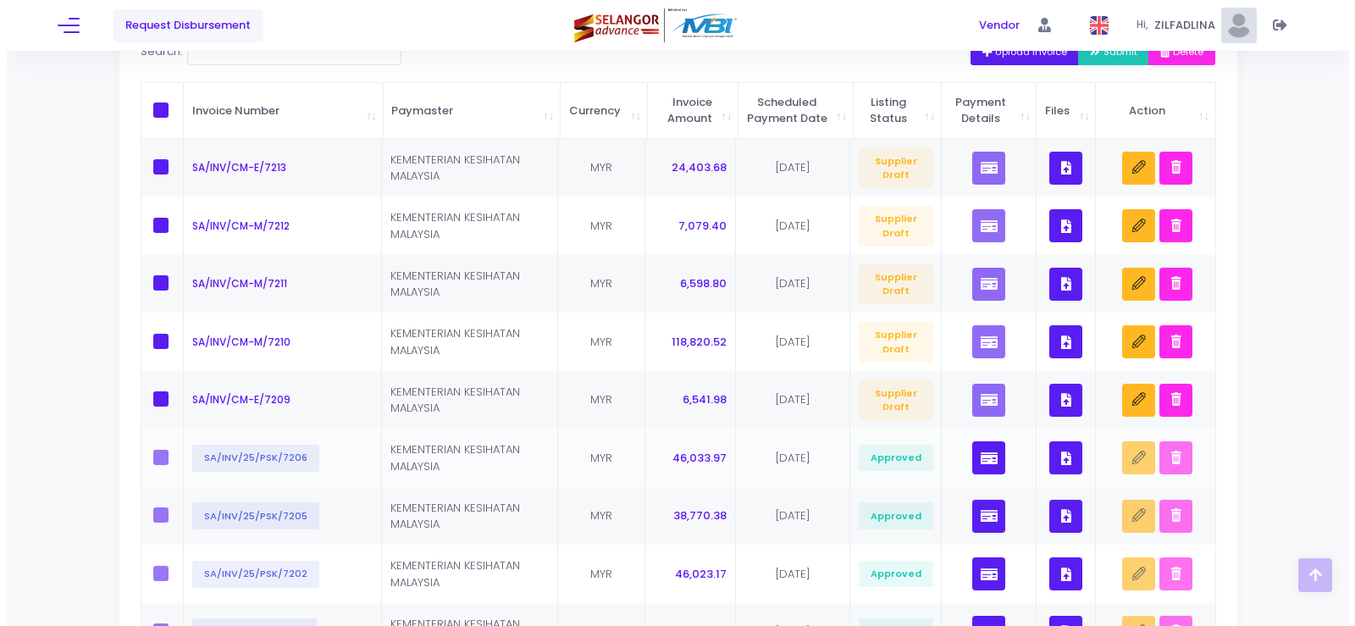
scroll to position [254, 0]
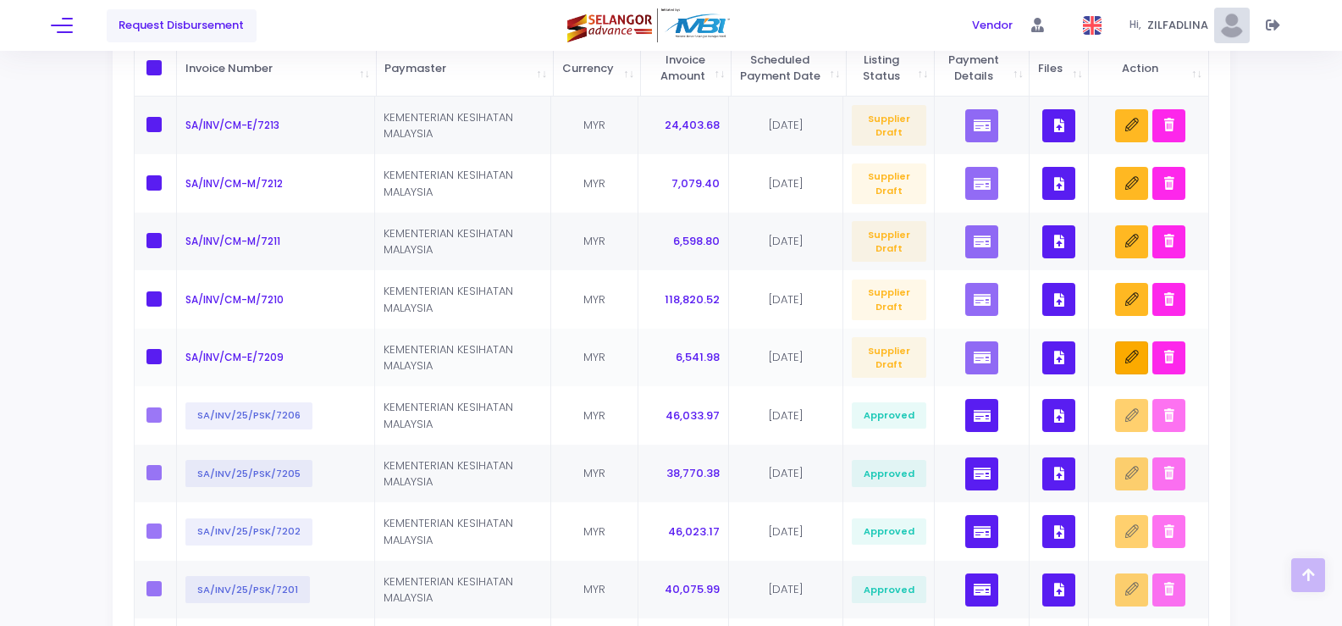
click at [1132, 374] on button "button" at bounding box center [1131, 357] width 33 height 33
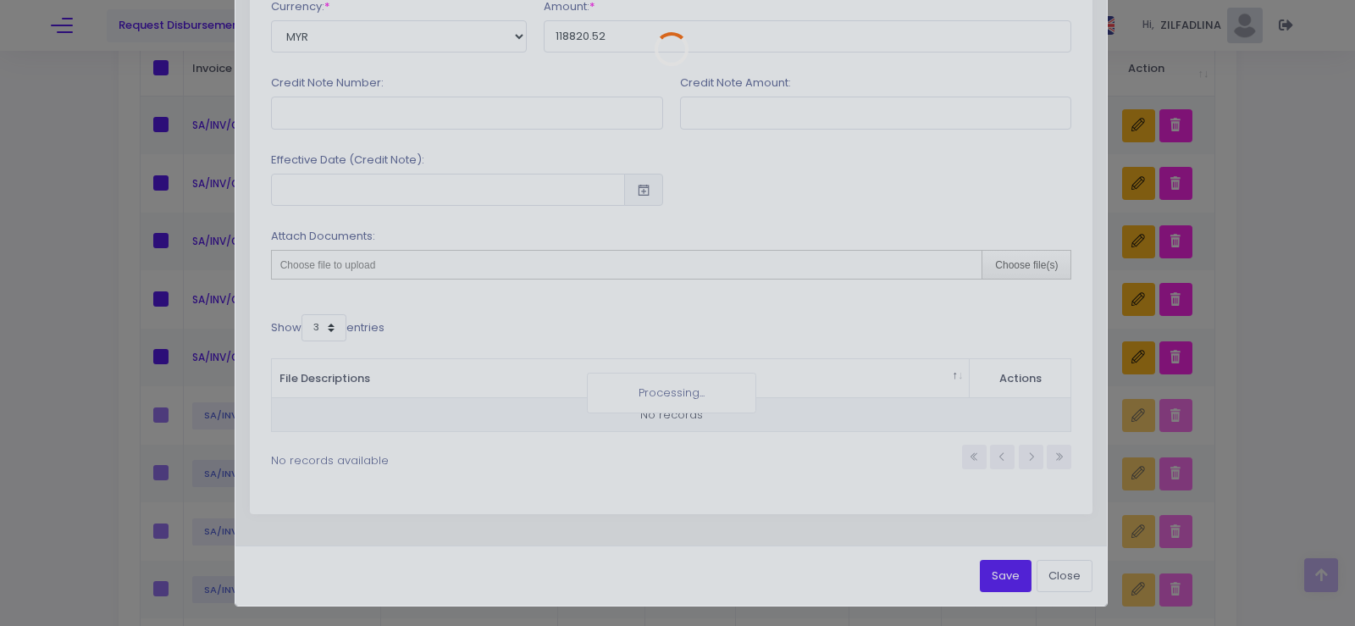
scroll to position [0, 0]
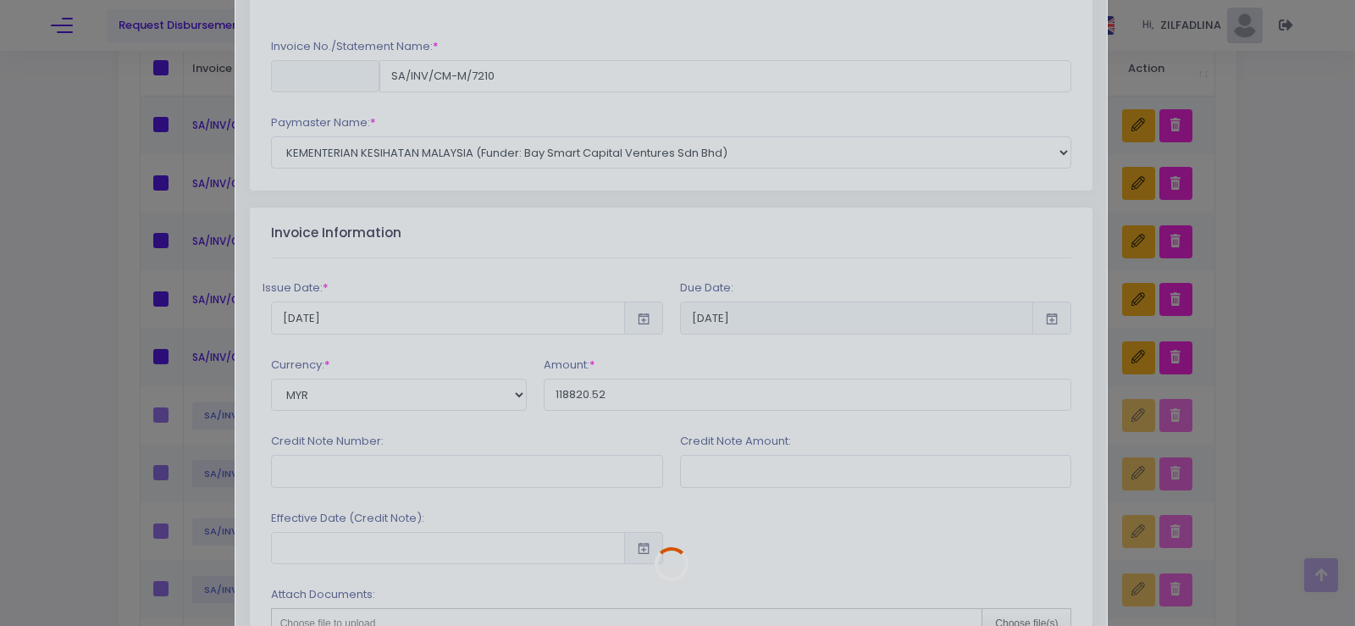
type input "SA/INV/CM-E/7209"
type input "6541.98"
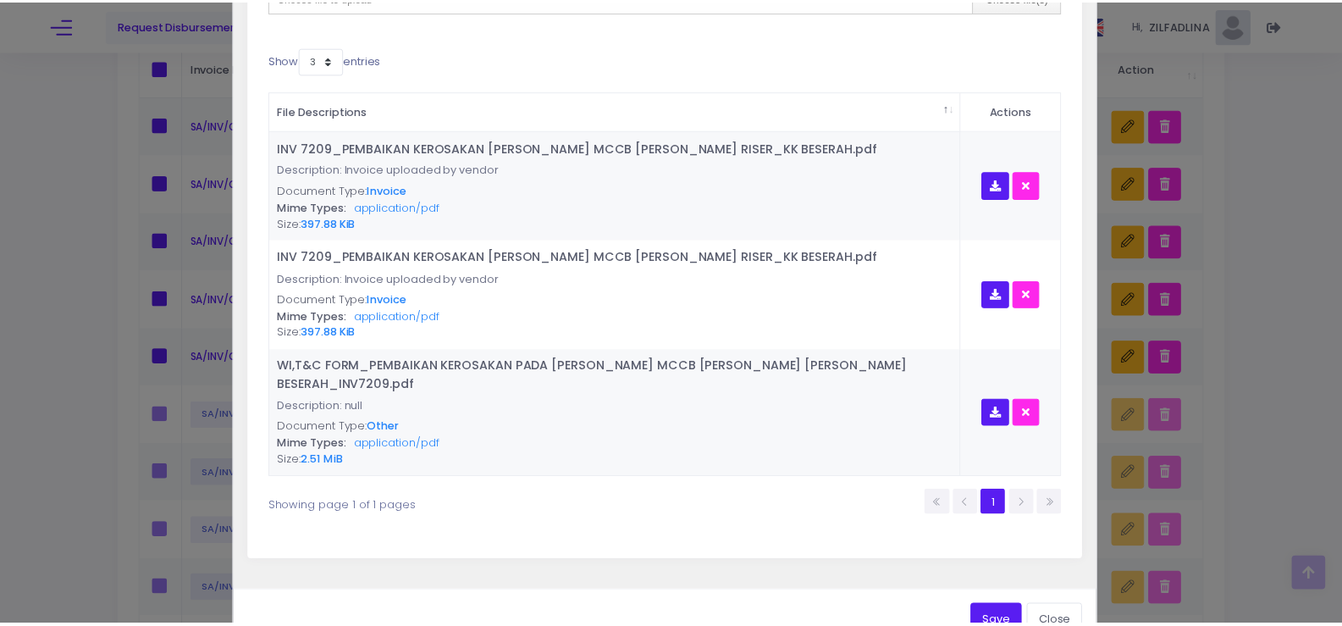
scroll to position [823, 0]
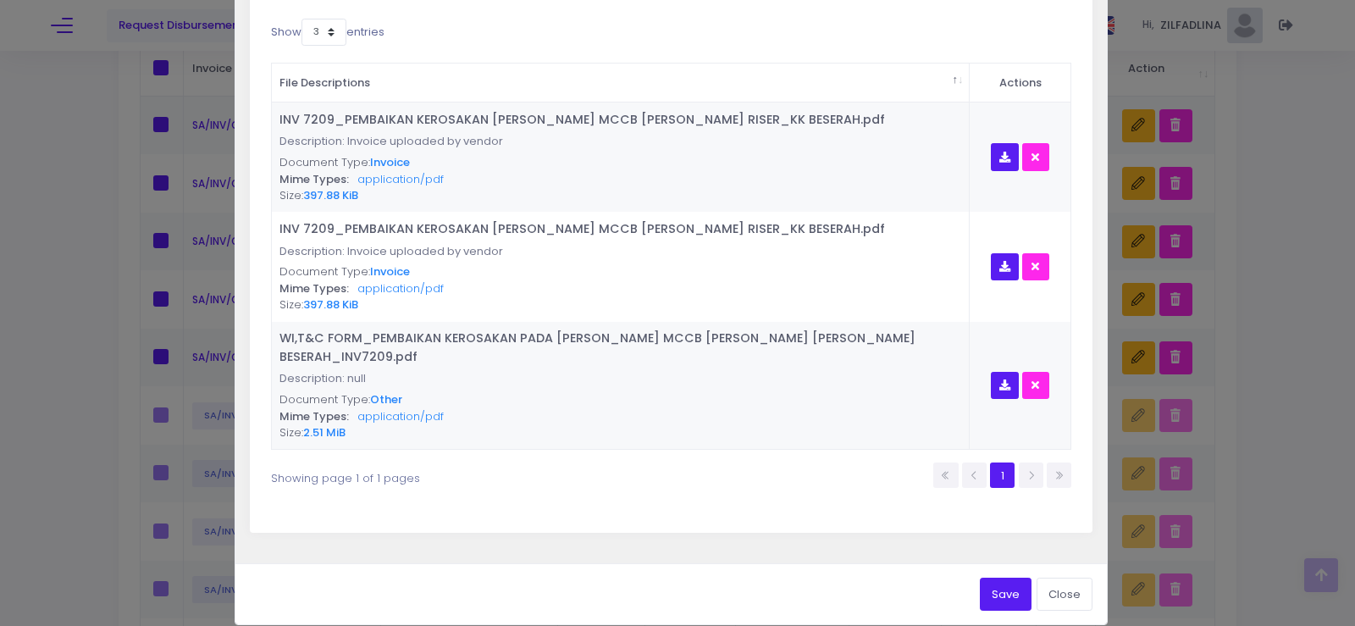
click at [1011, 578] on button "Save" at bounding box center [1006, 594] width 52 height 32
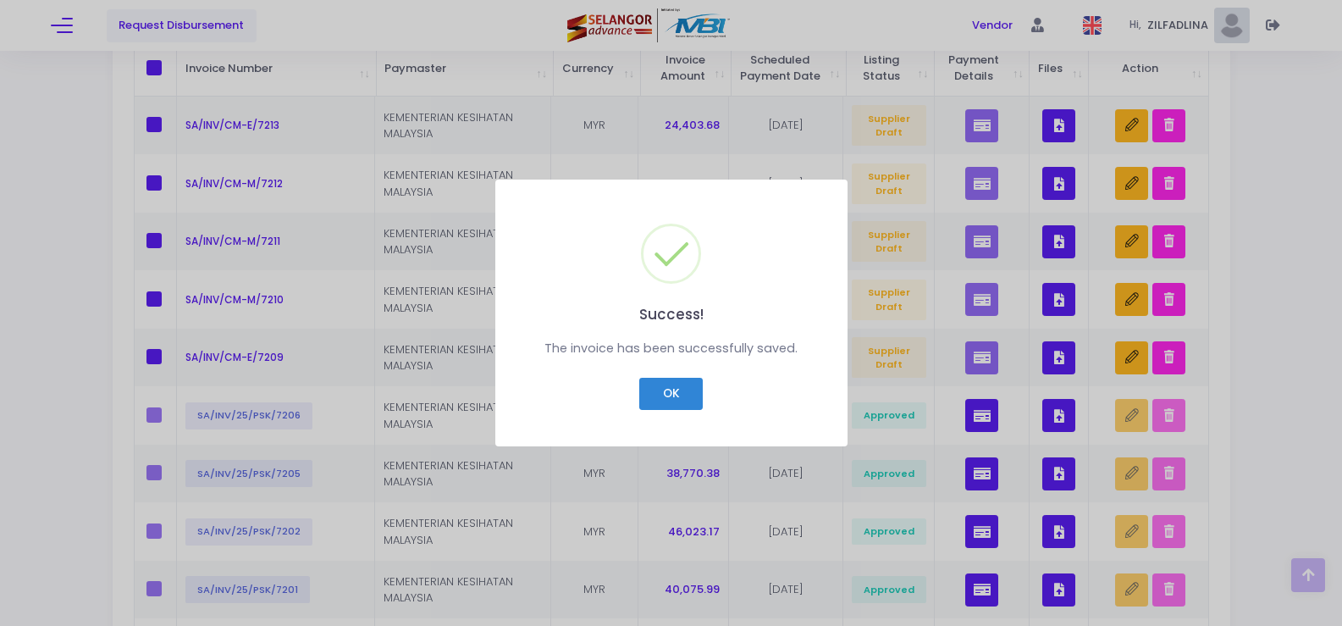
click at [1115, 341] on button "button" at bounding box center [1131, 357] width 33 height 33
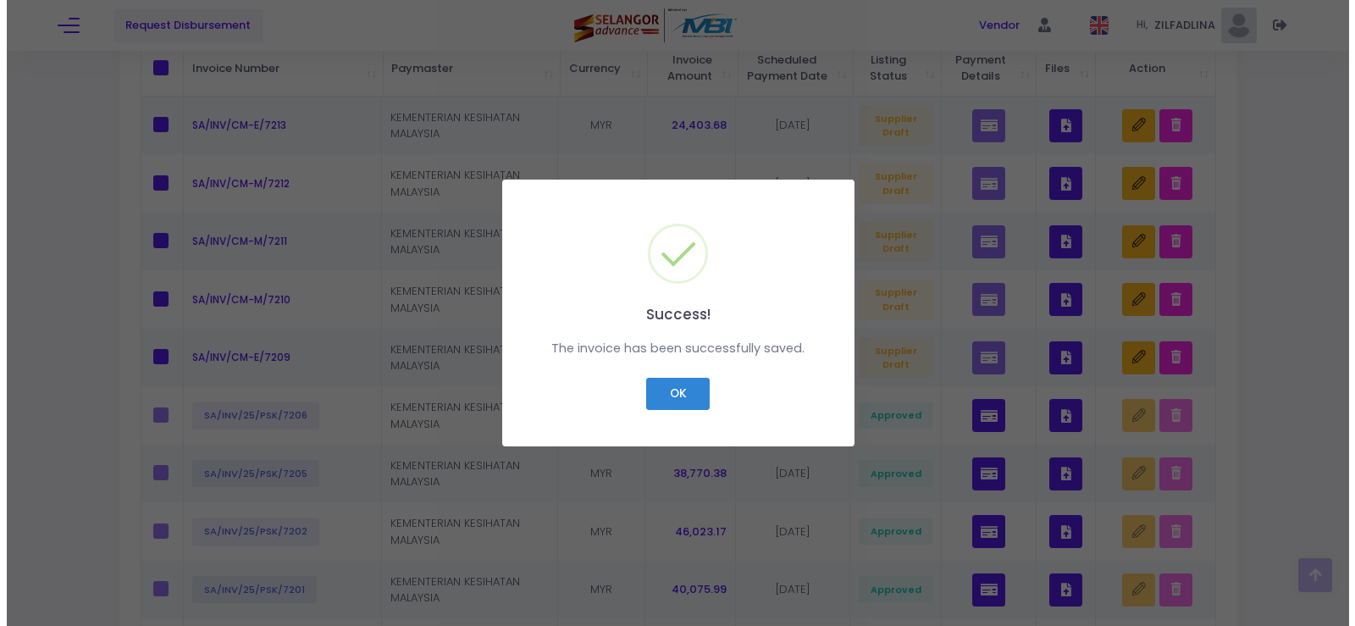
scroll to position [0, 0]
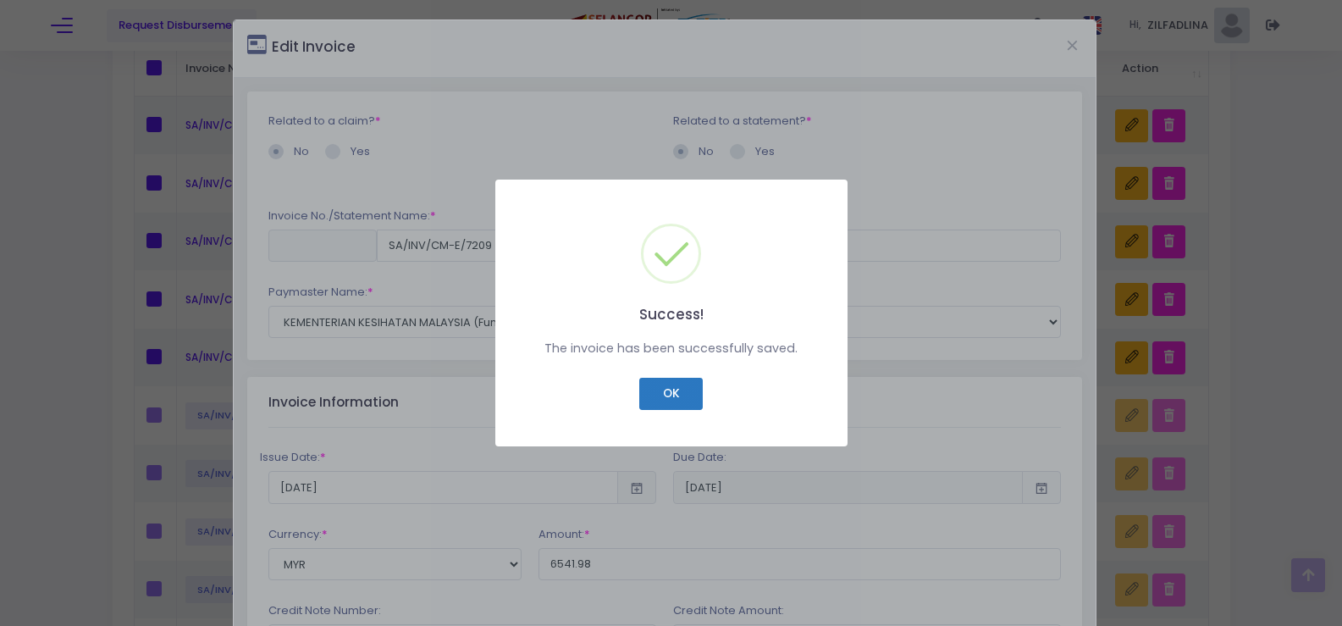
click at [683, 385] on button "OK" at bounding box center [671, 394] width 64 height 32
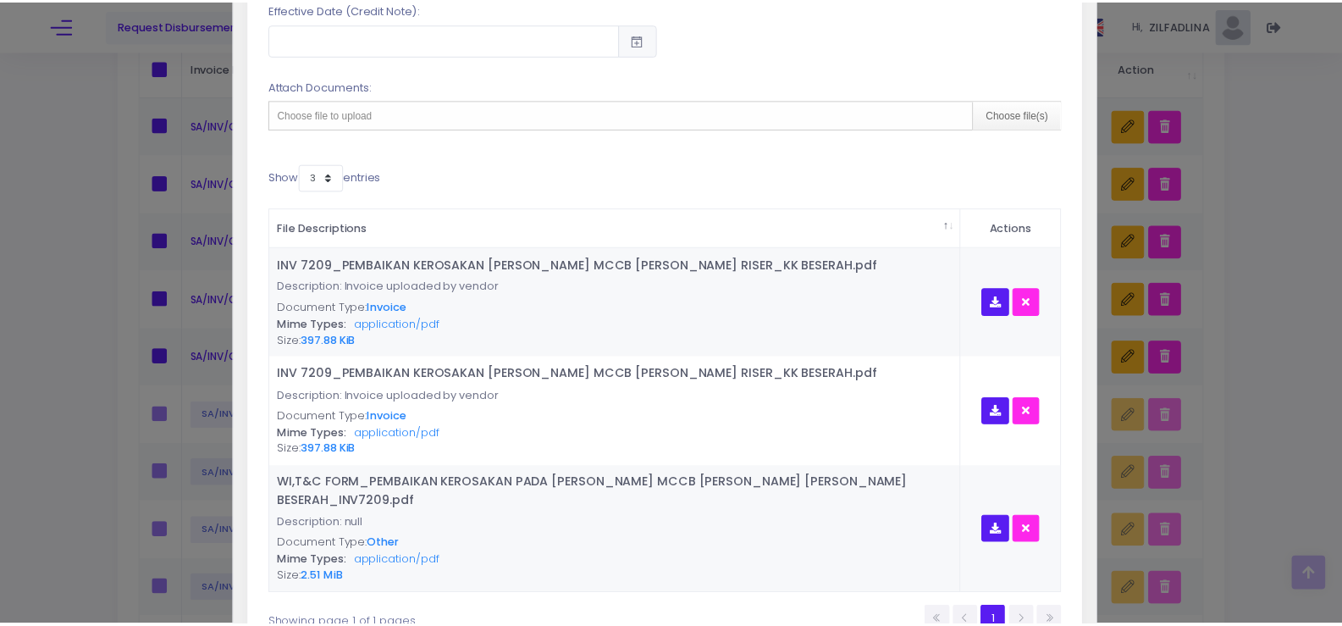
scroll to position [823, 0]
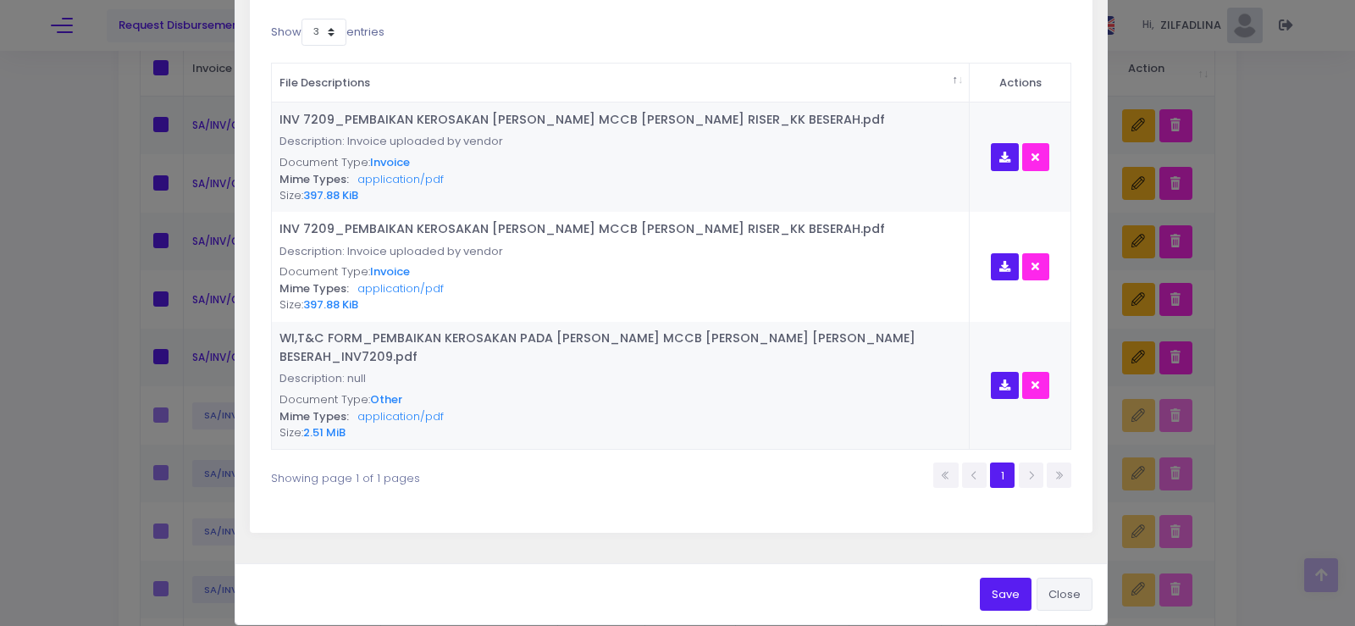
click at [1081, 579] on button "Close" at bounding box center [1065, 594] width 56 height 32
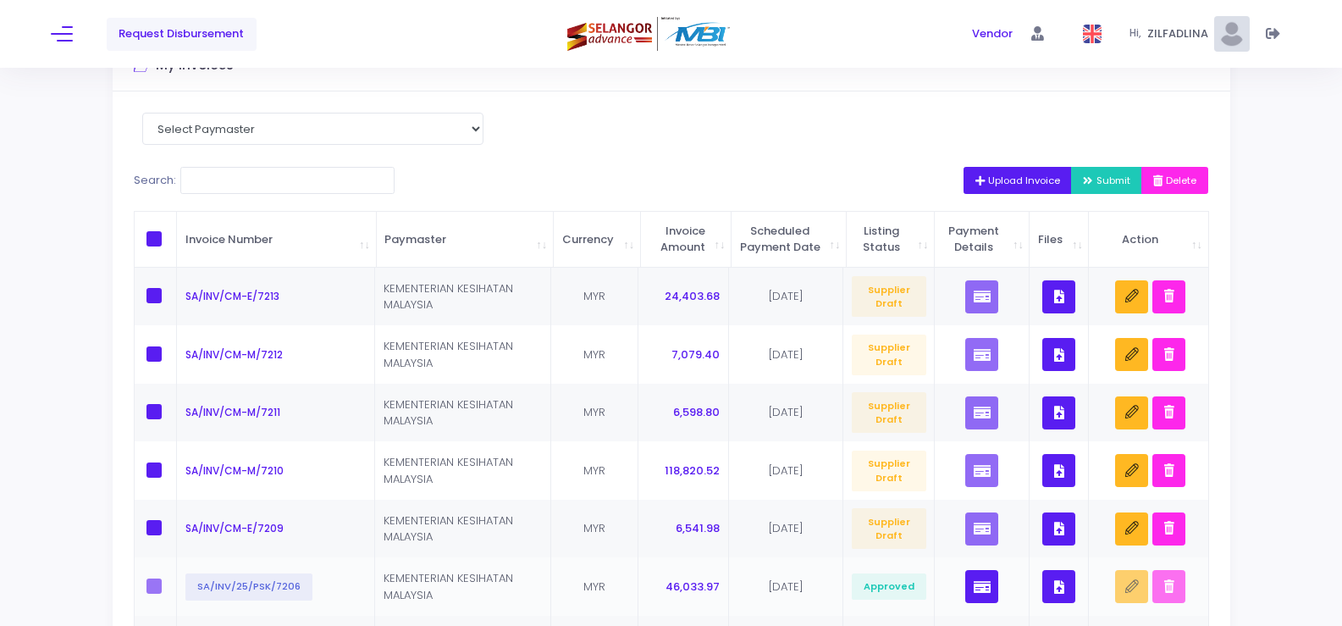
scroll to position [0, 0]
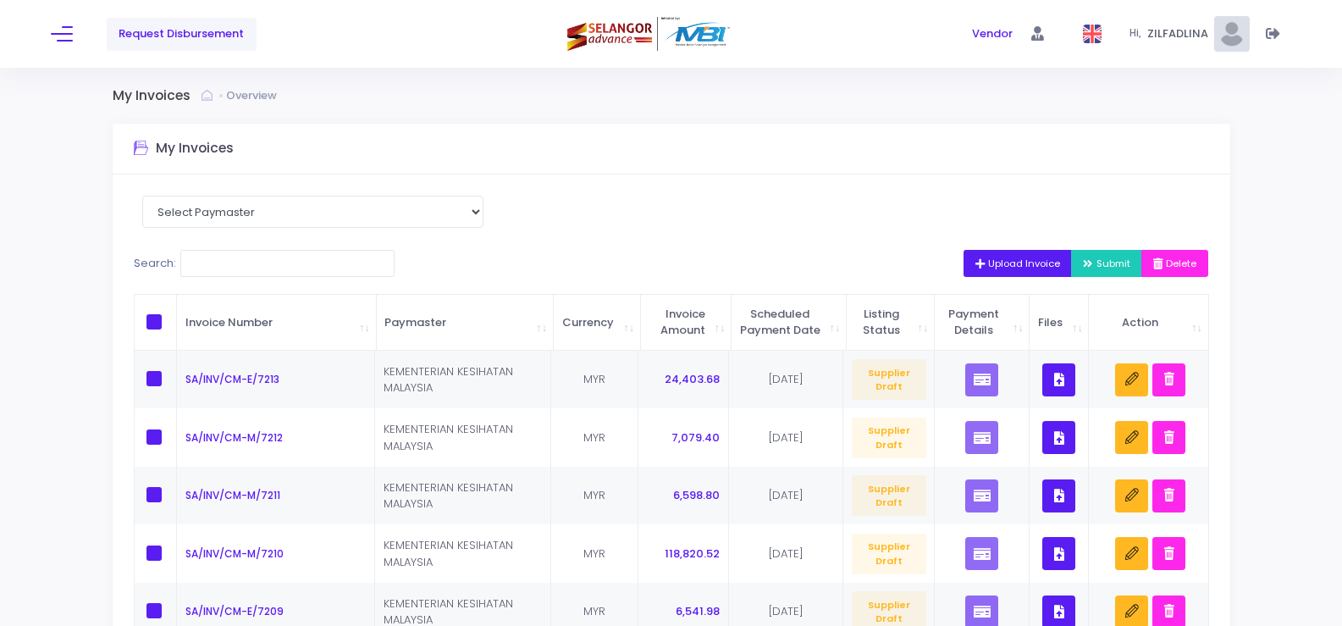
click at [147, 325] on span at bounding box center [154, 321] width 15 height 15
click at [172, 325] on input "checkbox" at bounding box center [177, 319] width 11 height 11
checkbox input "true"
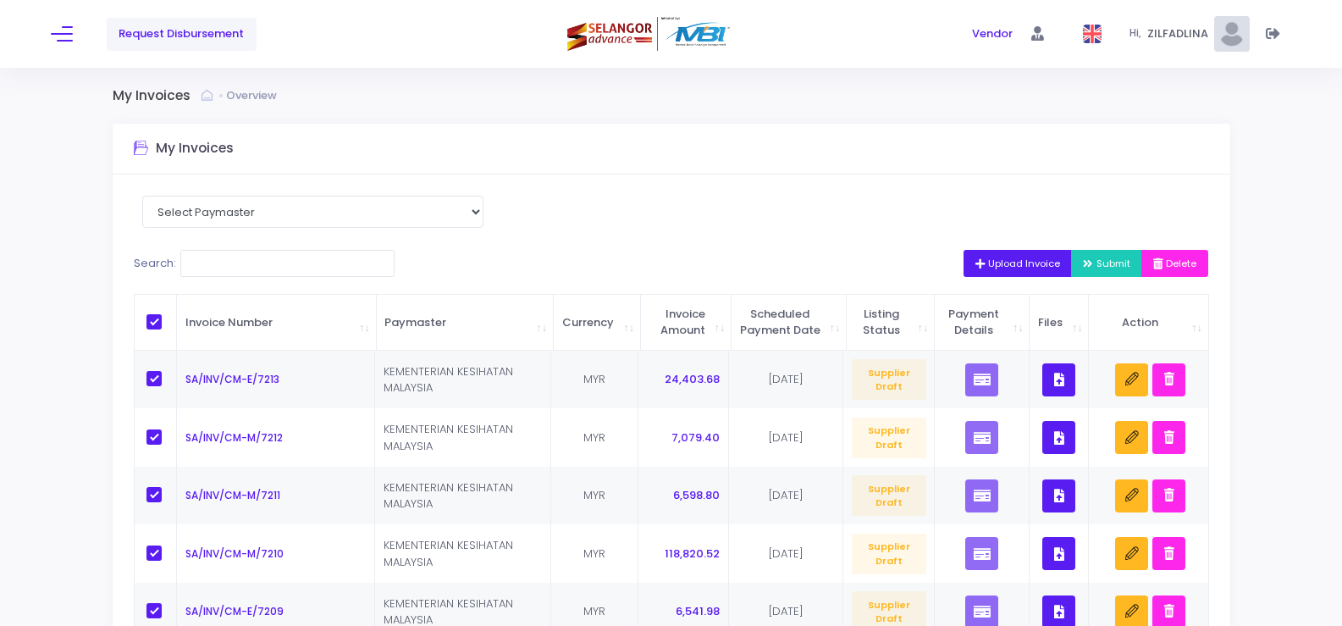
checkbox input "true"
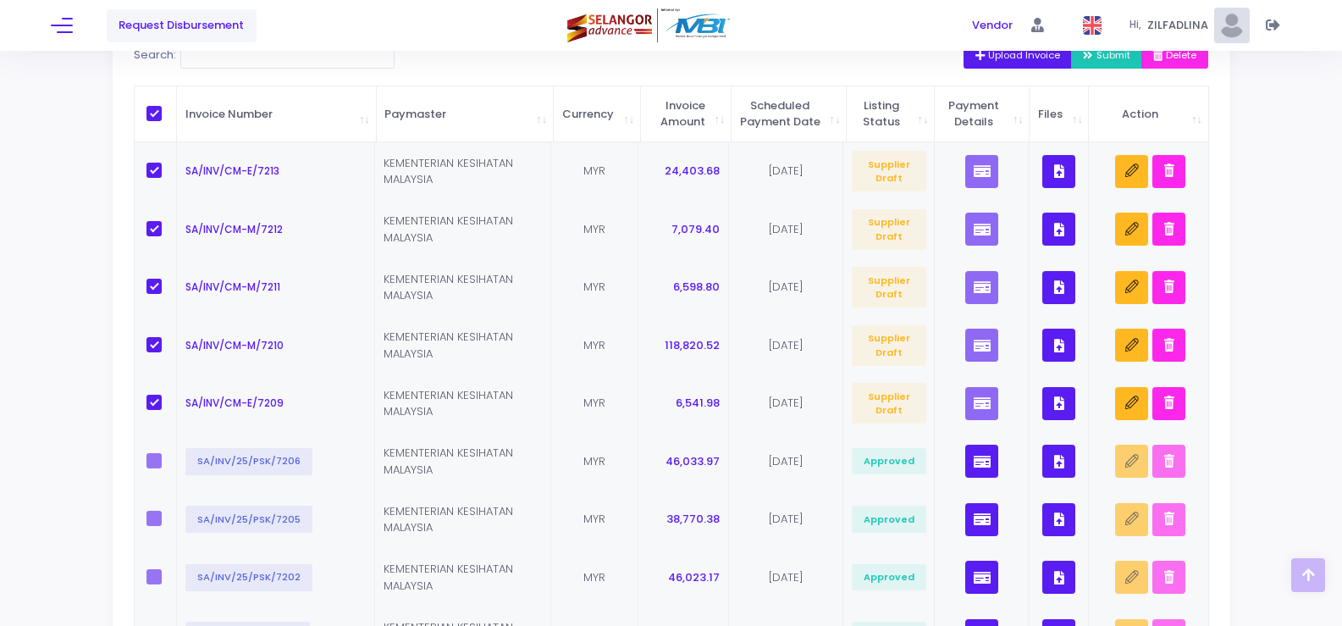
scroll to position [85, 0]
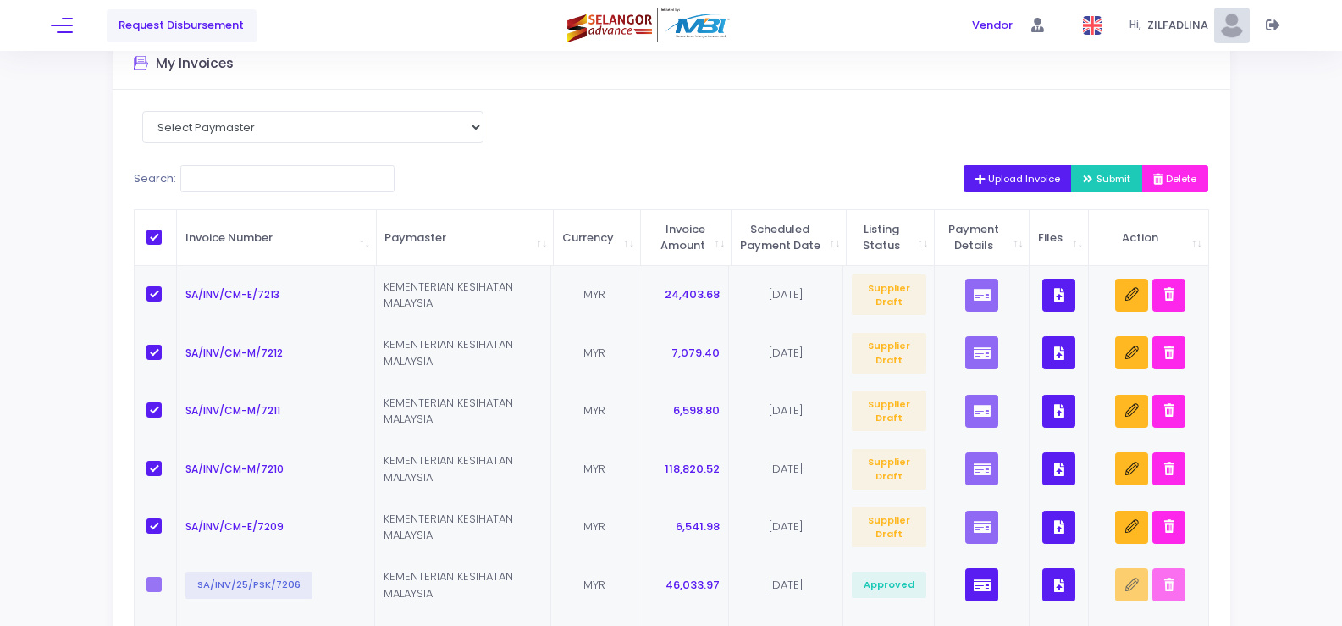
click at [1083, 165] on button "Submit" at bounding box center [1106, 178] width 71 height 27
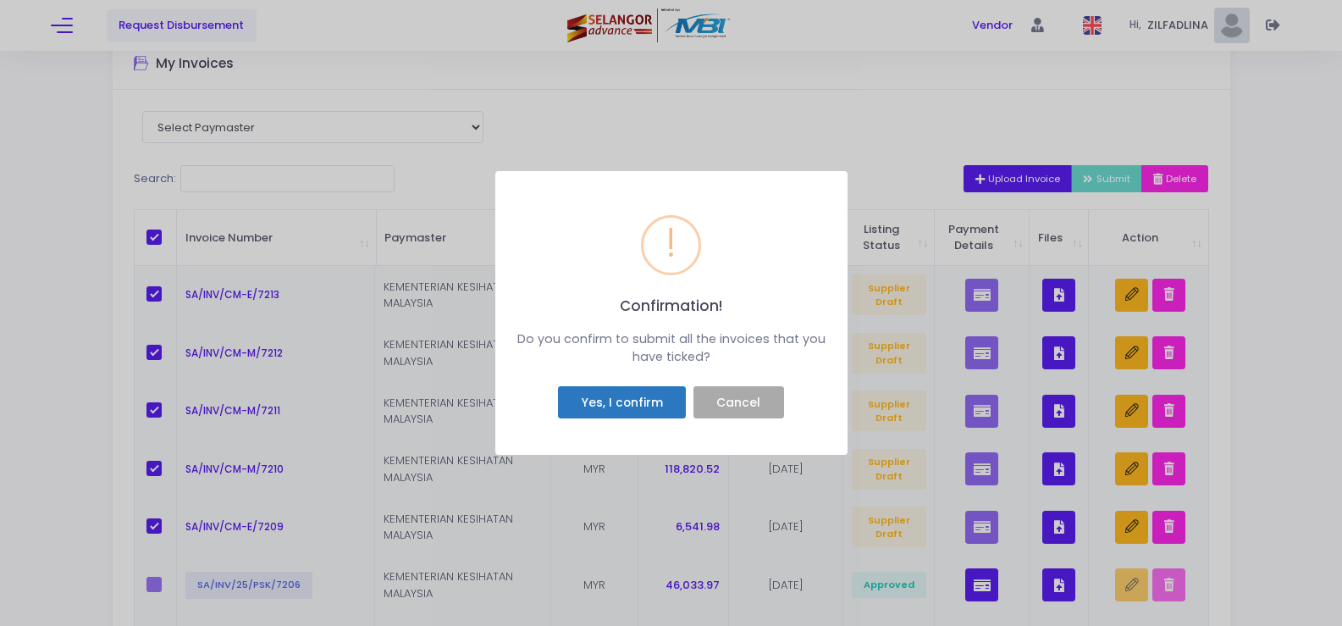
click at [620, 394] on button "Yes, I confirm" at bounding box center [622, 402] width 128 height 32
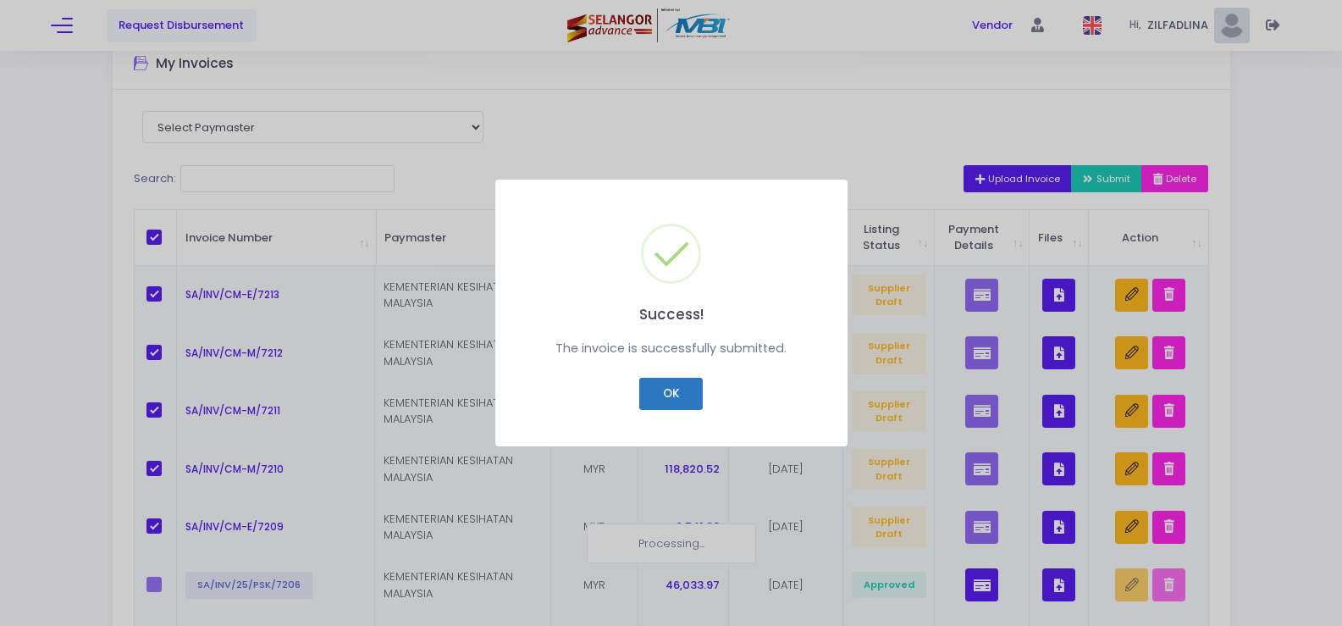
click at [673, 398] on button "OK" at bounding box center [671, 394] width 64 height 32
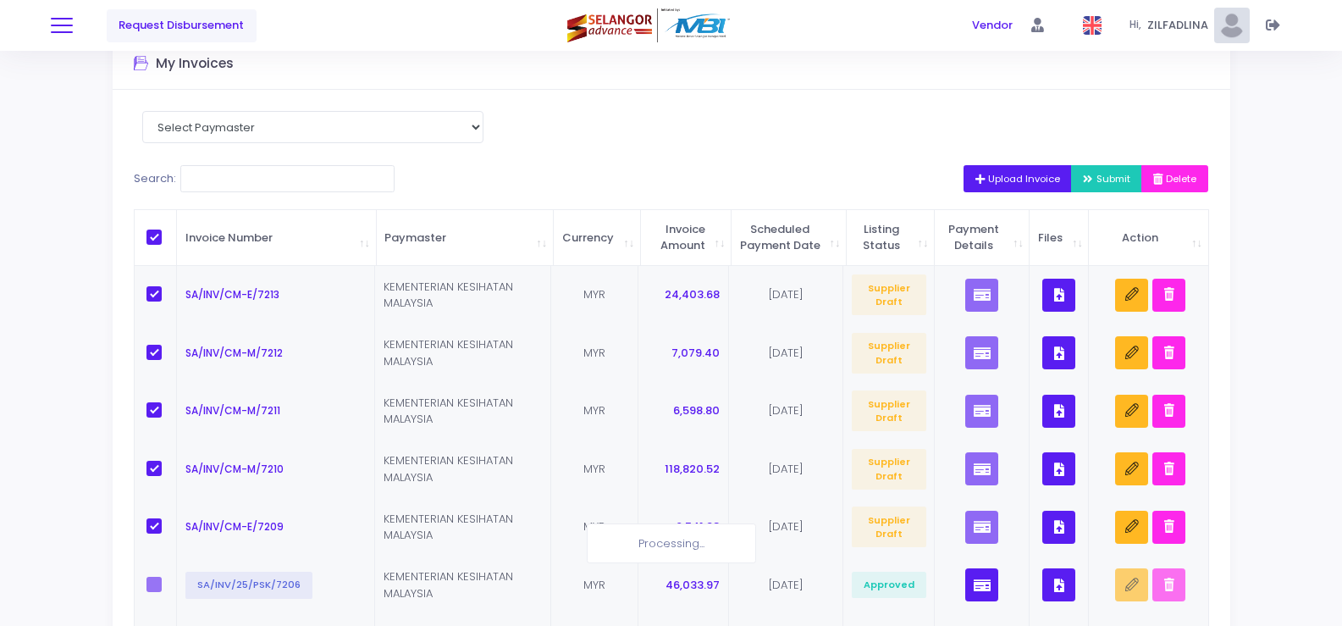
click at [65, 25] on span at bounding box center [62, 26] width 22 height 2
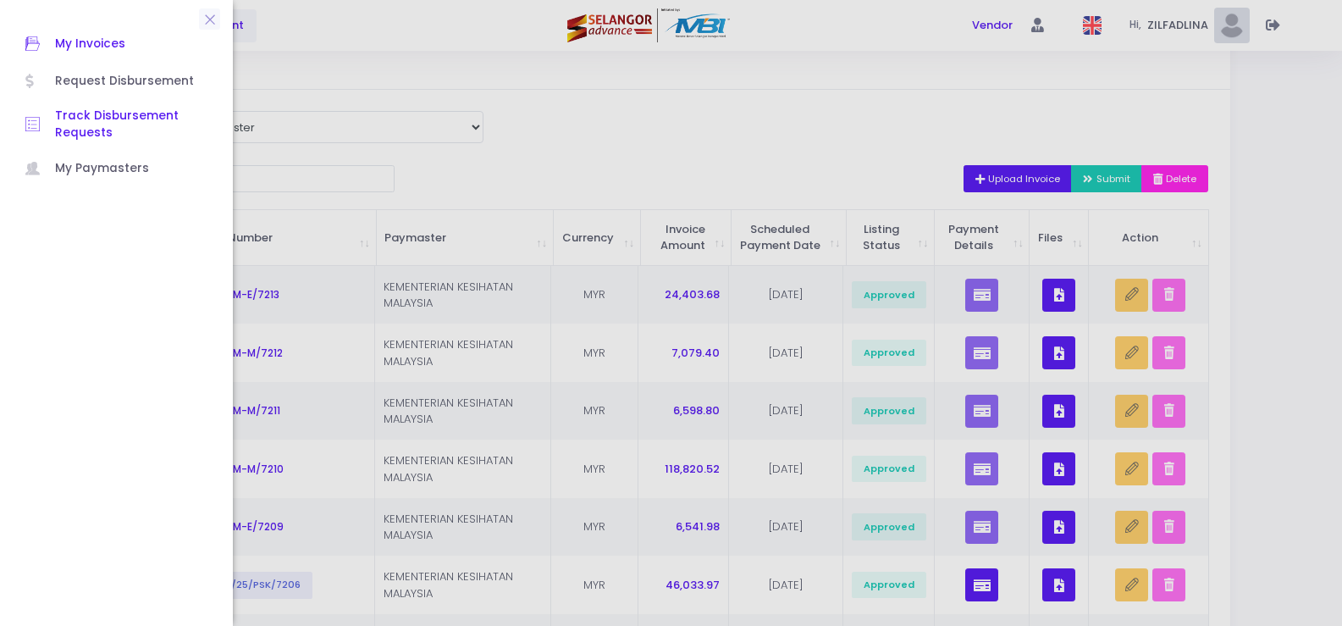
click at [130, 111] on span "Track Disbursement Requests" at bounding box center [131, 125] width 152 height 35
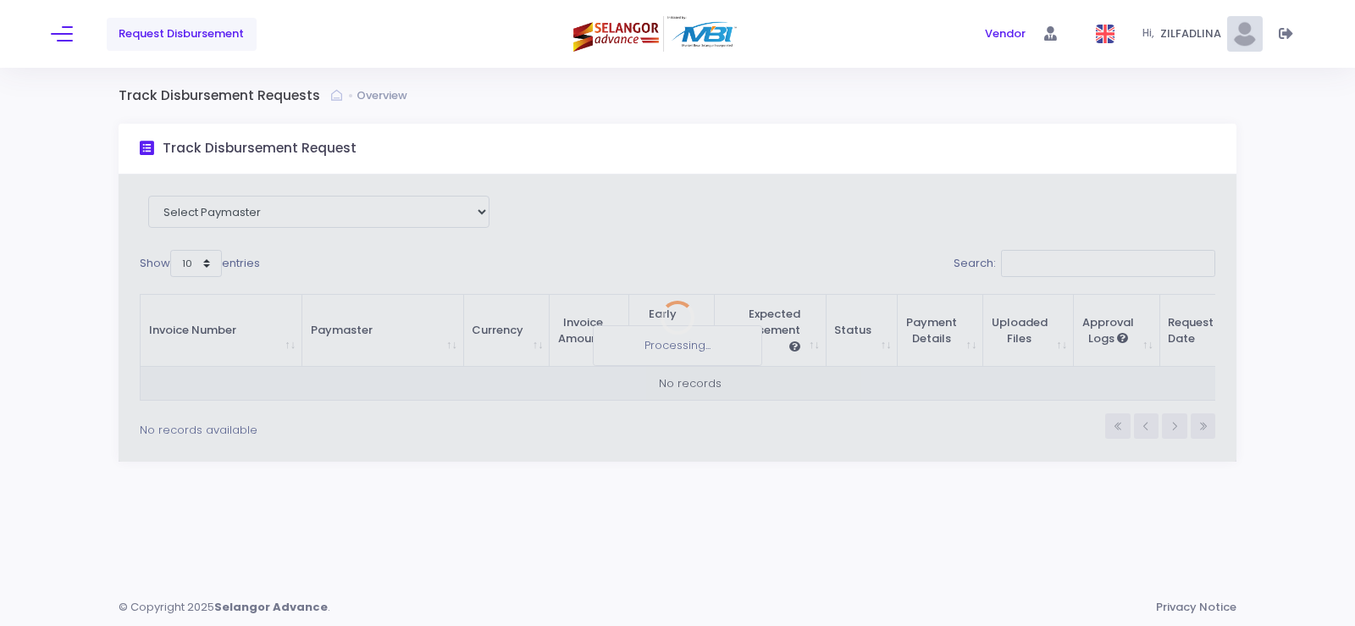
click at [69, 46] on div "Request Disbursement" at bounding box center [260, 34] width 418 height 68
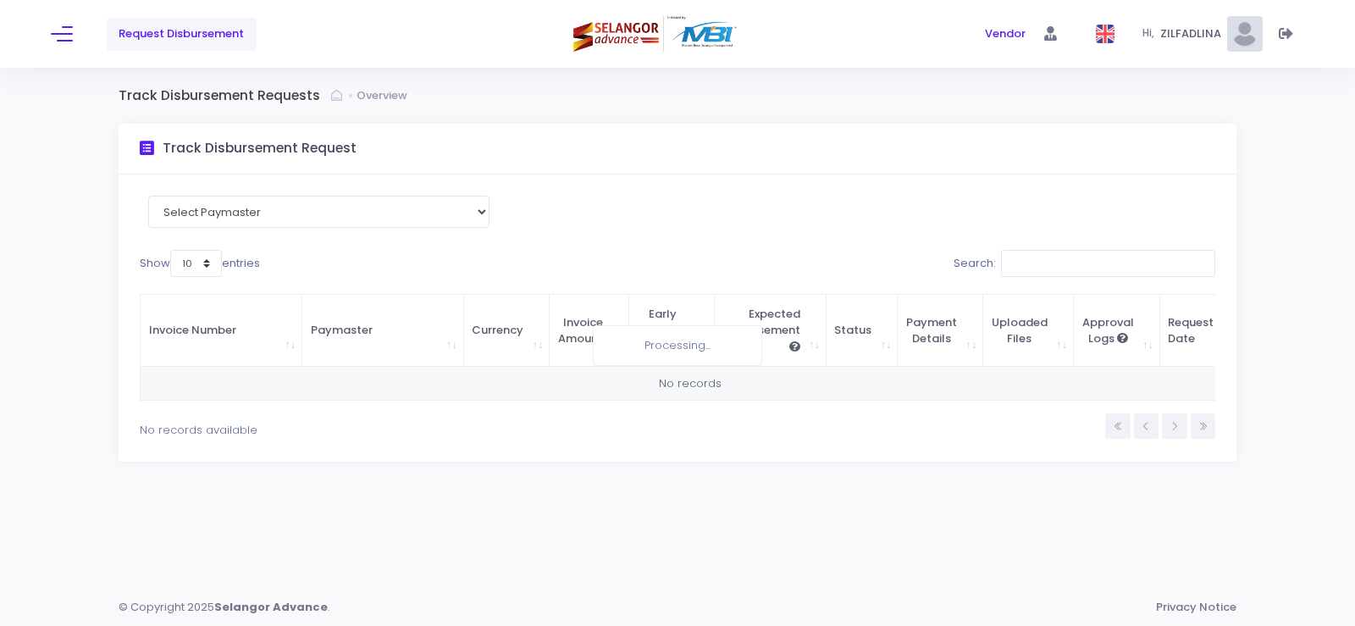
click at [70, 45] on div "Request Disbursement" at bounding box center [260, 34] width 418 height 68
click at [63, 34] on span at bounding box center [62, 34] width 22 height 2
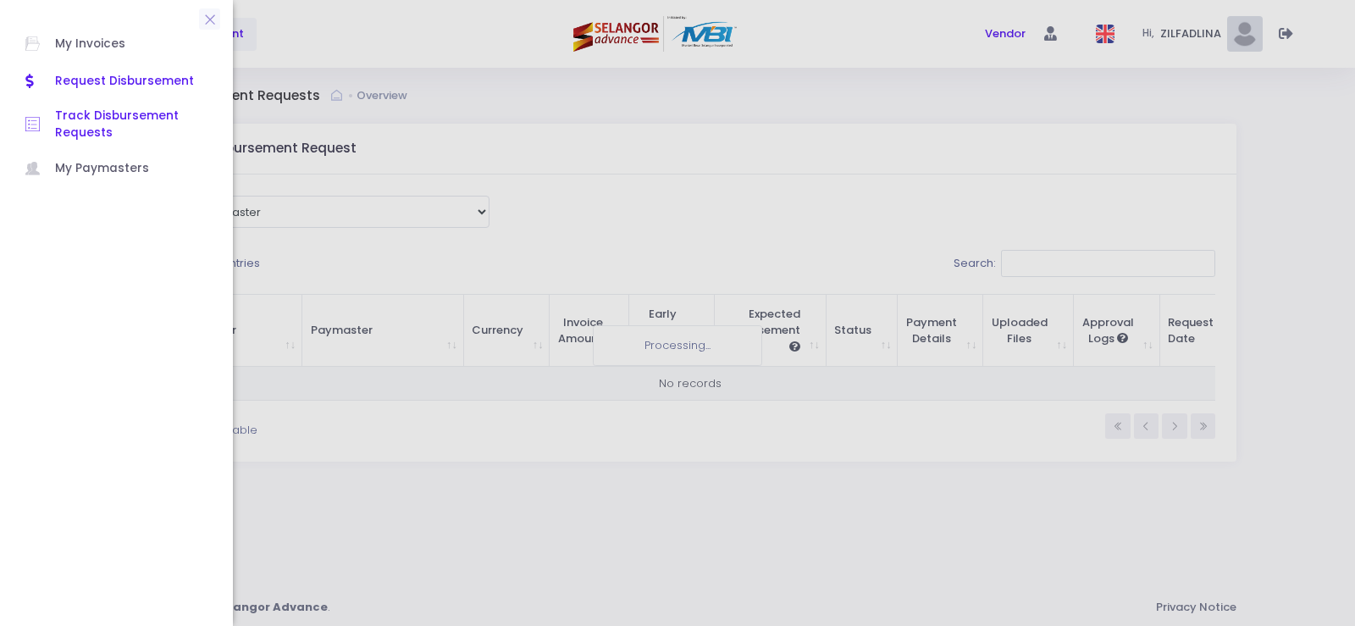
click at [128, 80] on span "Request Disbursement" at bounding box center [131, 81] width 152 height 22
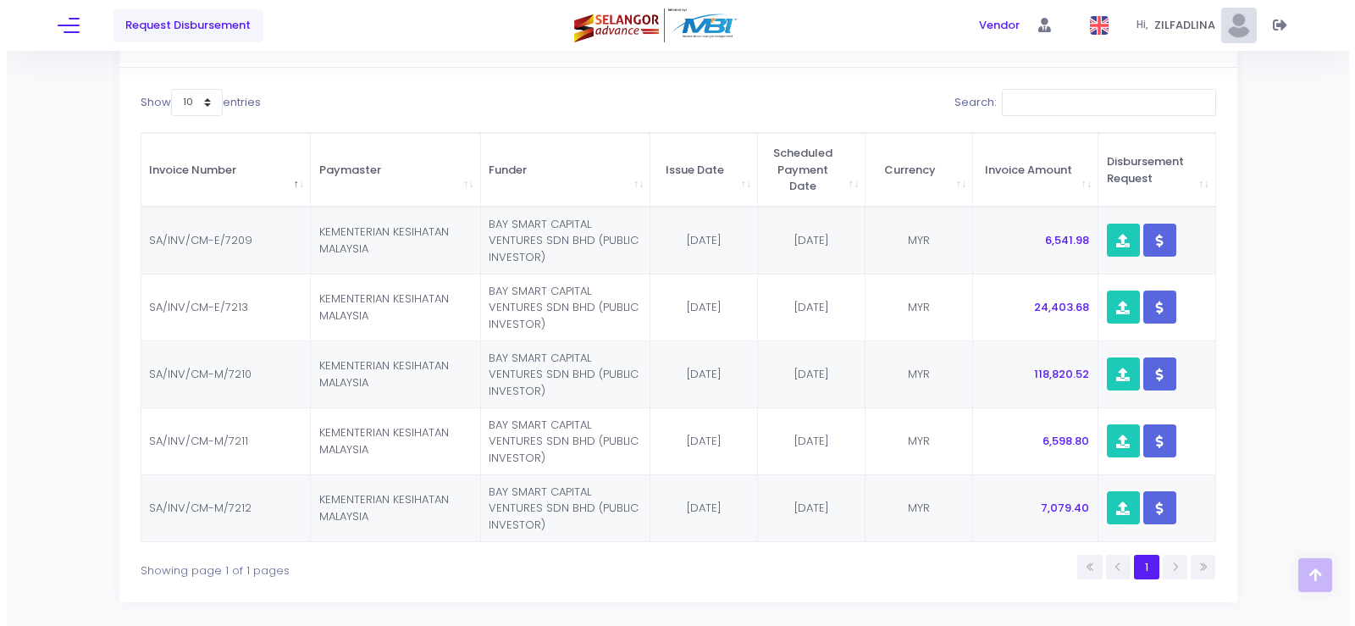
scroll to position [254, 0]
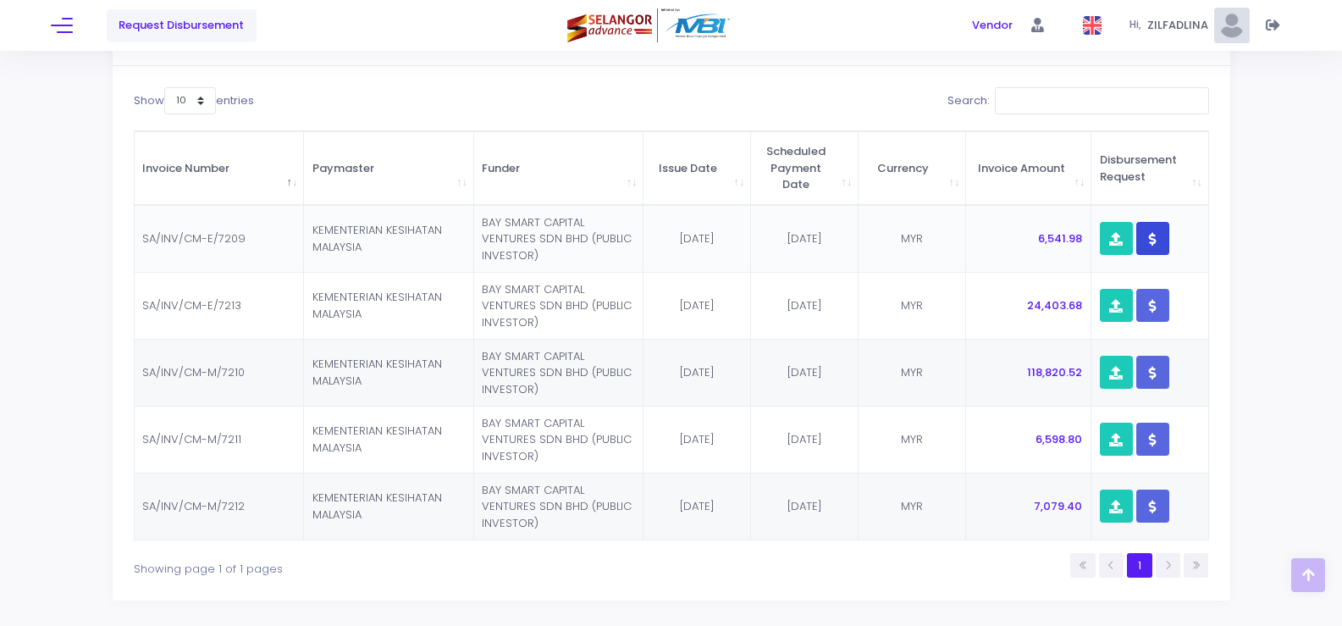
click at [1153, 239] on icon "button" at bounding box center [1153, 239] width 8 height 0
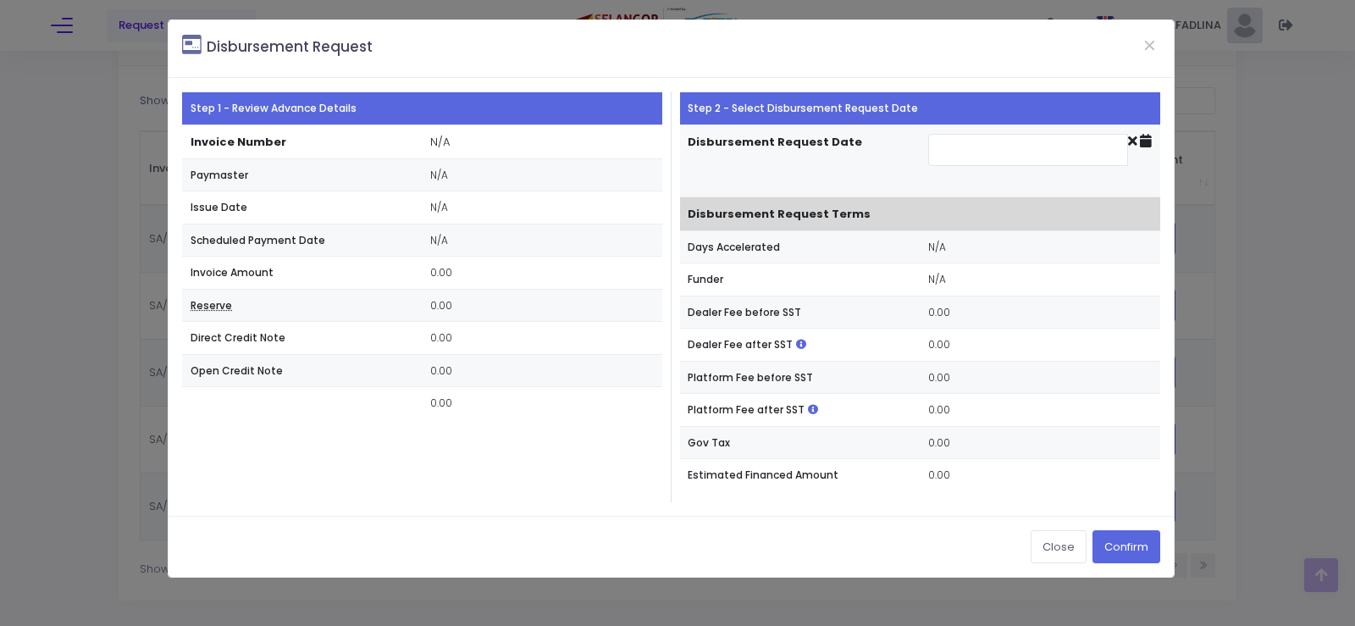
type input "[DATE]"
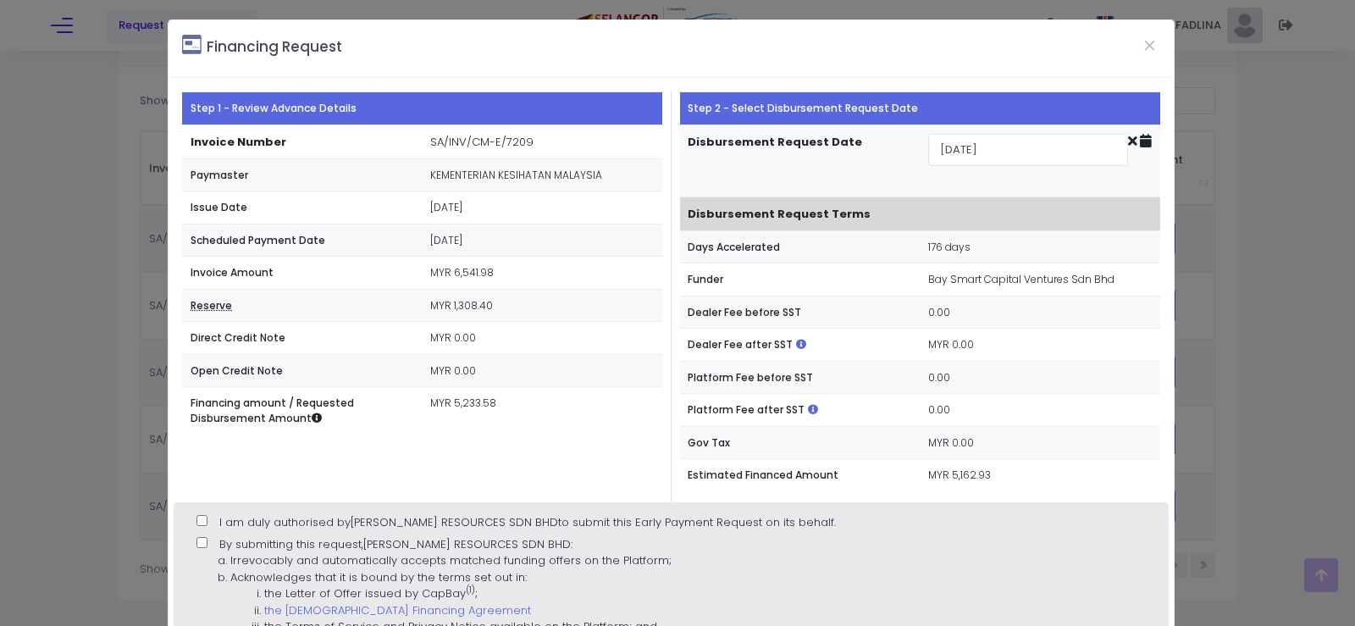
click at [205, 517] on input "I am duly authorised by [PERSON_NAME] RESOURCES SDN BHD to submit this Early Pa…" at bounding box center [201, 520] width 11 height 11
checkbox input "true"
click at [207, 547] on input "By submitting this request, [PERSON_NAME] RESOURCES SDN BHD : Irrevocably and a…" at bounding box center [201, 542] width 11 height 11
checkbox input "true"
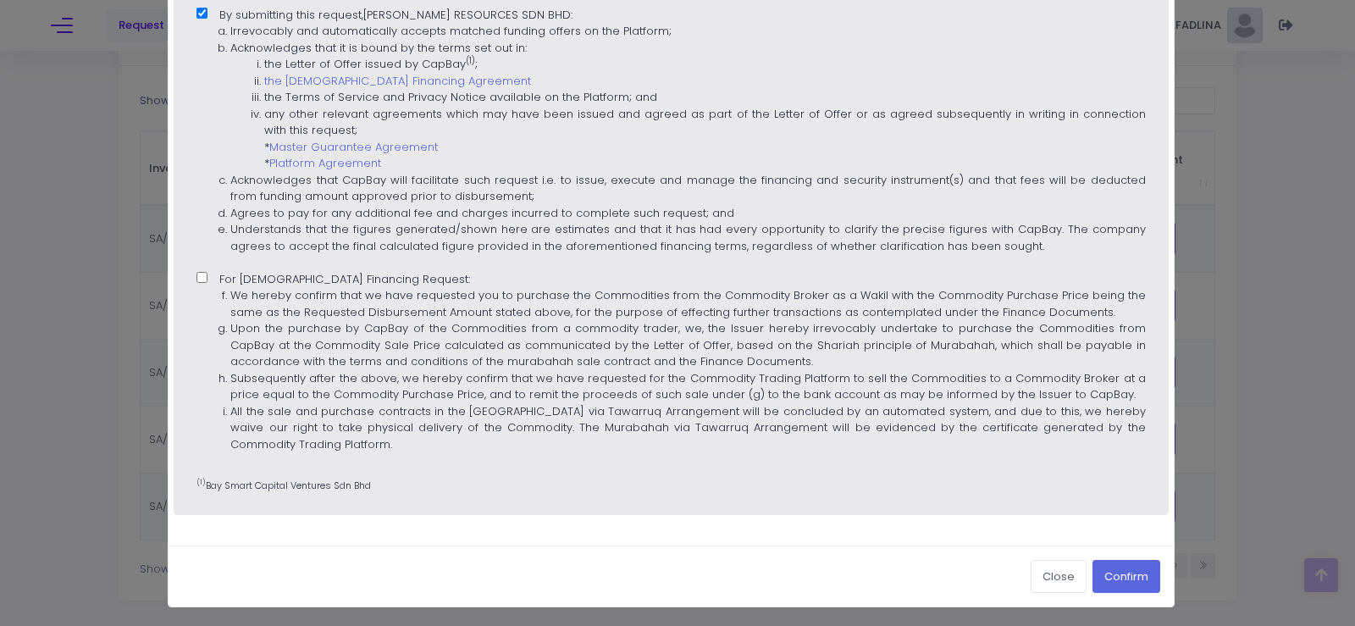
scroll to position [530, 0]
click at [201, 273] on input "For [DEMOGRAPHIC_DATA] Financing Request: We hereby confirm that we have reques…" at bounding box center [201, 276] width 11 height 11
checkbox input "true"
click at [1127, 572] on button "Confirm" at bounding box center [1126, 575] width 68 height 32
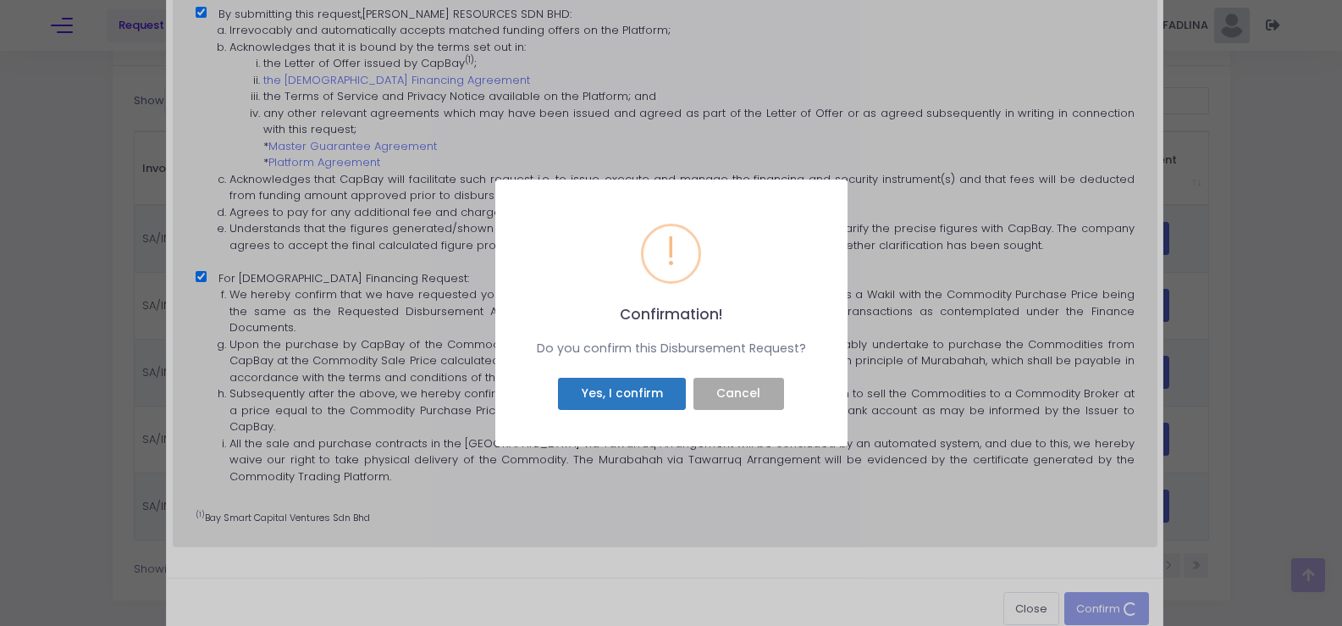
click at [635, 383] on button "Yes, I confirm" at bounding box center [622, 394] width 128 height 32
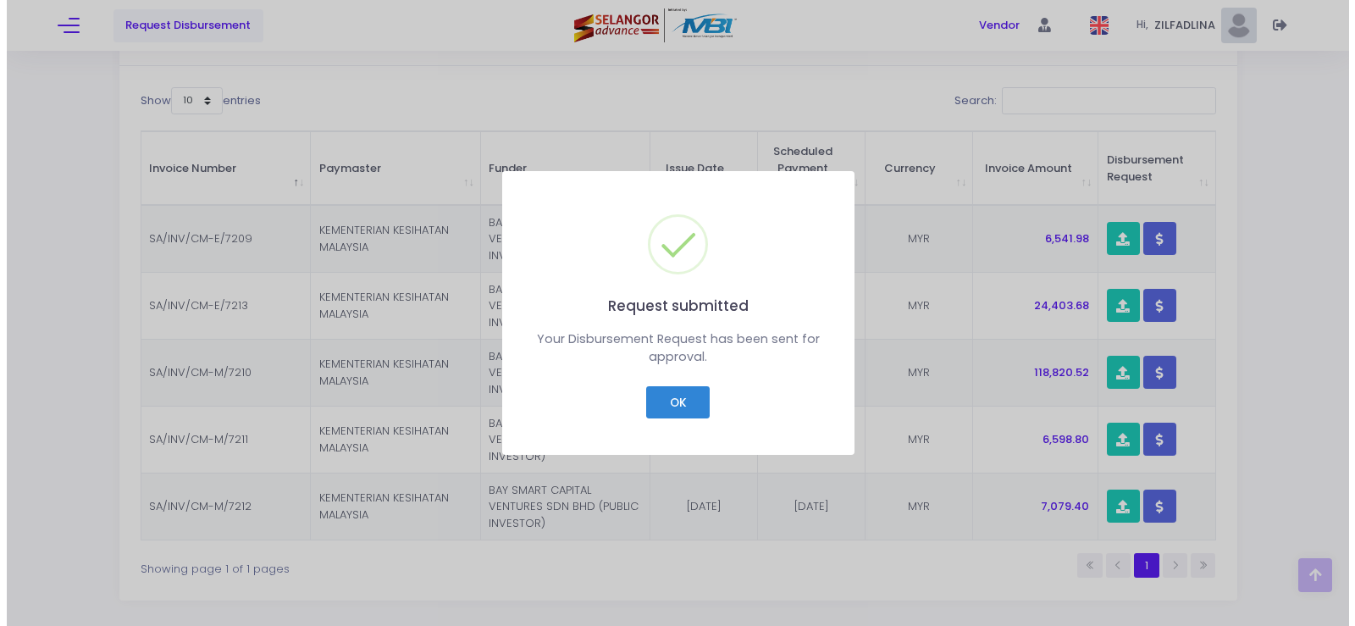
scroll to position [243, 0]
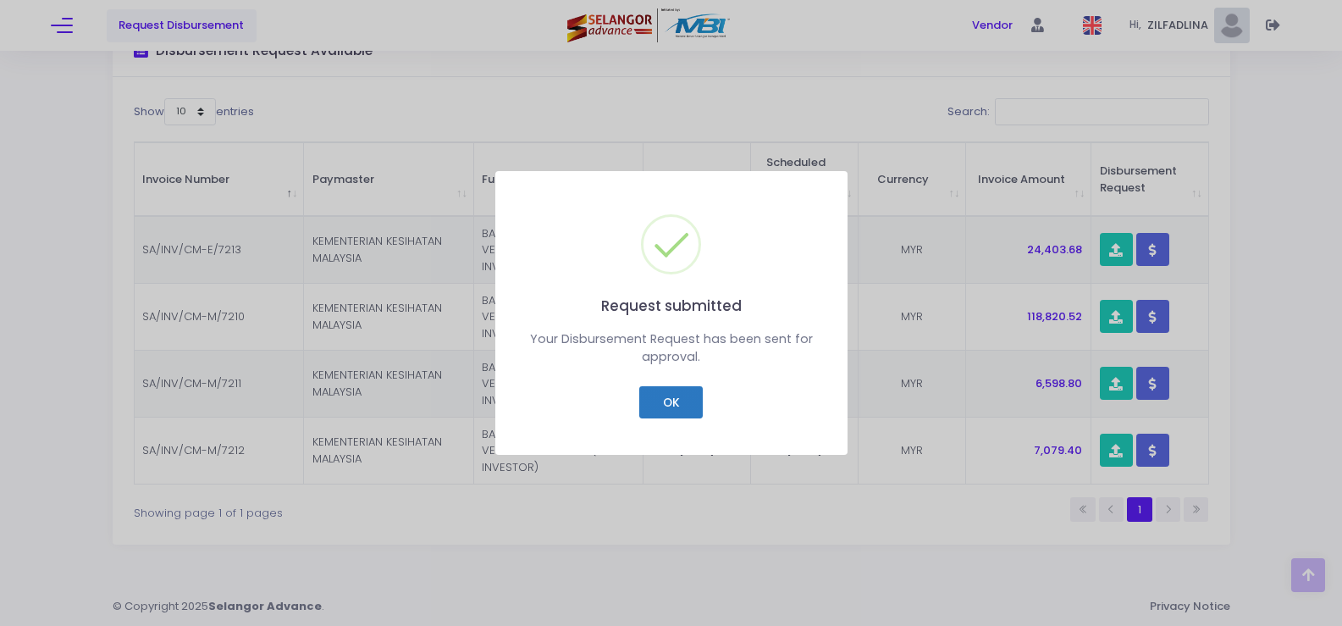
click at [670, 399] on button "OK" at bounding box center [671, 402] width 64 height 32
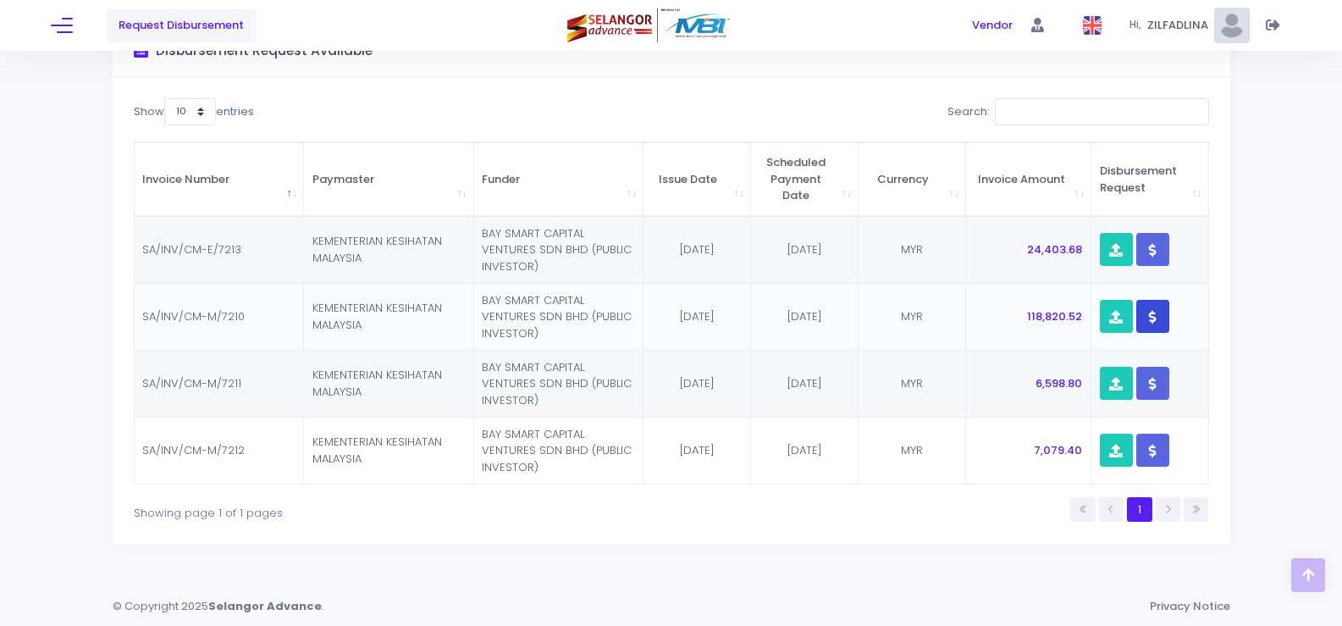
click at [1151, 317] on icon "button" at bounding box center [1153, 317] width 8 height 0
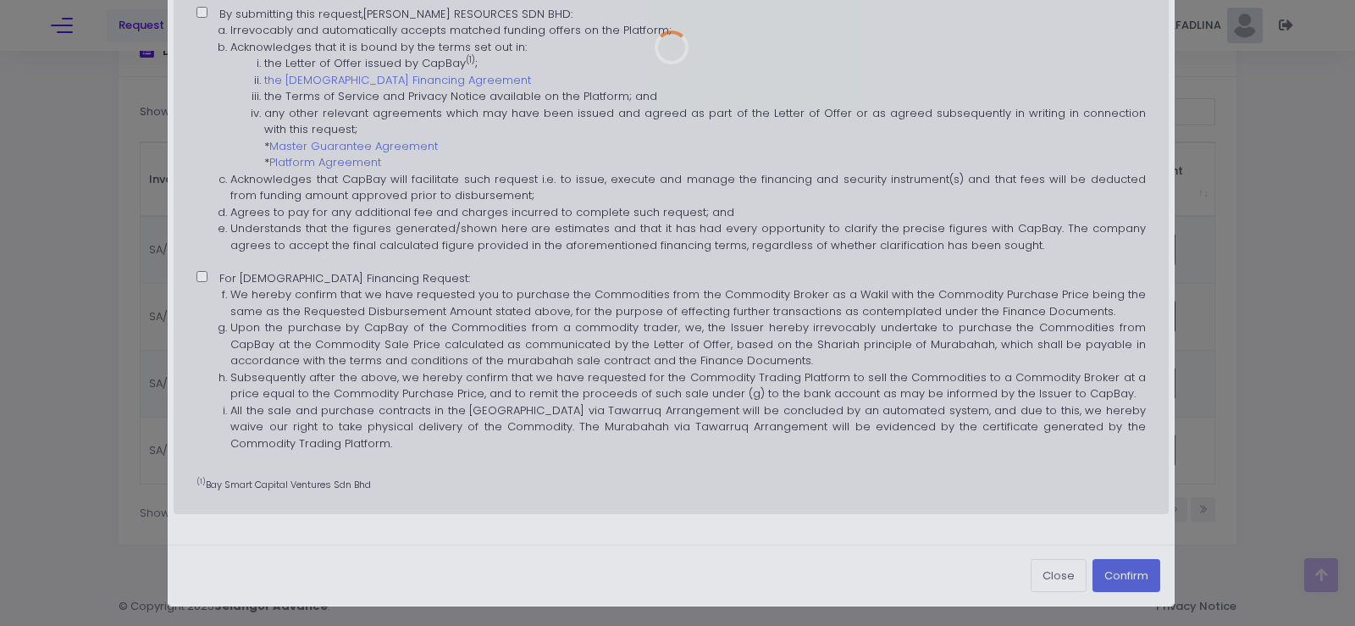
scroll to position [0, 0]
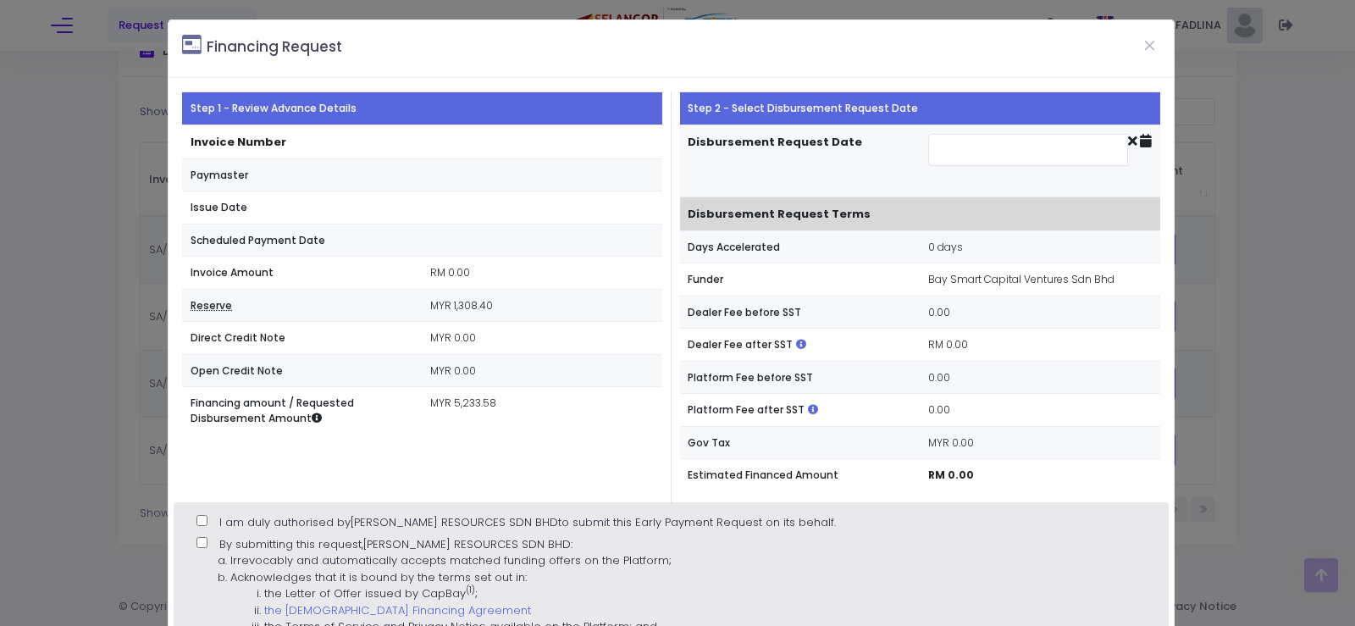
type input "[DATE]"
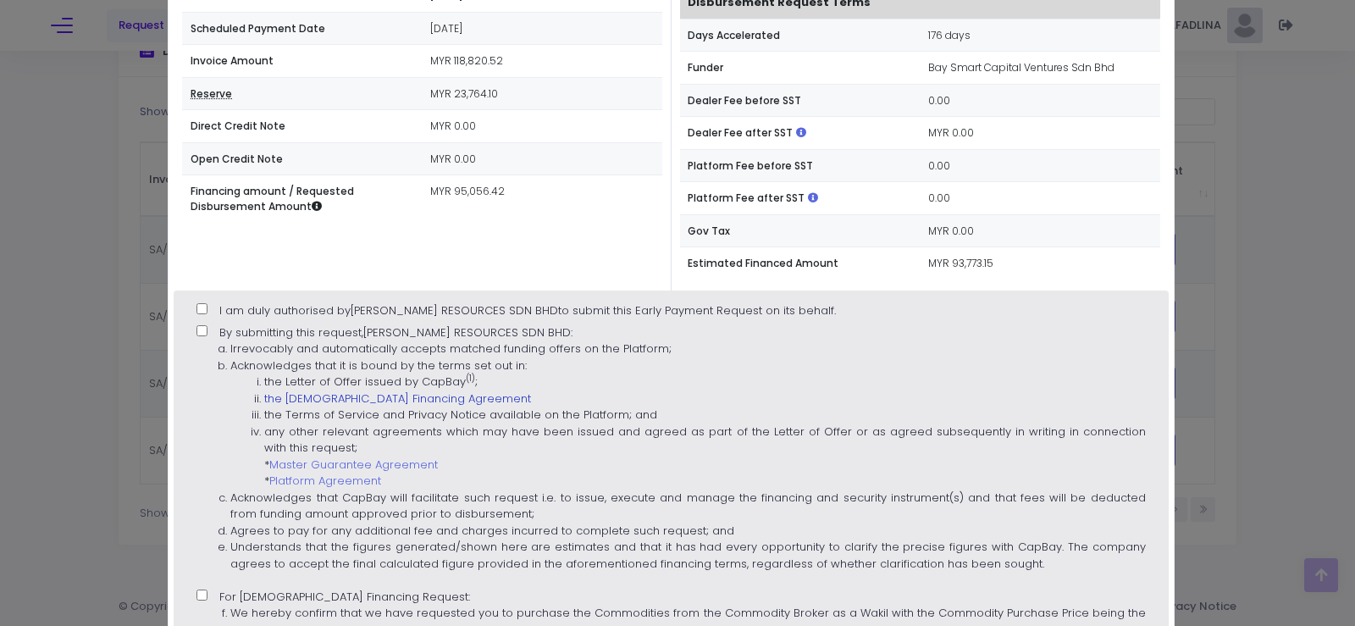
scroll to position [254, 0]
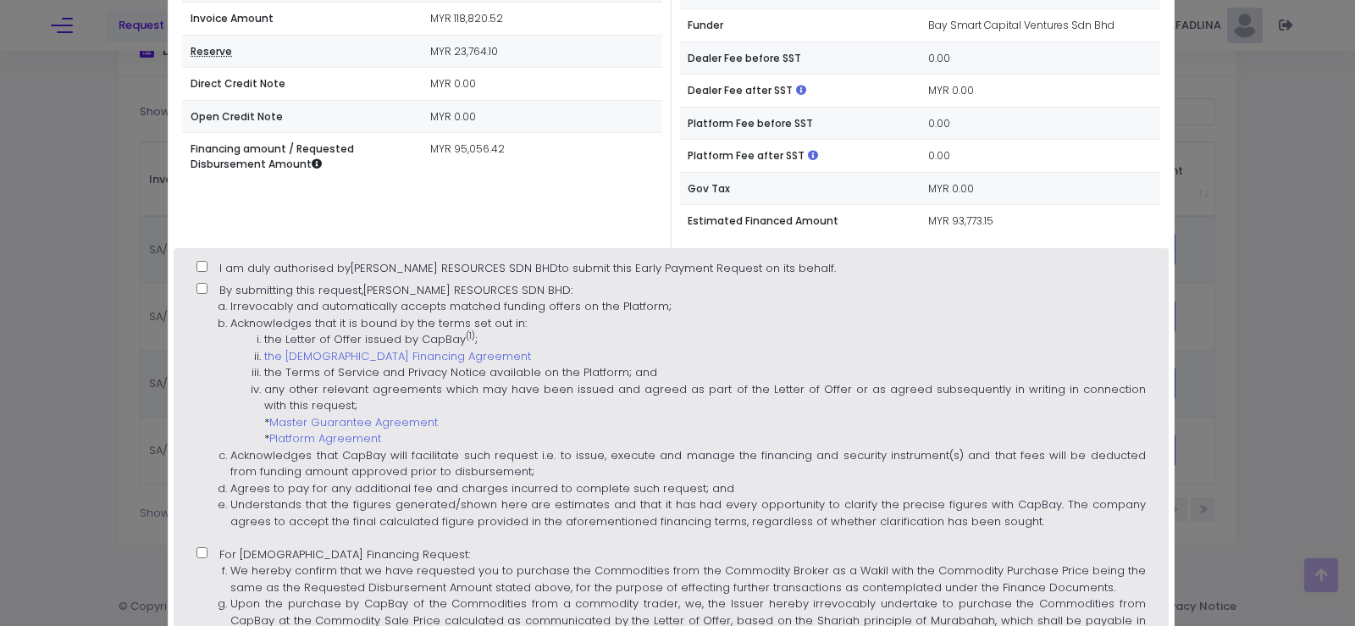
click at [198, 262] on input "I am duly authorised by [PERSON_NAME] RESOURCES SDN BHD to submit this Early Pa…" at bounding box center [201, 266] width 11 height 11
checkbox input "true"
click at [198, 291] on input "By submitting this request, [PERSON_NAME] RESOURCES SDN BHD : Irrevocably and a…" at bounding box center [201, 288] width 11 height 11
checkbox input "true"
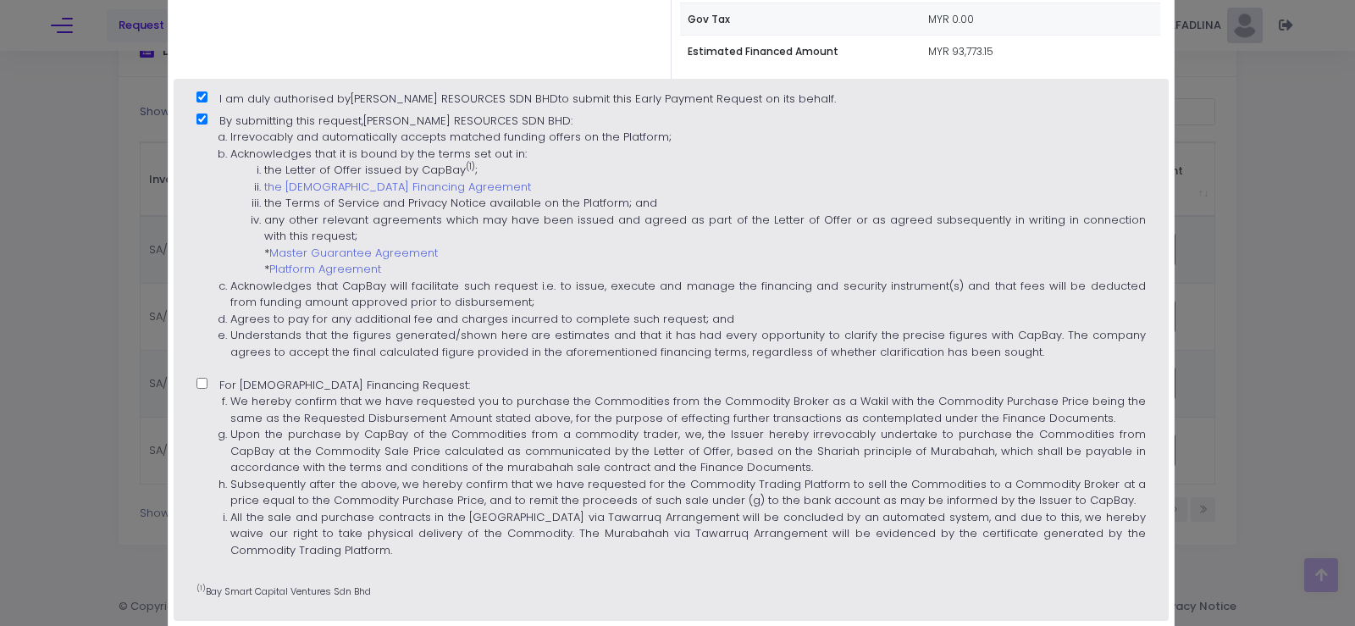
click at [206, 379] on input "For [DEMOGRAPHIC_DATA] Financing Request: We hereby confirm that we have reques…" at bounding box center [201, 383] width 11 height 11
checkbox input "true"
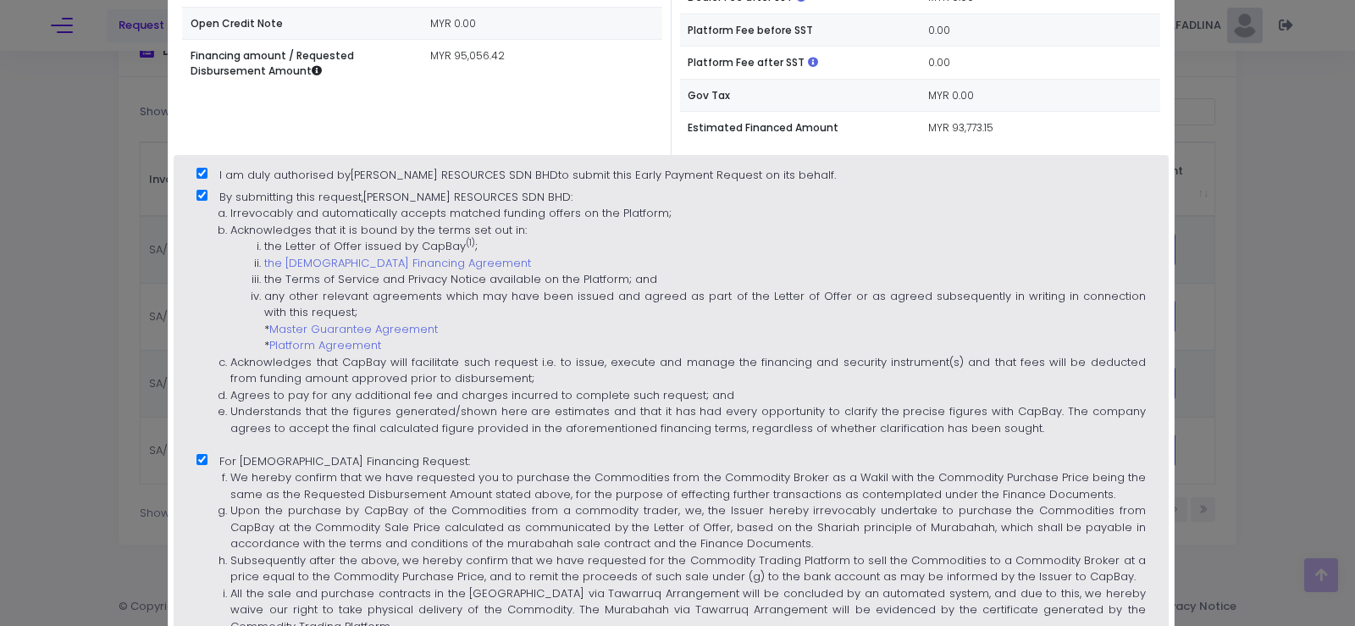
scroll to position [508, 0]
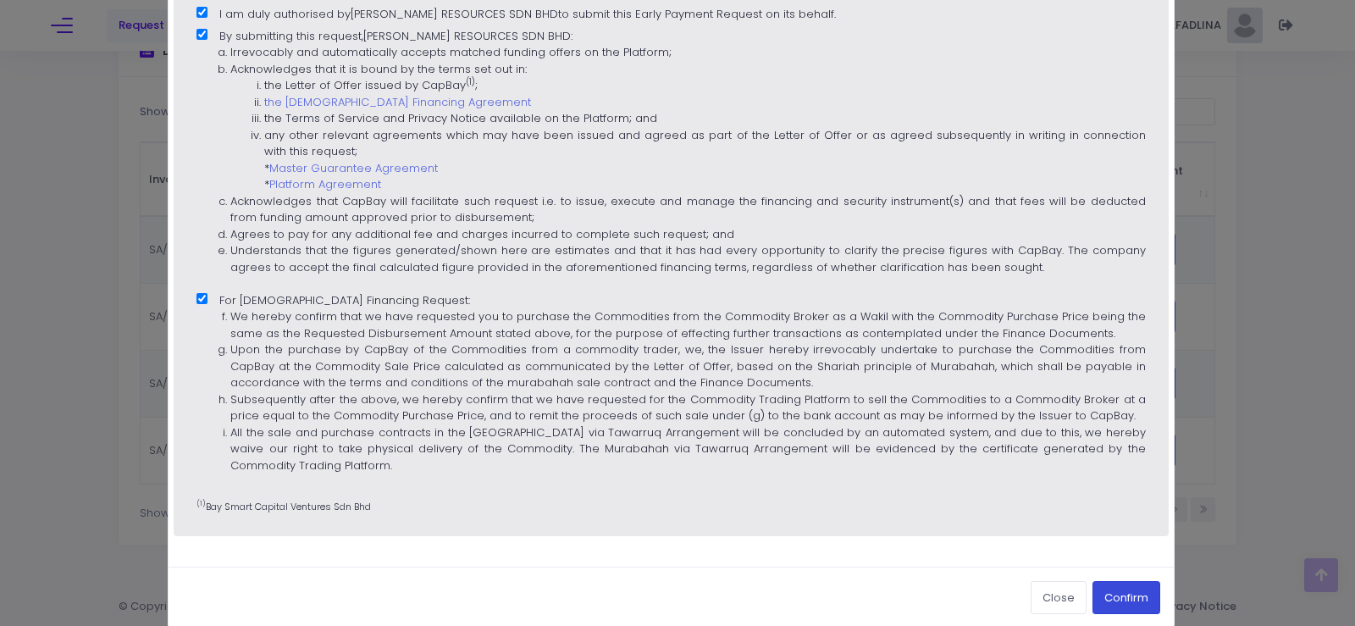
click at [1131, 604] on button "Confirm" at bounding box center [1126, 597] width 68 height 32
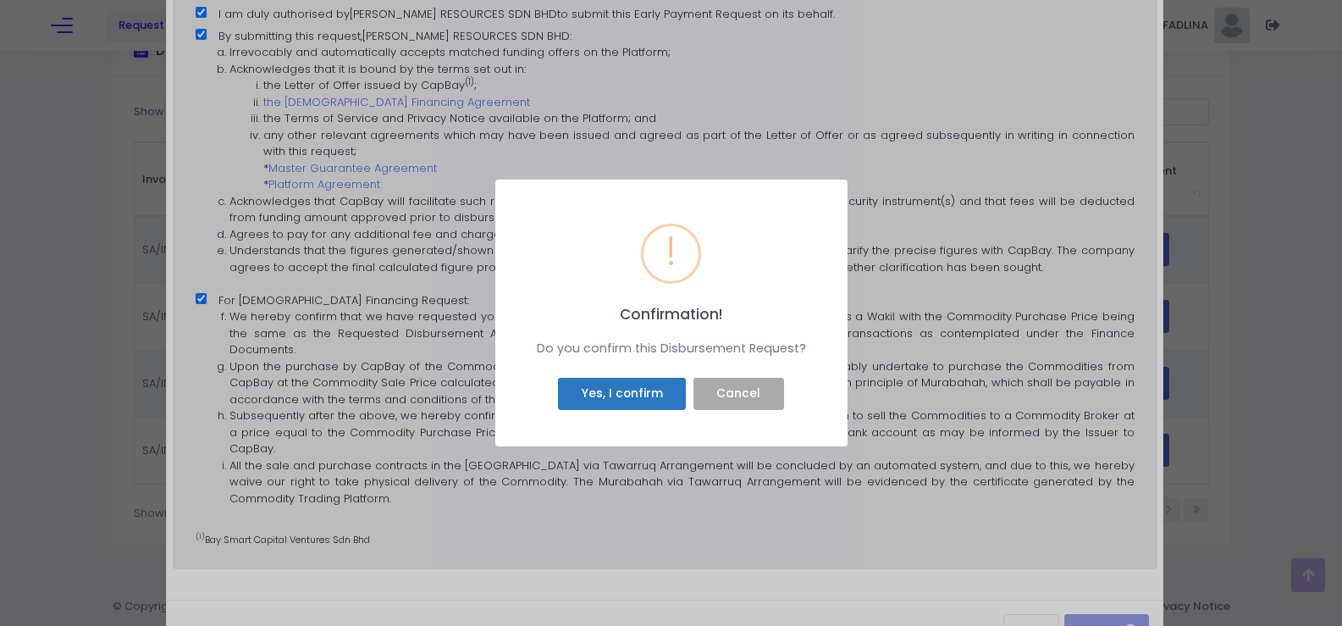
click at [628, 398] on button "Yes, I confirm" at bounding box center [622, 394] width 128 height 32
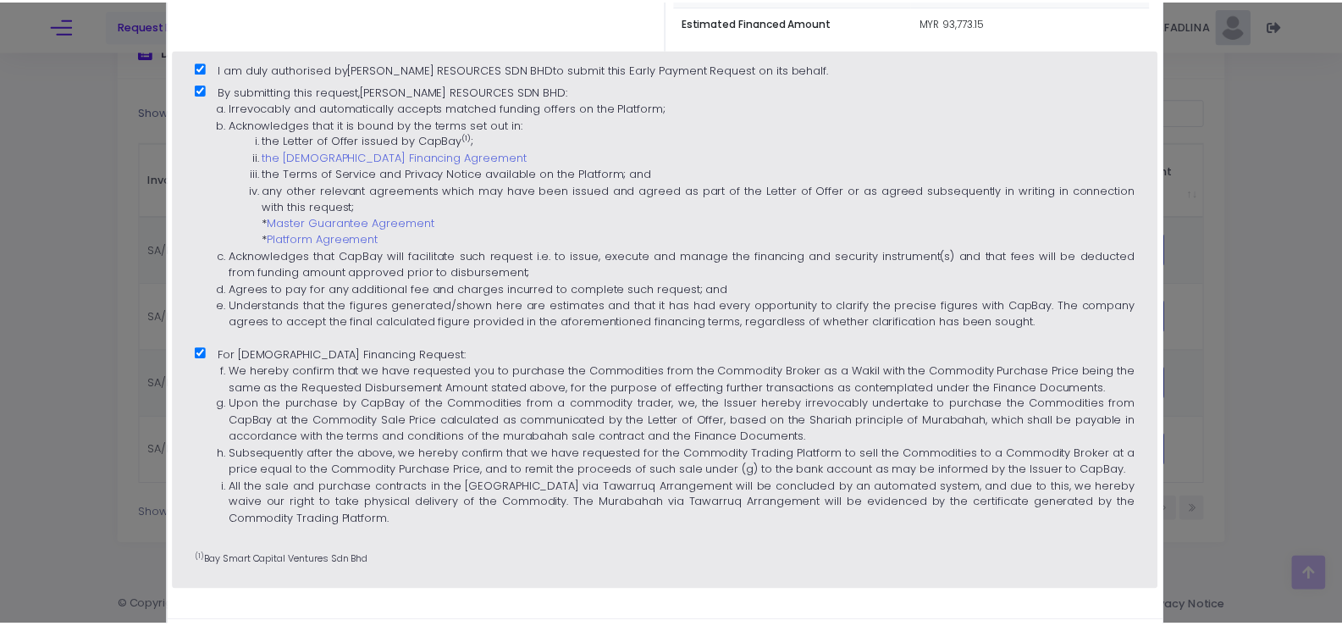
scroll to position [423, 0]
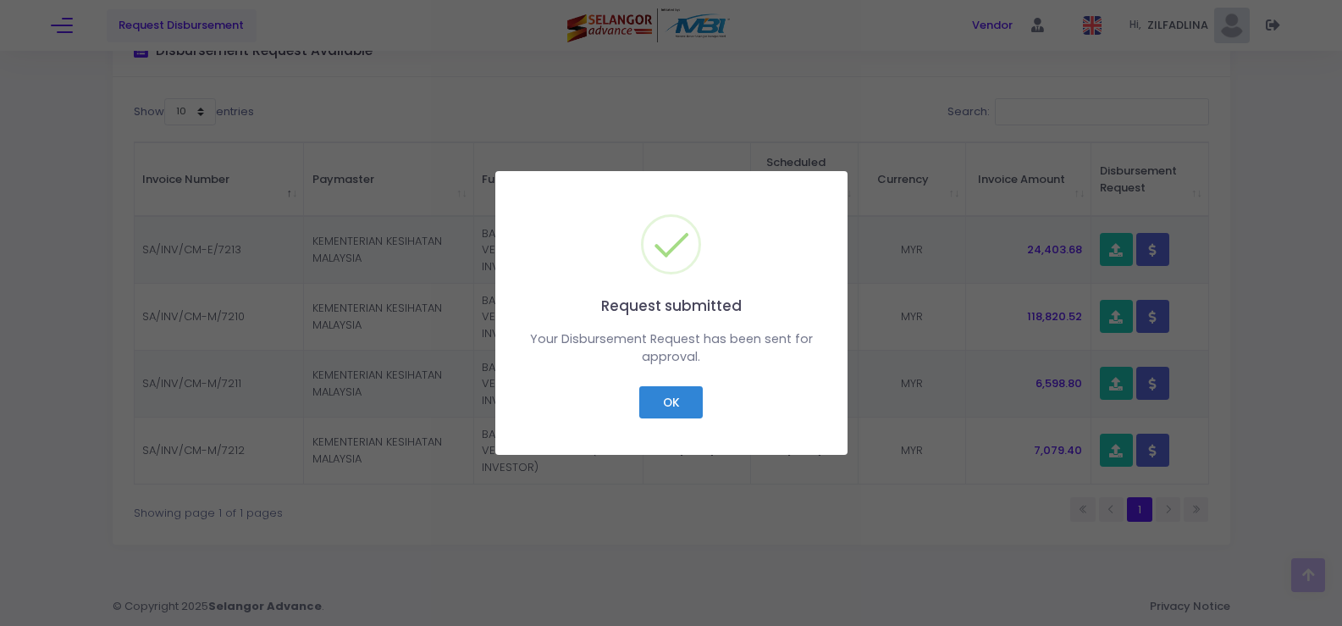
checkbox input "false"
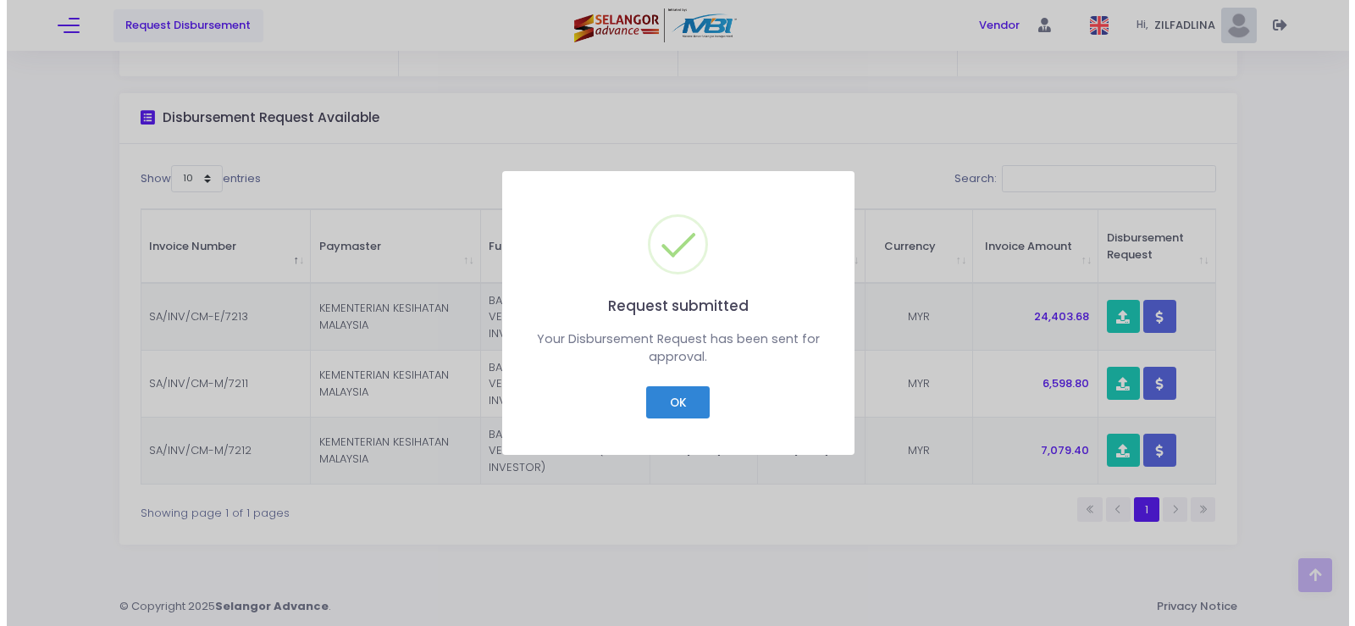
scroll to position [176, 0]
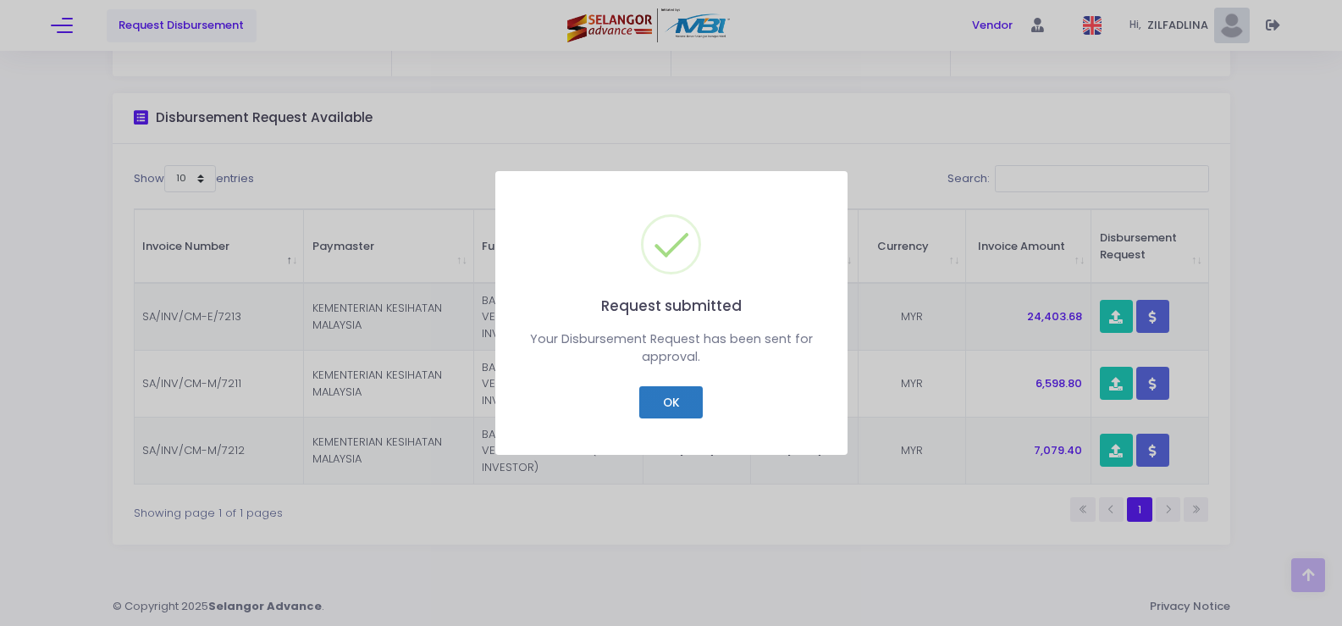
click at [660, 407] on button "OK" at bounding box center [671, 402] width 64 height 32
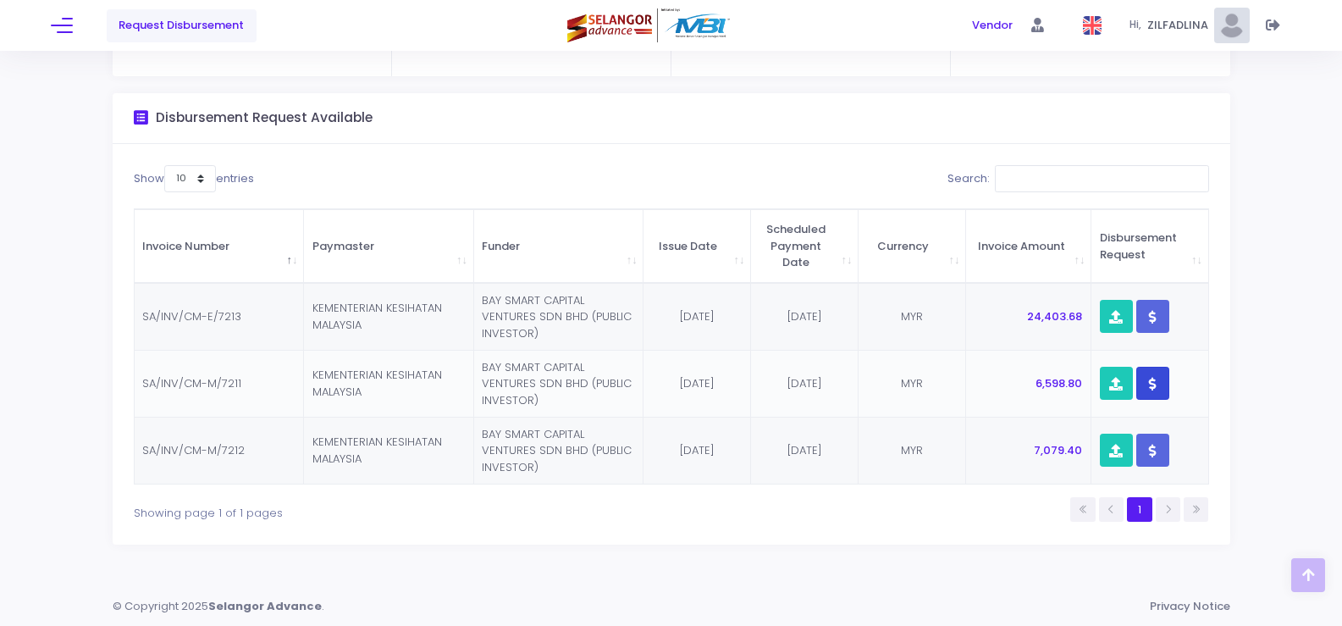
click at [1150, 384] on icon "button" at bounding box center [1153, 384] width 8 height 0
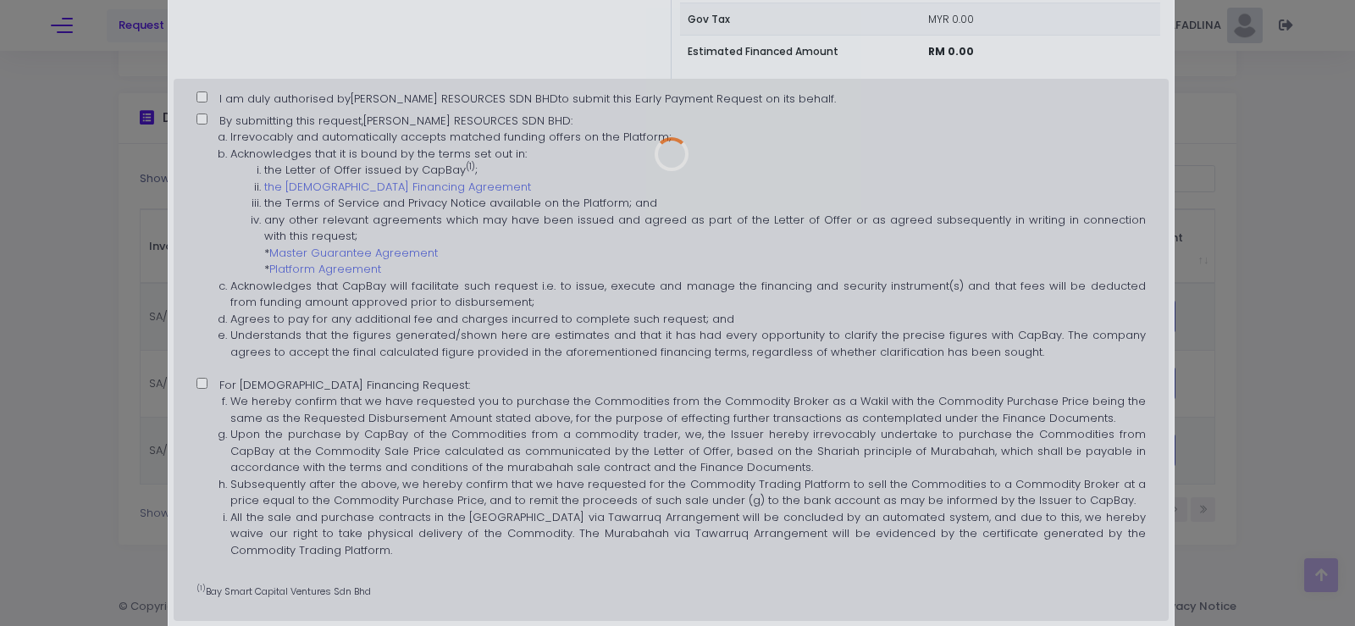
scroll to position [0, 0]
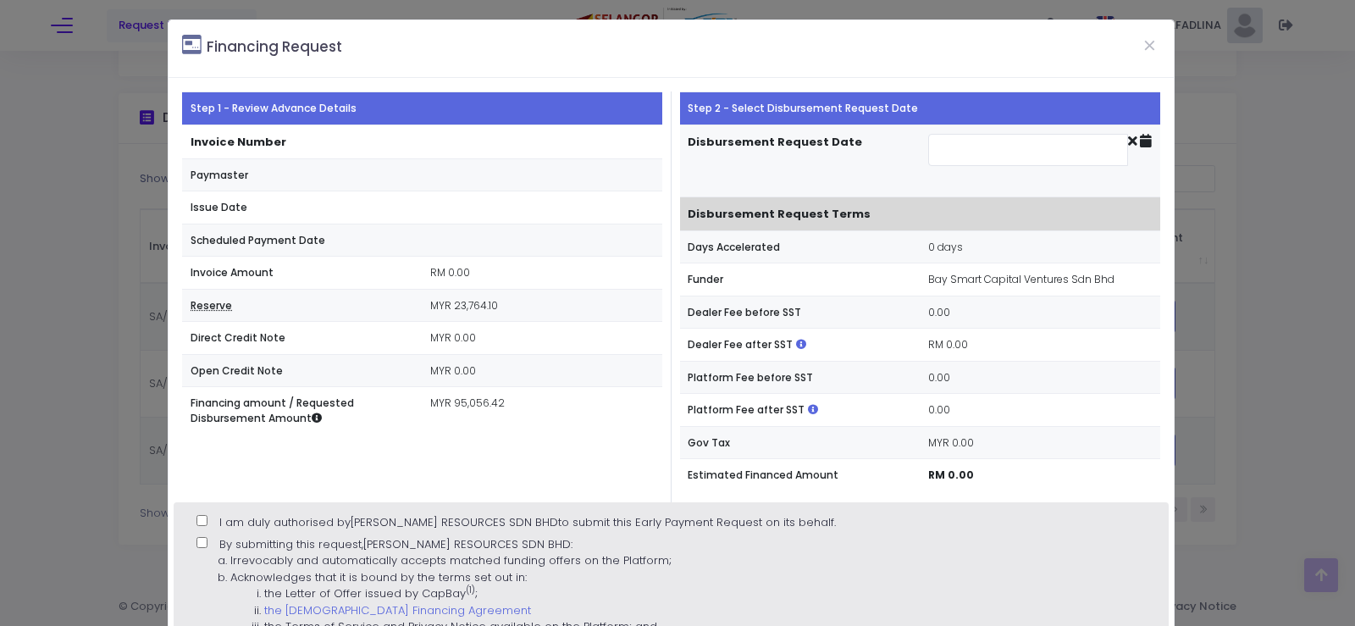
type input "[DATE]"
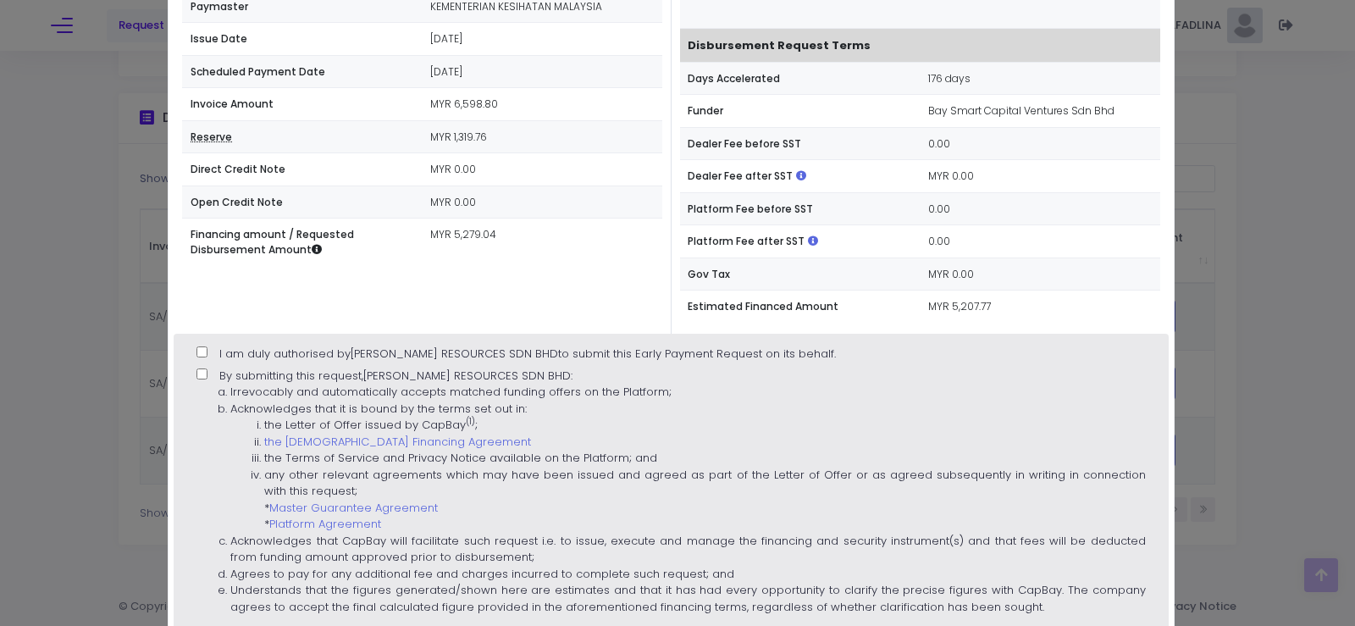
scroll to position [169, 0]
click at [220, 350] on span "I am duly authorised by [PERSON_NAME] RESOURCES SDN BHD to submit this Early Pa…" at bounding box center [527, 353] width 617 height 16
click at [207, 350] on input "I am duly authorised by [PERSON_NAME] RESOURCES SDN BHD to submit this Early Pa…" at bounding box center [201, 351] width 11 height 11
checkbox input "true"
click at [206, 368] on input "By submitting this request, [PERSON_NAME] RESOURCES SDN BHD : Irrevocably and a…" at bounding box center [201, 373] width 11 height 11
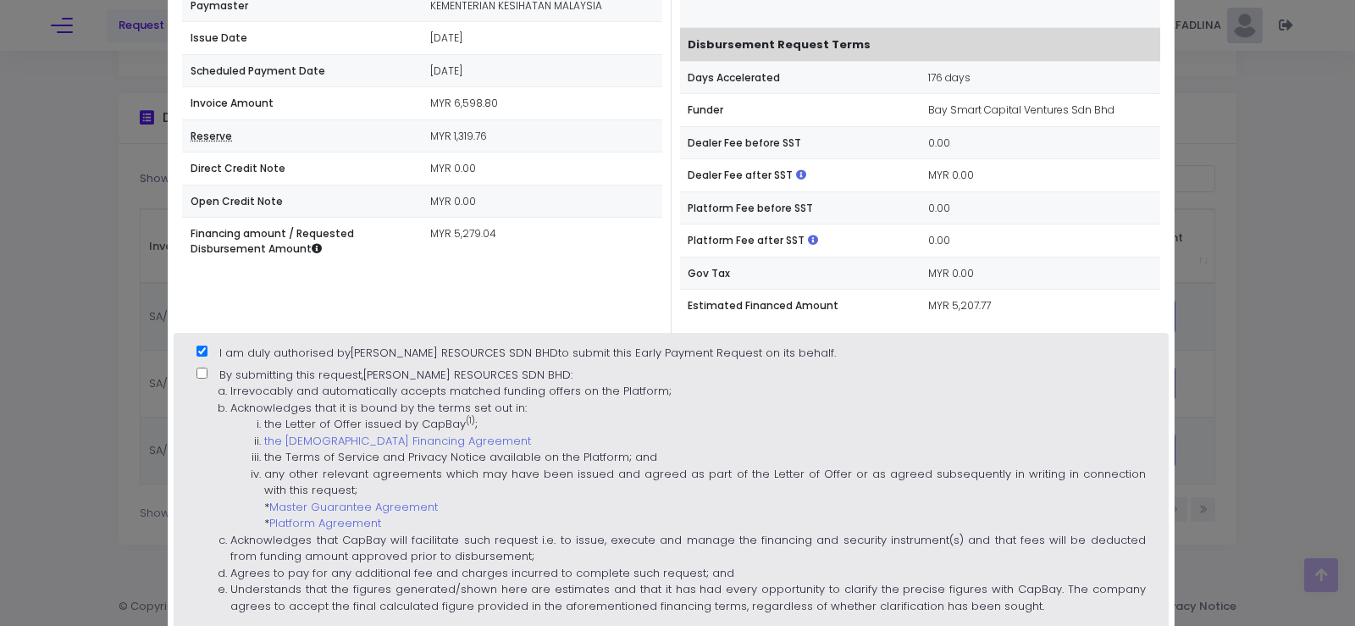
checkbox input "true"
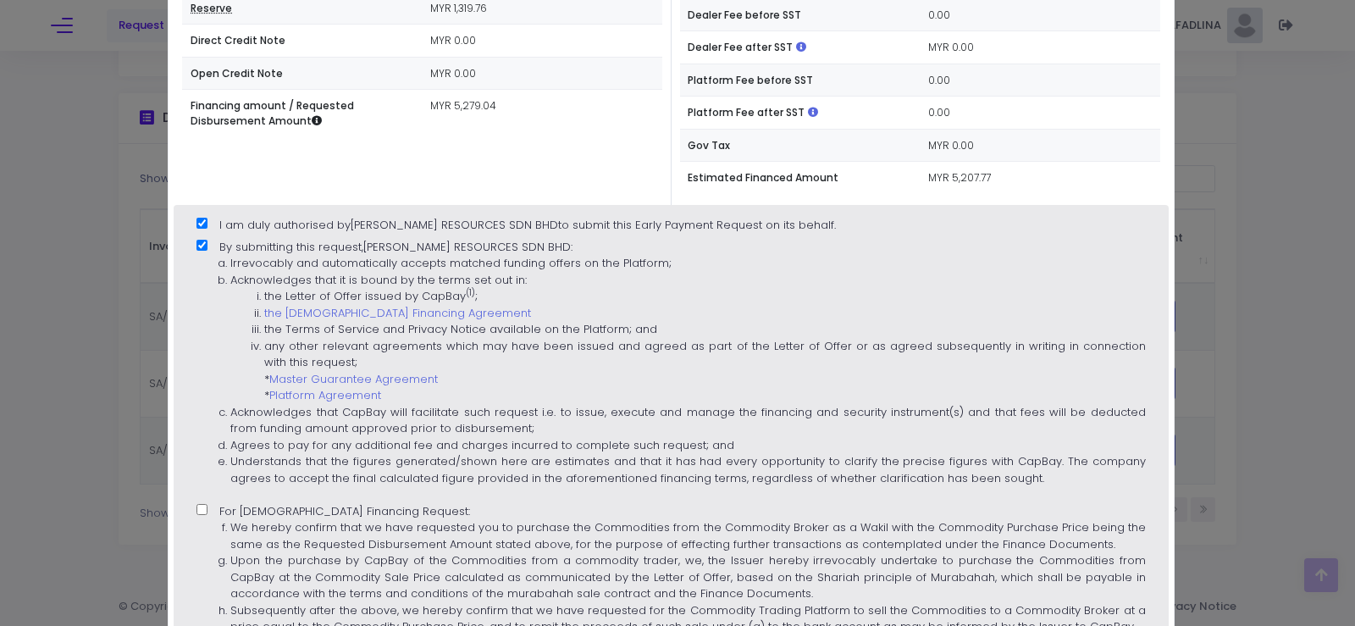
scroll to position [508, 0]
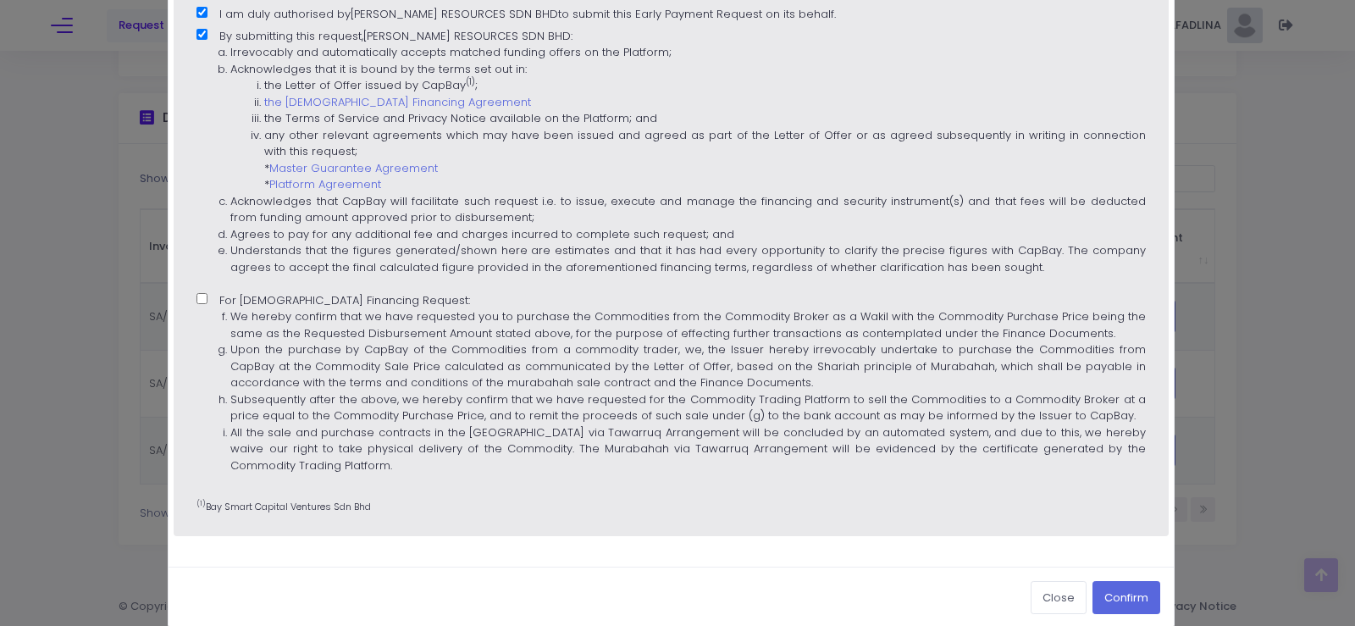
click at [230, 313] on li "We hereby confirm that we have requested you to purchase the Commodities from t…" at bounding box center [687, 324] width 915 height 33
click at [207, 304] on input "For [DEMOGRAPHIC_DATA] Financing Request: We hereby confirm that we have reques…" at bounding box center [201, 298] width 11 height 11
checkbox input "true"
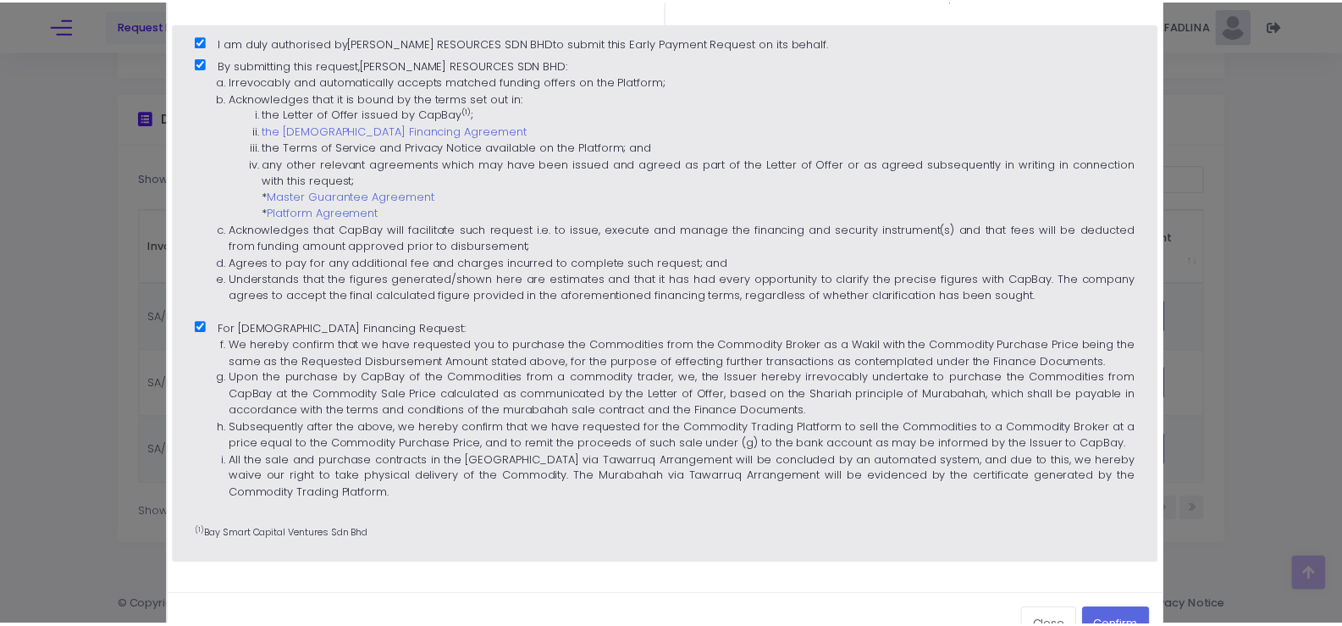
scroll to position [530, 0]
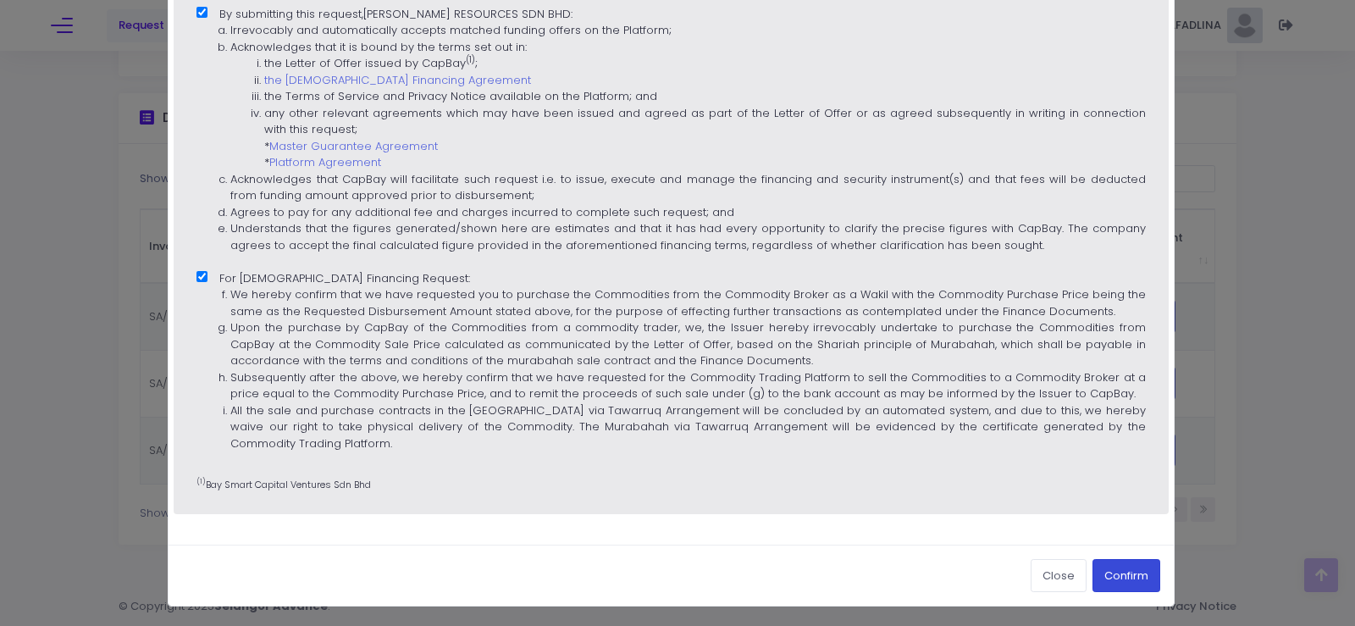
click at [1119, 572] on button "Confirm" at bounding box center [1126, 575] width 68 height 32
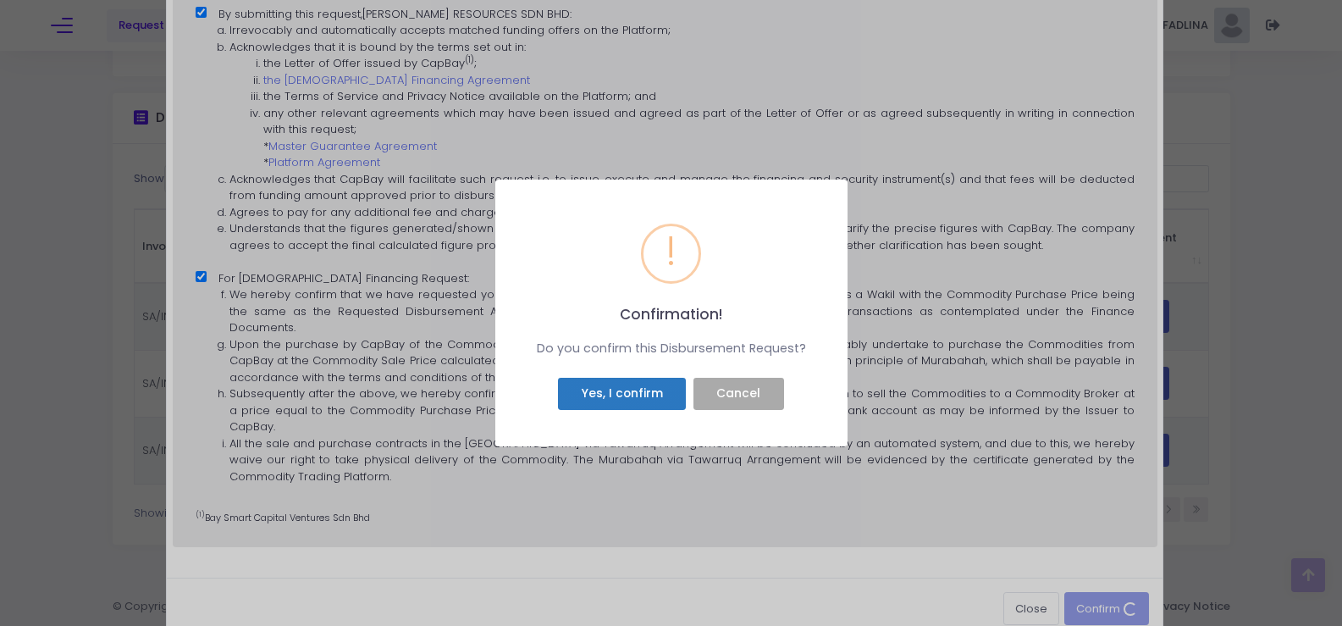
click at [602, 401] on button "Yes, I confirm" at bounding box center [622, 394] width 128 height 32
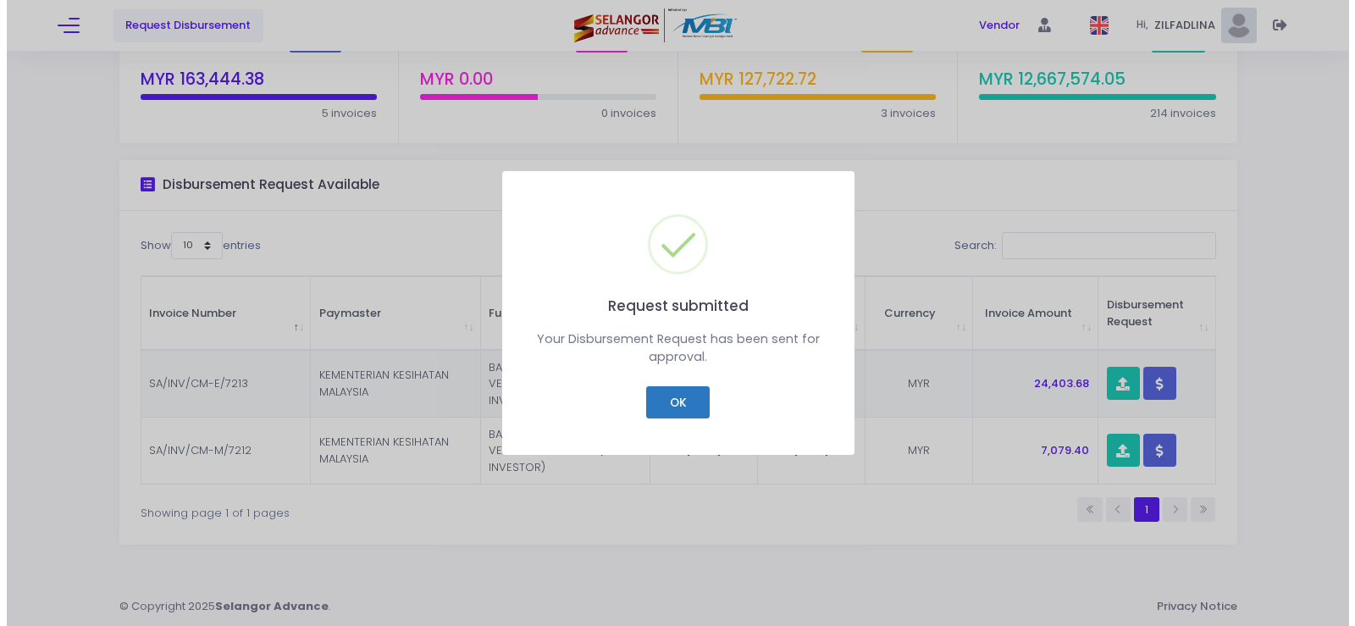
scroll to position [109, 0]
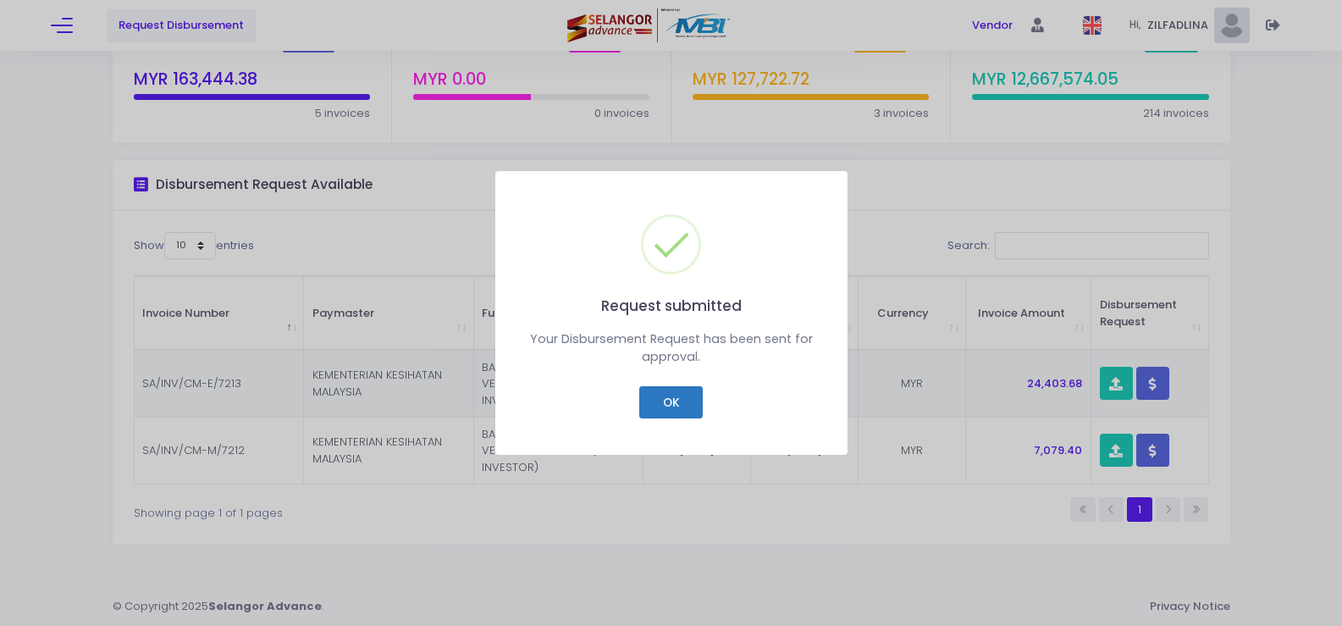
click at [650, 401] on button "OK" at bounding box center [671, 402] width 64 height 32
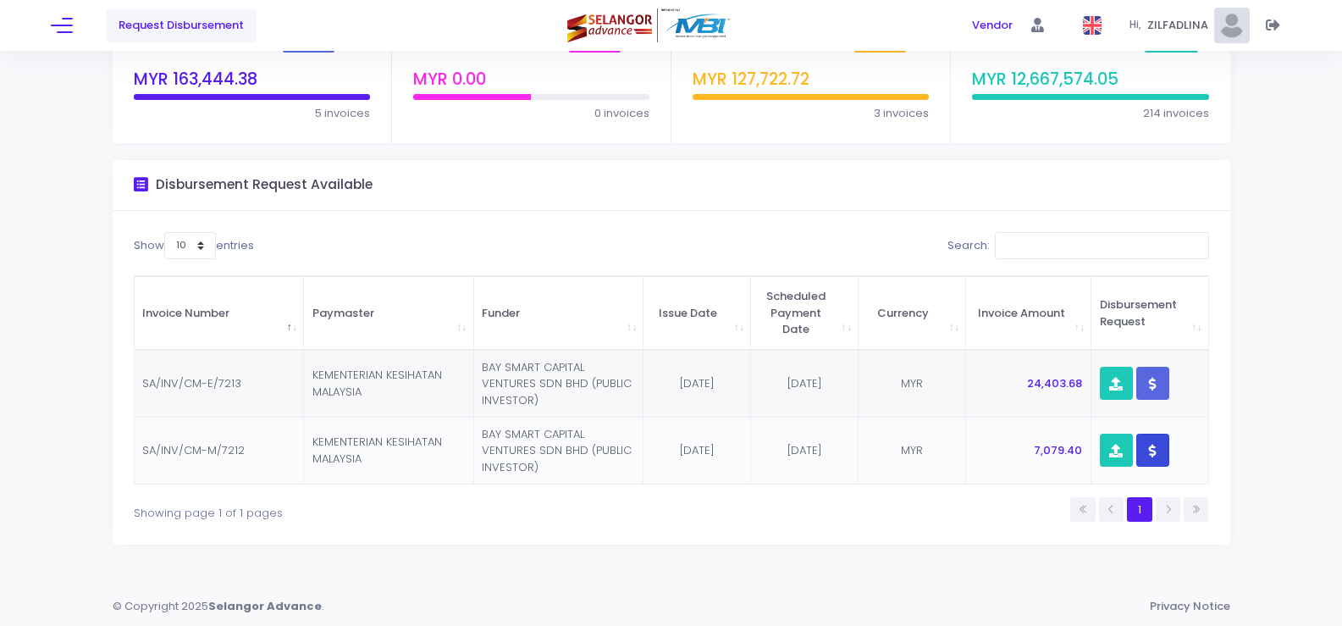
click at [1152, 451] on icon "button" at bounding box center [1153, 451] width 8 height 0
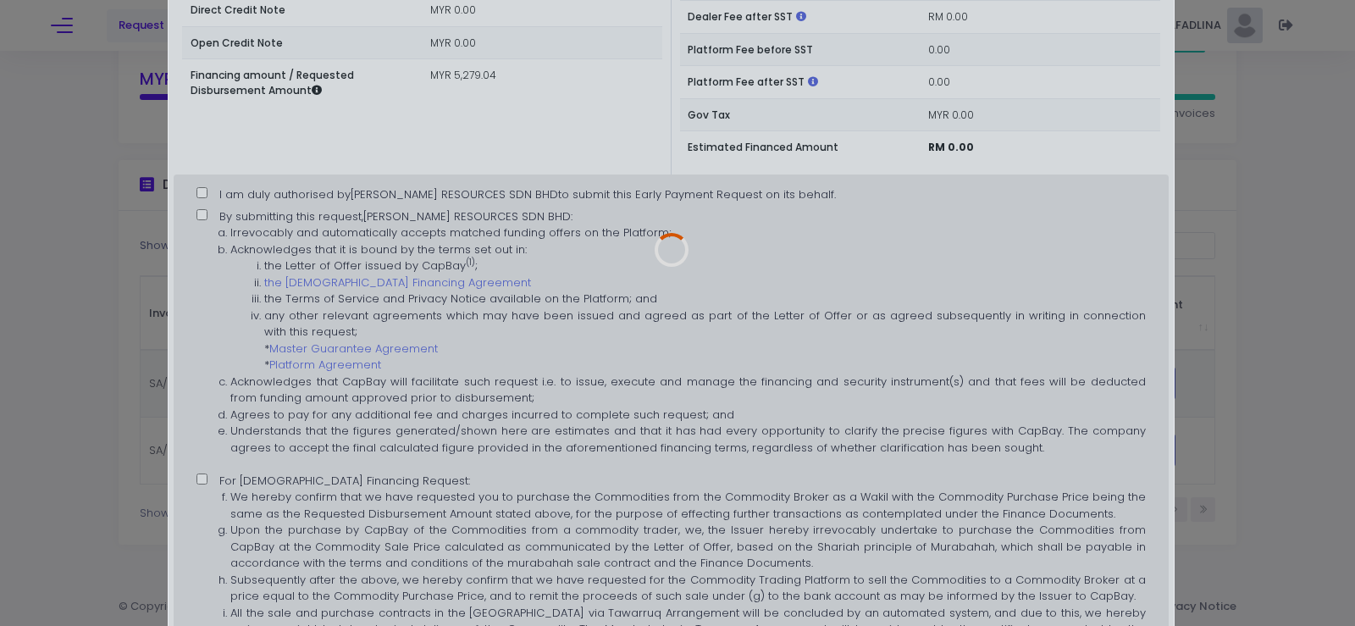
scroll to position [423, 0]
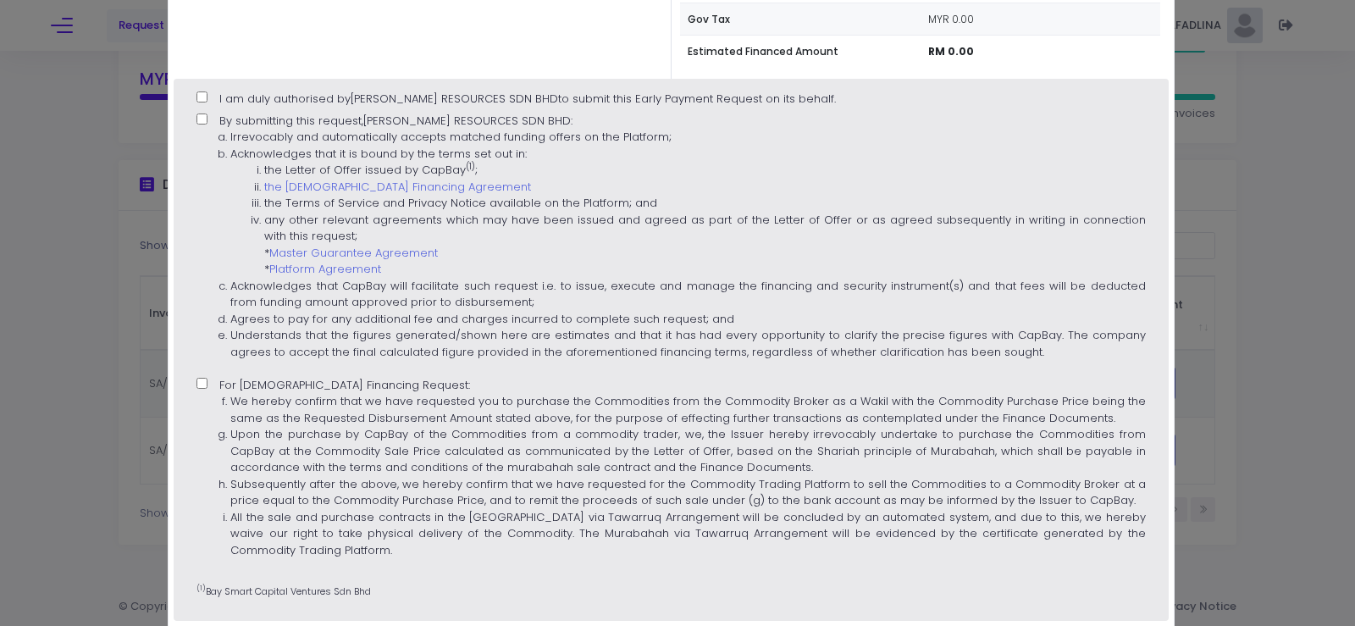
type input "[DATE]"
click at [202, 113] on input "By submitting this request, [PERSON_NAME] RESOURCES SDN BHD : Irrevocably and a…" at bounding box center [201, 118] width 11 height 11
checkbox input "true"
click at [207, 101] on label "I am duly authorised by [PERSON_NAME] RESOURCES SDN BHD to submit this Early Pa…" at bounding box center [515, 99] width 639 height 17
click at [207, 101] on input "I am duly authorised by [PERSON_NAME] RESOURCES SDN BHD to submit this Early Pa…" at bounding box center [201, 96] width 11 height 11
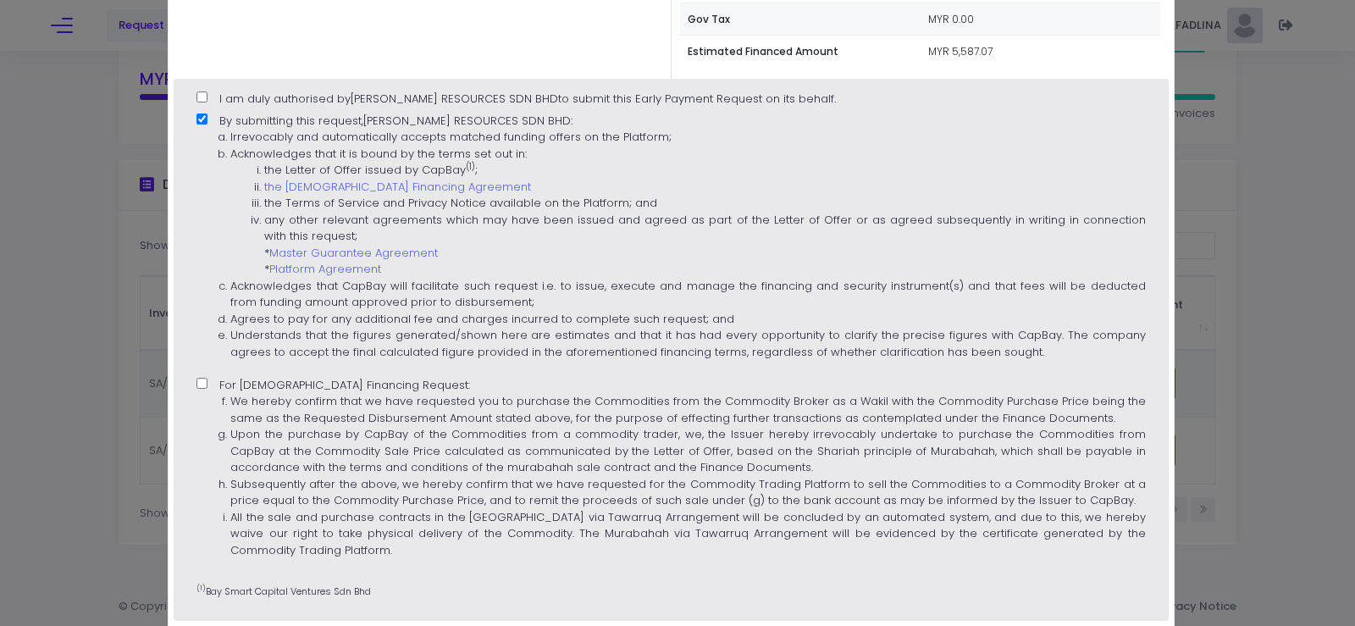
checkbox input "true"
click at [200, 387] on input "For [DEMOGRAPHIC_DATA] Financing Request: We hereby confirm that we have reques…" at bounding box center [201, 383] width 11 height 11
checkbox input "true"
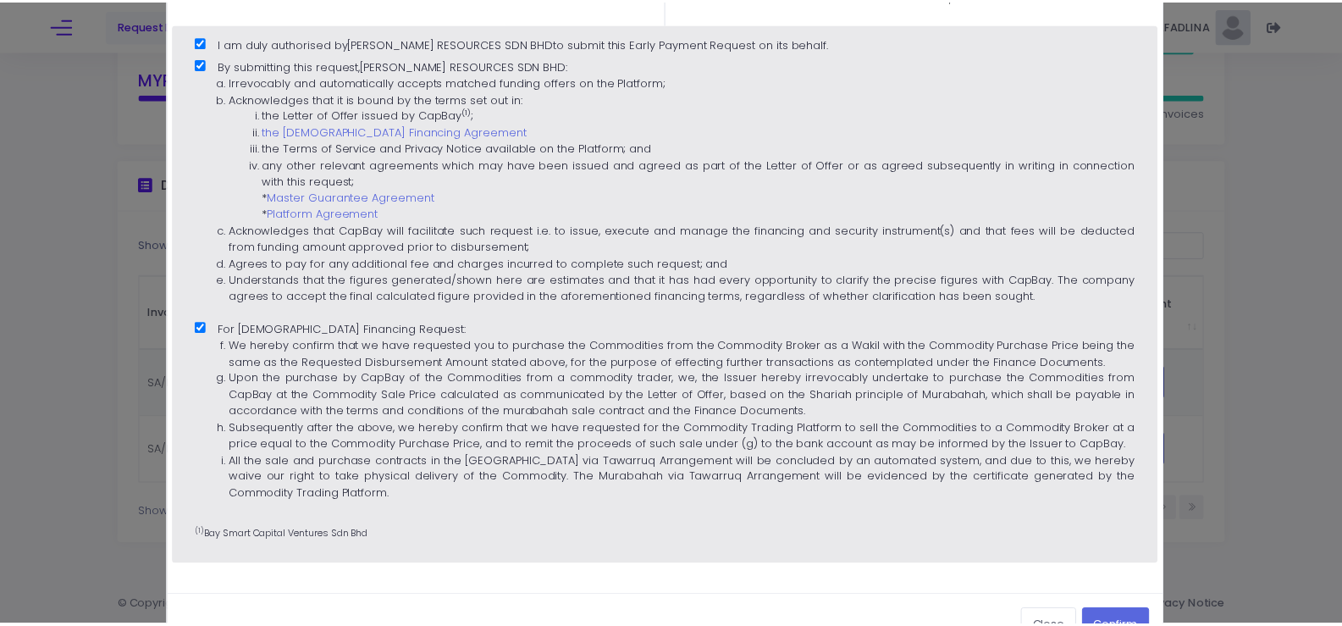
scroll to position [530, 0]
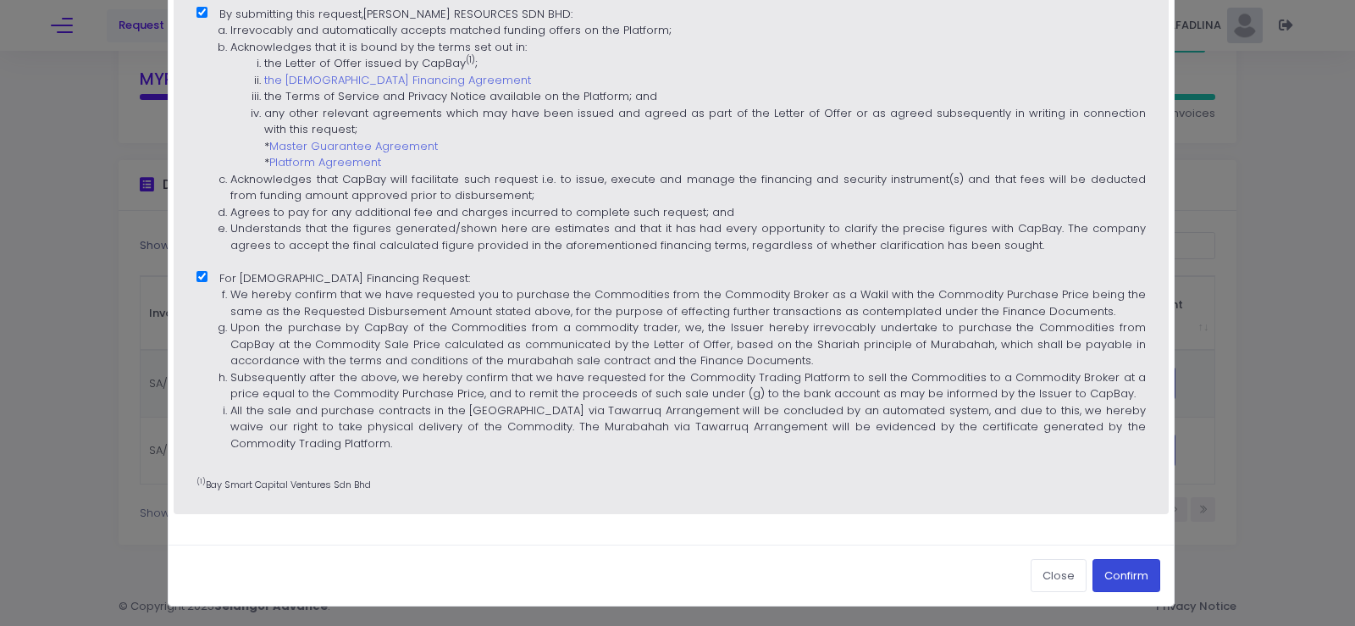
click at [1126, 569] on button "Confirm" at bounding box center [1126, 575] width 68 height 32
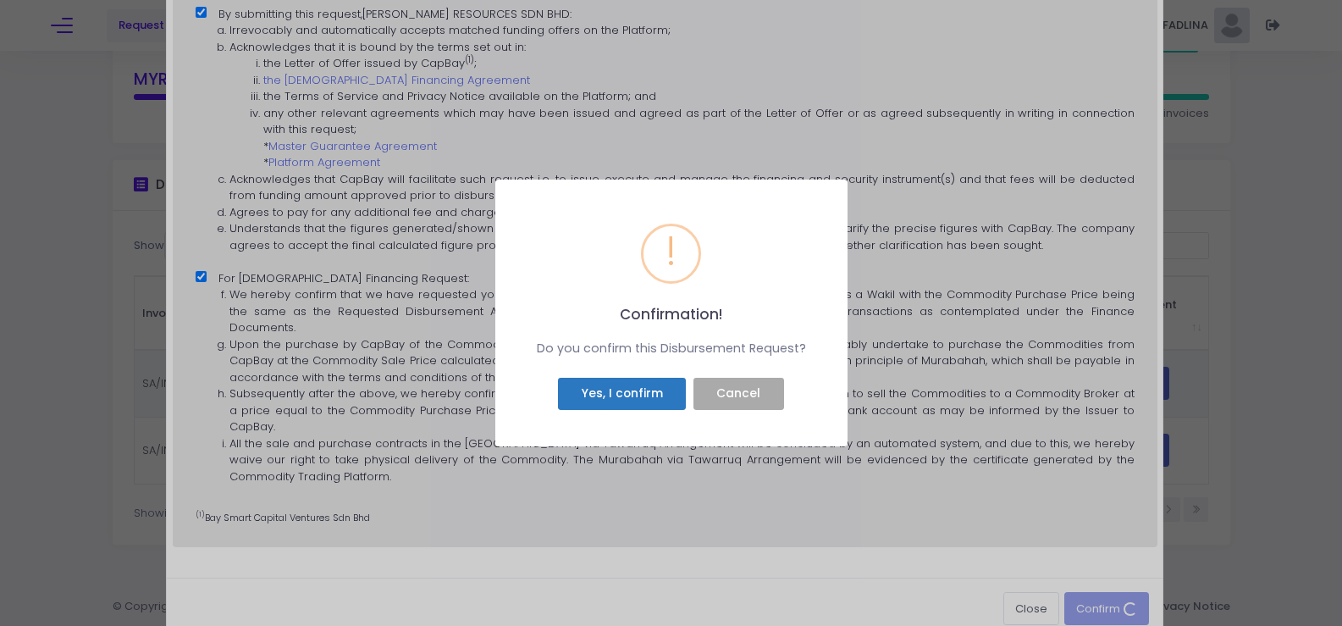
click at [632, 402] on button "Yes, I confirm" at bounding box center [622, 394] width 128 height 32
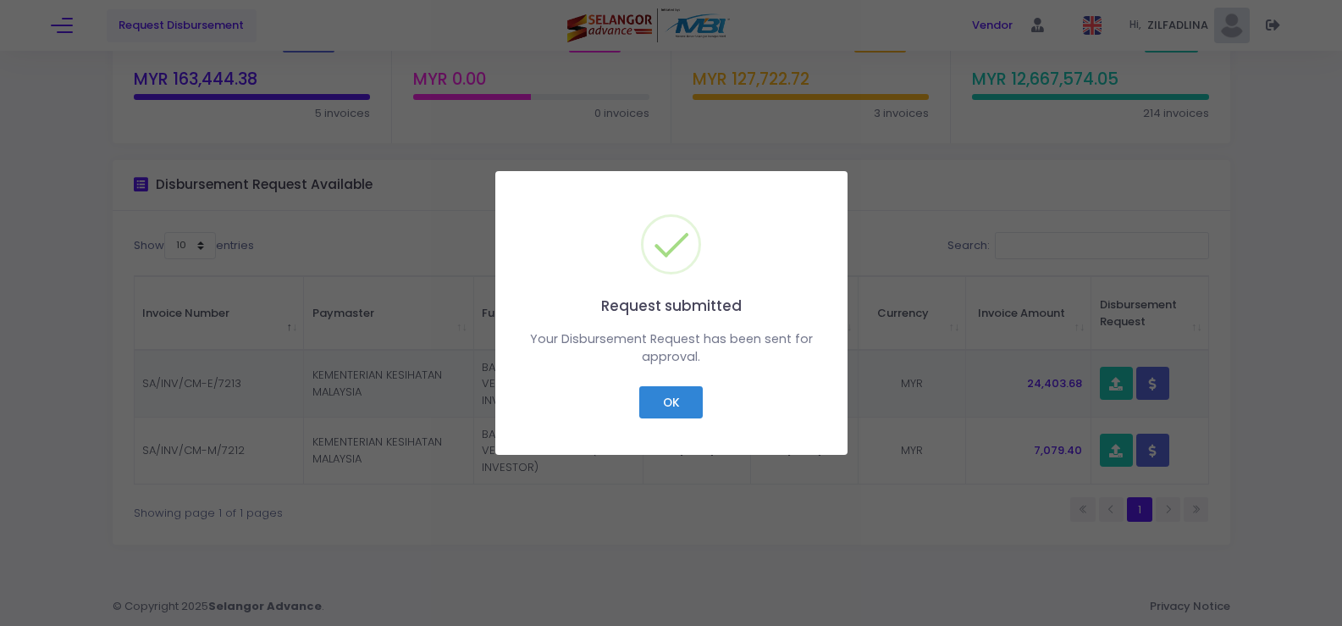
checkbox input "false"
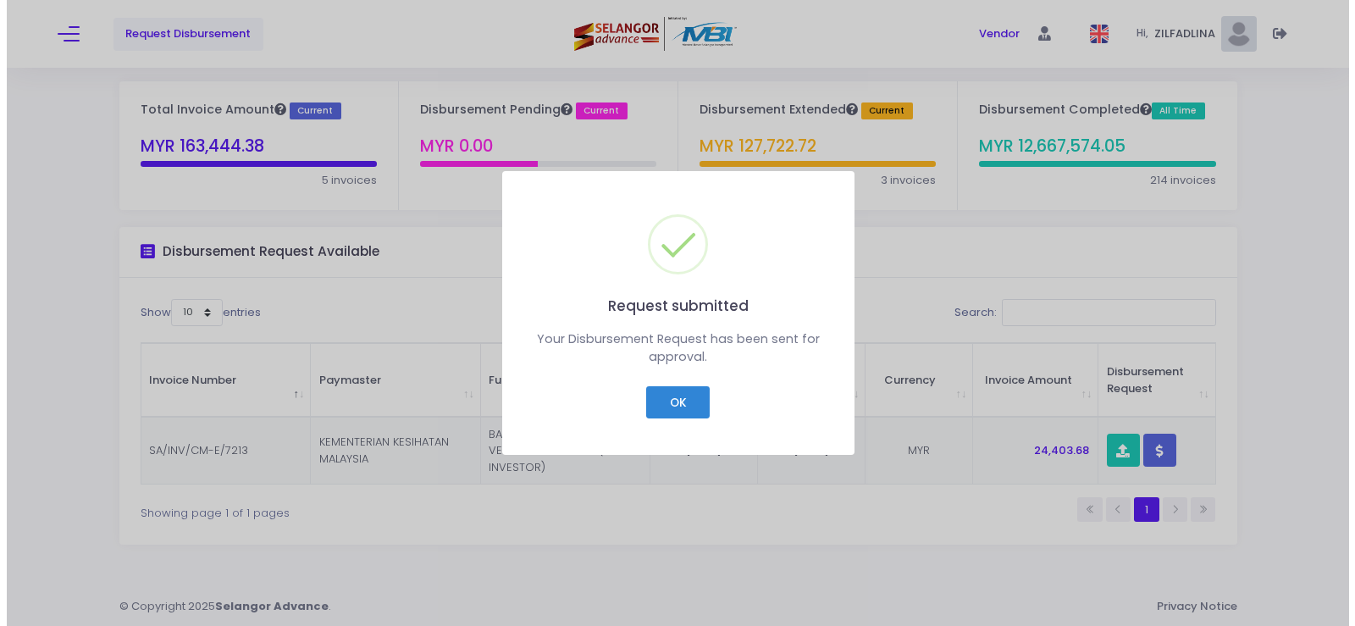
scroll to position [42, 0]
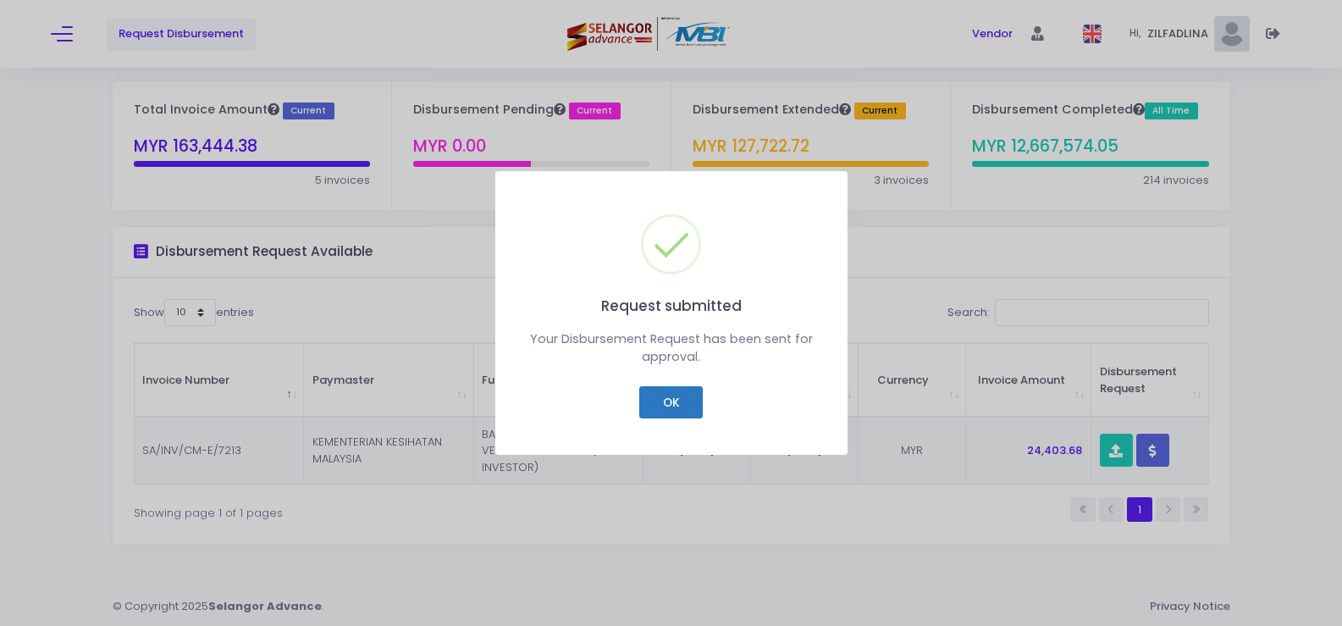
click at [651, 401] on button "OK" at bounding box center [671, 402] width 64 height 32
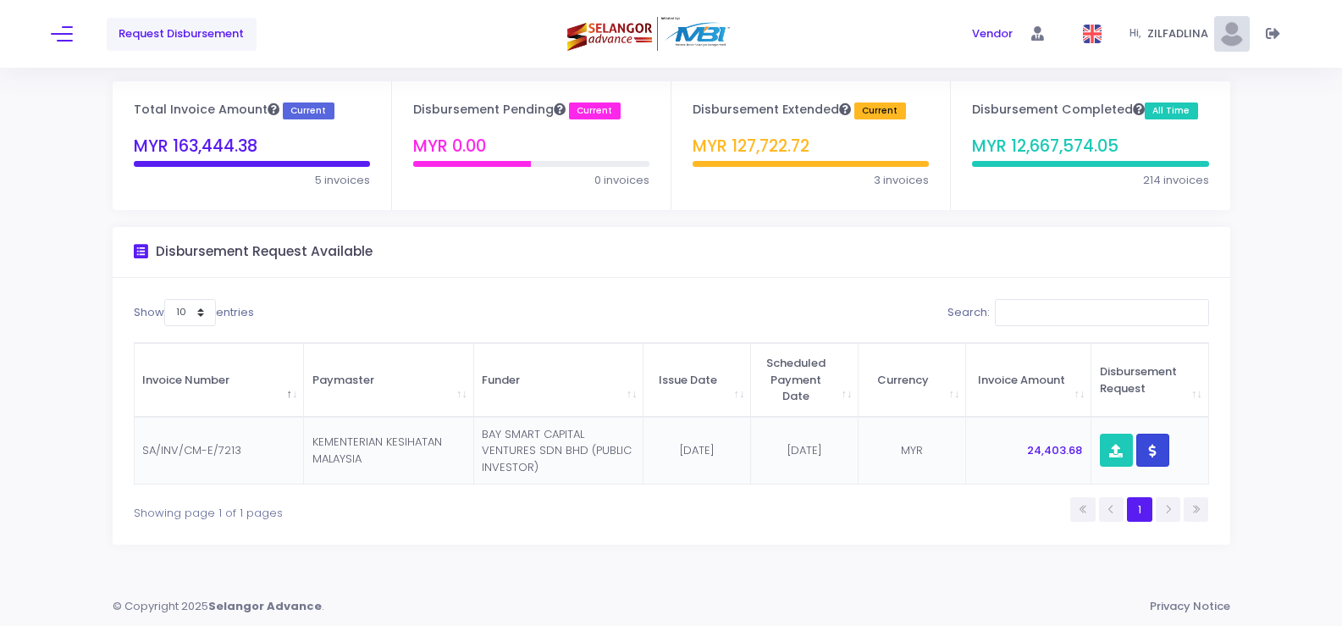
click at [1148, 453] on button "button" at bounding box center [1153, 450] width 33 height 33
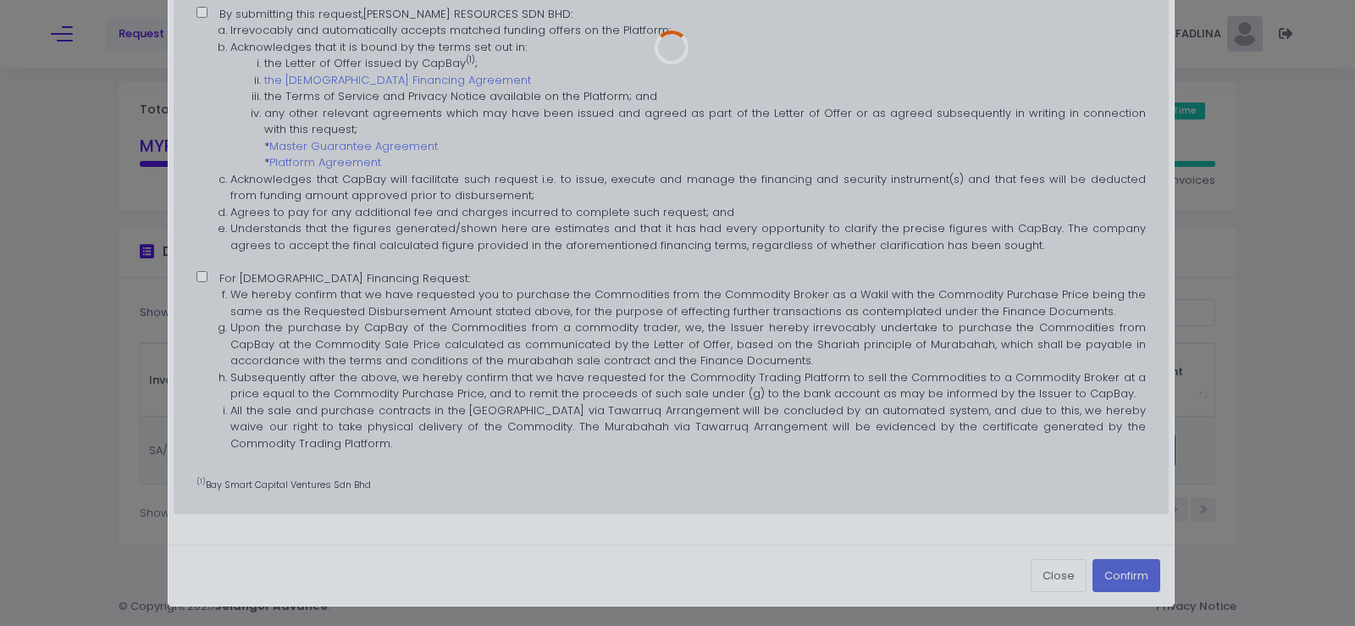
scroll to position [0, 0]
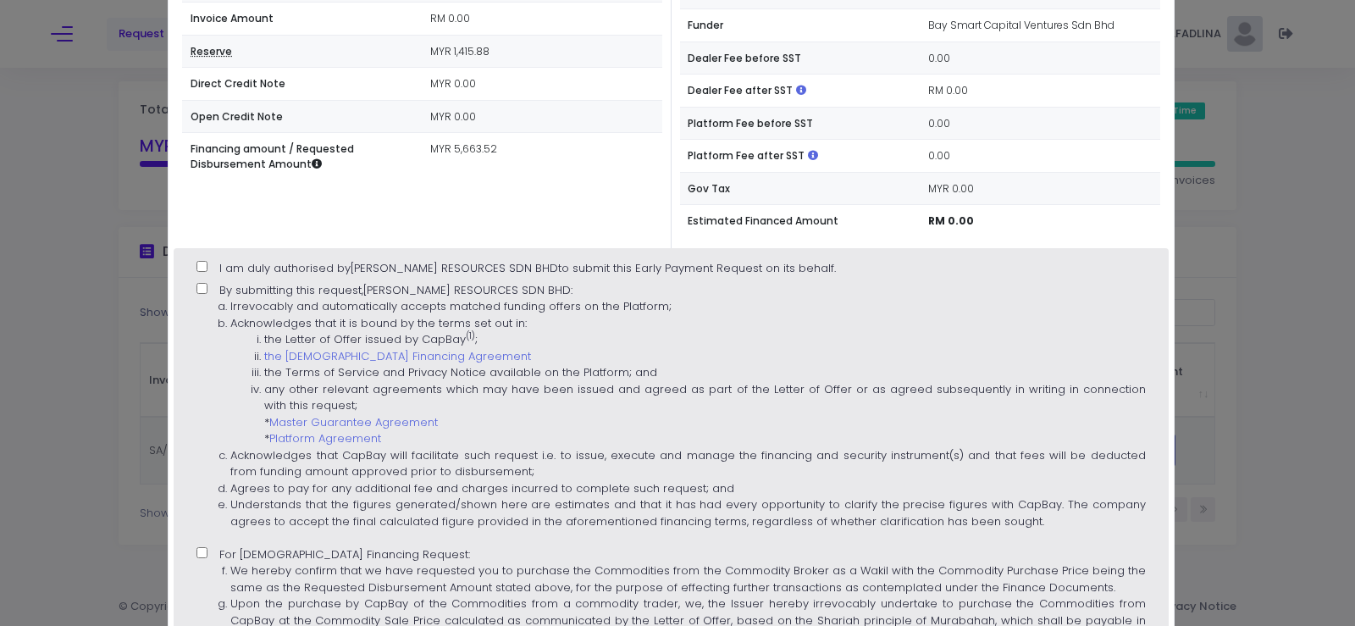
type input "[DATE]"
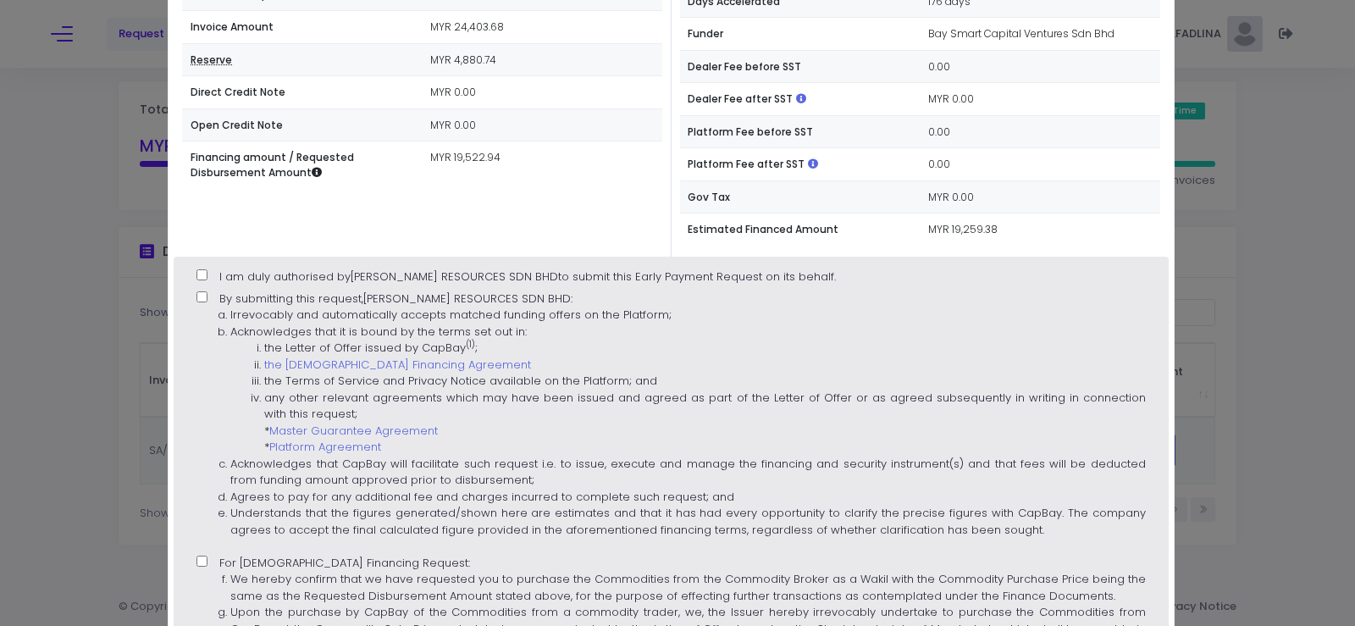
scroll to position [254, 0]
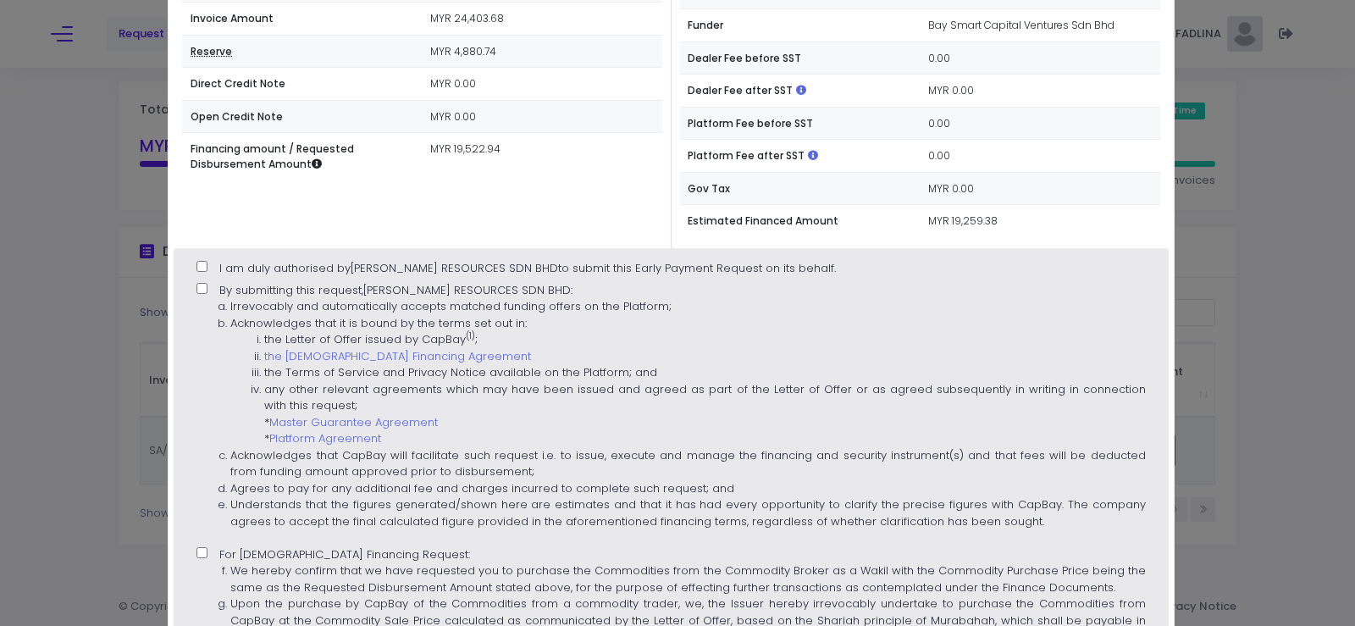
click at [198, 268] on input "I am duly authorised by [PERSON_NAME] RESOURCES SDN BHD to submit this Early Pa…" at bounding box center [201, 266] width 11 height 11
checkbox input "true"
click at [203, 300] on ol "Irrevocably and automatically accepts matched funding offers on the Platform; A…" at bounding box center [670, 413] width 949 height 231
click at [203, 294] on input "By submitting this request, [PERSON_NAME] RESOURCES SDN BHD : Irrevocably and a…" at bounding box center [201, 288] width 11 height 11
checkbox input "true"
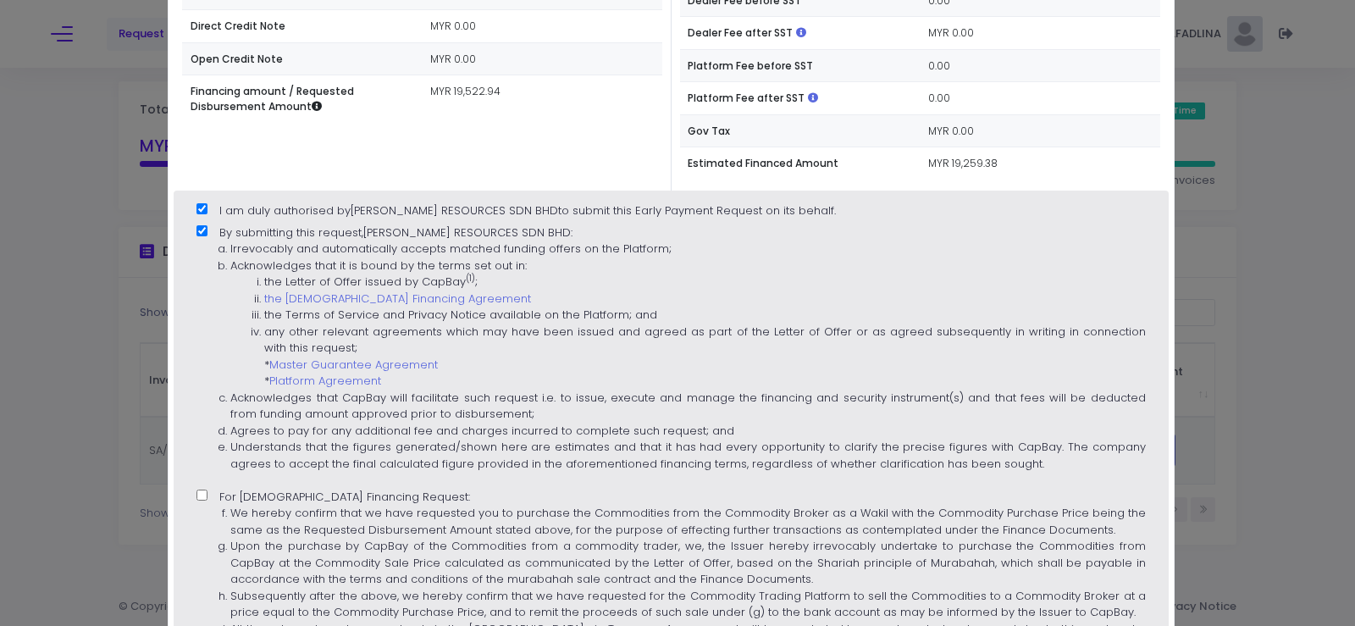
scroll to position [423, 0]
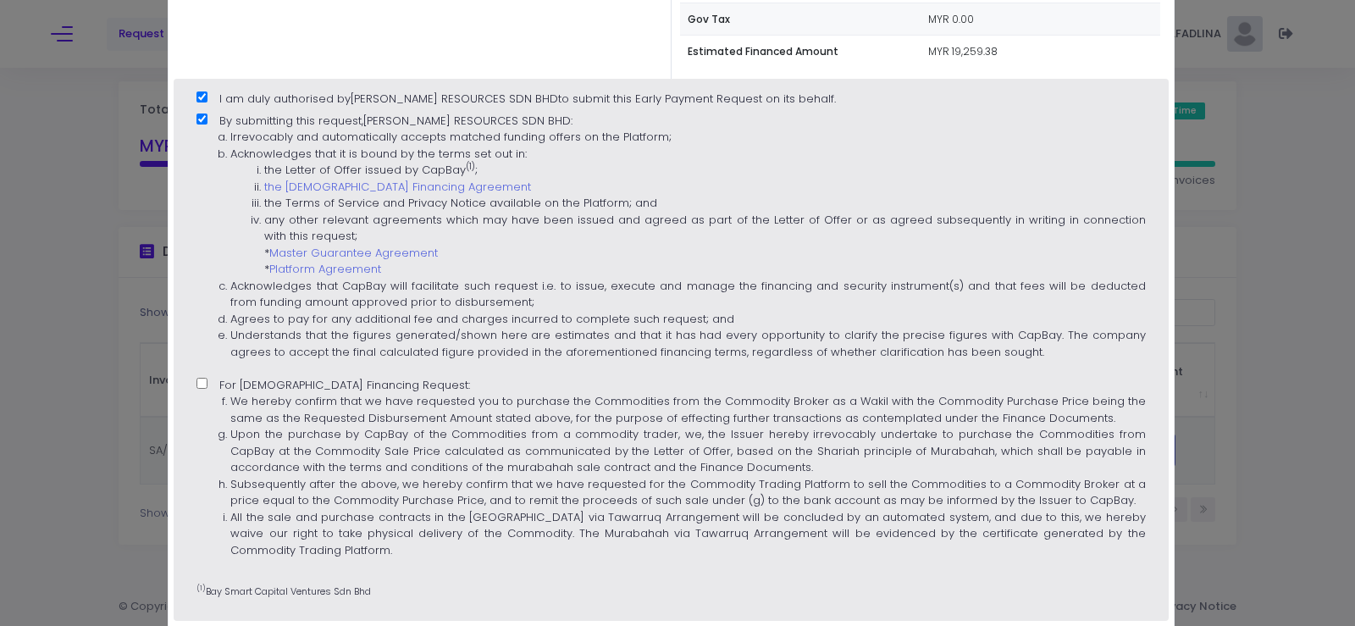
click at [209, 381] on label "For [DEMOGRAPHIC_DATA] Financing Request: We hereby confirm that we have reques…" at bounding box center [670, 473] width 949 height 193
click at [207, 381] on input "For [DEMOGRAPHIC_DATA] Financing Request: We hereby confirm that we have reques…" at bounding box center [201, 383] width 11 height 11
checkbox input "true"
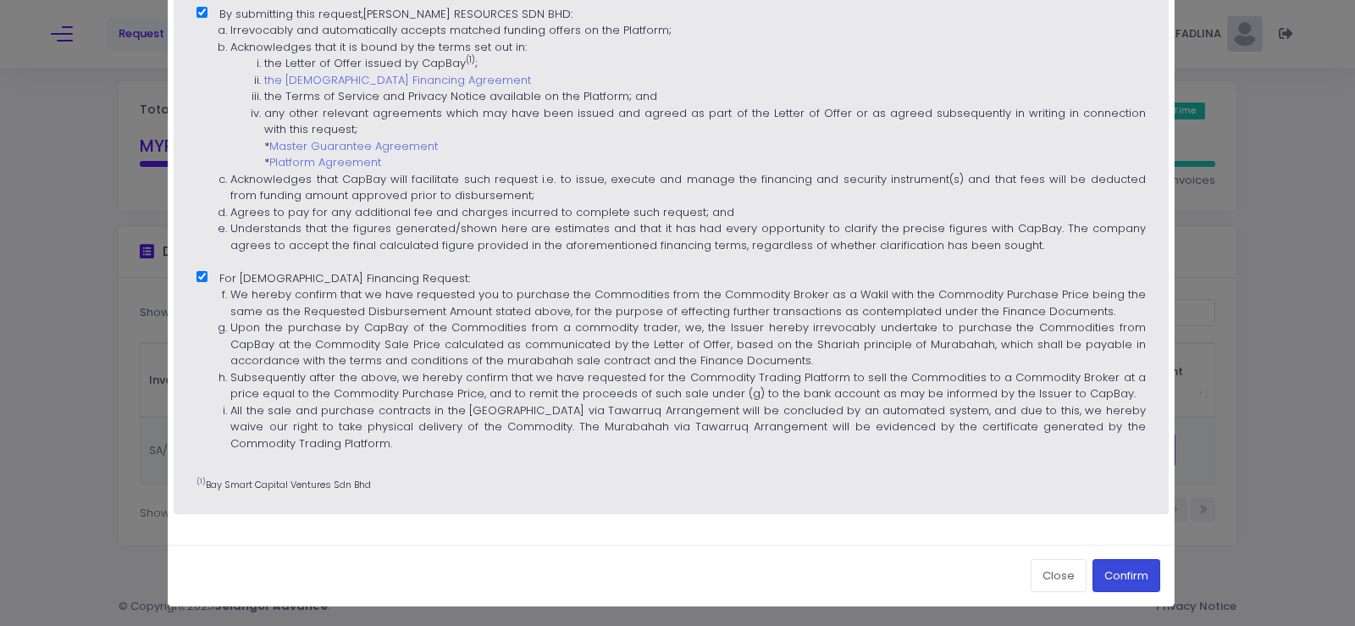
click at [1115, 572] on button "Confirm" at bounding box center [1126, 575] width 68 height 32
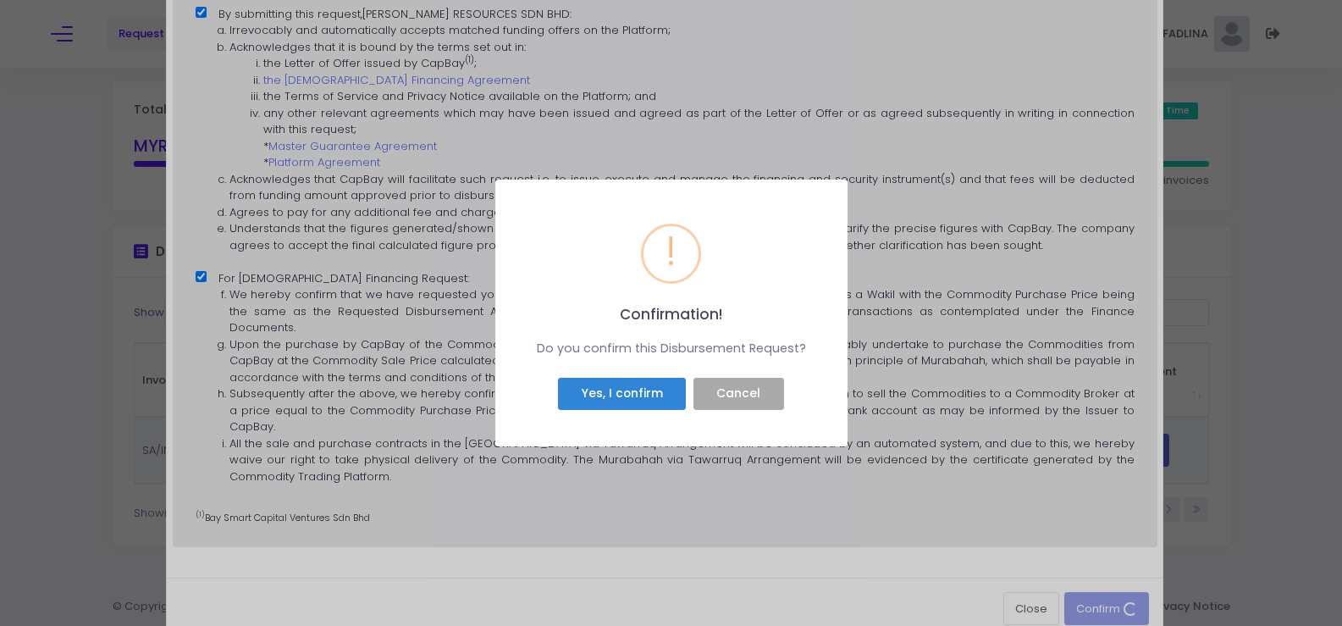
click at [597, 373] on div "Yes, I confirm Cancel" at bounding box center [671, 393] width 308 height 40
click at [598, 383] on button "Yes, I confirm" at bounding box center [622, 394] width 128 height 32
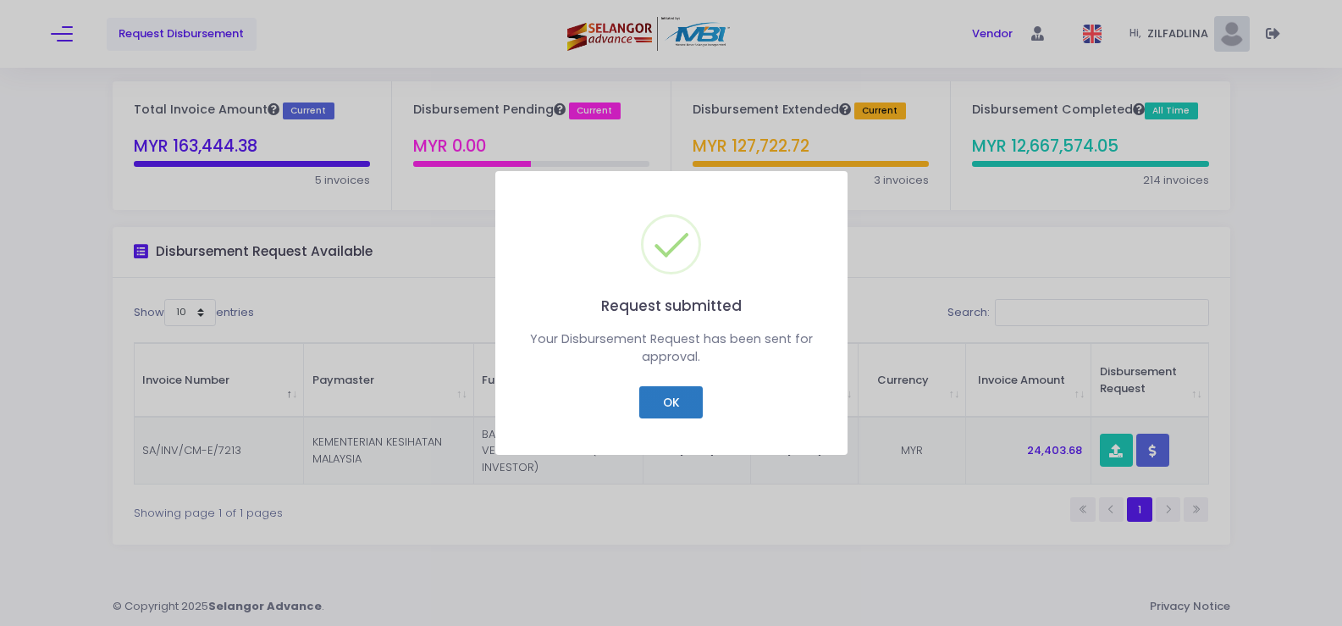
scroll to position [9, 0]
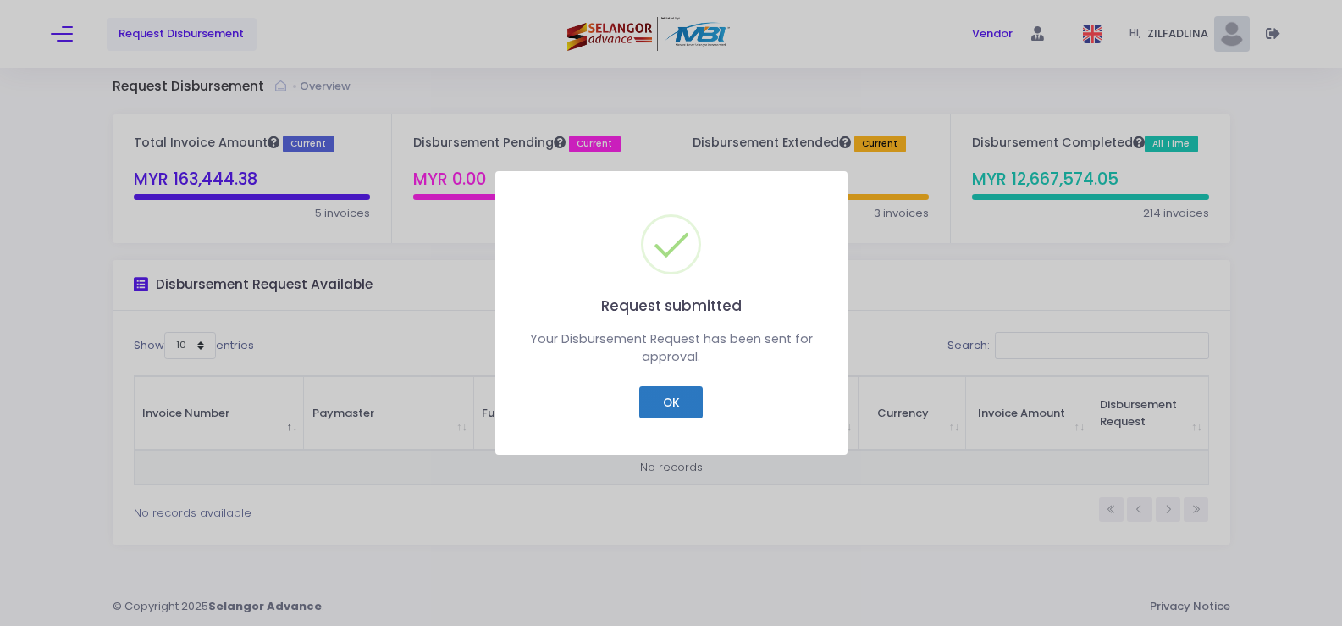
click at [668, 407] on button "OK" at bounding box center [671, 402] width 64 height 32
